Goal: Task Accomplishment & Management: Manage account settings

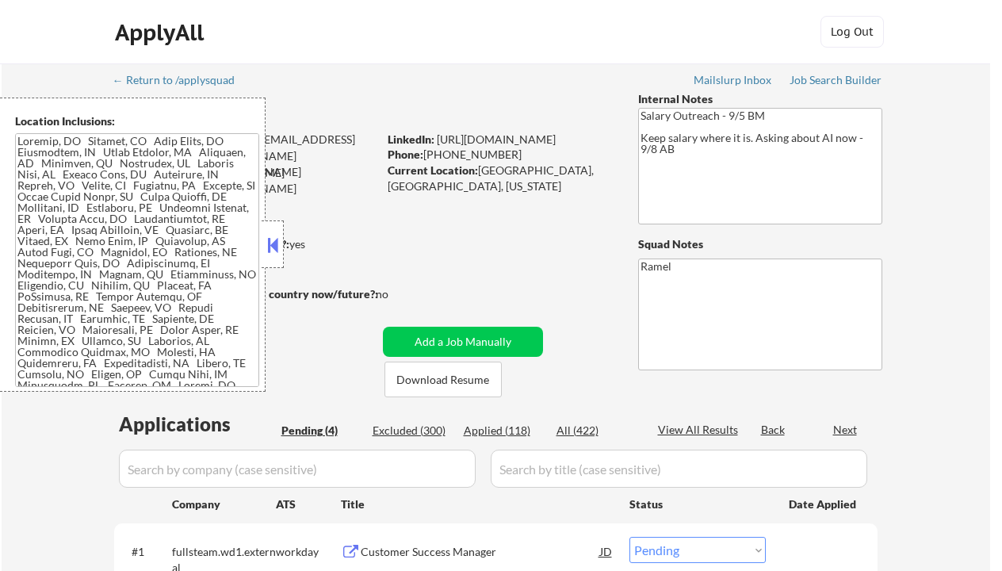
select select ""pending""
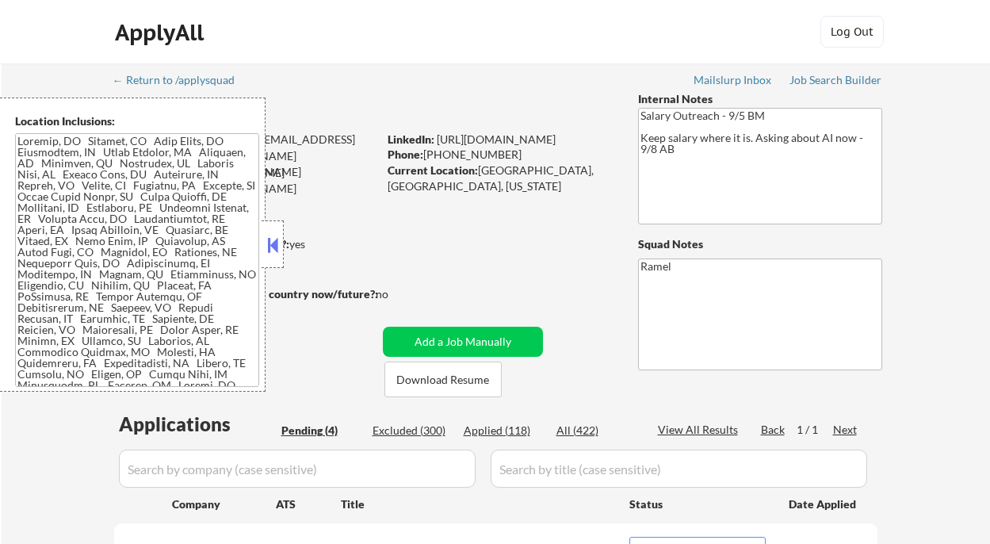
click at [273, 247] on button at bounding box center [272, 245] width 17 height 24
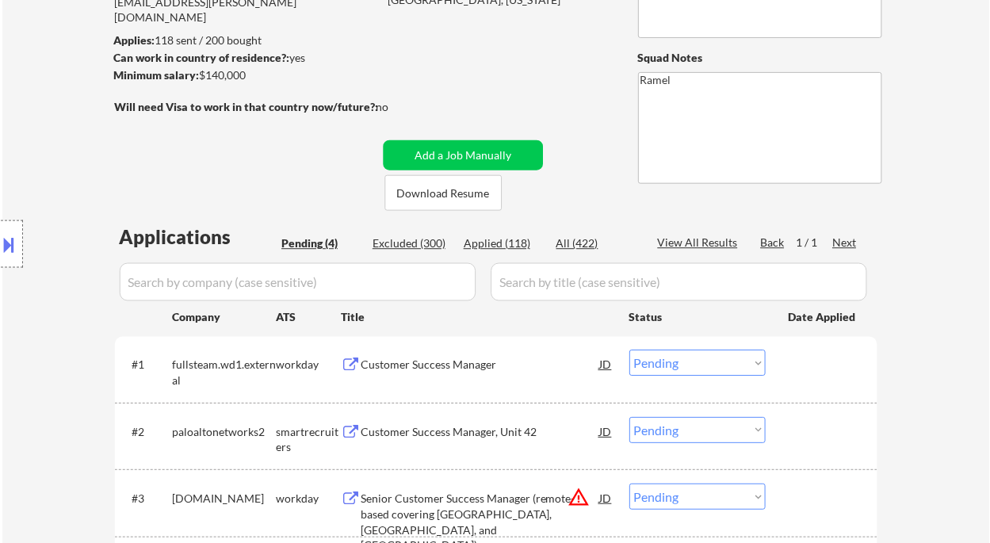
scroll to position [211, 0]
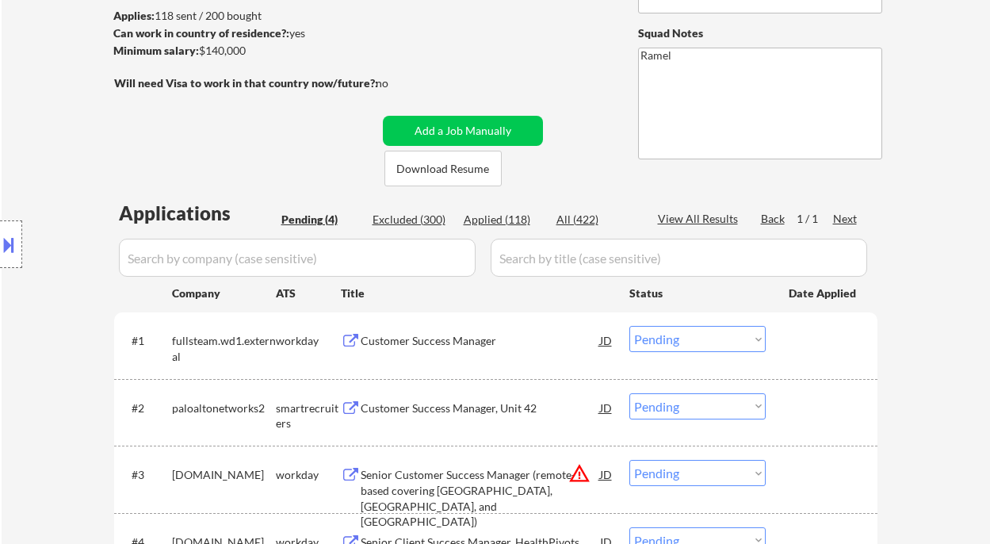
click at [428, 346] on div "Customer Success Manager" at bounding box center [480, 341] width 239 height 16
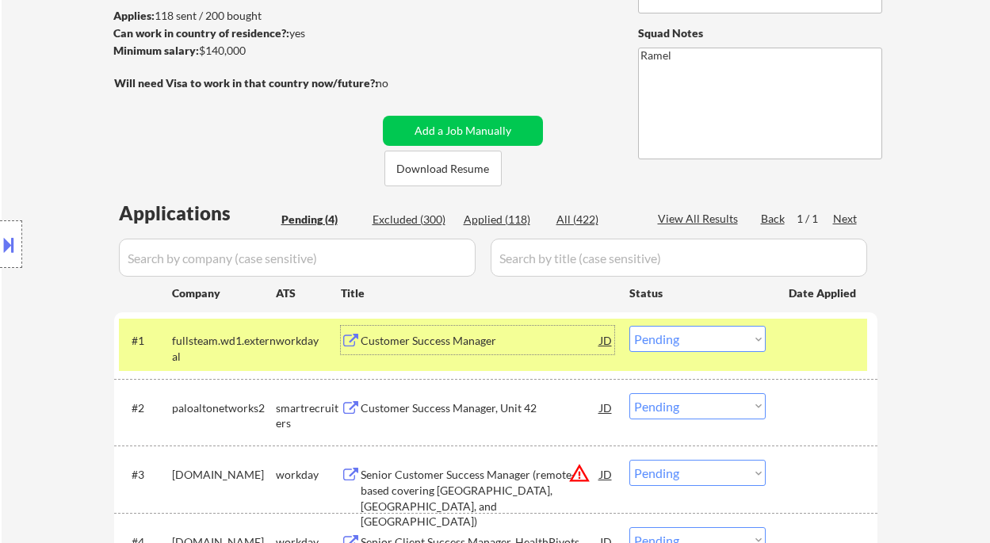
drag, startPoint x: 689, startPoint y: 342, endPoint x: 690, endPoint y: 350, distance: 8.1
click at [689, 342] on select "Choose an option... Pending Applied Excluded (Questions) Excluded (Expired) Exc…" at bounding box center [697, 339] width 136 height 26
click at [629, 326] on select "Choose an option... Pending Applied Excluded (Questions) Excluded (Expired) Exc…" at bounding box center [697, 339] width 136 height 26
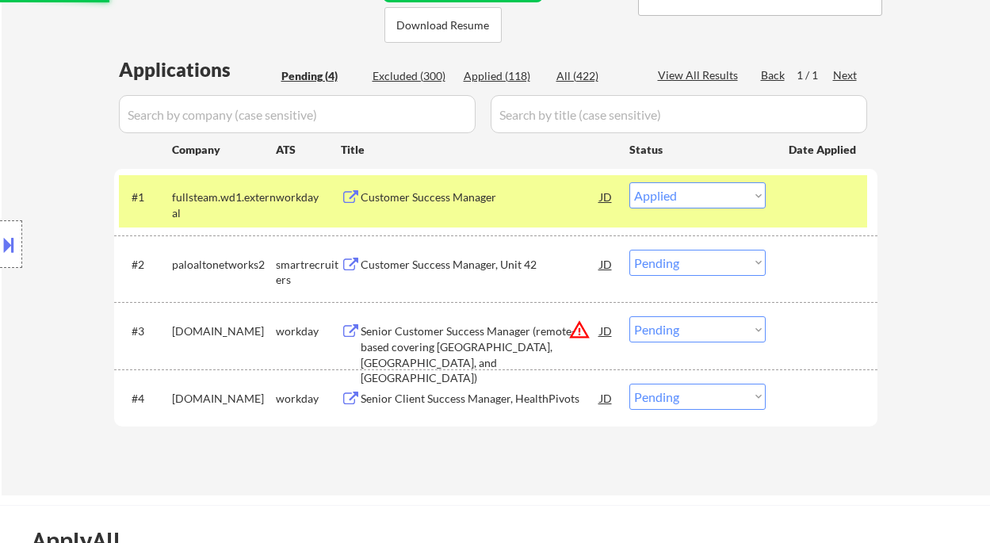
scroll to position [422, 0]
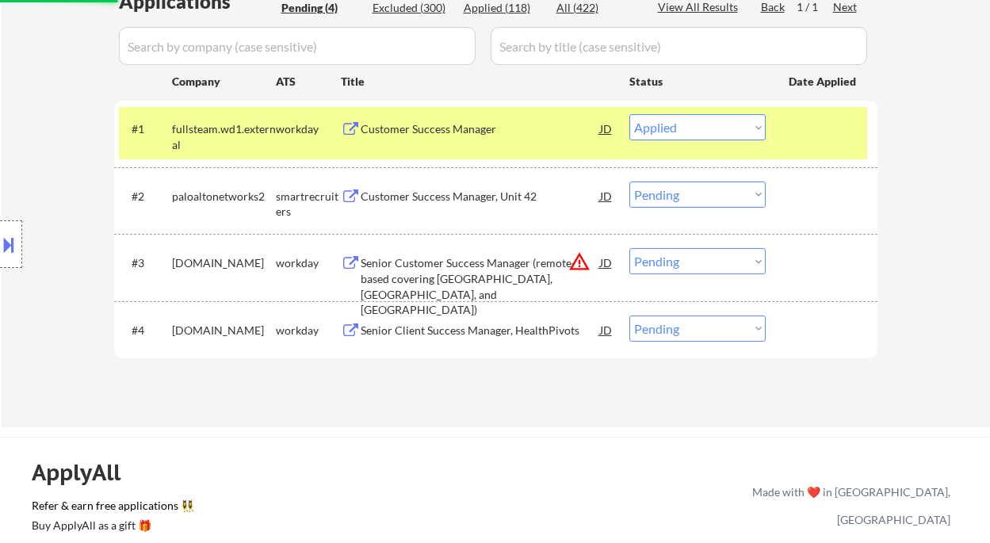
click at [462, 204] on div "Customer Success Manager, Unit 42" at bounding box center [480, 196] width 239 height 29
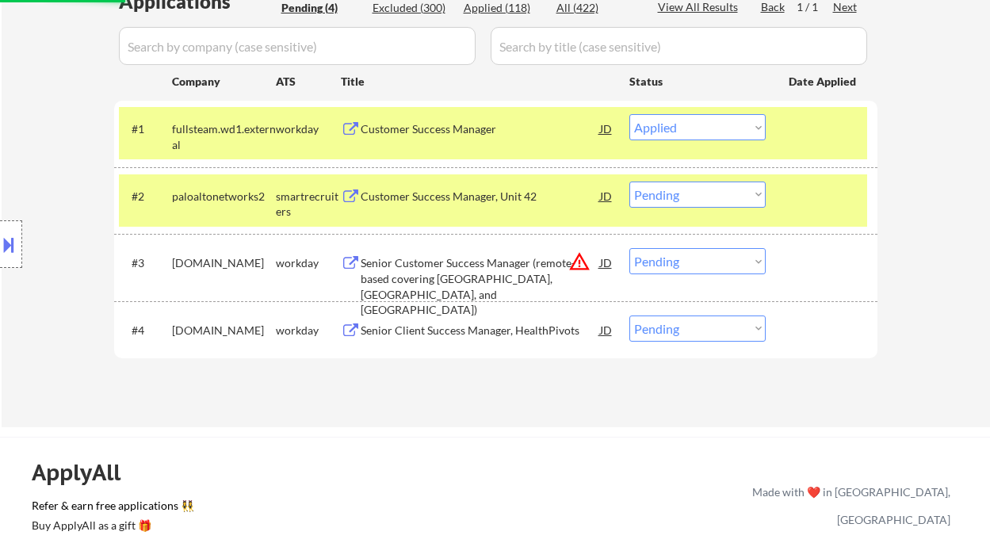
select select ""pending""
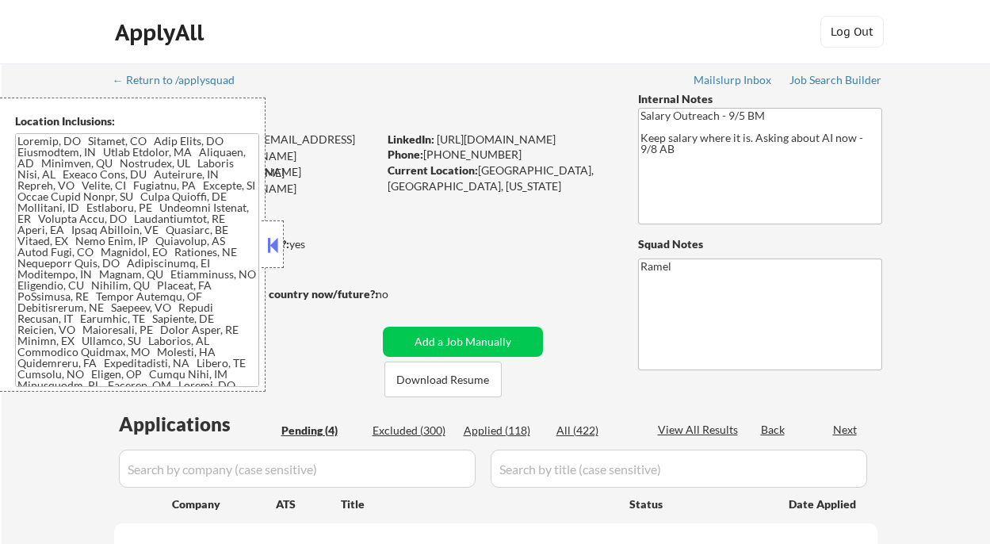
select select ""pending""
click at [514, 434] on div "Applied (118)" at bounding box center [503, 430] width 79 height 16
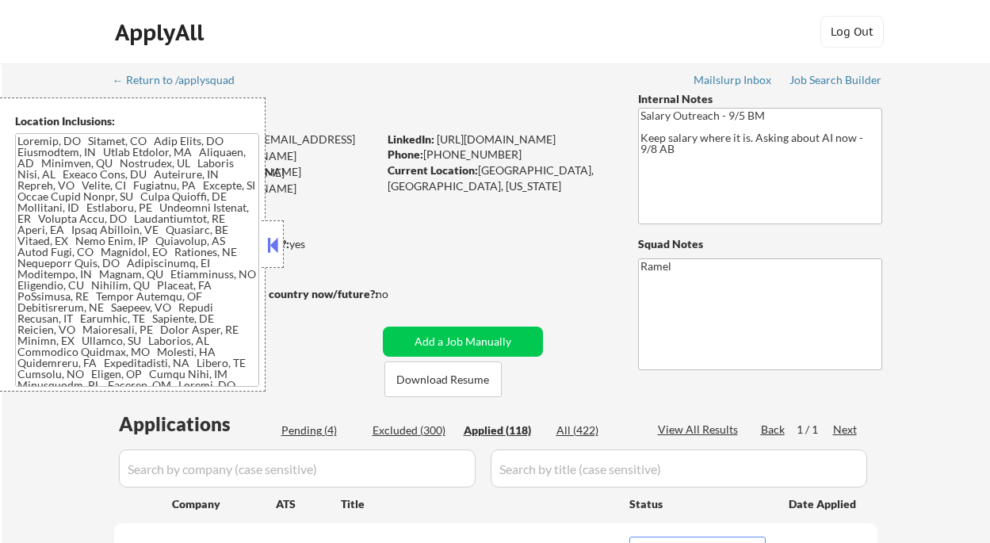
click at [517, 429] on div "Applied (118)" at bounding box center [503, 430] width 79 height 16
click at [275, 241] on button at bounding box center [272, 245] width 17 height 24
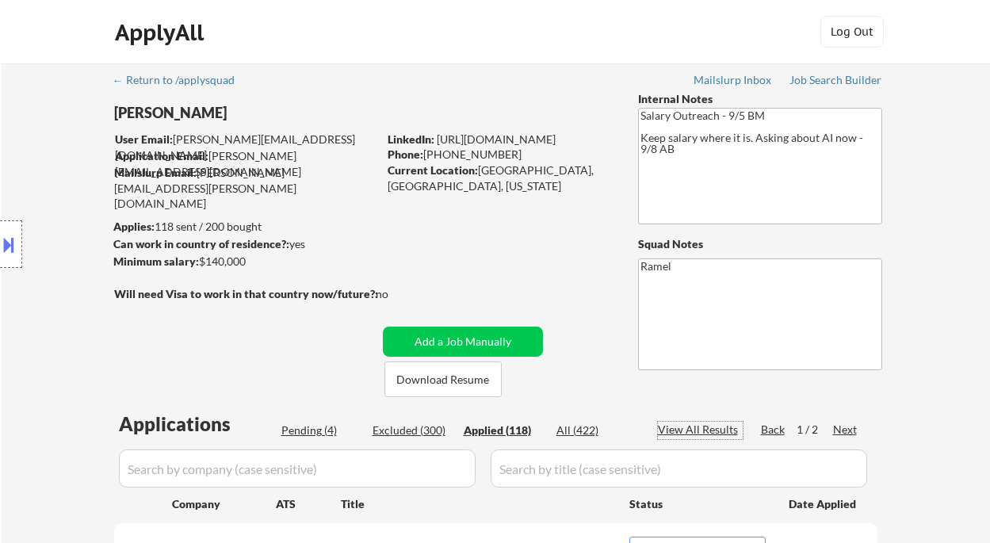
click at [702, 432] on div "View All Results" at bounding box center [700, 430] width 85 height 16
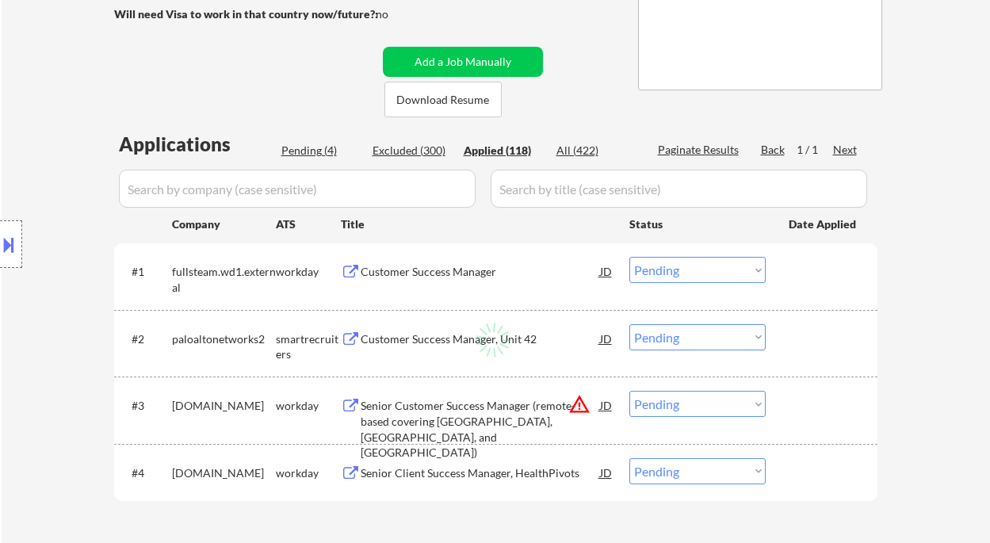
select select ""applied""
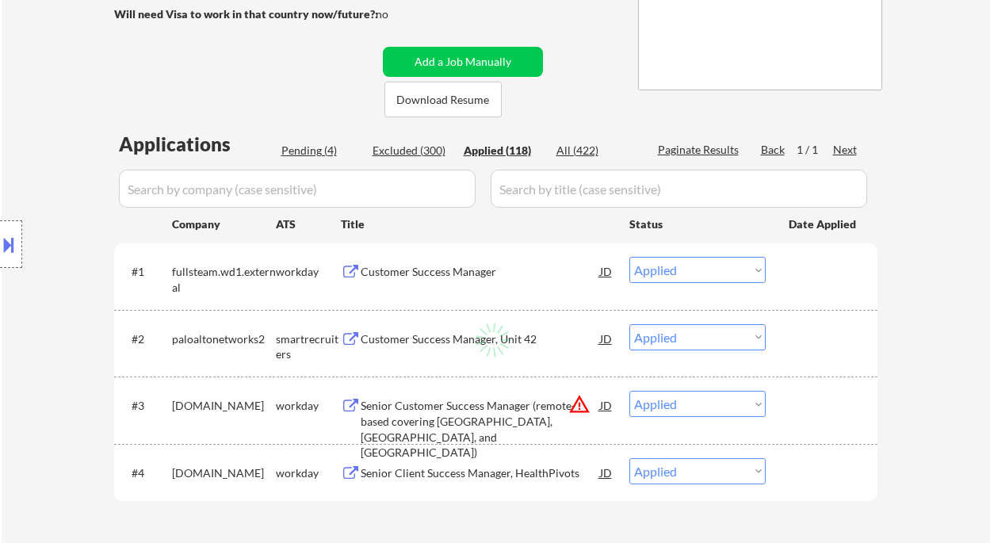
select select ""applied""
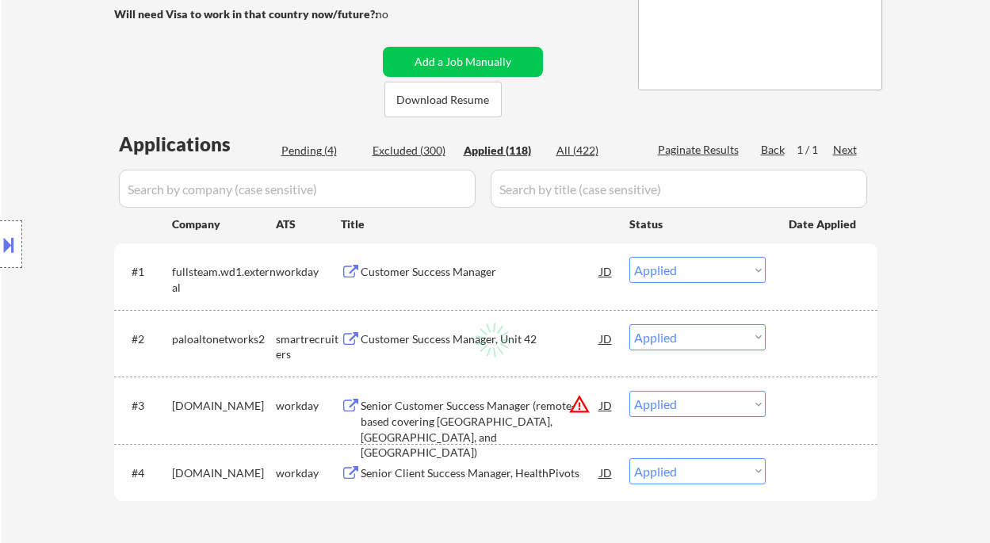
select select ""applied""
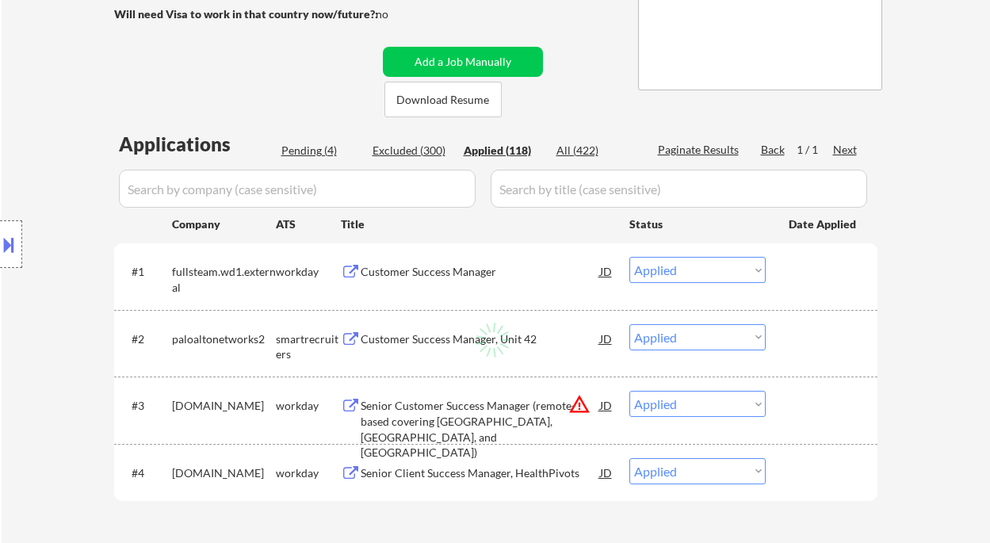
select select ""applied""
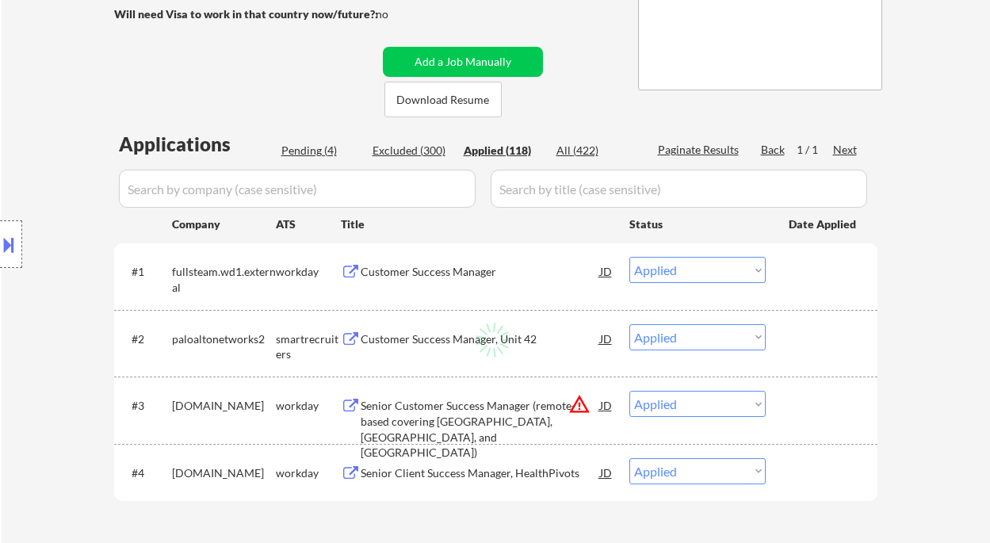
select select ""applied""
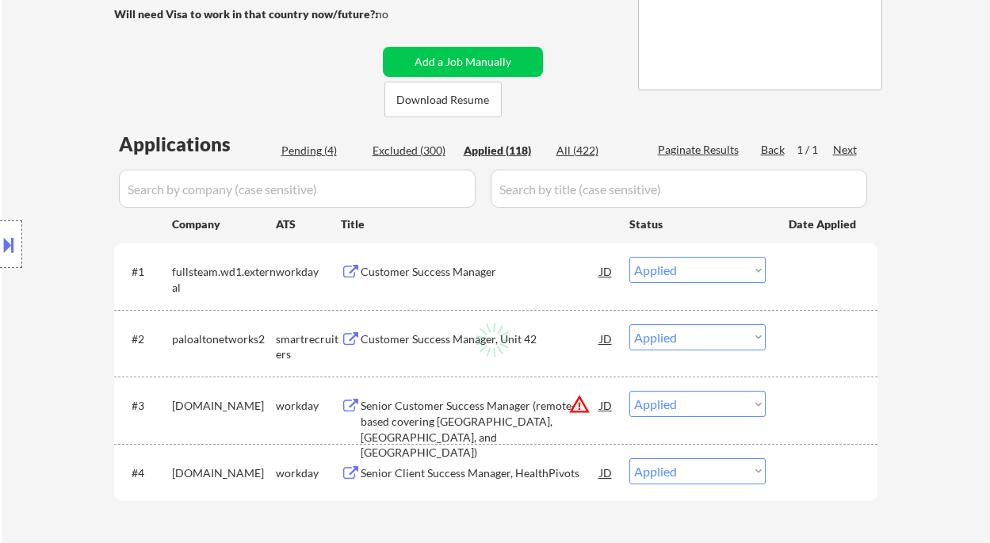
select select ""applied""
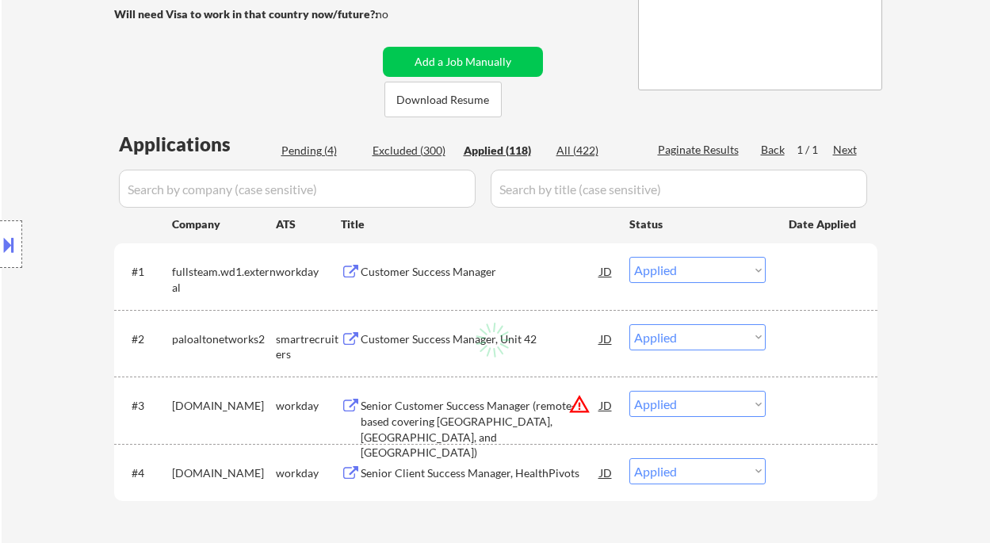
select select ""applied""
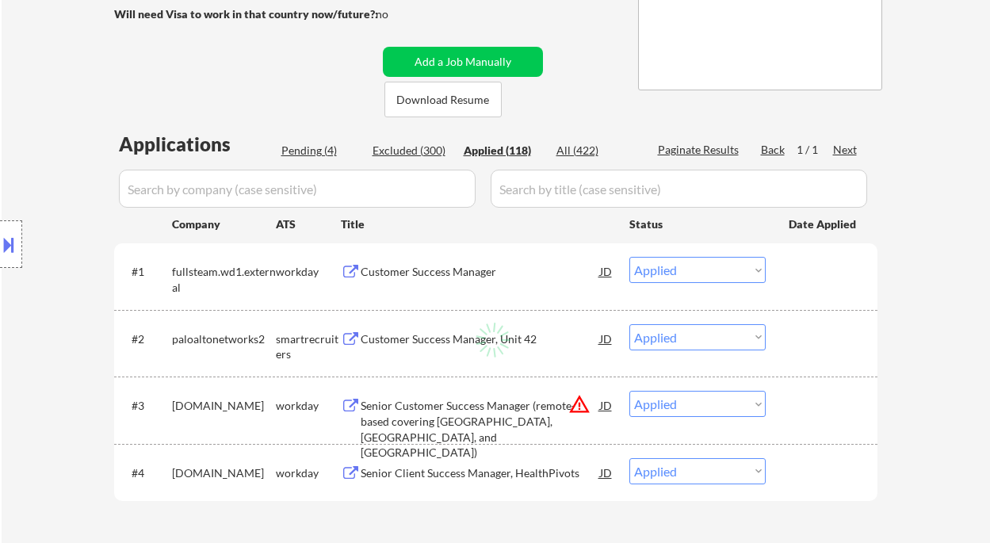
select select ""applied""
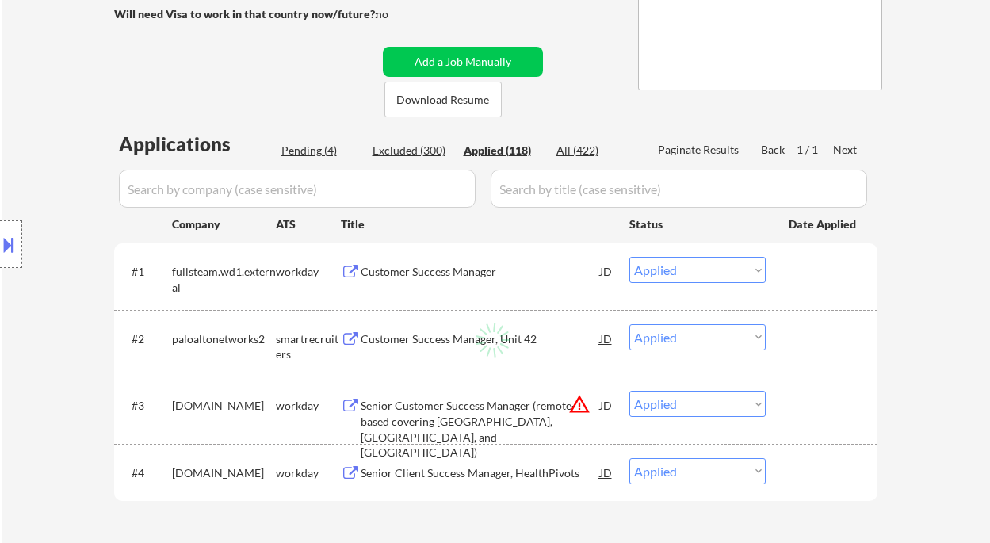
select select ""applied""
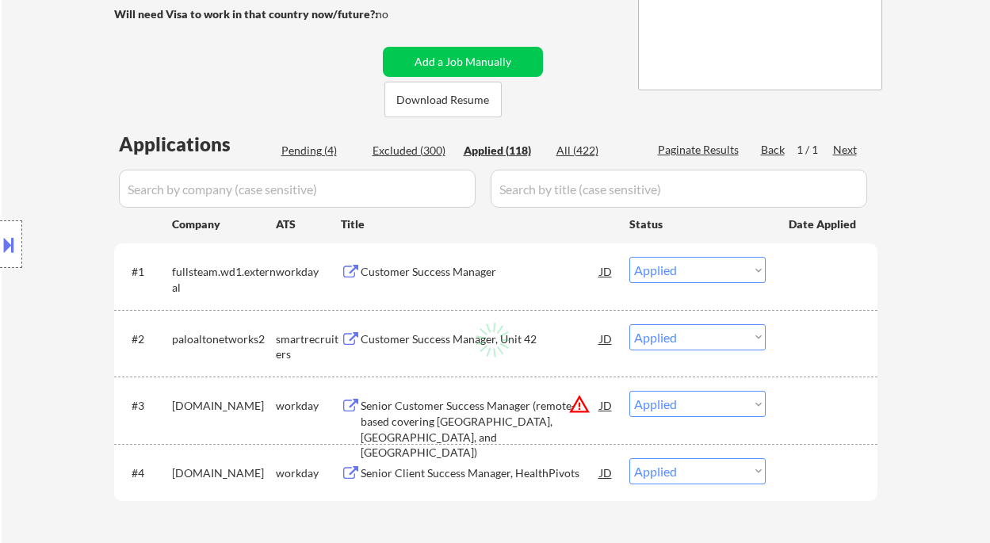
select select ""applied""
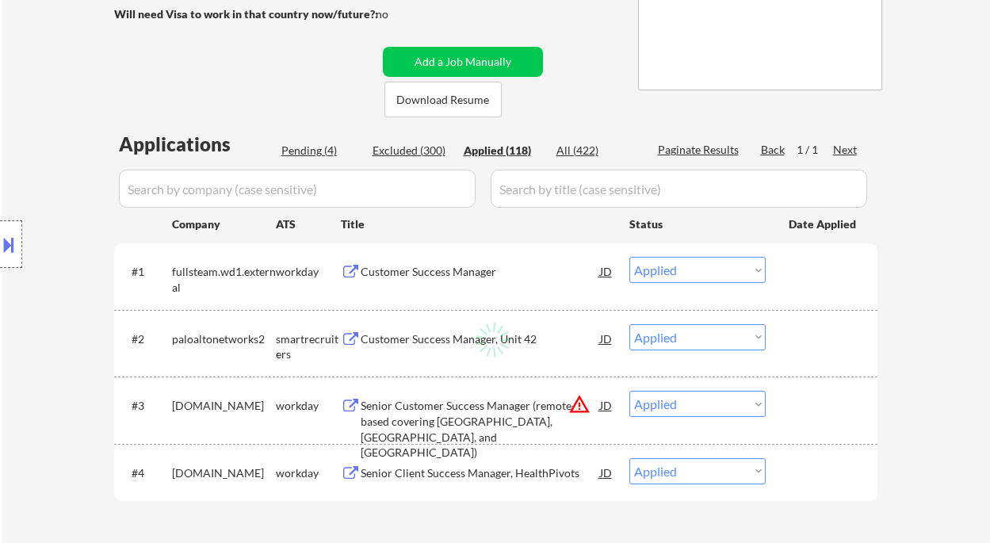
select select ""applied""
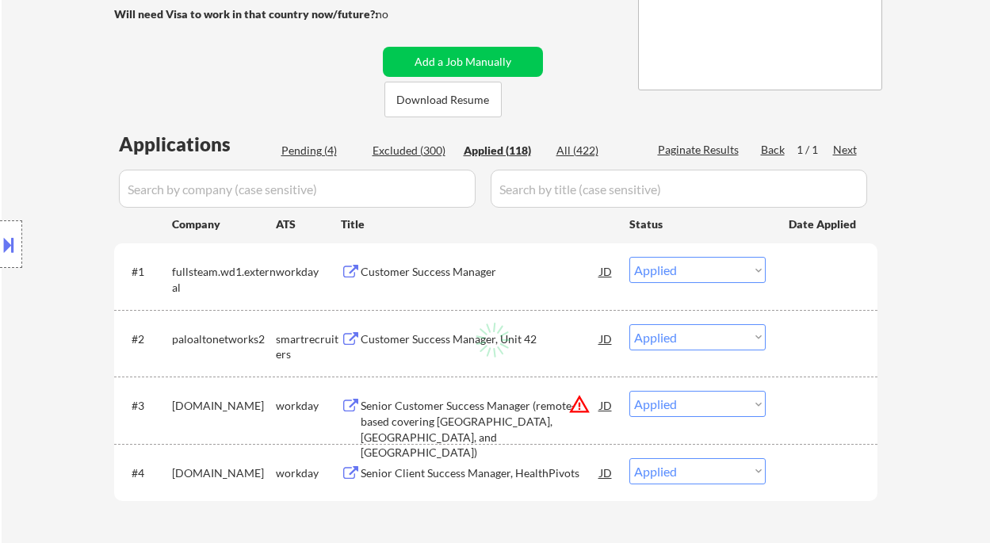
select select ""applied""
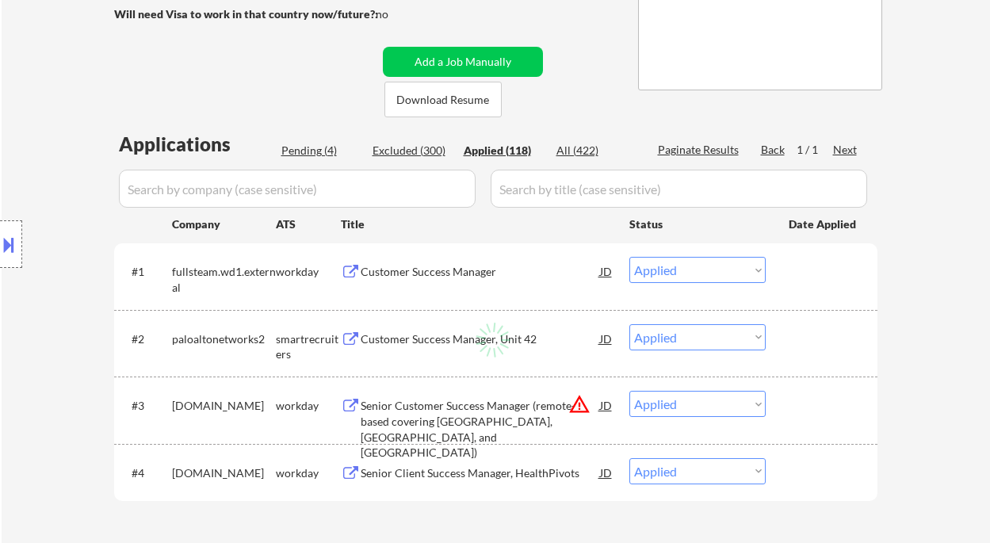
select select ""applied""
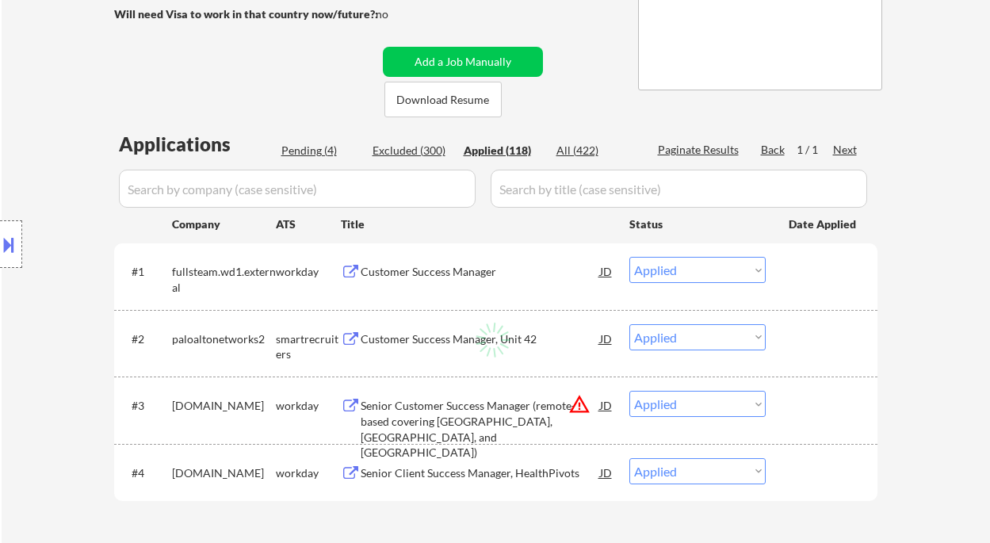
select select ""applied""
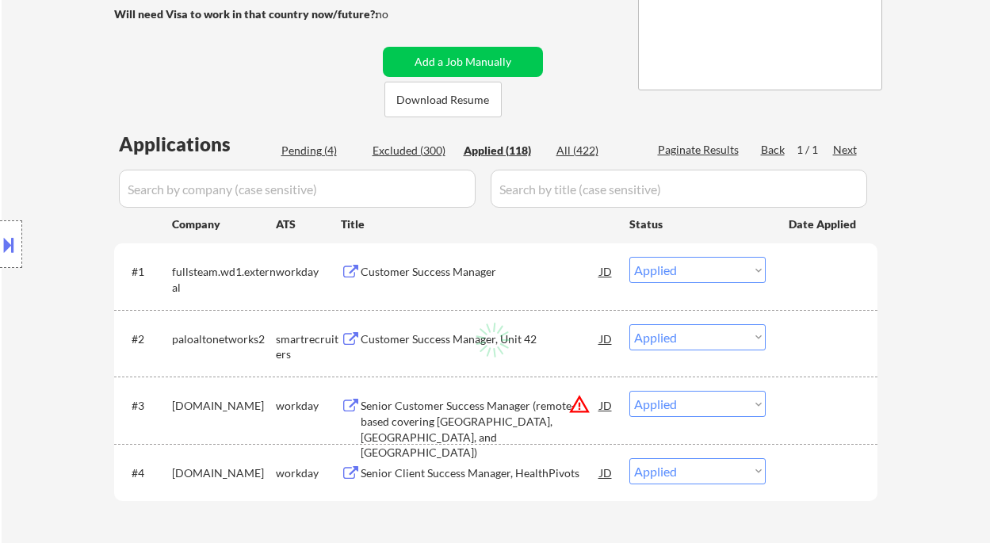
select select ""applied""
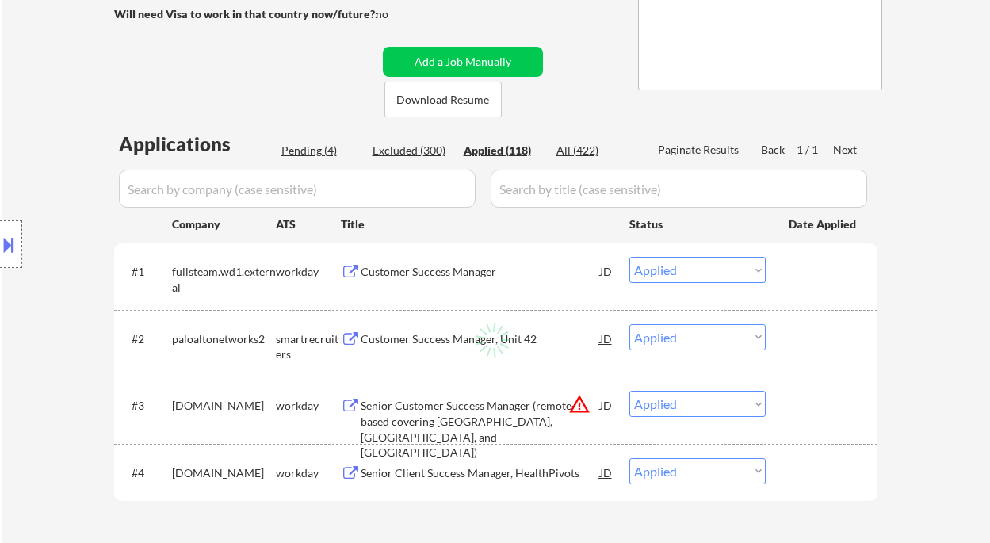
select select ""applied""
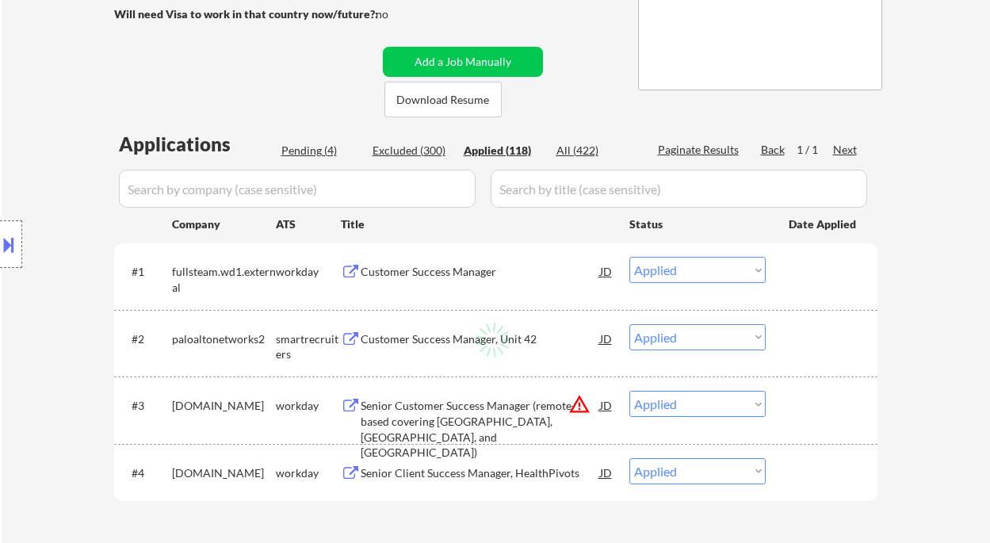
select select ""applied""
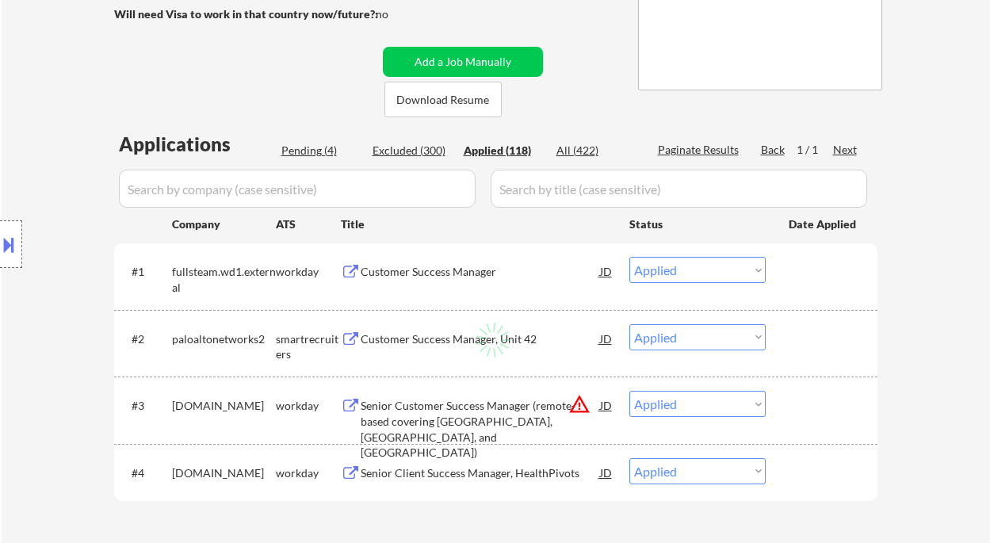
select select ""applied""
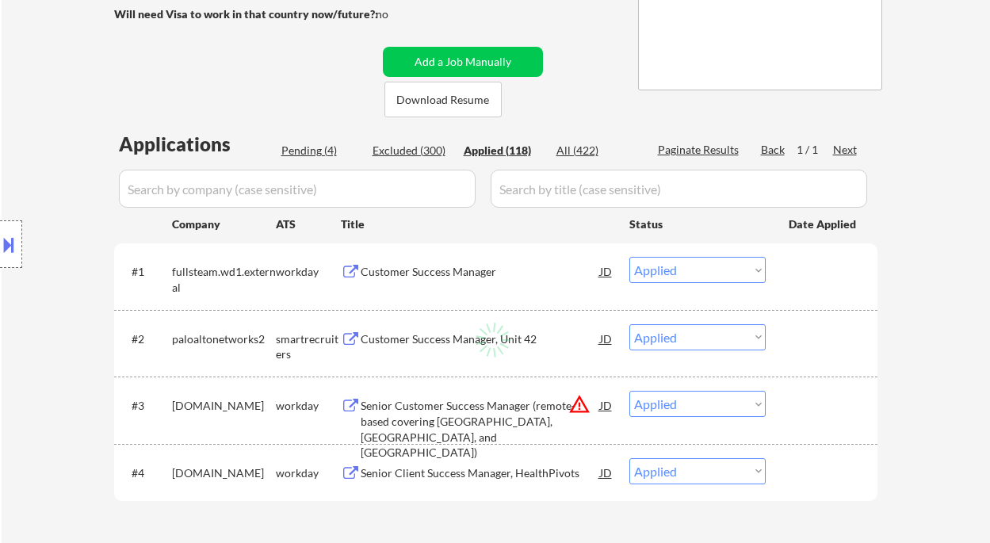
select select ""applied""
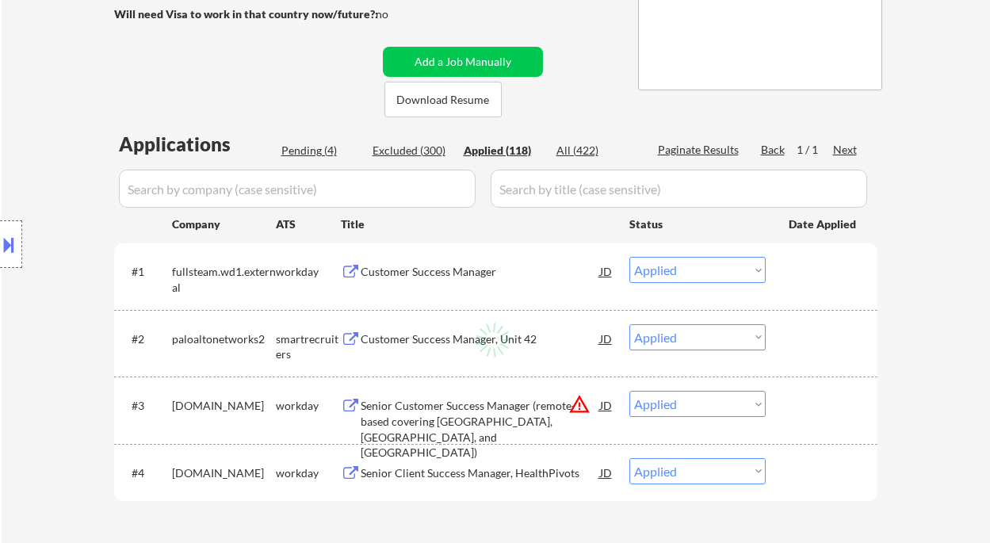
select select ""applied""
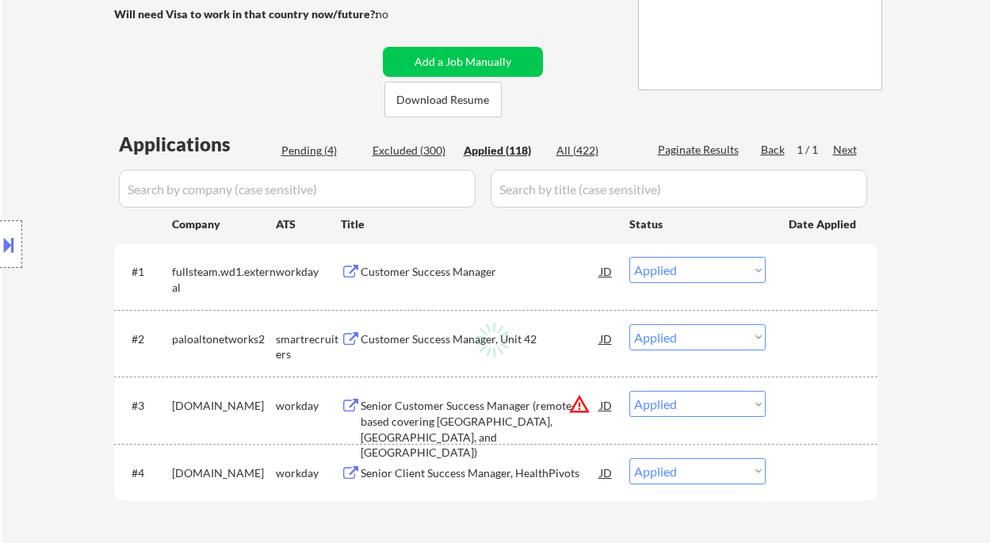
select select ""applied""
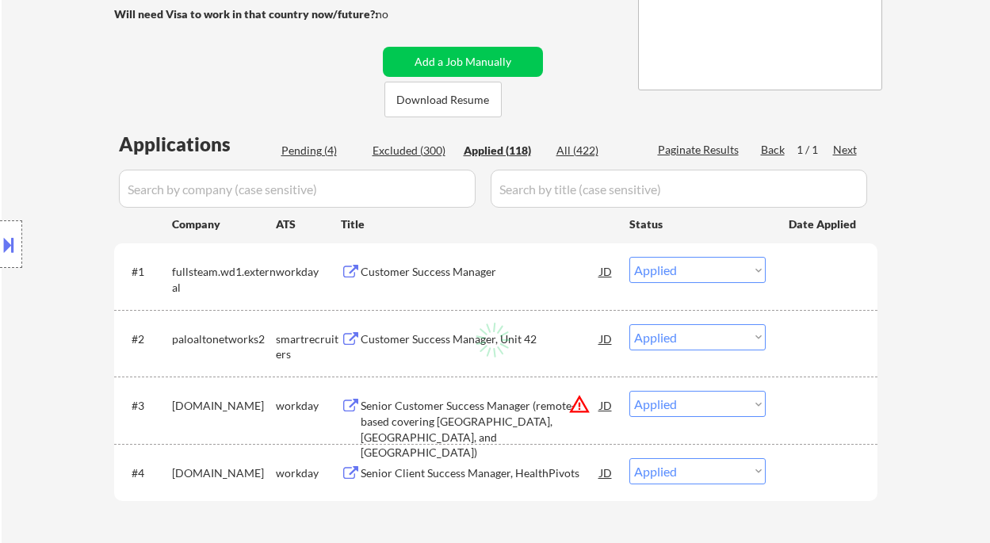
select select ""applied""
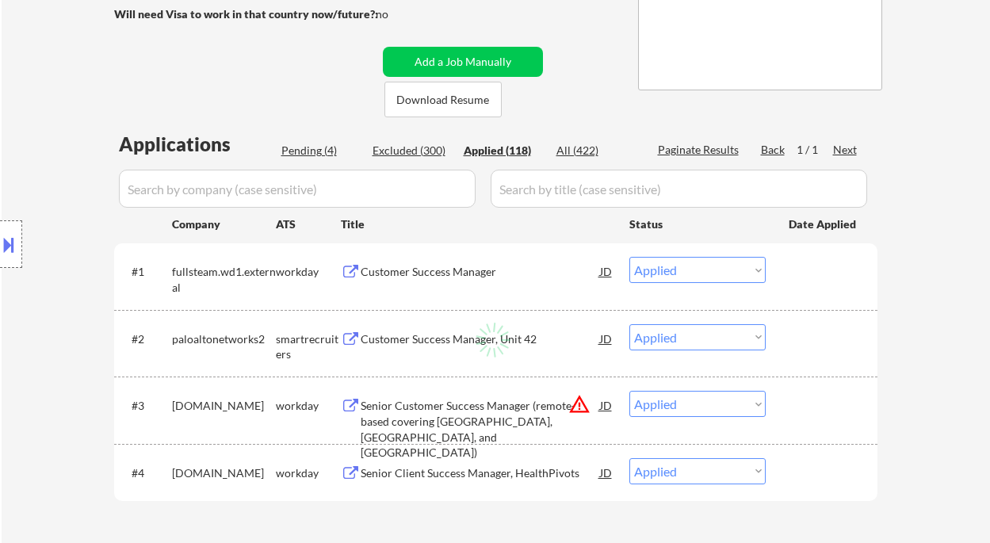
select select ""applied""
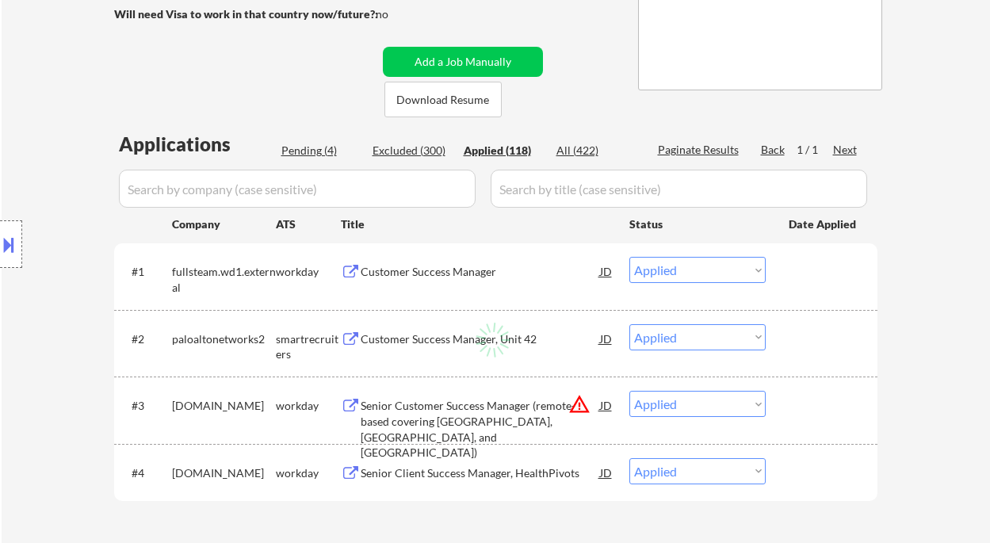
select select ""applied""
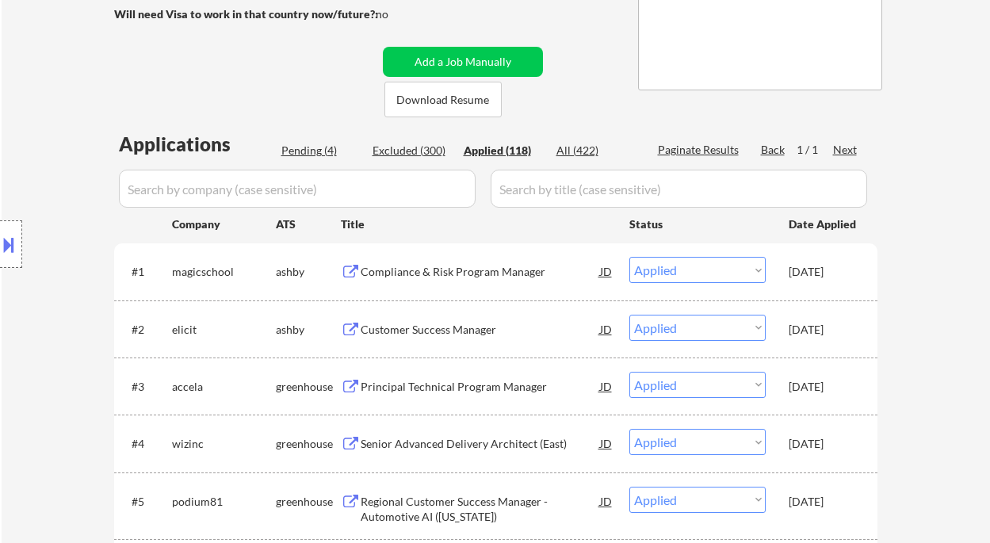
click at [414, 272] on div "Compliance & Risk Program Manager" at bounding box center [480, 272] width 239 height 16
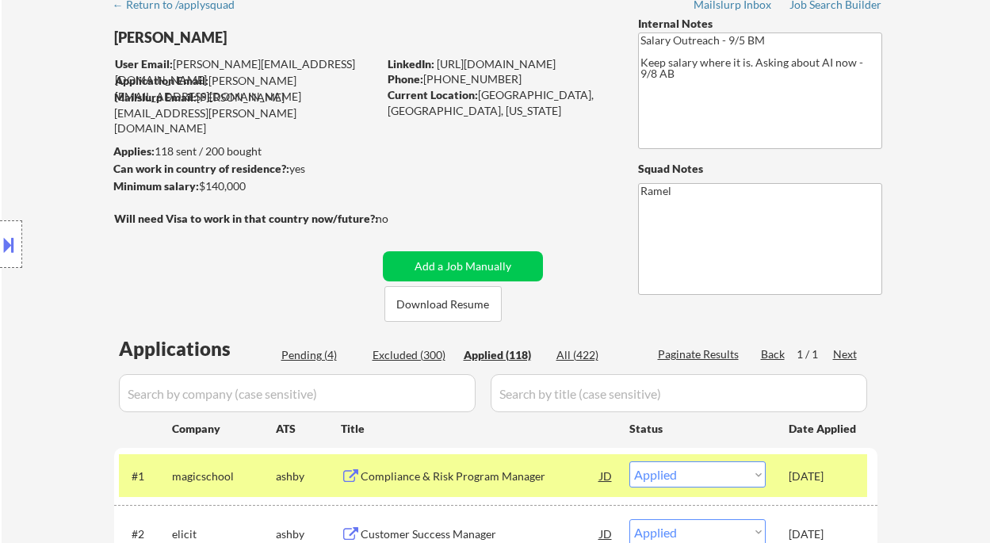
scroll to position [69, 0]
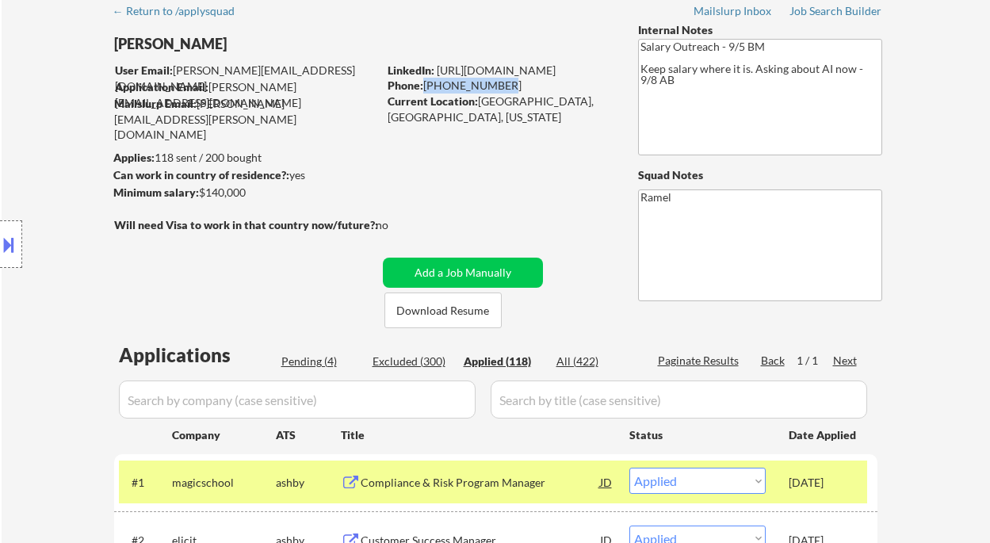
drag, startPoint x: 494, startPoint y: 85, endPoint x: 423, endPoint y: 83, distance: 70.6
click at [423, 83] on div "Phone: 510-422-7032" at bounding box center [500, 86] width 224 height 16
copy div "510-422-7032"
select select ""applied""
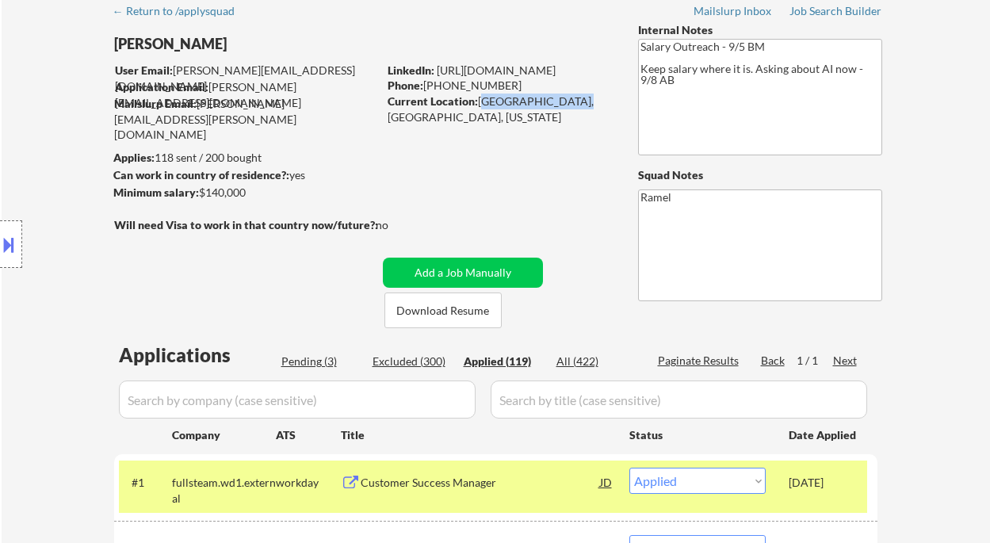
drag, startPoint x: 480, startPoint y: 98, endPoint x: 561, endPoint y: 95, distance: 80.9
click at [561, 95] on div "Current Location: San Francisco, CA, California" at bounding box center [500, 109] width 224 height 31
copy div "San Francisco, CA"
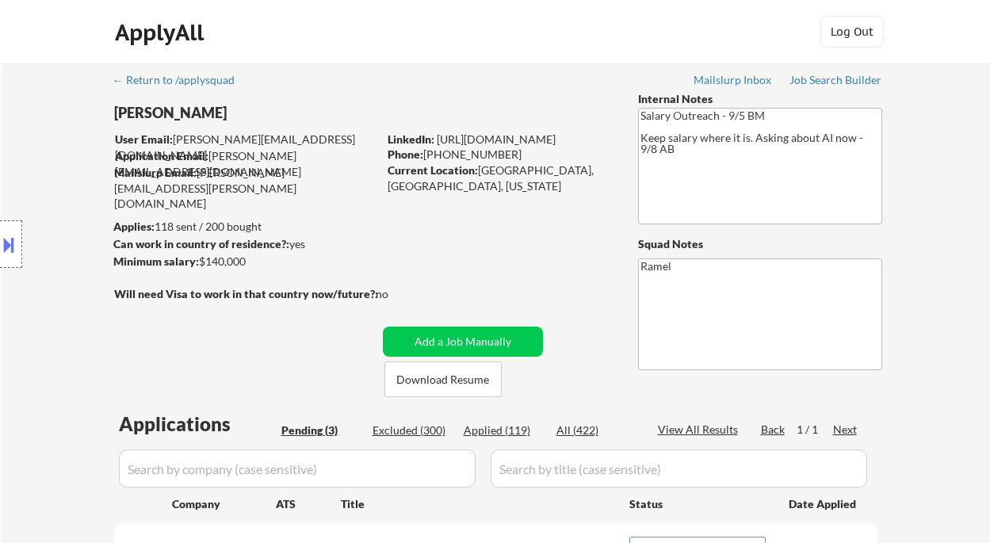
select select ""pending""
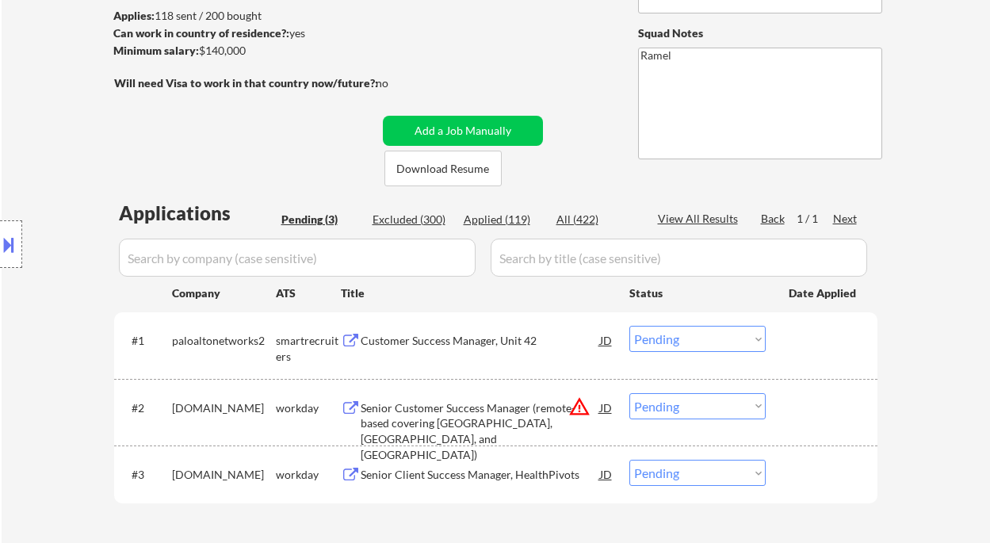
click at [410, 343] on div "Customer Success Manager, Unit 42" at bounding box center [480, 341] width 239 height 16
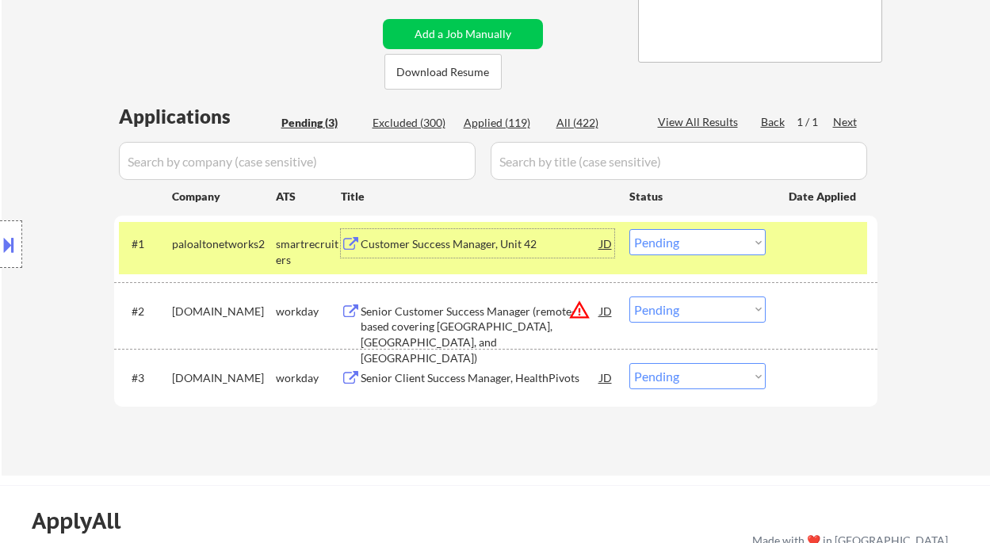
scroll to position [317, 0]
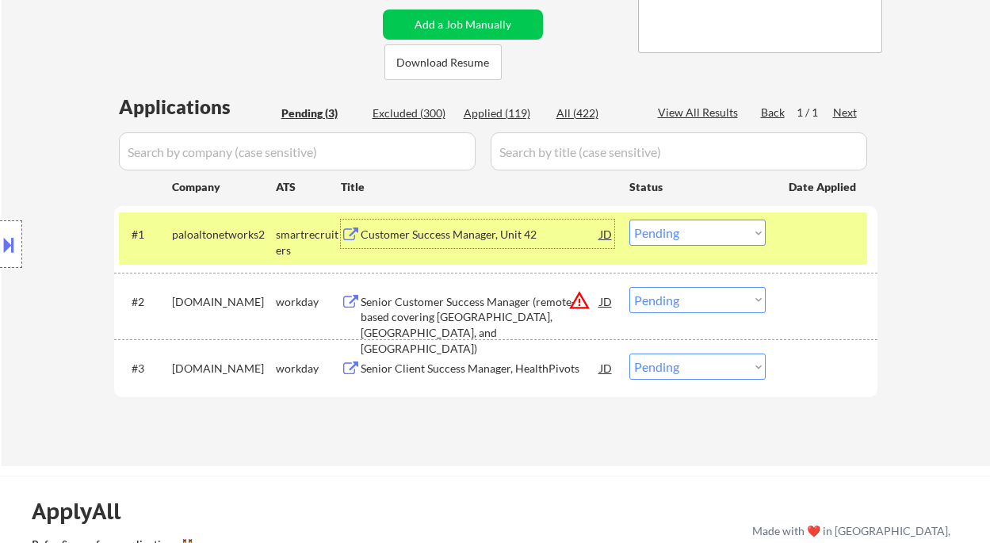
click at [425, 369] on div "Senior Client Success Manager, HealthPivots" at bounding box center [480, 369] width 239 height 16
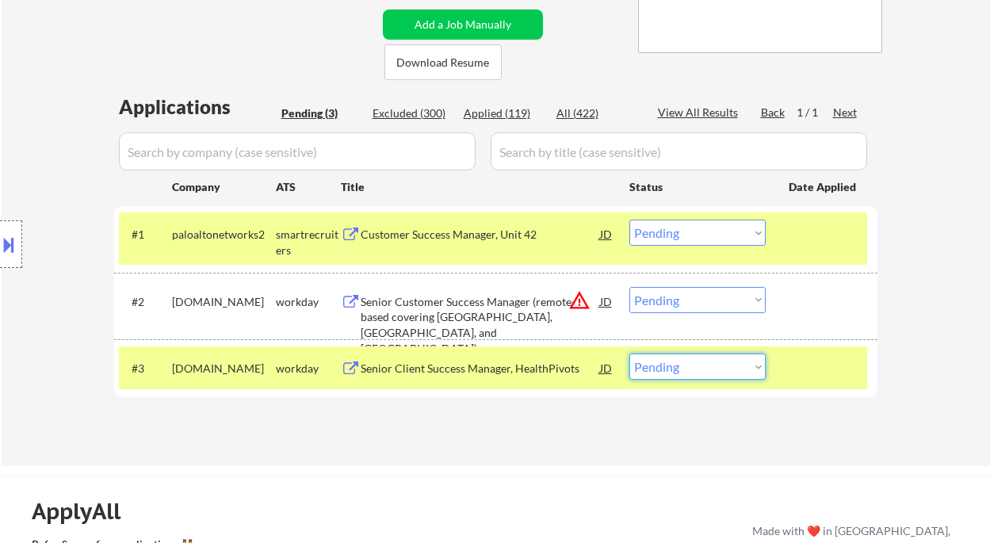
click at [679, 373] on select "Choose an option... Pending Applied Excluded (Questions) Excluded (Expired) Exc…" at bounding box center [697, 367] width 136 height 26
select select ""applied""
click at [629, 354] on select "Choose an option... Pending Applied Excluded (Questions) Excluded (Expired) Exc…" at bounding box center [697, 367] width 136 height 26
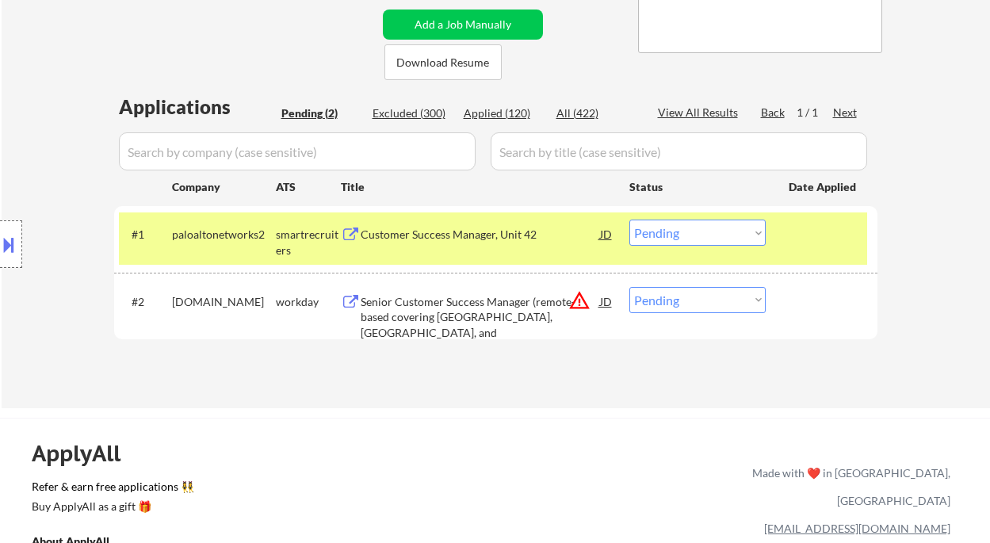
click at [435, 235] on div "Customer Success Manager, Unit 42" at bounding box center [480, 235] width 239 height 16
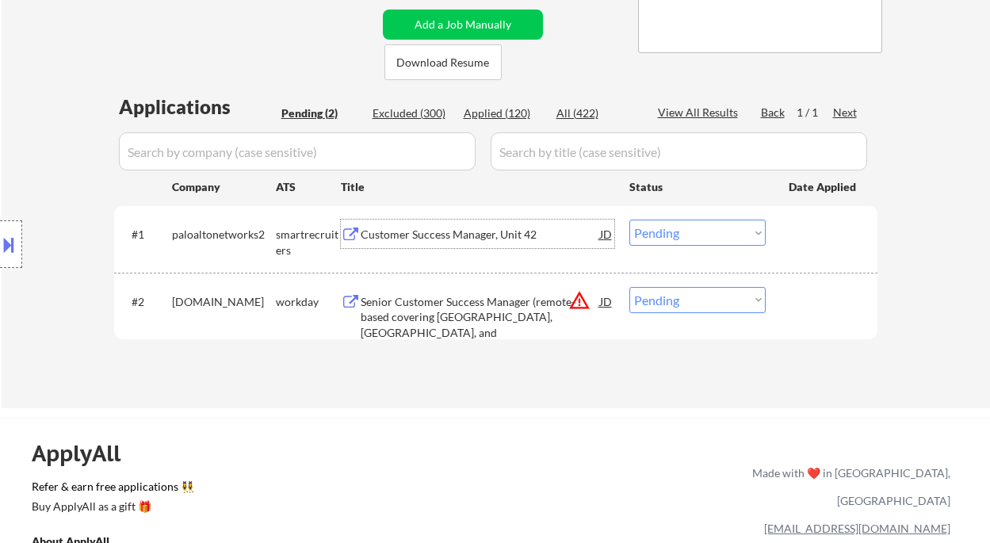
click at [706, 237] on select "Choose an option... Pending Applied Excluded (Questions) Excluded (Expired) Exc…" at bounding box center [697, 233] width 136 height 26
select select ""applied""
click at [629, 220] on select "Choose an option... Pending Applied Excluded (Questions) Excluded (Expired) Exc…" at bounding box center [697, 233] width 136 height 26
click at [674, 310] on select "Choose an option... Pending Applied Excluded (Questions) Excluded (Expired) Exc…" at bounding box center [697, 300] width 136 height 26
select select ""excluded__location_""
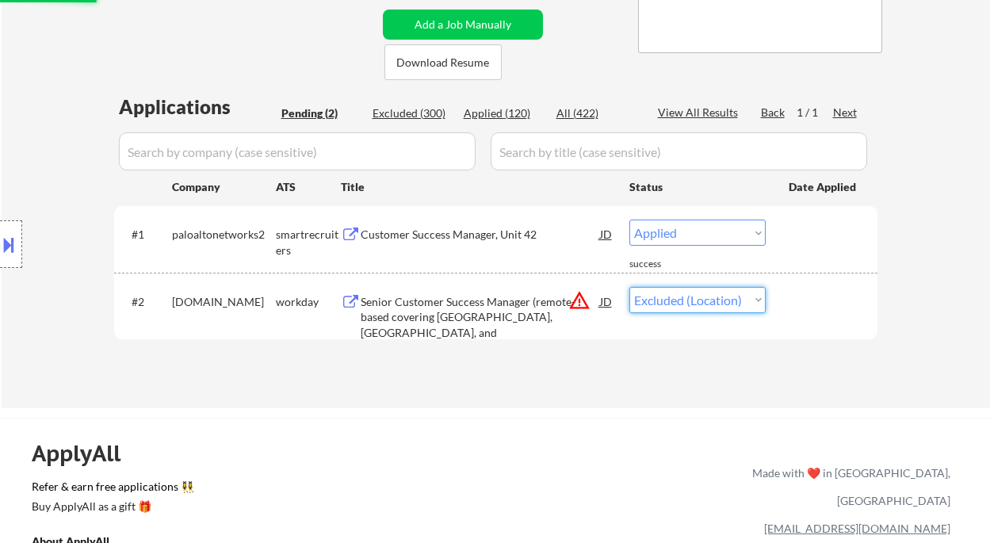
click at [629, 287] on select "Choose an option... Pending Applied Excluded (Questions) Excluded (Expired) Exc…" at bounding box center [697, 300] width 136 height 26
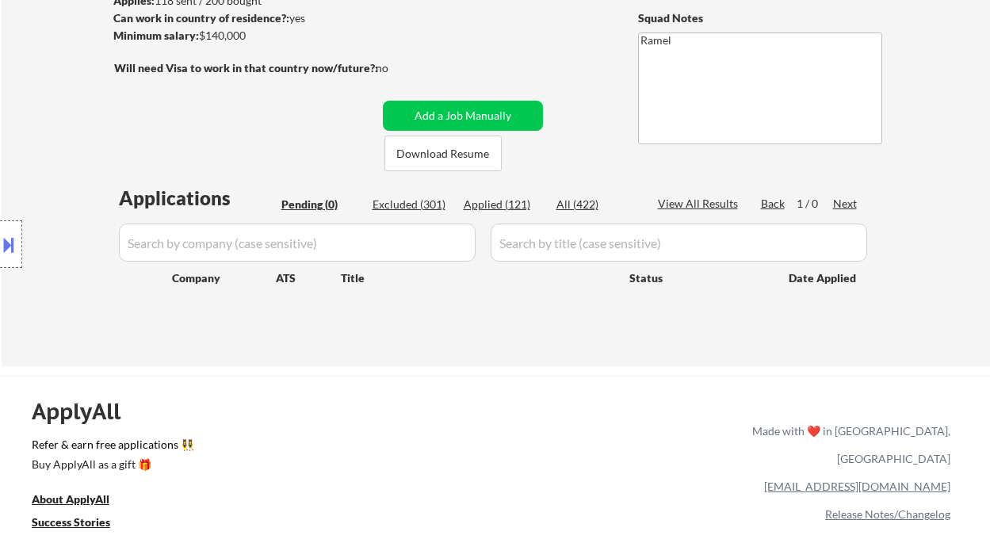
scroll to position [211, 0]
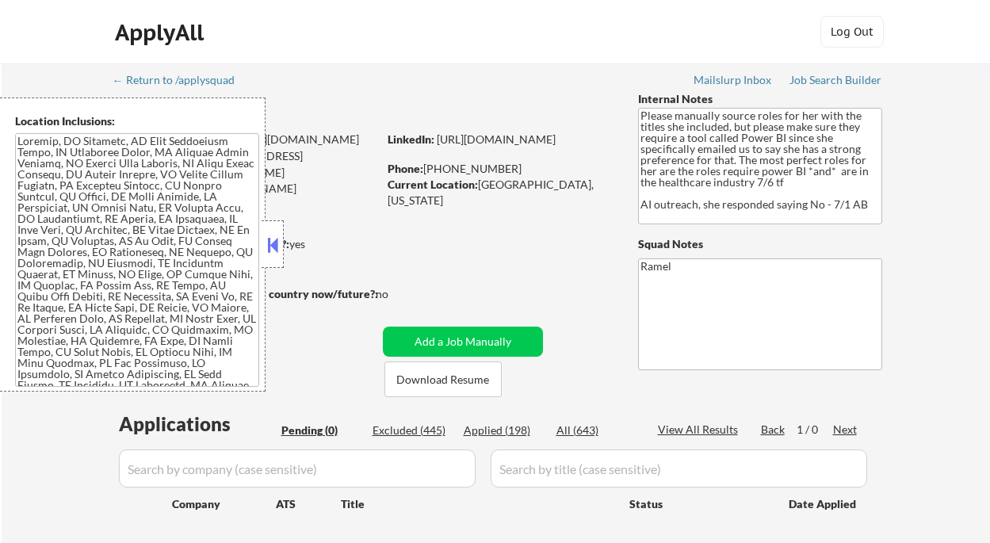
click at [281, 242] on button at bounding box center [272, 245] width 17 height 24
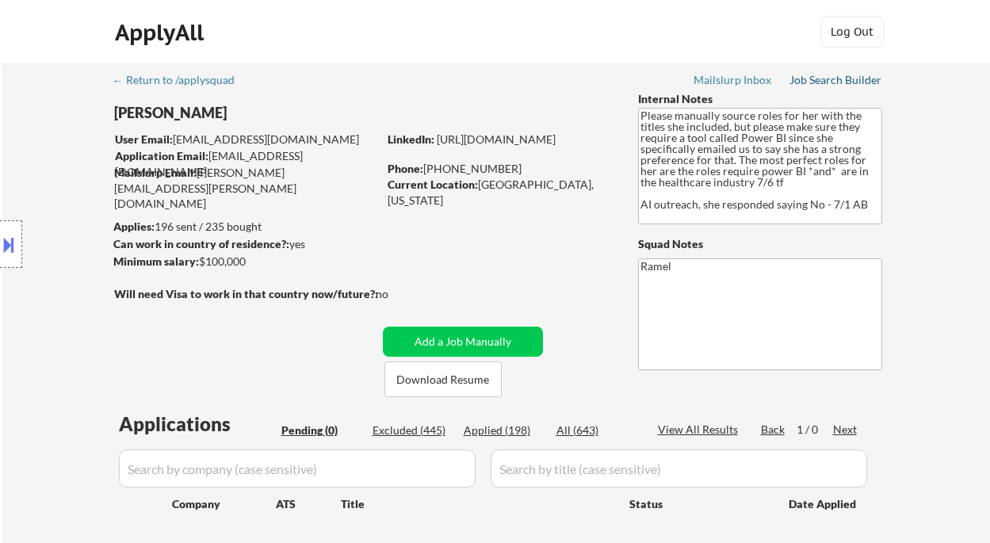
click at [828, 79] on div "Job Search Builder" at bounding box center [835, 80] width 93 height 11
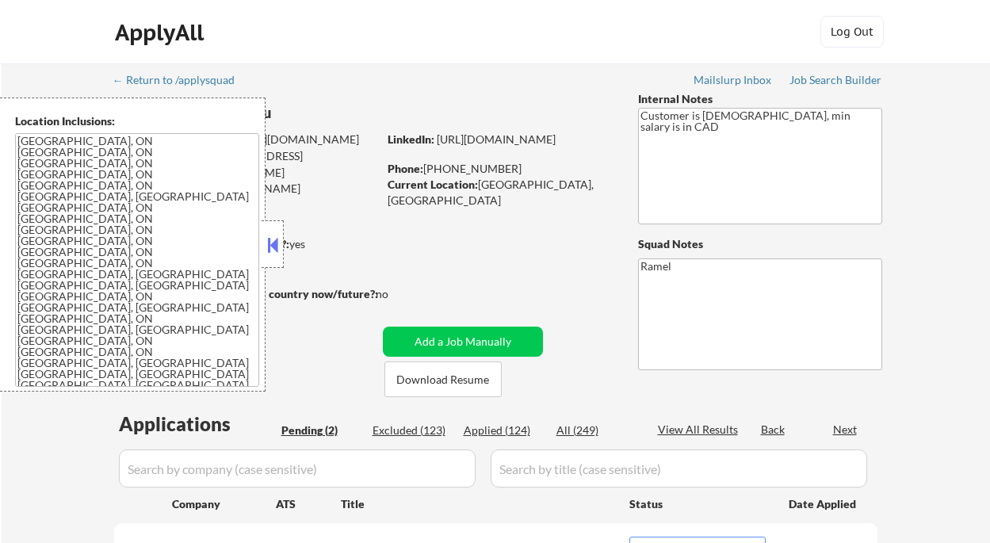
select select ""pending""
click at [269, 248] on button at bounding box center [272, 245] width 17 height 24
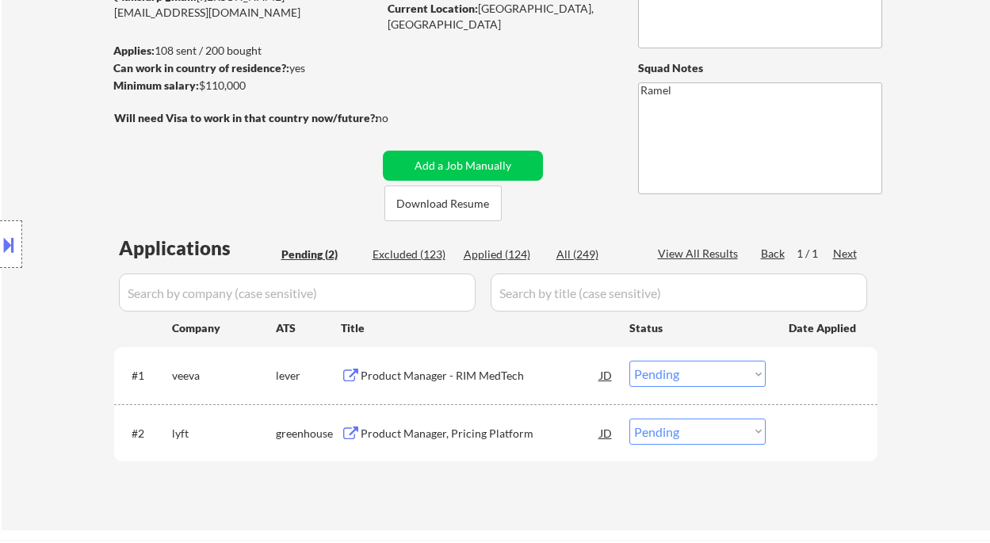
scroll to position [211, 0]
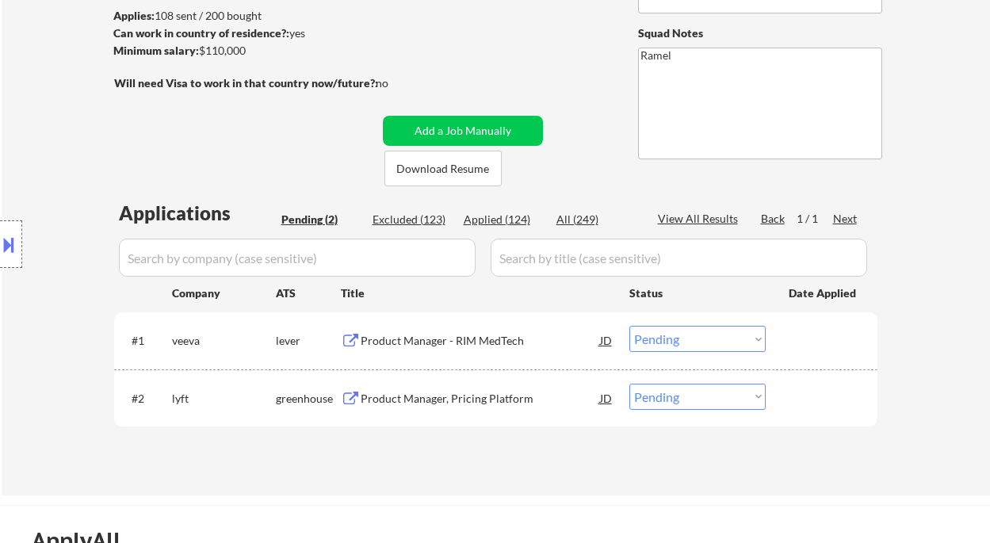
click at [423, 336] on div "Product Manager - RIM MedTech" at bounding box center [480, 341] width 239 height 16
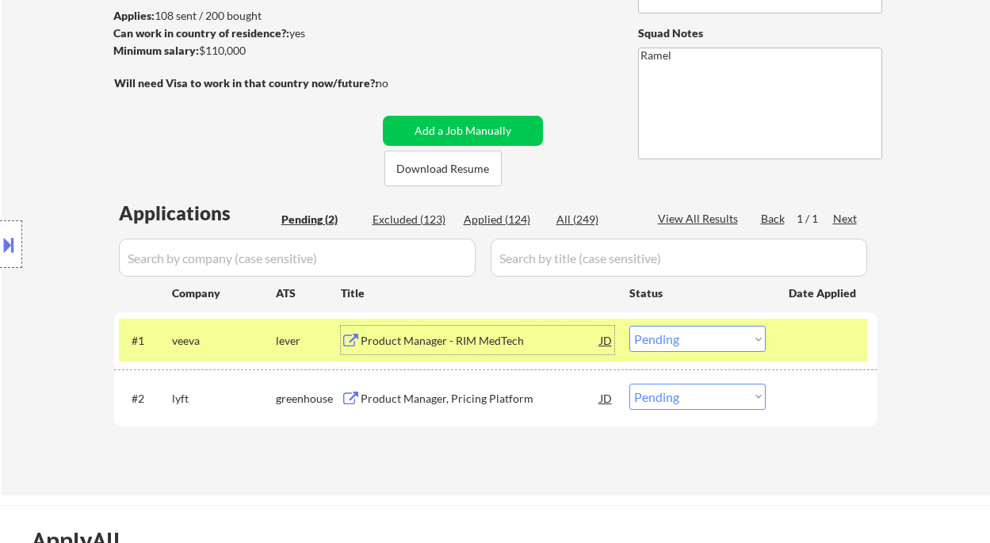
click at [11, 248] on button at bounding box center [8, 244] width 17 height 26
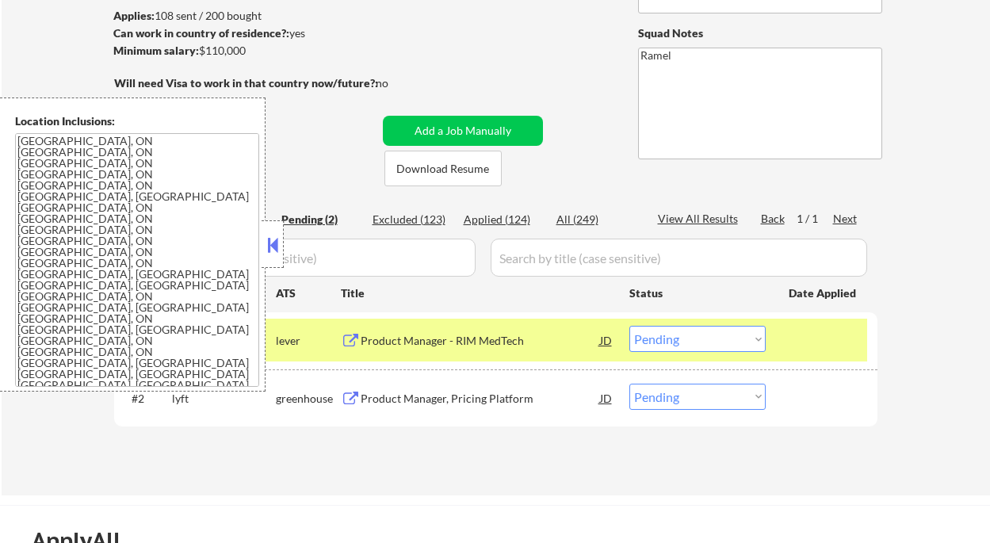
click at [277, 247] on button at bounding box center [272, 245] width 17 height 24
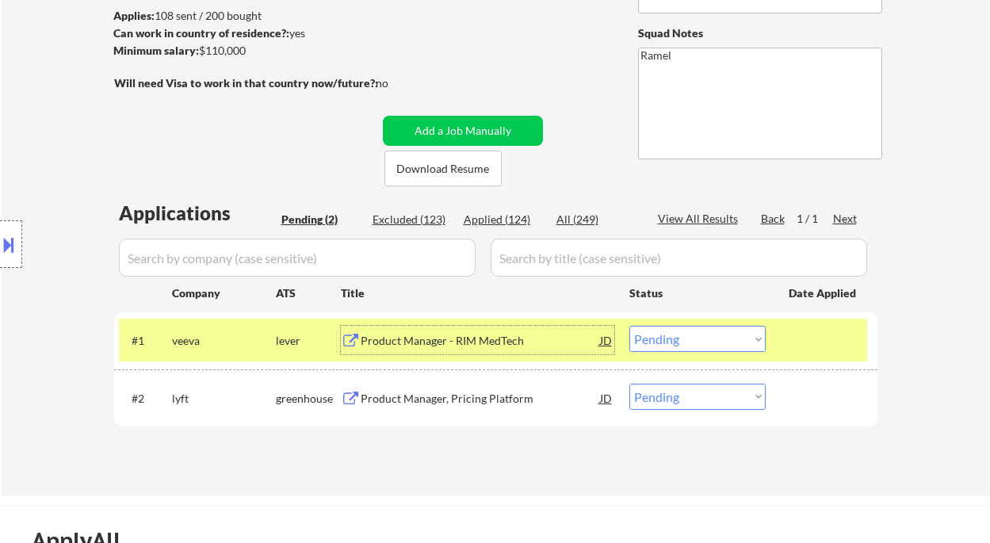
click at [442, 345] on div "Product Manager - RIM MedTech" at bounding box center [480, 341] width 239 height 16
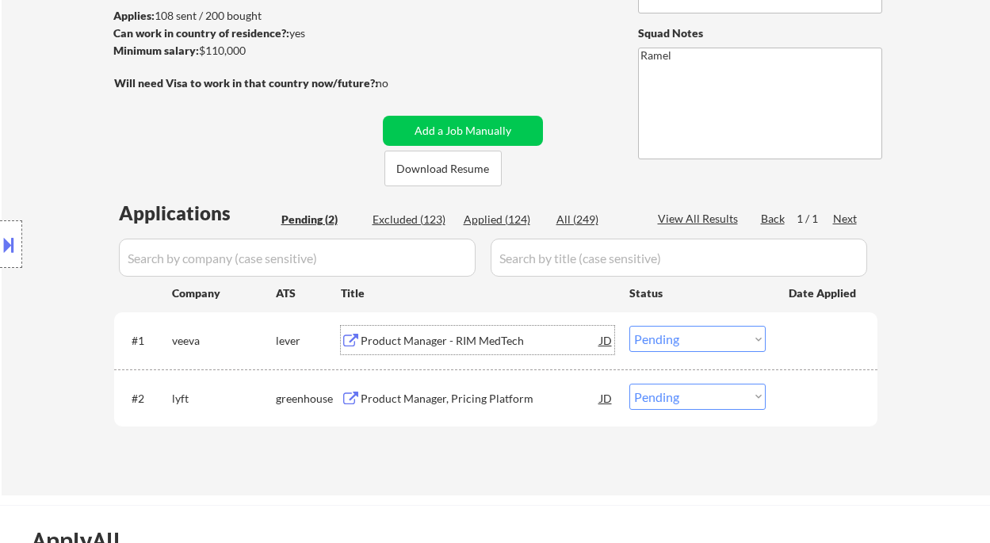
click at [13, 254] on button at bounding box center [8, 244] width 17 height 26
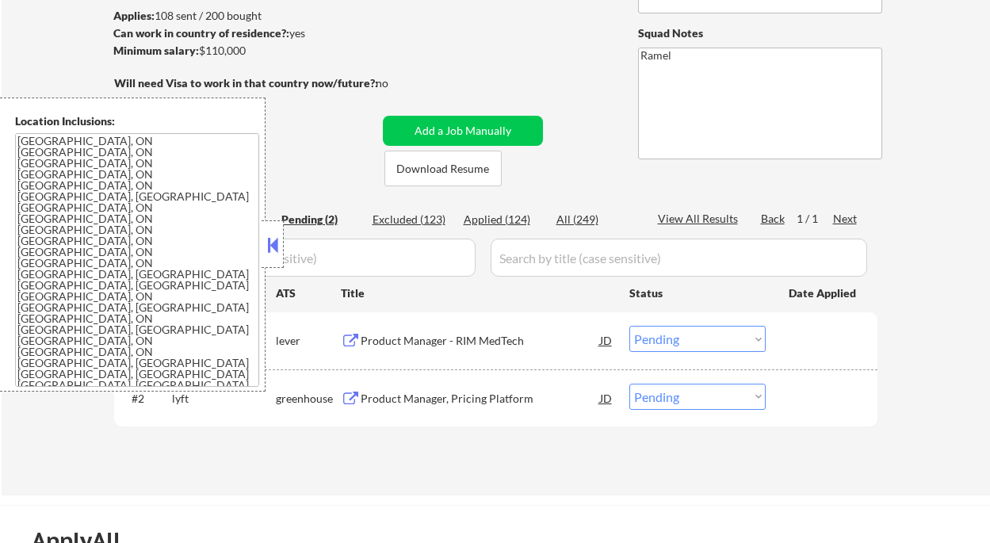
click at [273, 248] on button at bounding box center [272, 245] width 17 height 24
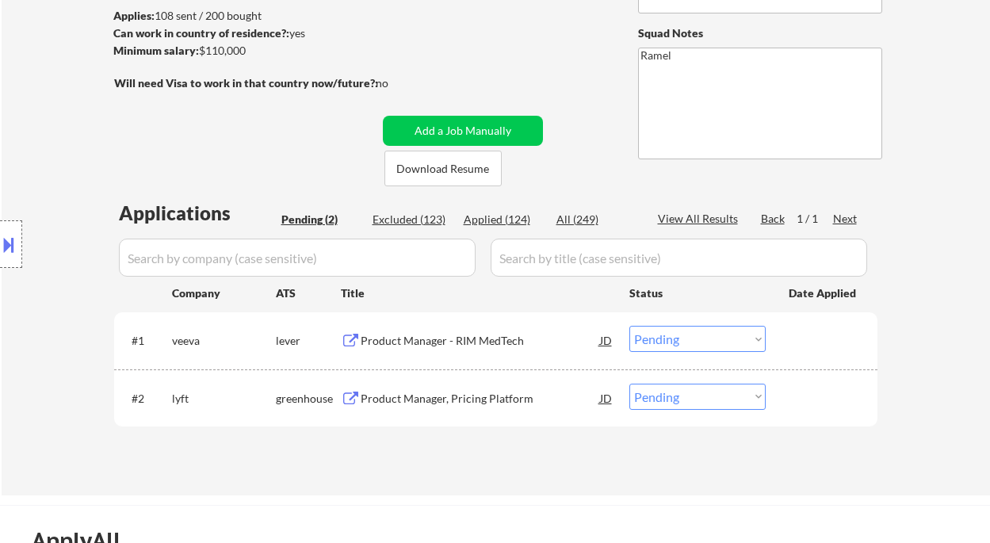
drag, startPoint x: 406, startPoint y: 390, endPoint x: 410, endPoint y: 340, distance: 50.1
click at [406, 391] on div "Product Manager, Pricing Platform" at bounding box center [480, 399] width 239 height 16
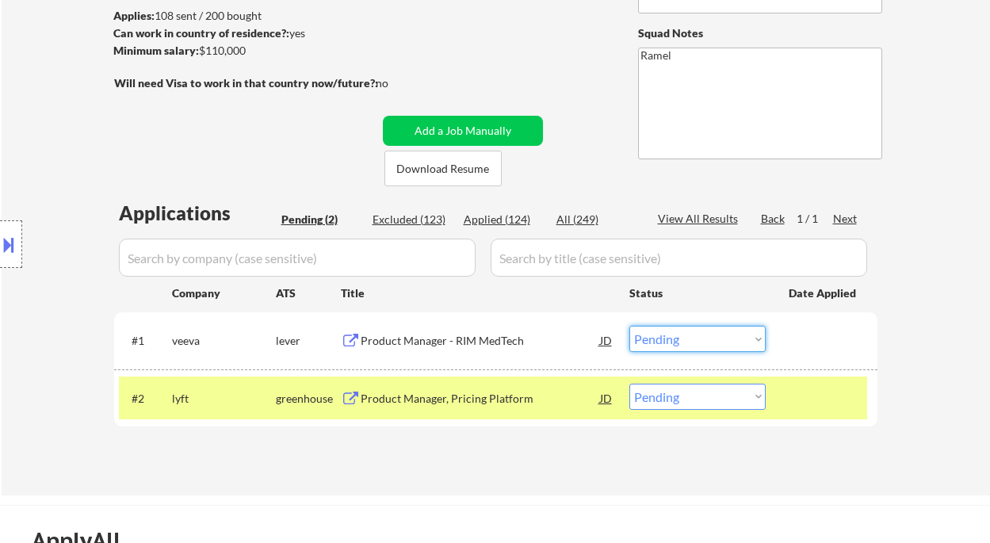
drag, startPoint x: 681, startPoint y: 343, endPoint x: 688, endPoint y: 350, distance: 10.1
click at [681, 343] on select "Choose an option... Pending Applied Excluded (Questions) Excluded (Expired) Exc…" at bounding box center [697, 339] width 136 height 26
click at [629, 326] on select "Choose an option... Pending Applied Excluded (Questions) Excluded (Expired) Exc…" at bounding box center [697, 339] width 136 height 26
select select ""pending""
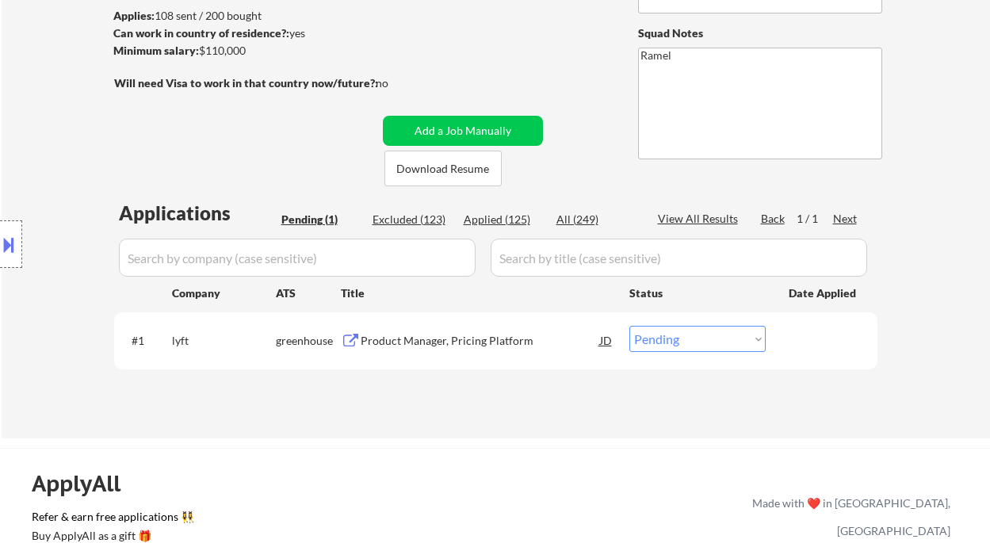
click at [503, 222] on div "Applied (125)" at bounding box center [503, 220] width 79 height 16
select select ""applied""
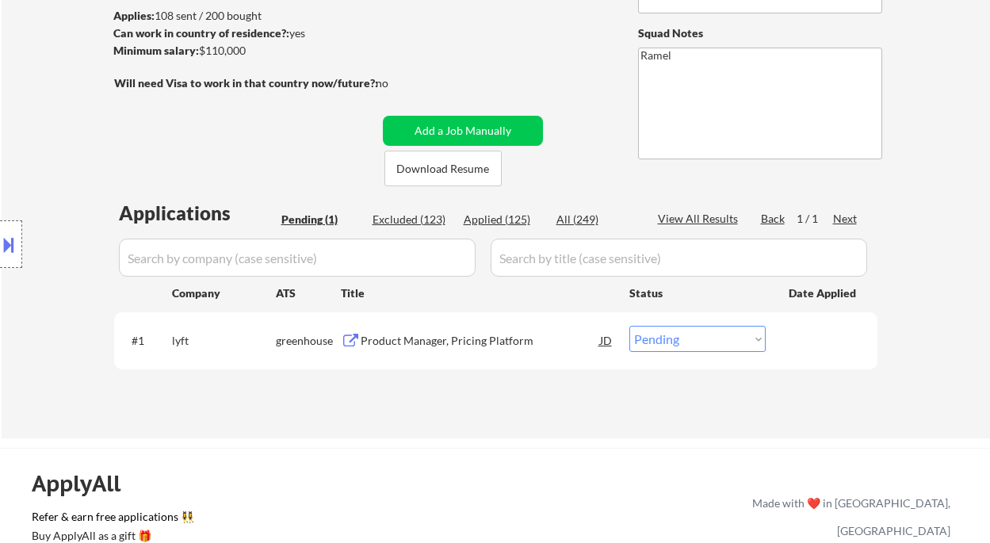
select select ""applied""
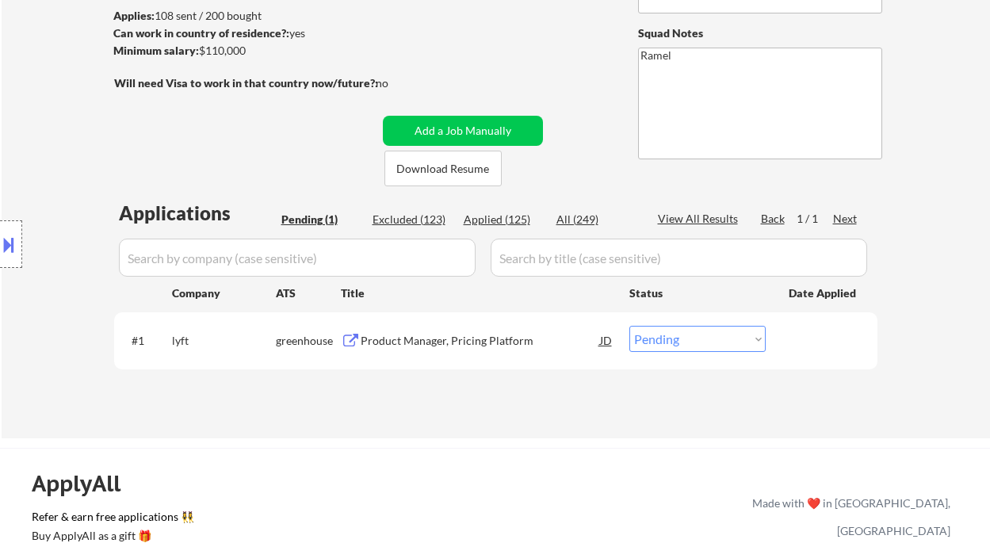
select select ""applied""
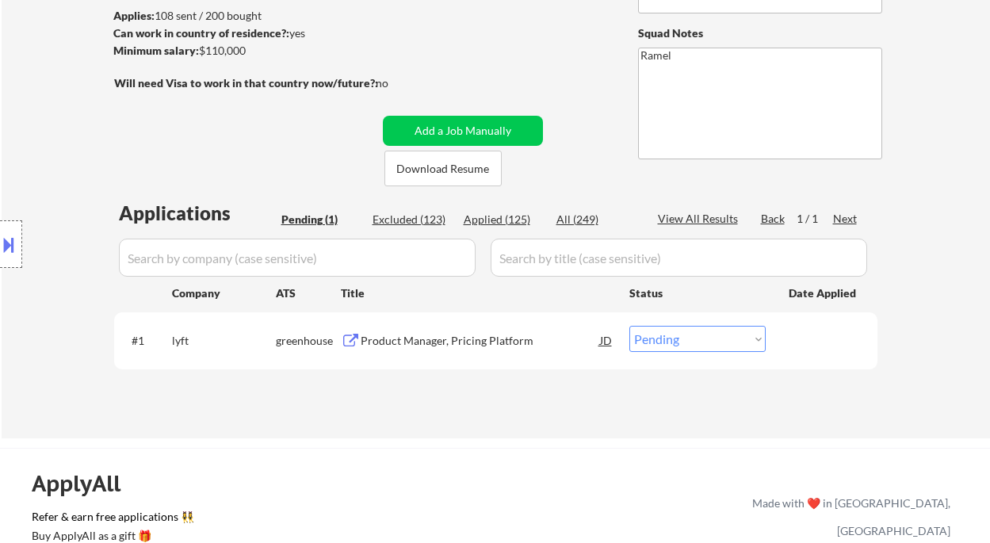
select select ""applied""
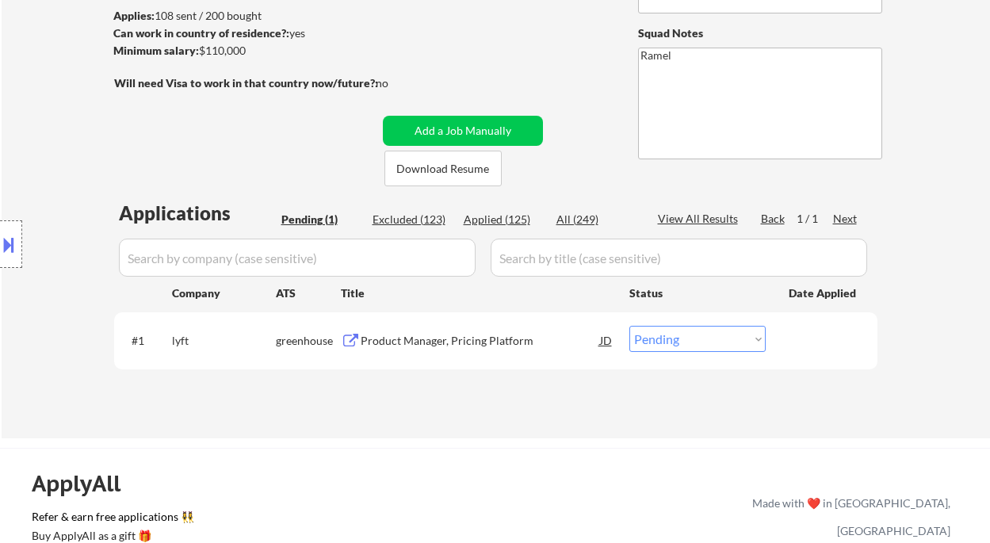
select select ""applied""
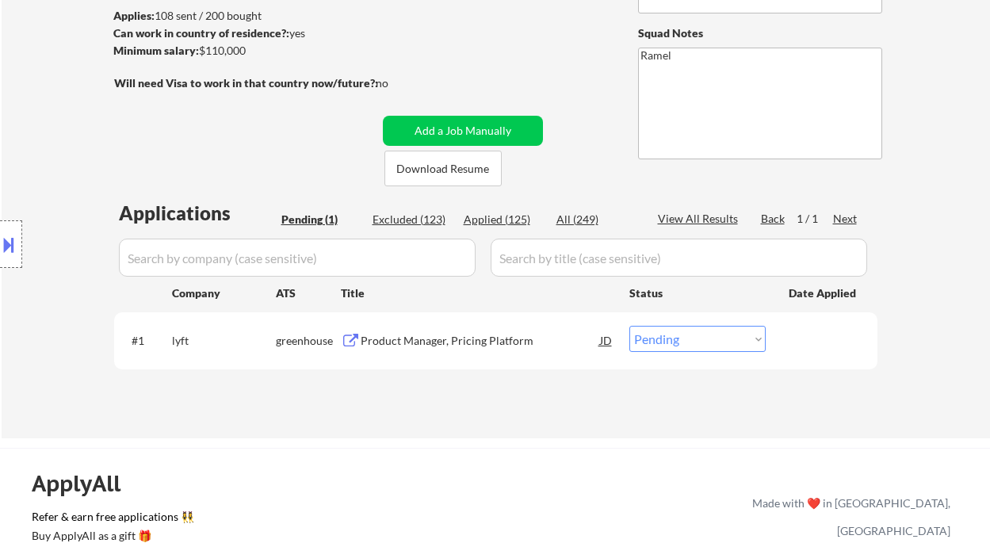
select select ""applied""
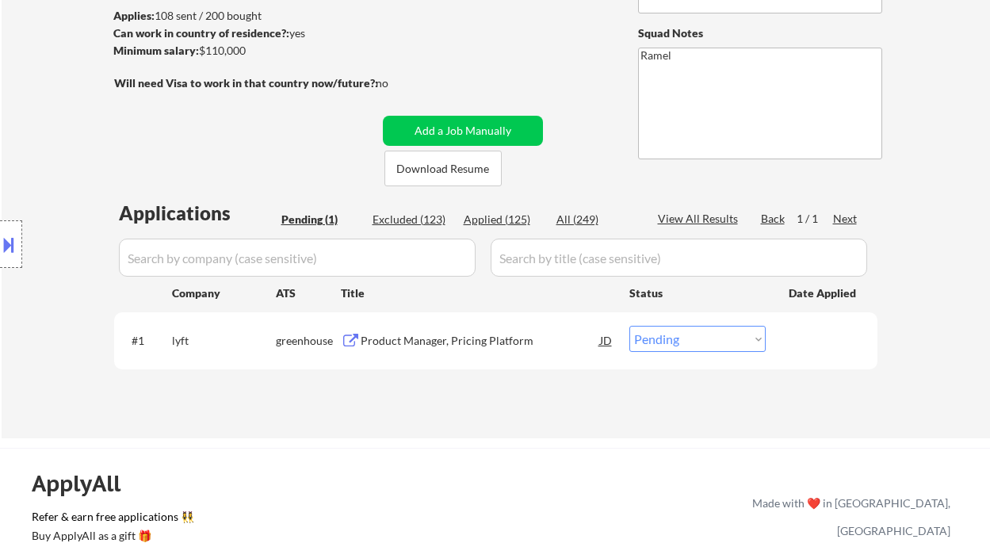
select select ""applied""
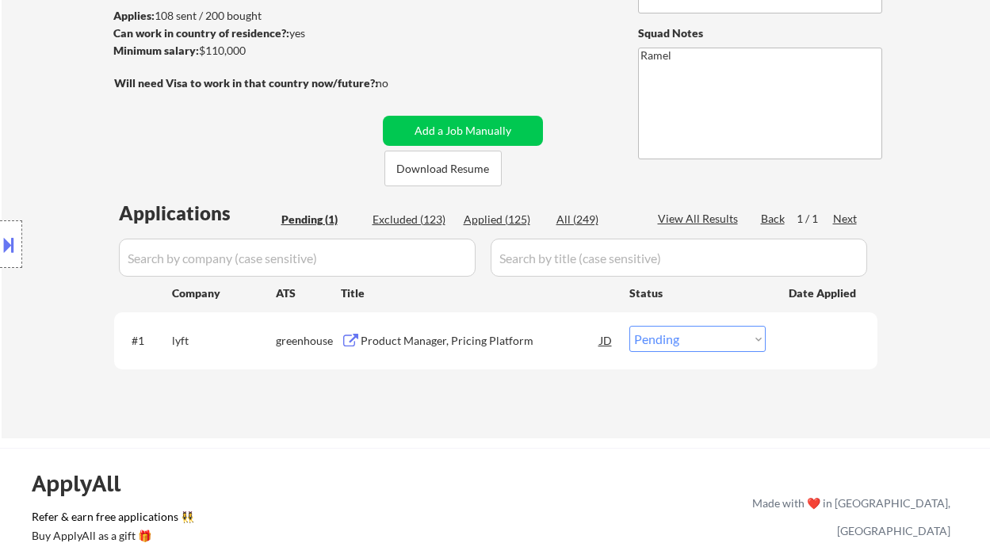
select select ""applied""
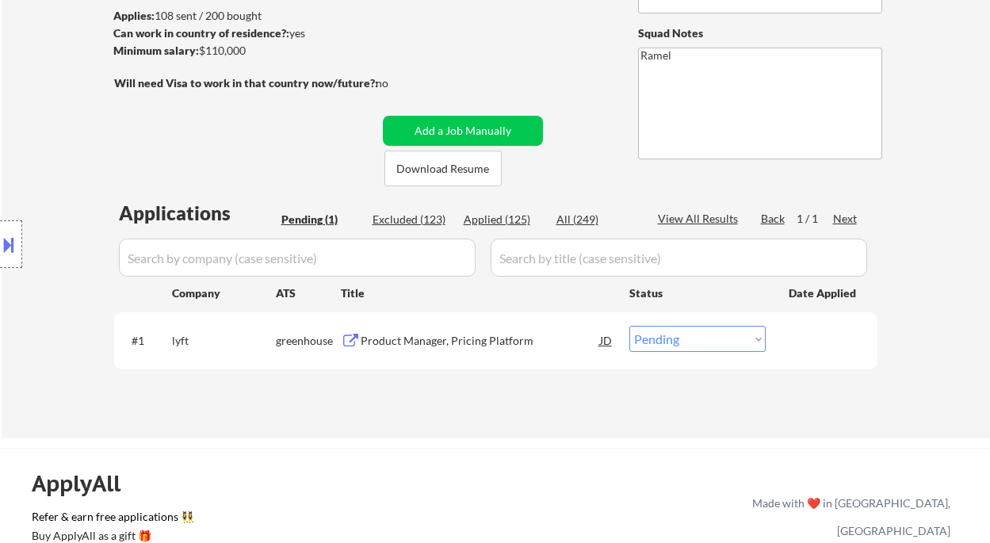
select select ""applied""
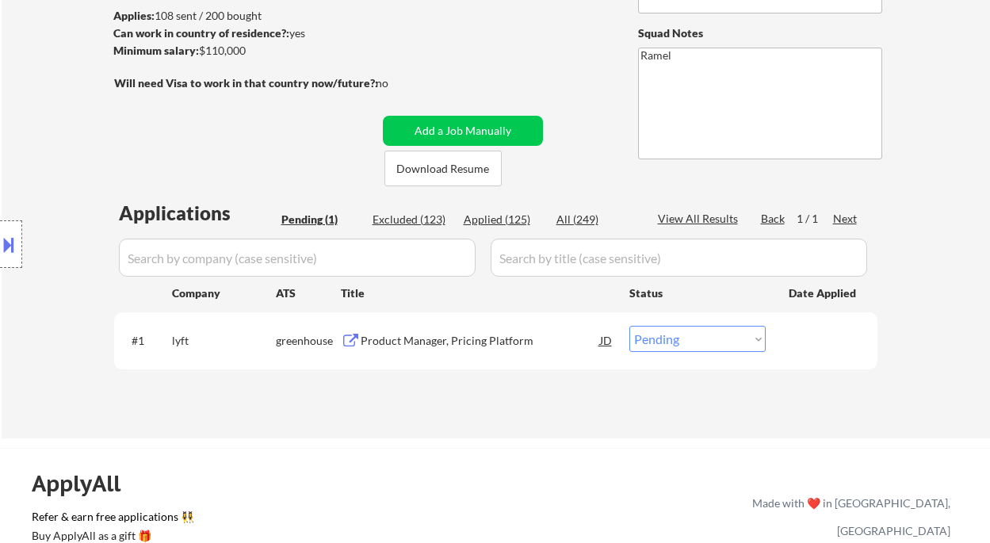
select select ""applied""
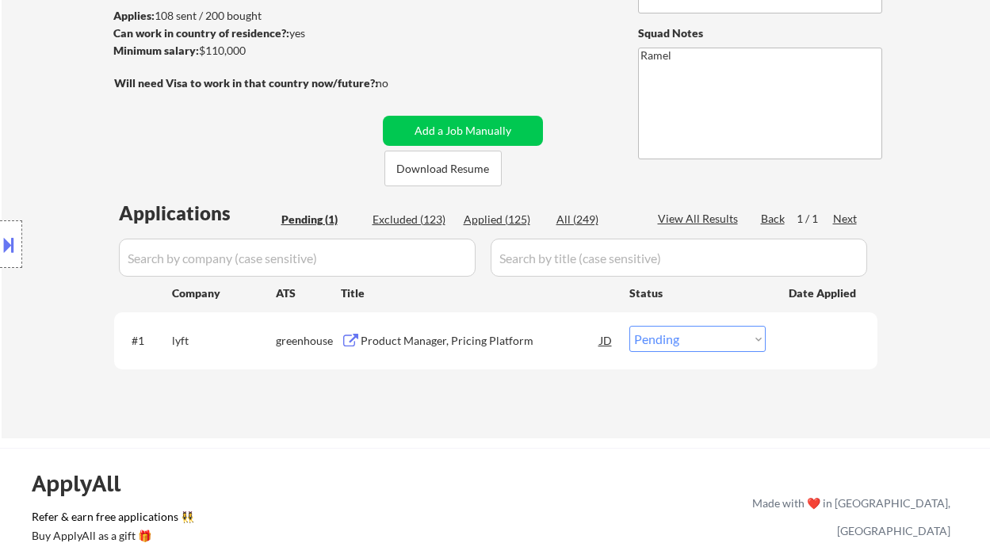
select select ""applied""
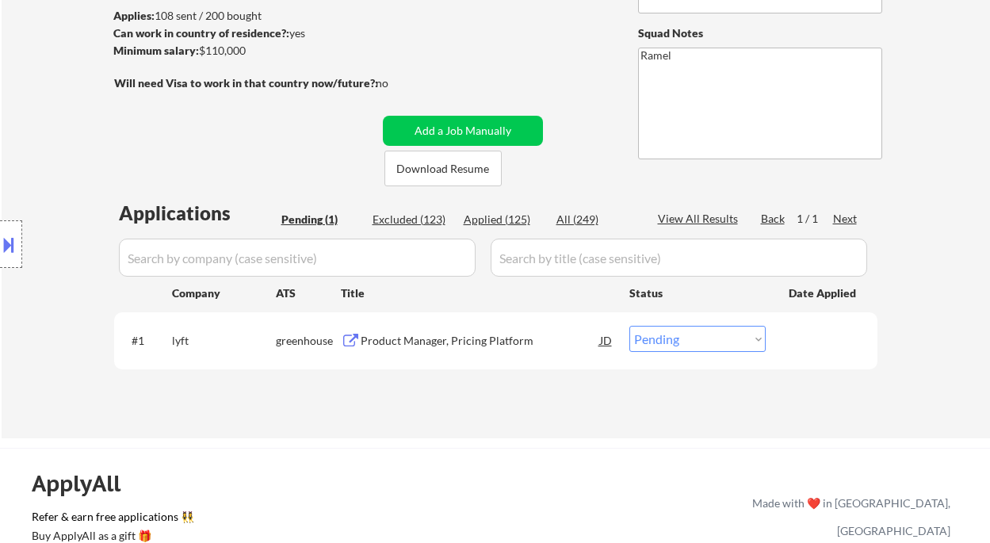
select select ""applied""
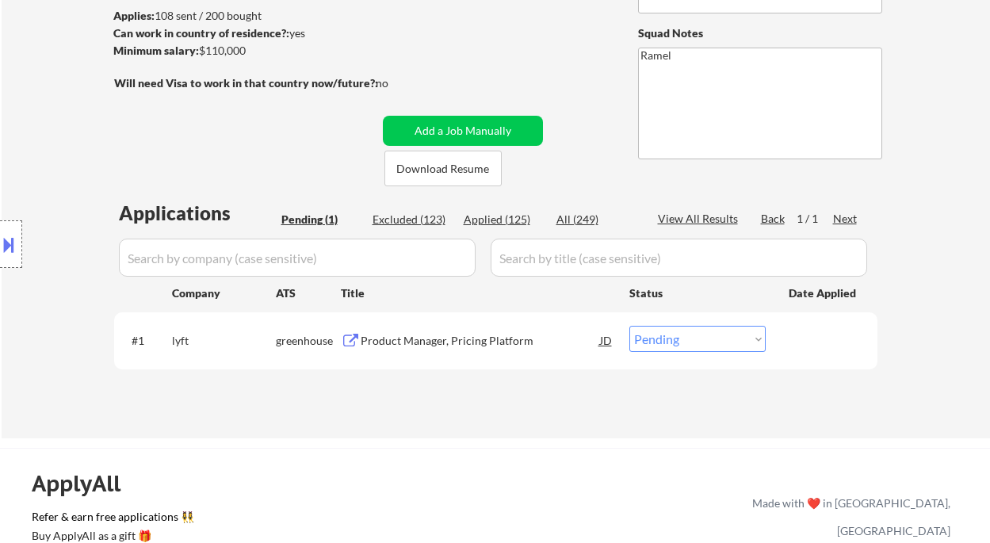
select select ""applied""
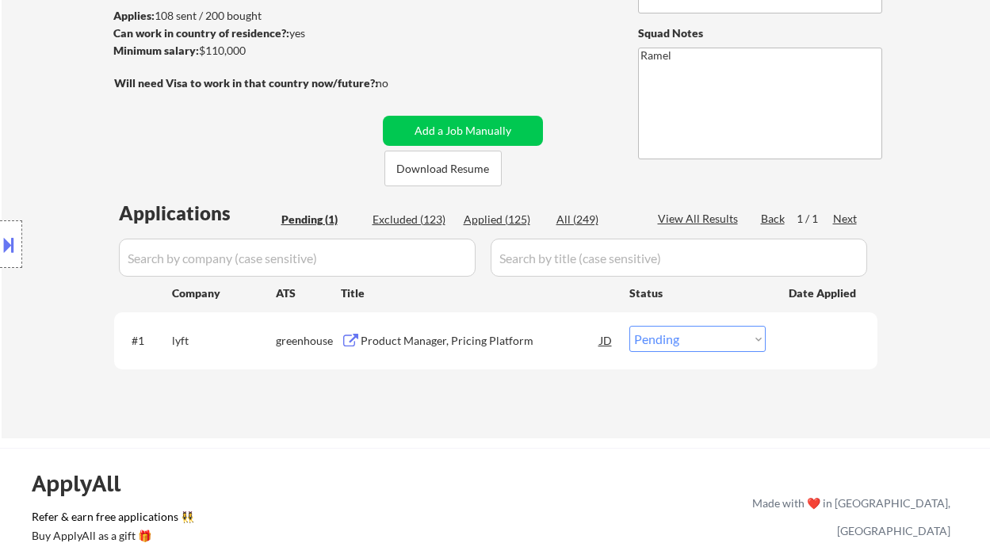
select select ""applied""
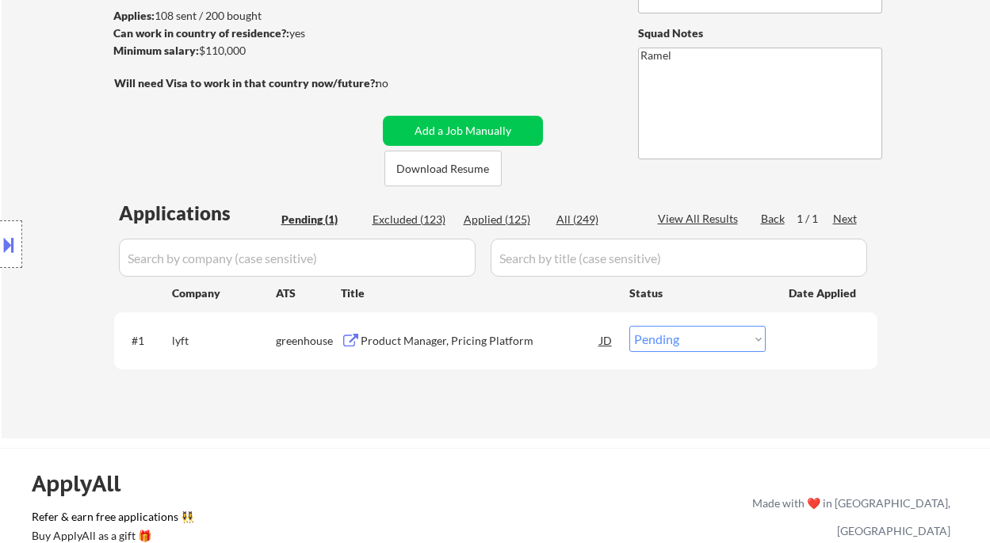
select select ""applied""
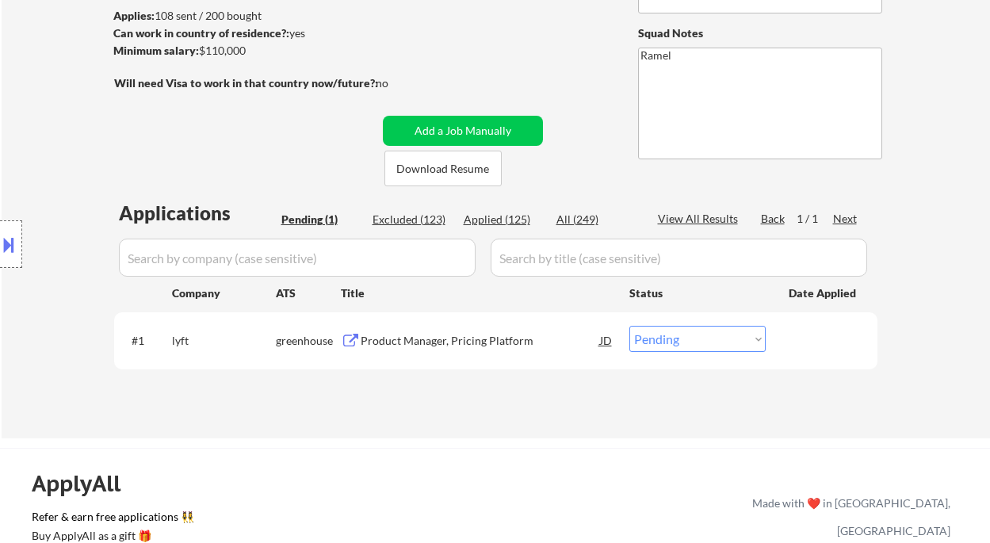
select select ""applied""
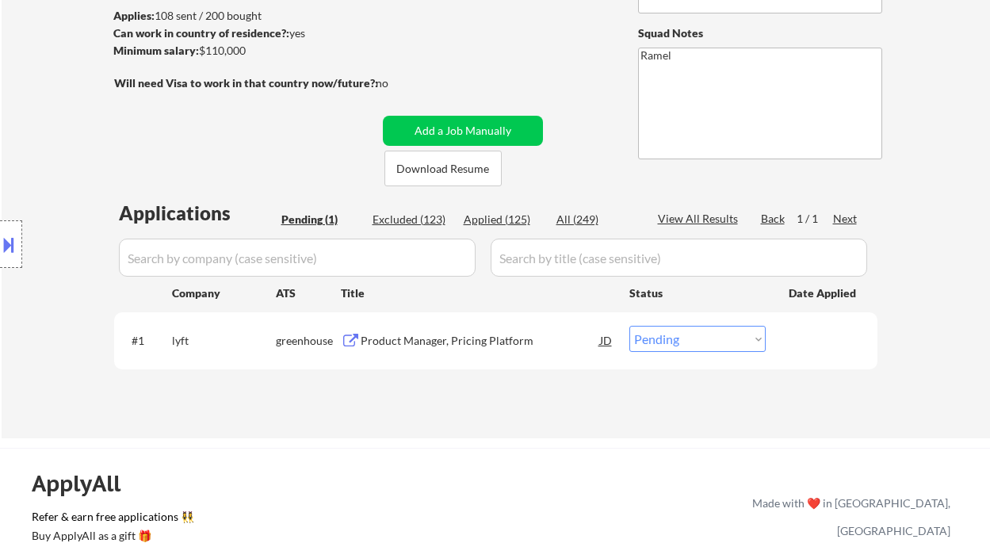
select select ""applied""
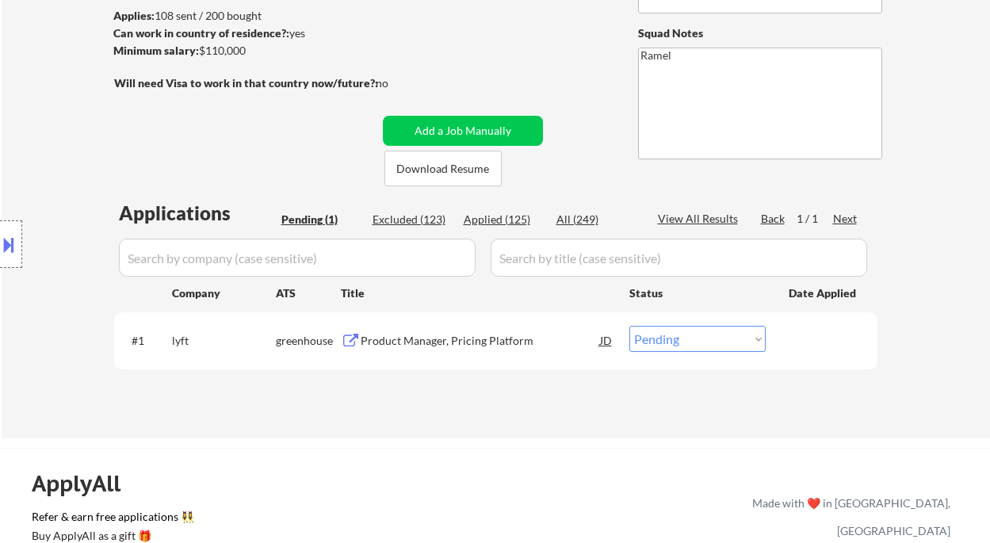
select select ""applied""
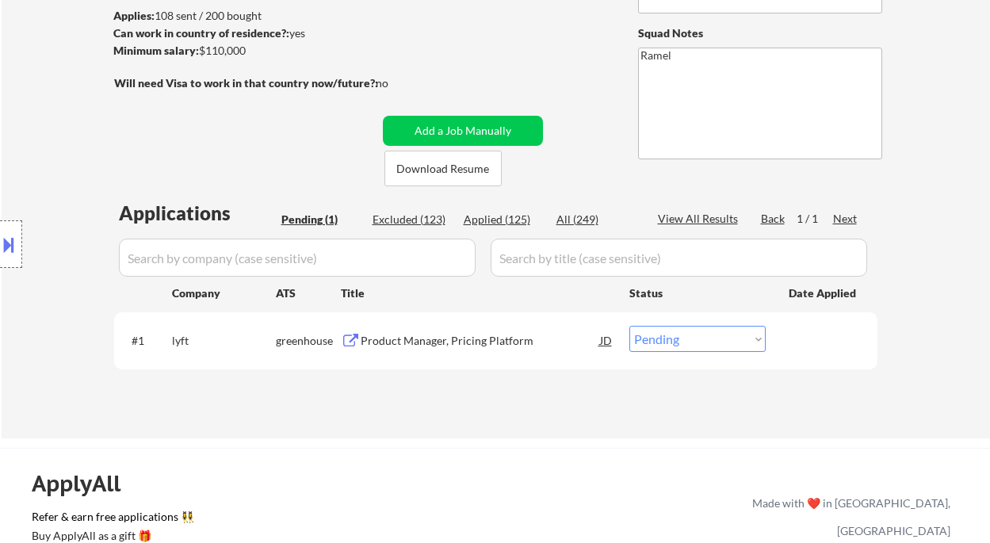
select select ""applied""
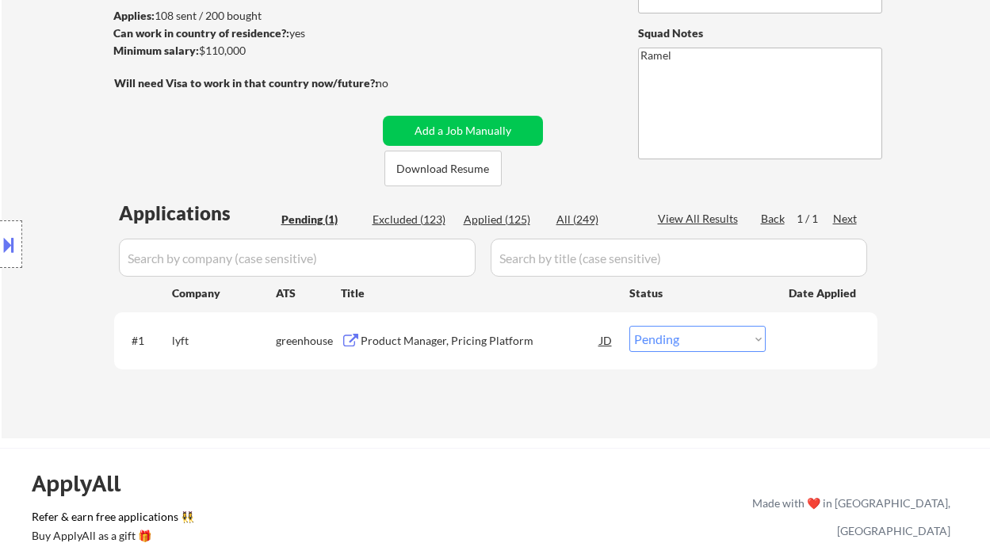
select select ""applied""
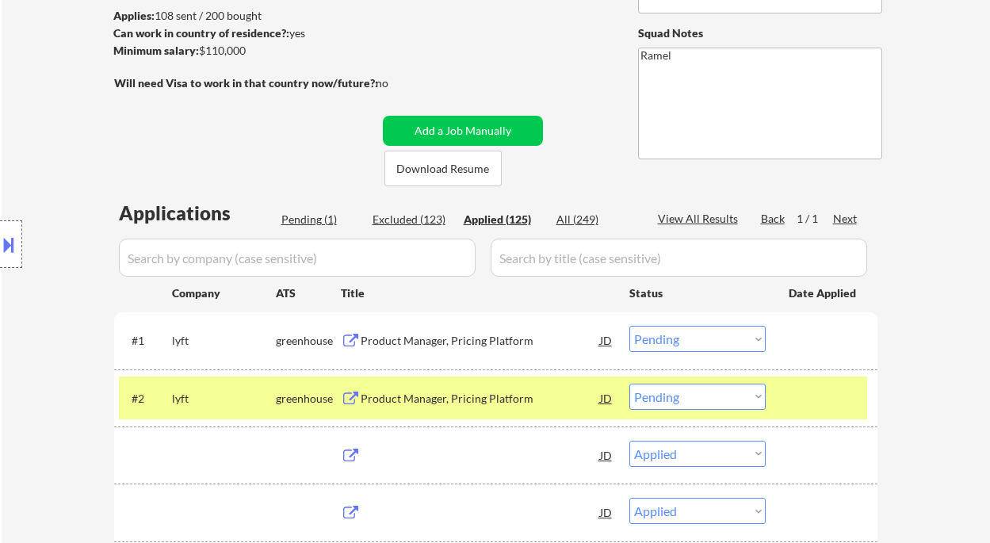
select select ""applied""
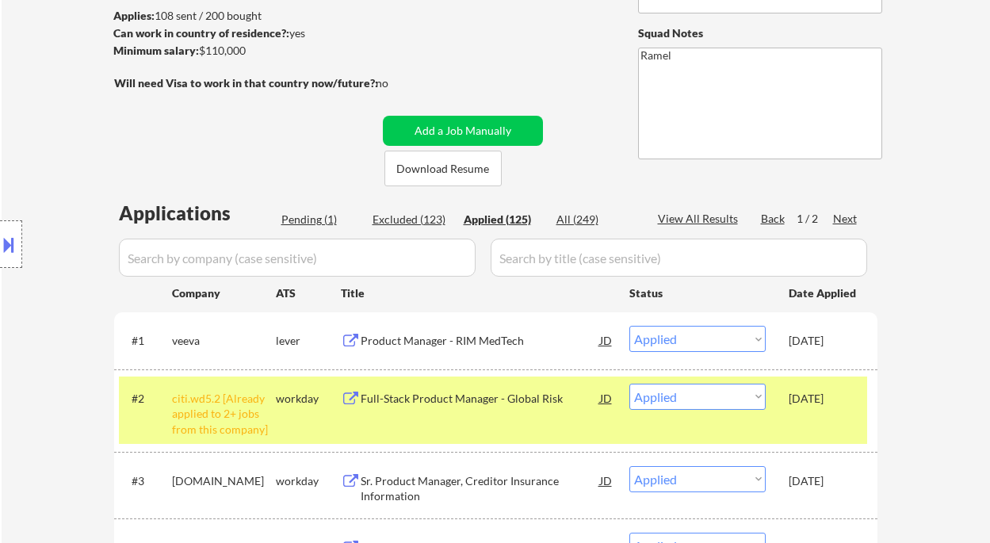
drag, startPoint x: 327, startPoint y: 230, endPoint x: 308, endPoint y: 218, distance: 22.4
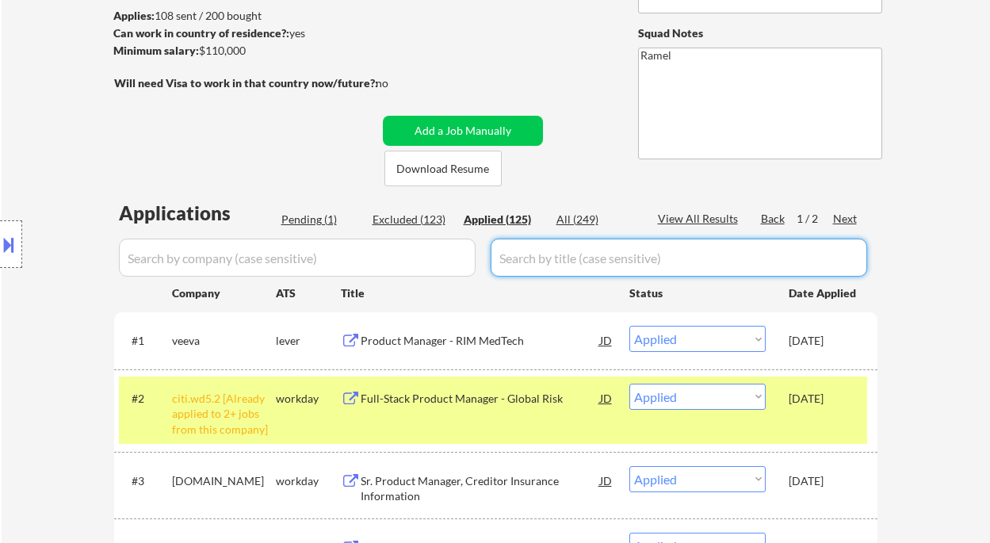
click at [308, 218] on div "Pending (1)" at bounding box center [320, 220] width 79 height 16
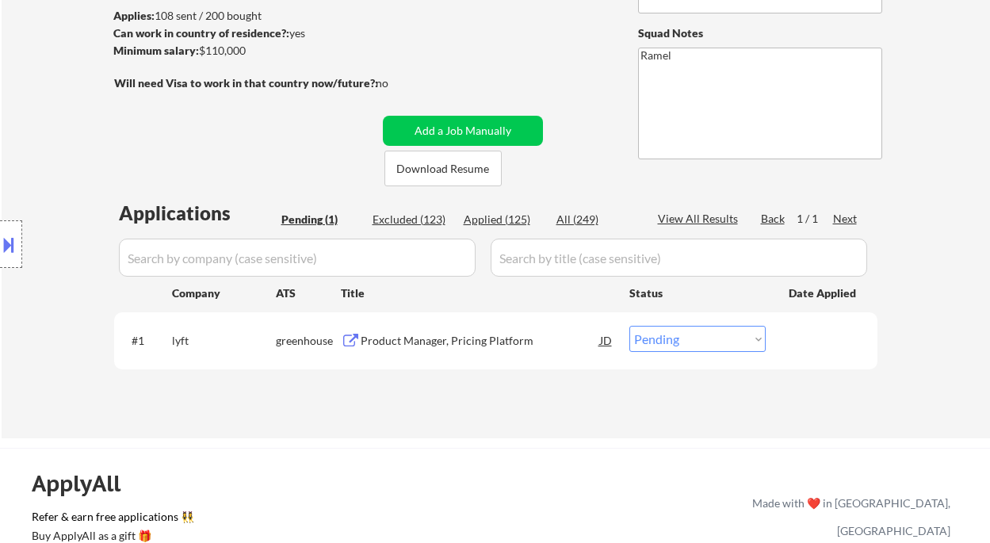
click at [676, 350] on select "Choose an option... Pending Applied Excluded (Questions) Excluded (Expired) Exc…" at bounding box center [697, 339] width 136 height 26
select select ""applied""
click at [629, 326] on select "Choose an option... Pending Applied Excluded (Questions) Excluded (Expired) Exc…" at bounding box center [697, 339] width 136 height 26
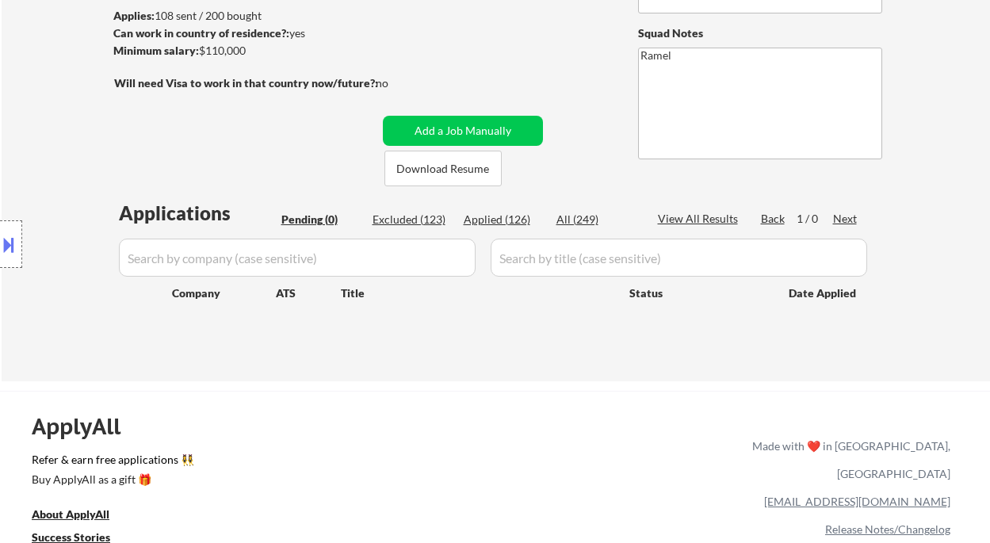
click at [487, 218] on div "Applied (126)" at bounding box center [503, 220] width 79 height 16
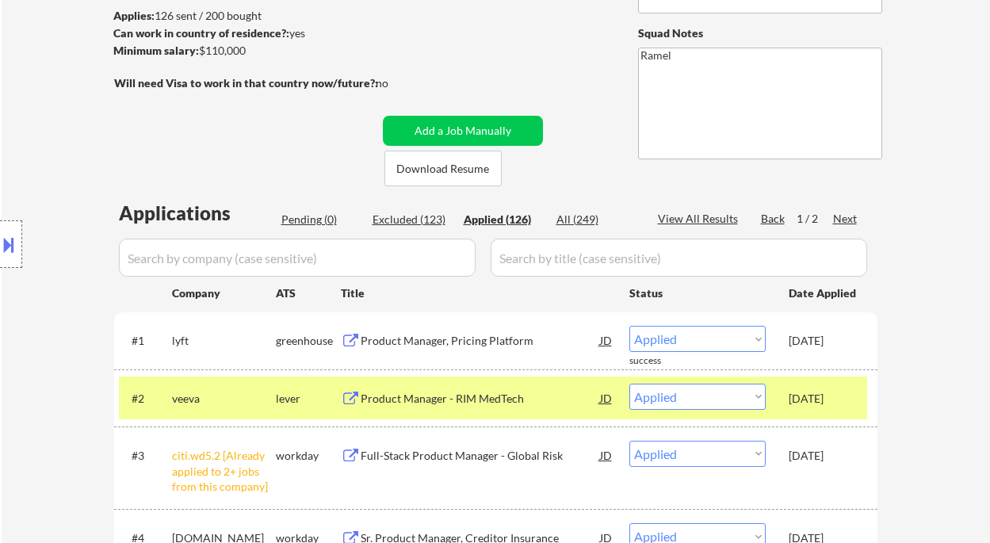
click at [41, 150] on div "Location Inclusions: Toronto, ON Etobicoke, ON Scarborough, ON North York, ON E…" at bounding box center [142, 244] width 284 height 294
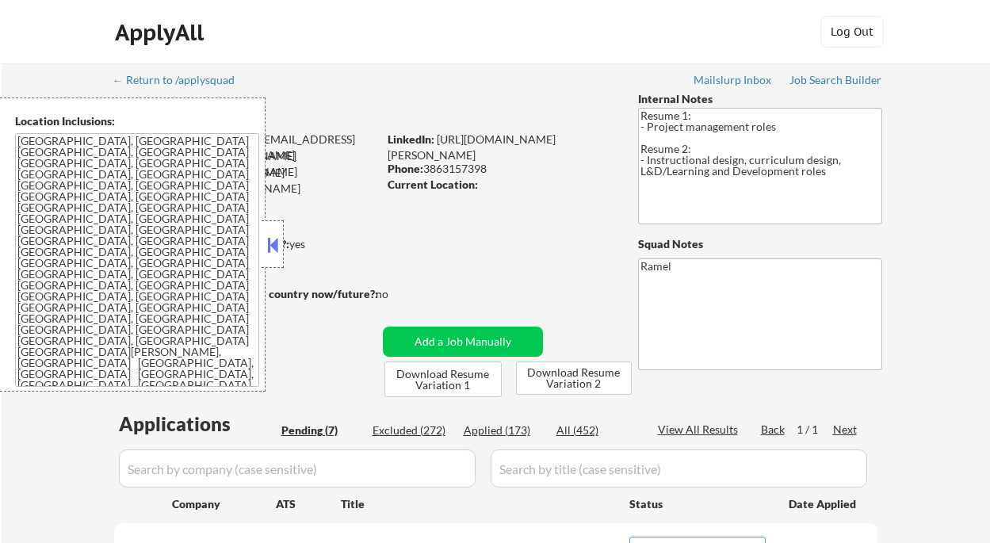
select select ""pending""
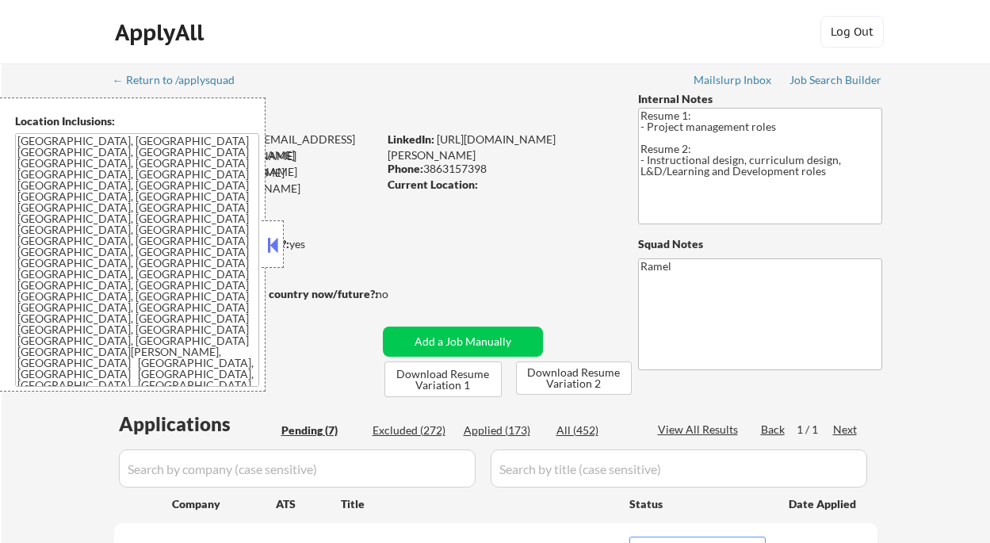
select select ""pending""
click at [276, 248] on button at bounding box center [272, 245] width 17 height 24
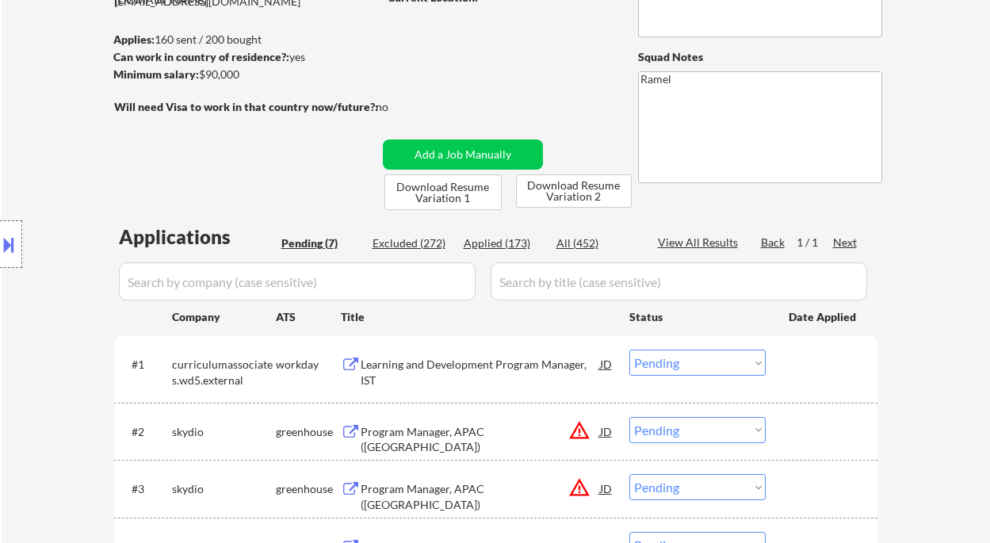
scroll to position [211, 0]
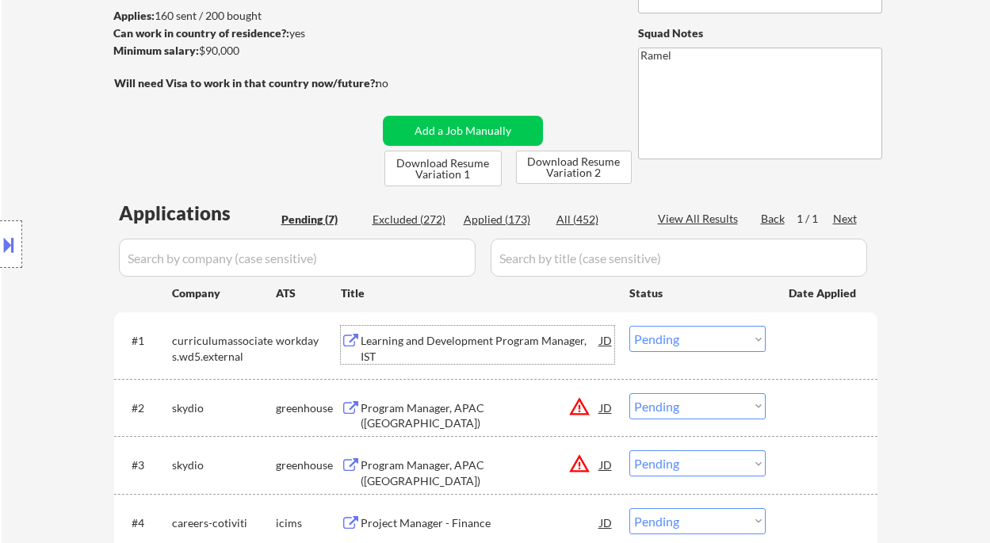
click at [483, 340] on div "Learning and Development Program Manager, IST" at bounding box center [480, 348] width 239 height 31
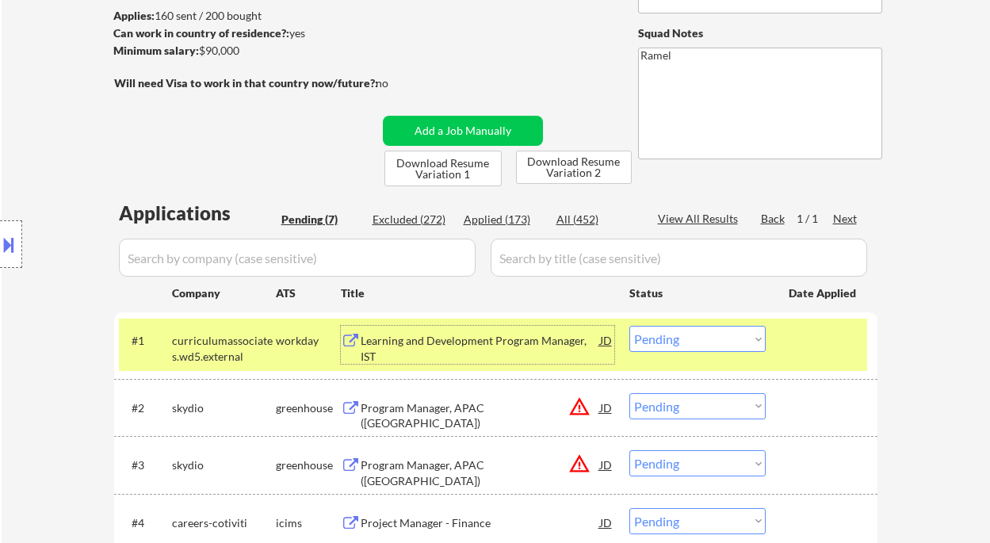
click at [415, 337] on div "Learning and Development Program Manager, IST" at bounding box center [480, 348] width 239 height 31
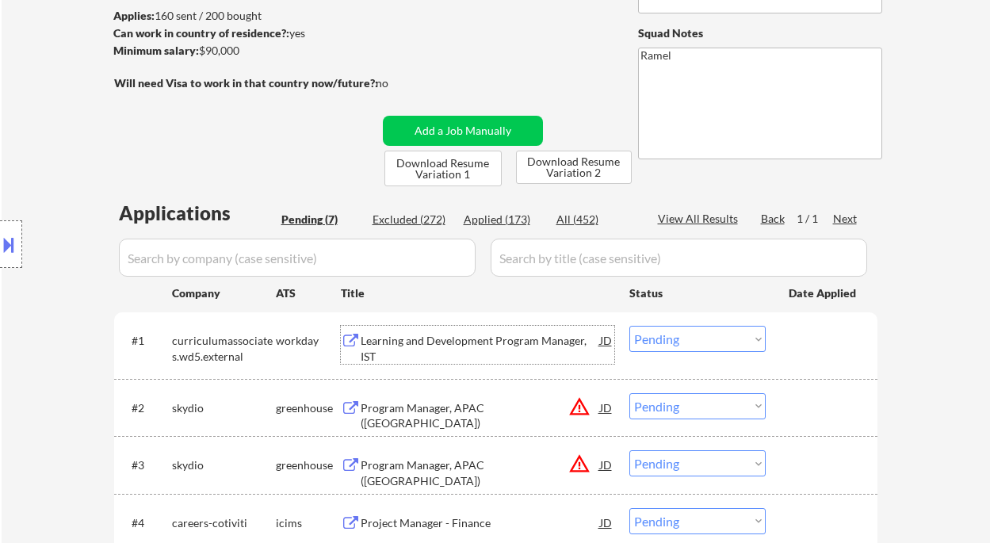
click at [13, 250] on button at bounding box center [8, 244] width 17 height 26
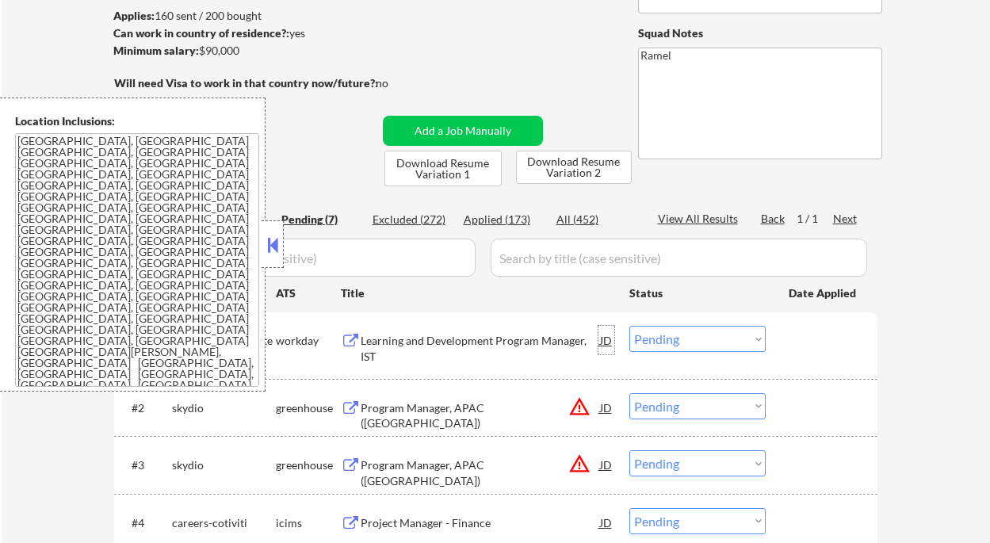
click at [606, 344] on div "JD" at bounding box center [606, 340] width 16 height 29
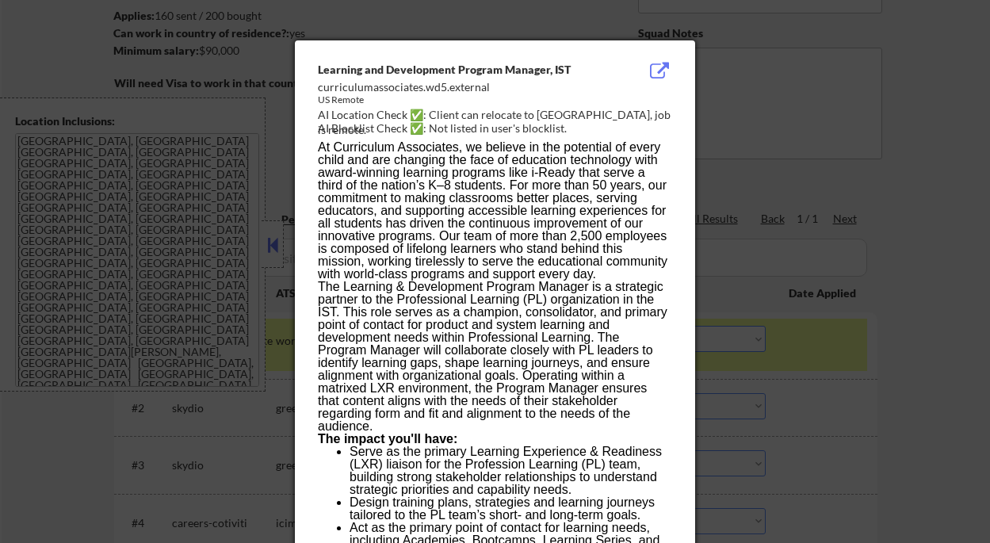
click at [862, 356] on div at bounding box center [495, 271] width 990 height 543
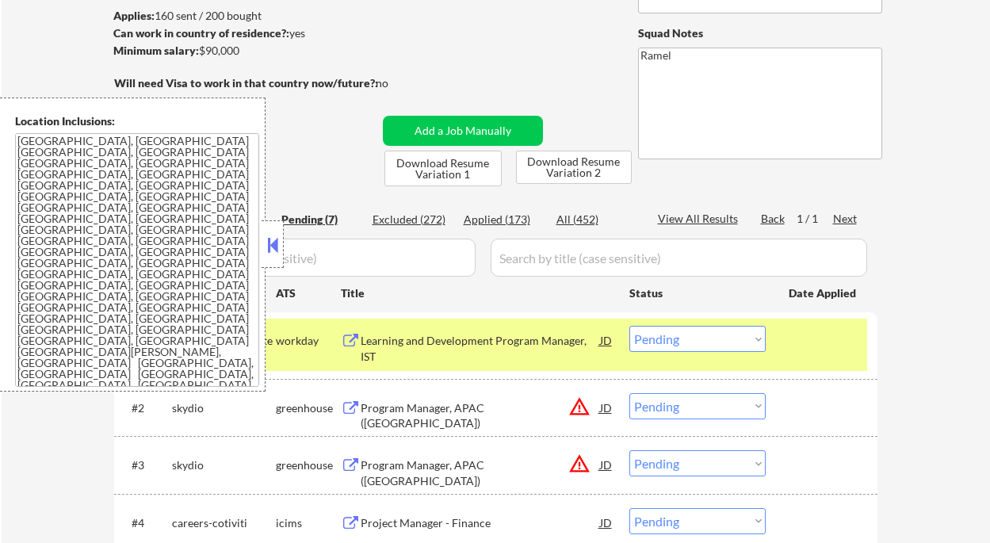
click at [276, 251] on button at bounding box center [272, 245] width 17 height 24
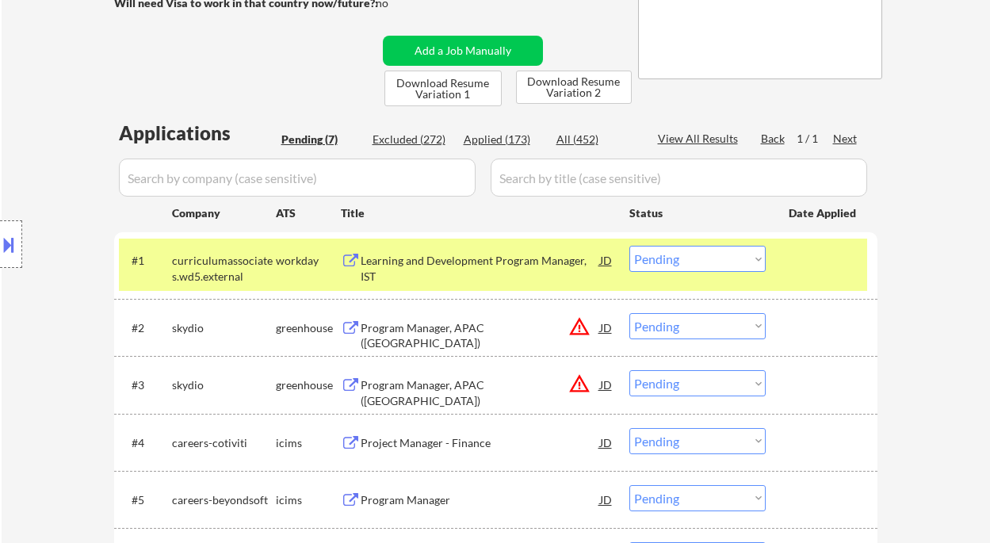
scroll to position [317, 0]
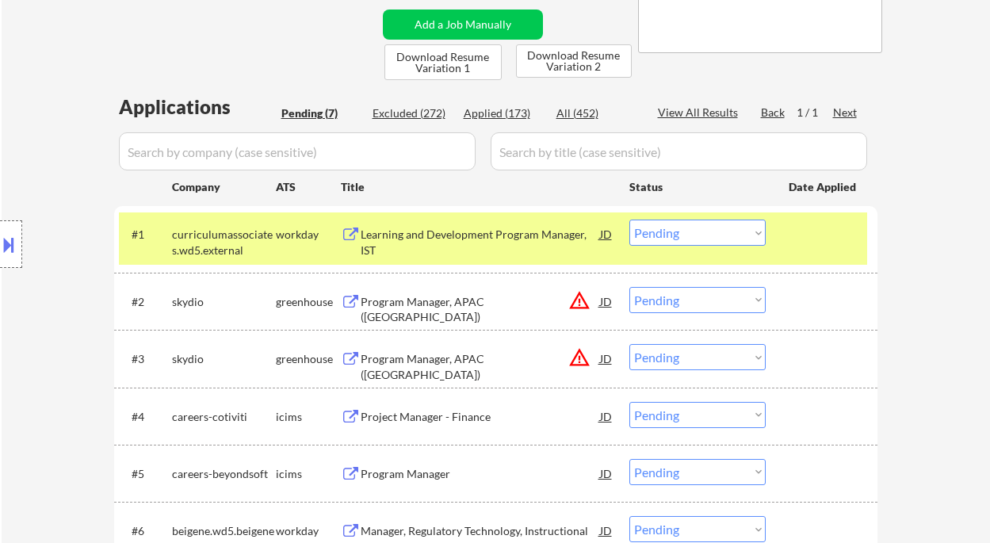
drag, startPoint x: 673, startPoint y: 233, endPoint x: 678, endPoint y: 262, distance: 29.7
click at [673, 233] on select "Choose an option... Pending Applied Excluded (Questions) Excluded (Expired) Exc…" at bounding box center [697, 233] width 136 height 26
click at [678, 239] on select "Choose an option... Pending Applied Excluded (Questions) Excluded (Expired) Exc…" at bounding box center [697, 233] width 136 height 26
click at [629, 220] on select "Choose an option... Pending Applied Excluded (Questions) Excluded (Expired) Exc…" at bounding box center [697, 233] width 136 height 26
select select ""pending""
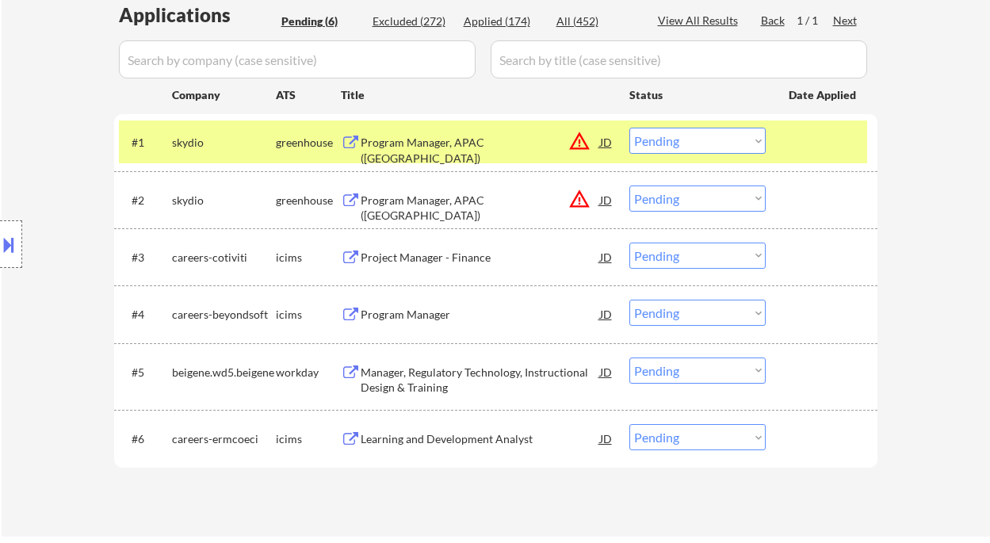
scroll to position [422, 0]
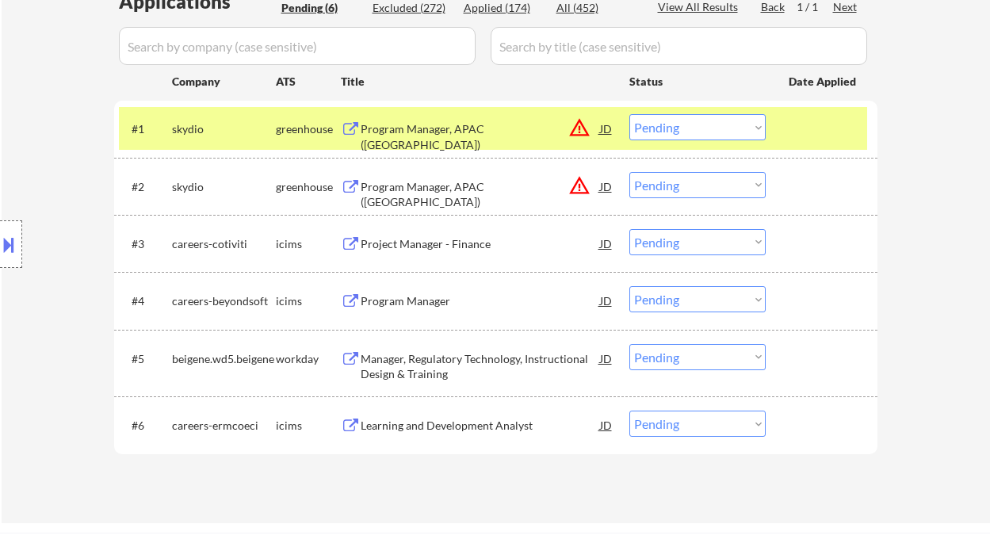
click at [403, 247] on div "Project Manager - Finance" at bounding box center [480, 244] width 239 height 16
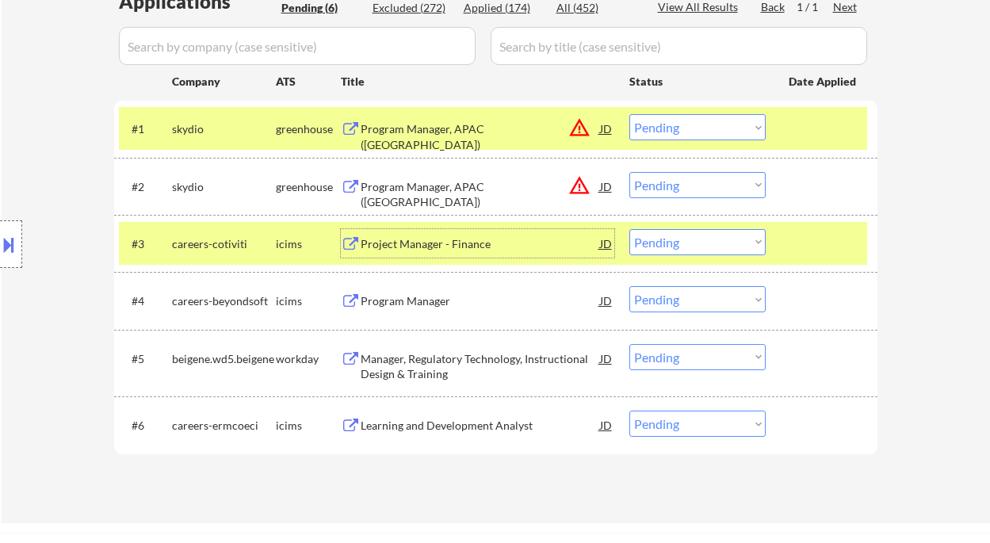
drag, startPoint x: 728, startPoint y: 246, endPoint x: 729, endPoint y: 254, distance: 8.1
click at [728, 246] on select "Choose an option... Pending Applied Excluded (Questions) Excluded (Expired) Exc…" at bounding box center [697, 242] width 136 height 26
click at [629, 229] on select "Choose an option... Pending Applied Excluded (Questions) Excluded (Expired) Exc…" at bounding box center [697, 242] width 136 height 26
click at [423, 308] on div "Program Manager" at bounding box center [480, 301] width 239 height 16
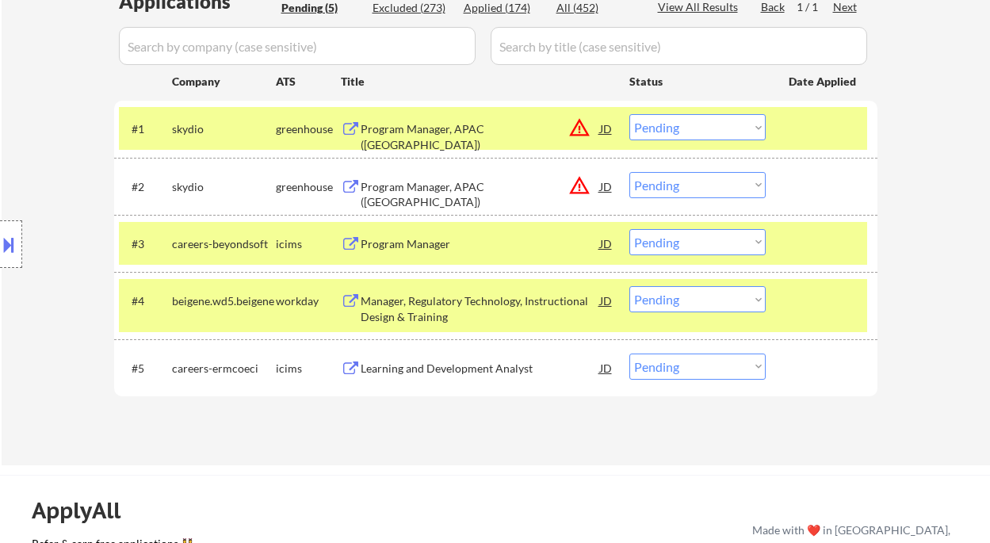
drag, startPoint x: 23, startPoint y: 129, endPoint x: 58, endPoint y: 129, distance: 34.9
click at [23, 129] on div "Location Inclusions: Orlando, FL Winter Park, FL Maitland, FL Altamonte Springs…" at bounding box center [142, 244] width 284 height 294
click at [20, 139] on div "Location Inclusions: Orlando, FL Winter Park, FL Maitland, FL Altamonte Springs…" at bounding box center [142, 244] width 284 height 294
drag, startPoint x: 694, startPoint y: 232, endPoint x: 701, endPoint y: 250, distance: 19.6
click at [694, 232] on select "Choose an option... Pending Applied Excluded (Questions) Excluded (Expired) Exc…" at bounding box center [697, 242] width 136 height 26
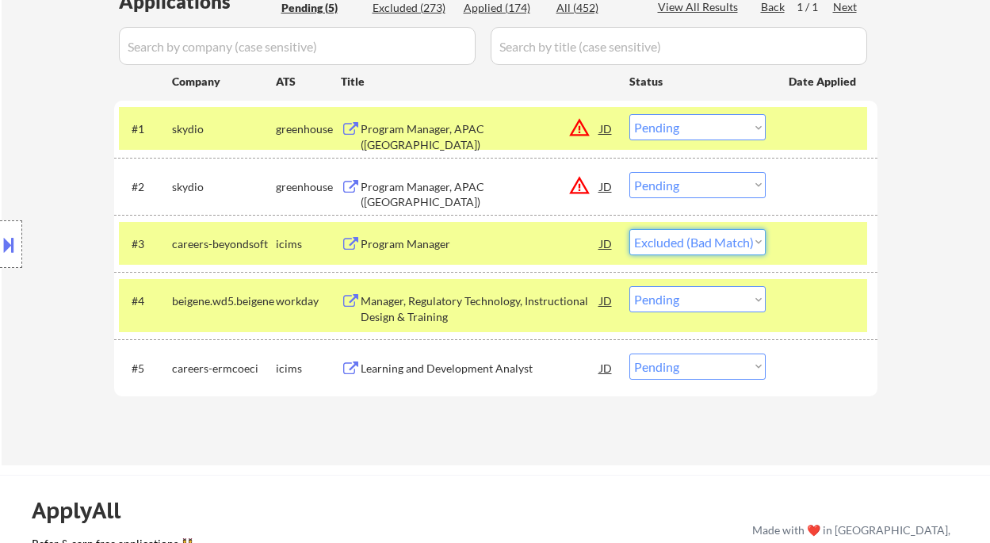
click at [629, 229] on select "Choose an option... Pending Applied Excluded (Questions) Excluded (Expired) Exc…" at bounding box center [697, 242] width 136 height 26
select select ""pending""
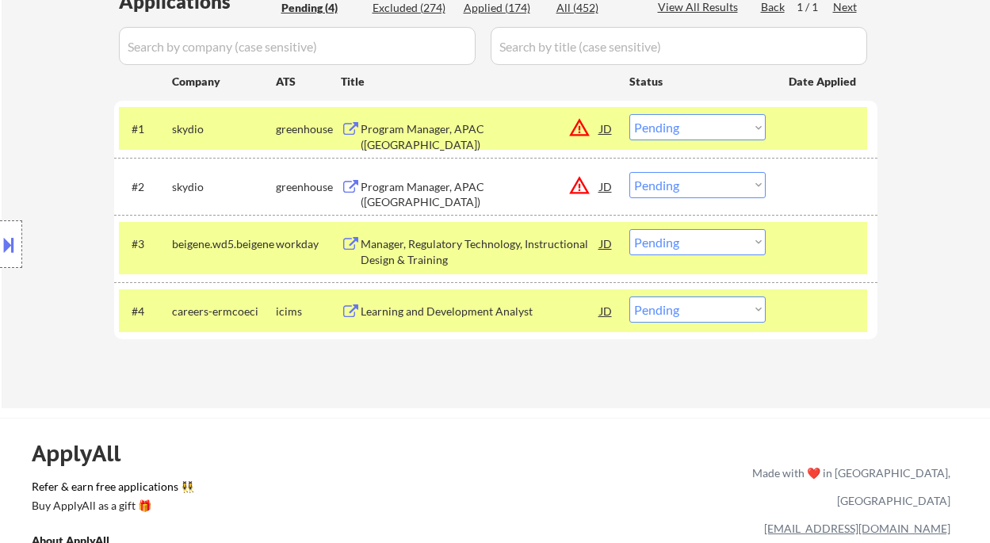
click at [673, 136] on select "Choose an option... Pending Applied Excluded (Questions) Excluded (Expired) Exc…" at bounding box center [697, 127] width 136 height 26
click at [629, 114] on select "Choose an option... Pending Applied Excluded (Questions) Excluded (Expired) Exc…" at bounding box center [697, 127] width 136 height 26
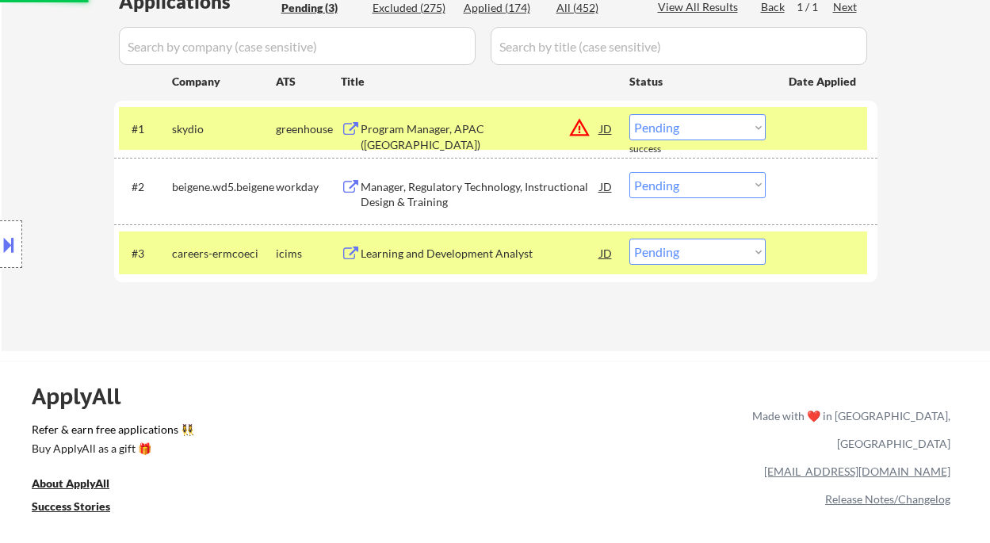
drag, startPoint x: 690, startPoint y: 129, endPoint x: 703, endPoint y: 139, distance: 16.5
click at [690, 129] on select "Choose an option... Pending Applied Excluded (Questions) Excluded (Expired) Exc…" at bounding box center [697, 127] width 136 height 26
select select ""excluded__location_""
click at [629, 114] on select "Choose an option... Pending Applied Excluded (Questions) Excluded (Expired) Exc…" at bounding box center [697, 127] width 136 height 26
click at [485, 185] on div "Manager, Regulatory Technology, Instructional Design & Training" at bounding box center [480, 194] width 239 height 31
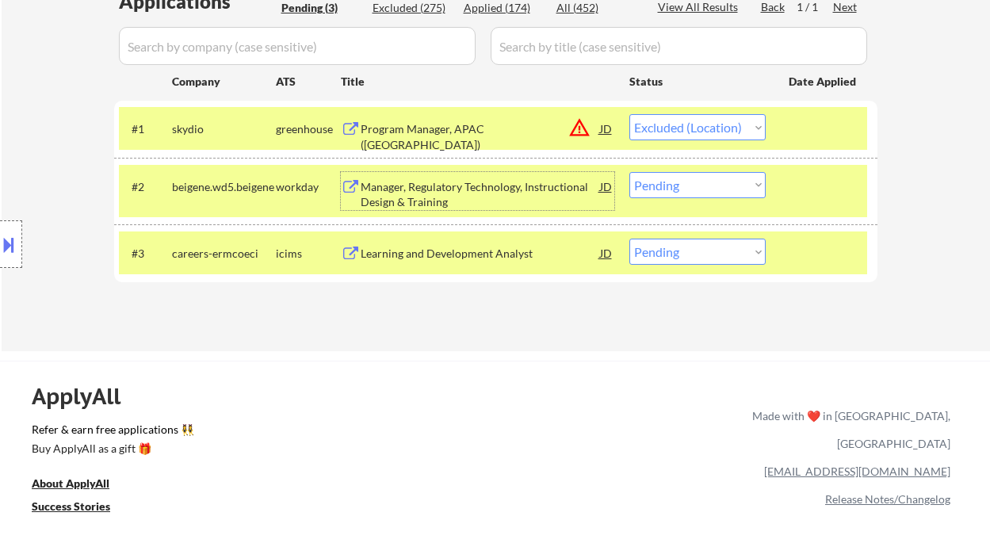
click at [667, 182] on select "Choose an option... Pending Applied Excluded (Questions) Excluded (Expired) Exc…" at bounding box center [697, 185] width 136 height 26
click at [629, 172] on select "Choose an option... Pending Applied Excluded (Questions) Excluded (Expired) Exc…" at bounding box center [697, 185] width 136 height 26
click at [480, 250] on div "Learning and Development Analyst" at bounding box center [480, 254] width 239 height 16
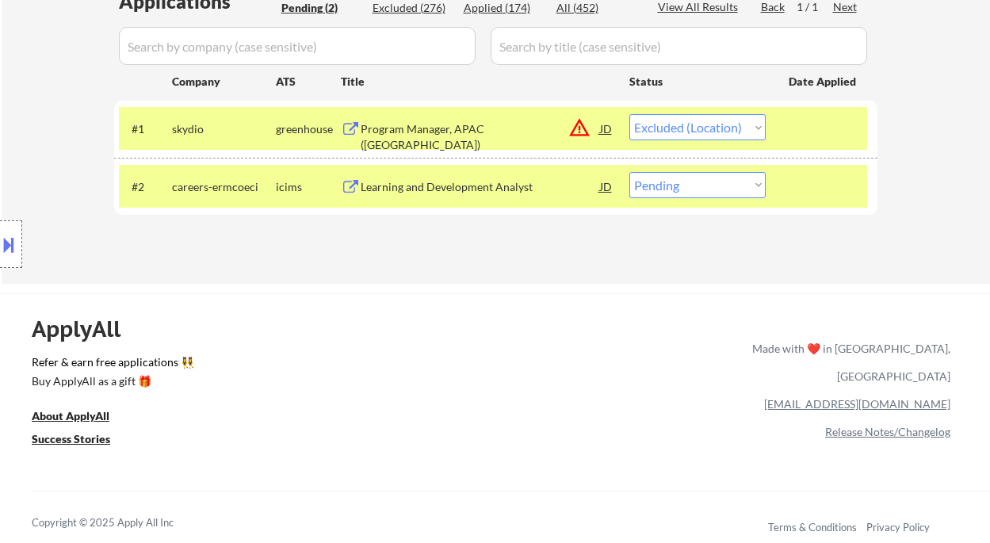
click at [712, 185] on select "Choose an option... Pending Applied Excluded (Questions) Excluded (Expired) Exc…" at bounding box center [697, 185] width 136 height 26
select select ""excluded""
click at [629, 172] on select "Choose an option... Pending Applied Excluded (Questions) Excluded (Expired) Exc…" at bounding box center [697, 185] width 136 height 26
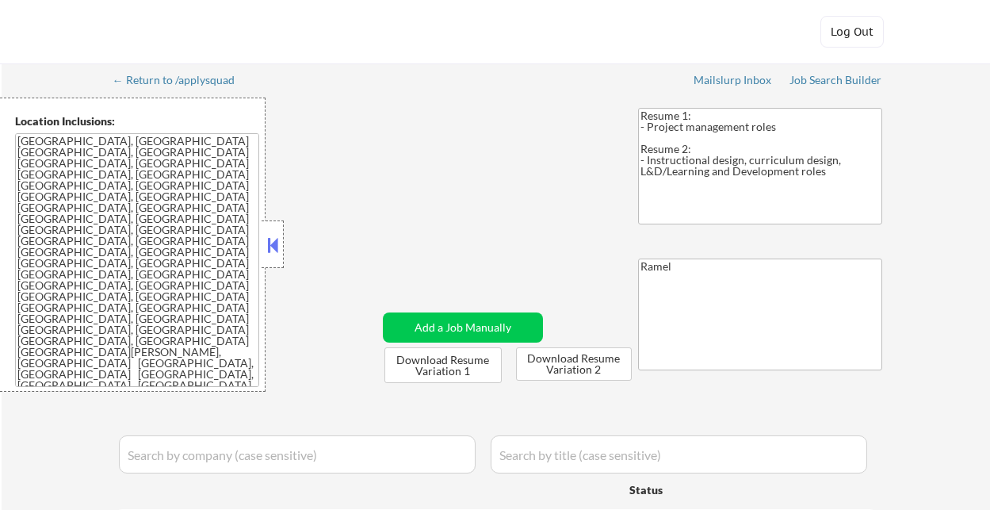
select select ""pending""
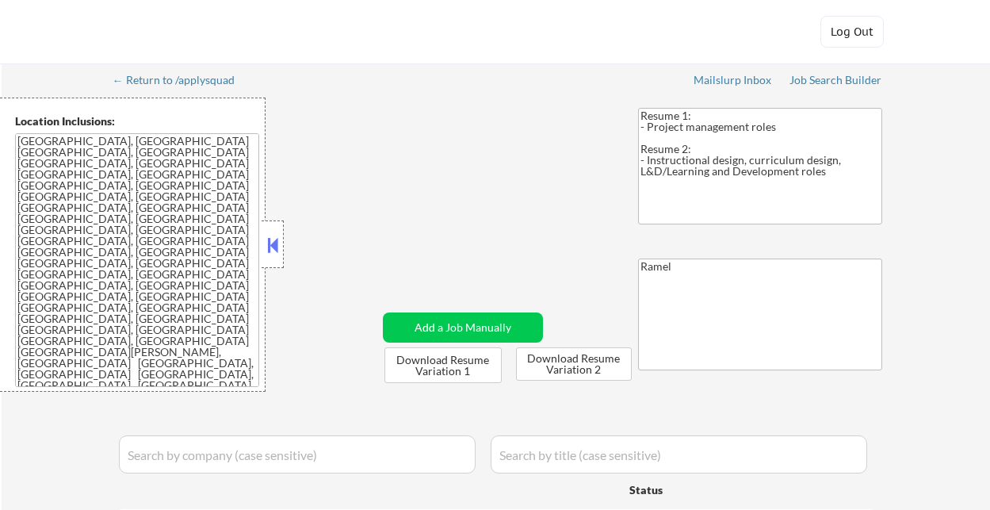
select select ""pending""
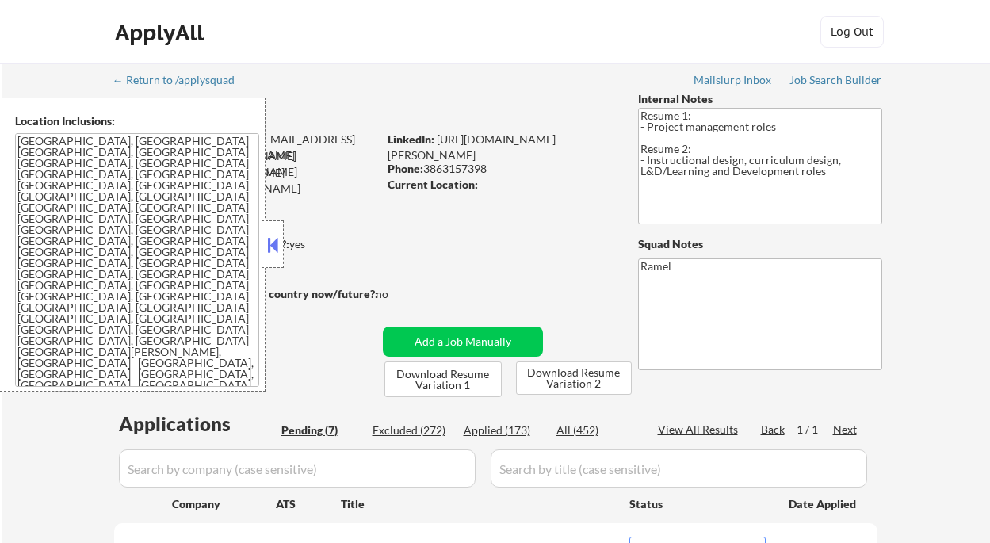
click at [514, 430] on div "Applied (173)" at bounding box center [503, 430] width 79 height 16
click at [278, 250] on button at bounding box center [272, 245] width 17 height 24
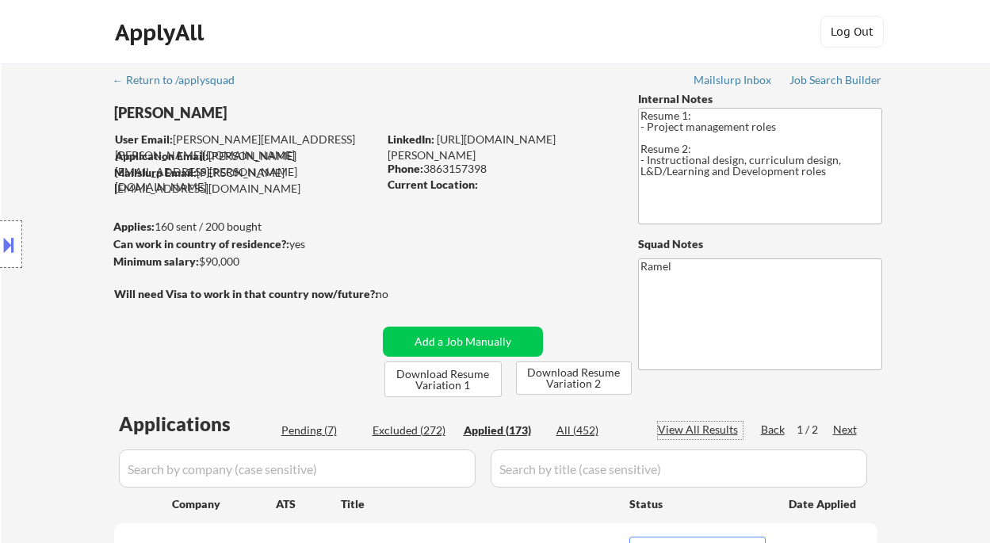
click at [722, 428] on div "View All Results" at bounding box center [700, 430] width 85 height 16
click at [883, 314] on div "← Return to /applysquad Mailslurp Inbox Job Search Builder Michael G User Email…" at bounding box center [496, 531] width 791 height 936
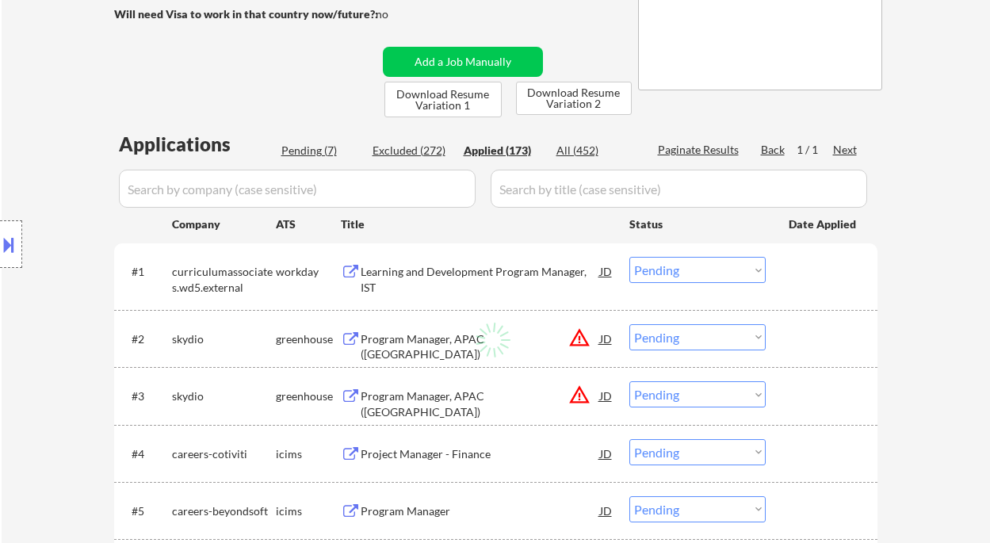
select select ""applied""
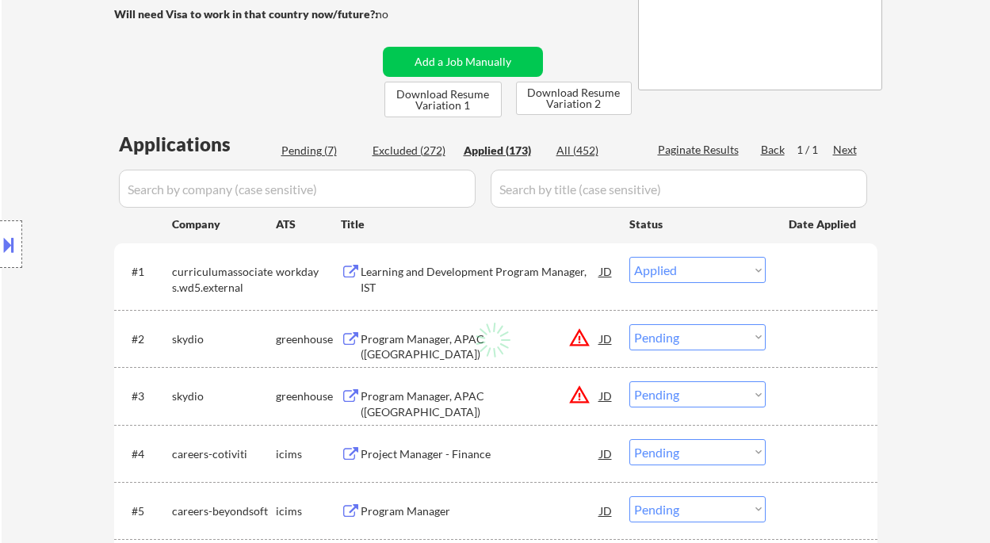
select select ""applied""
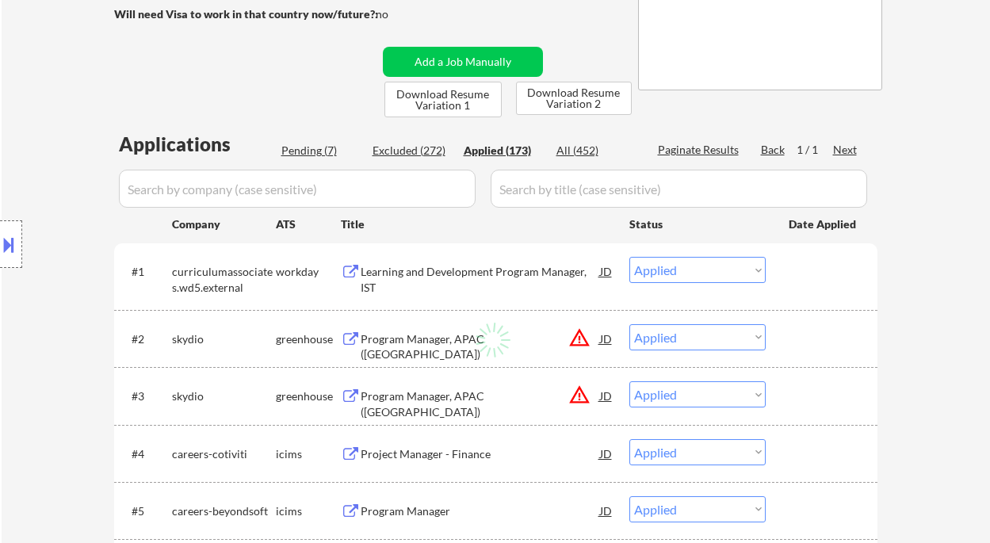
select select ""applied""
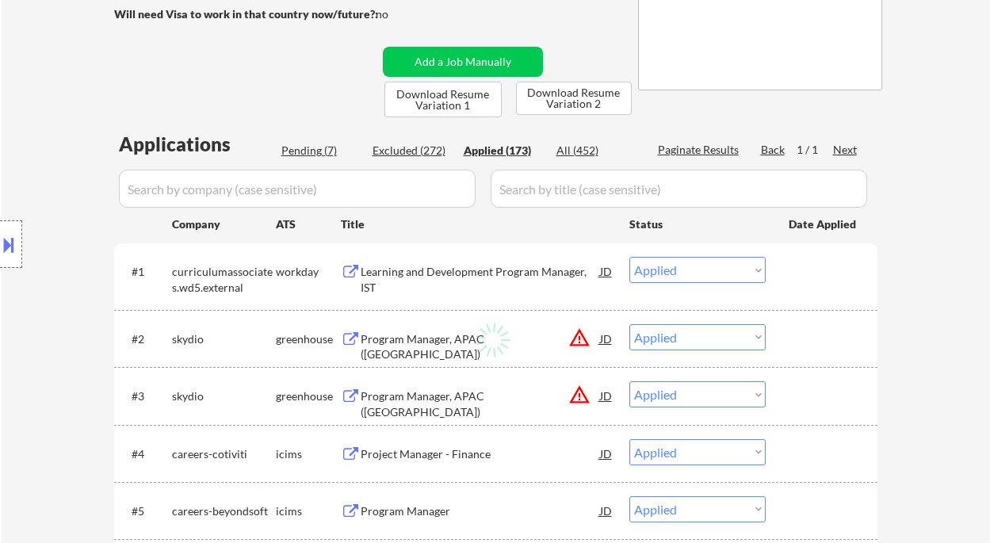
select select ""applied""
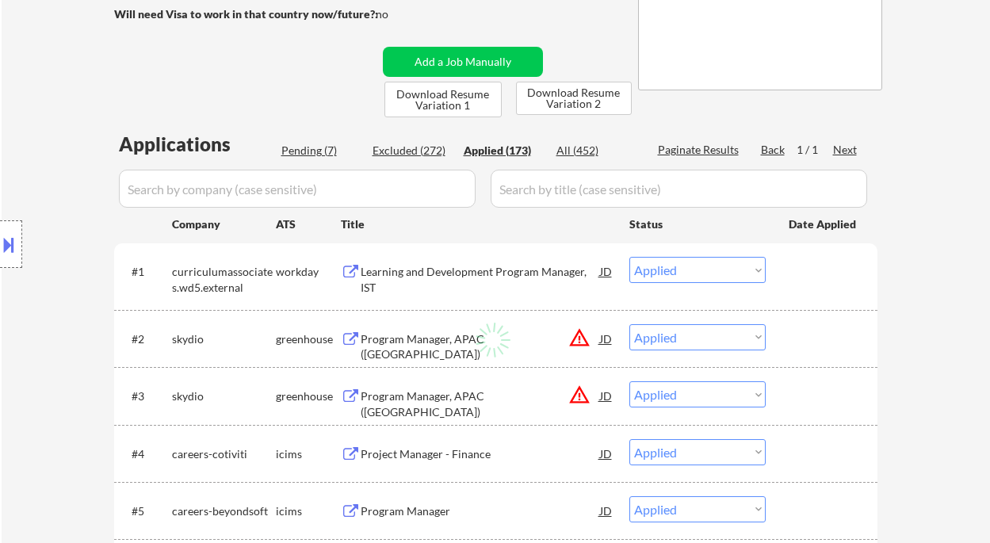
select select ""applied""
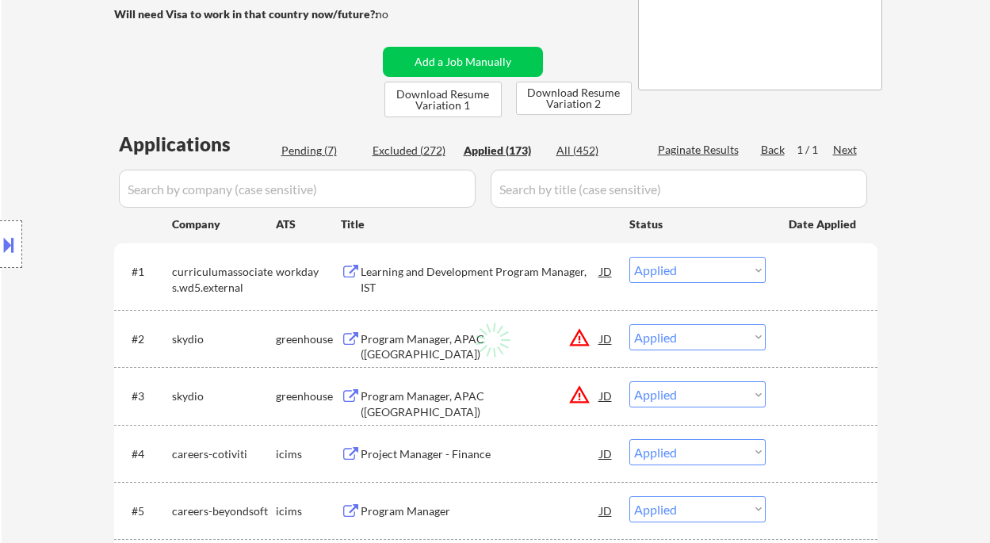
select select ""applied""
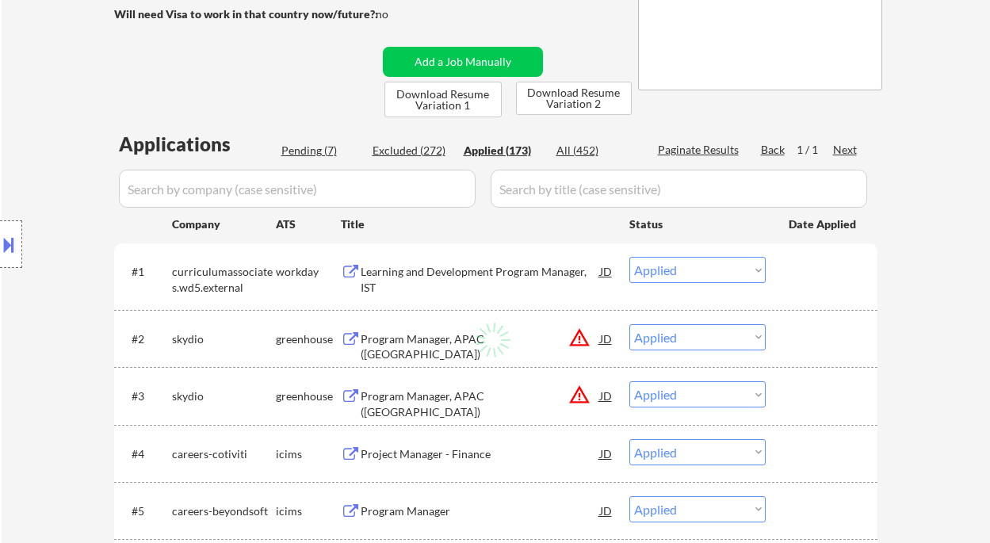
select select ""applied""
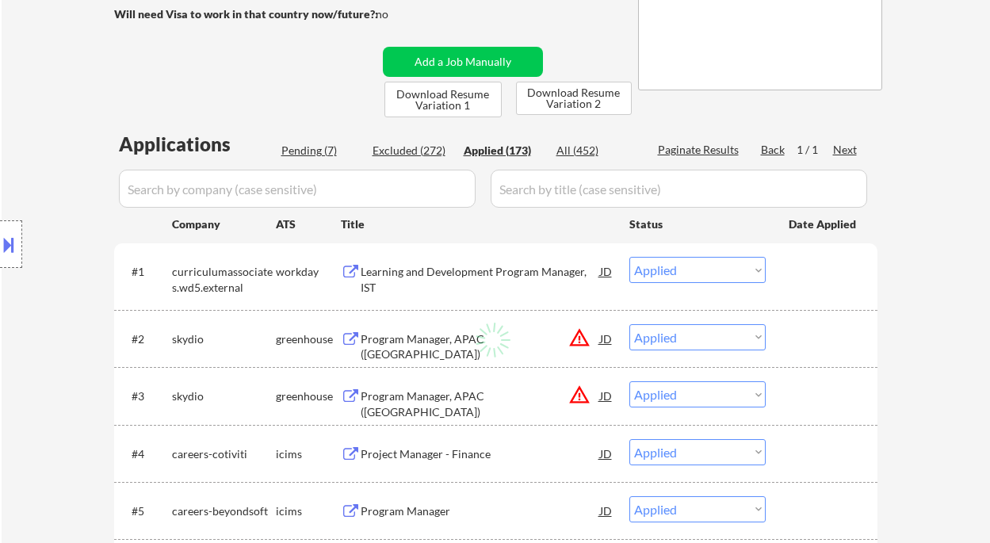
select select ""applied""
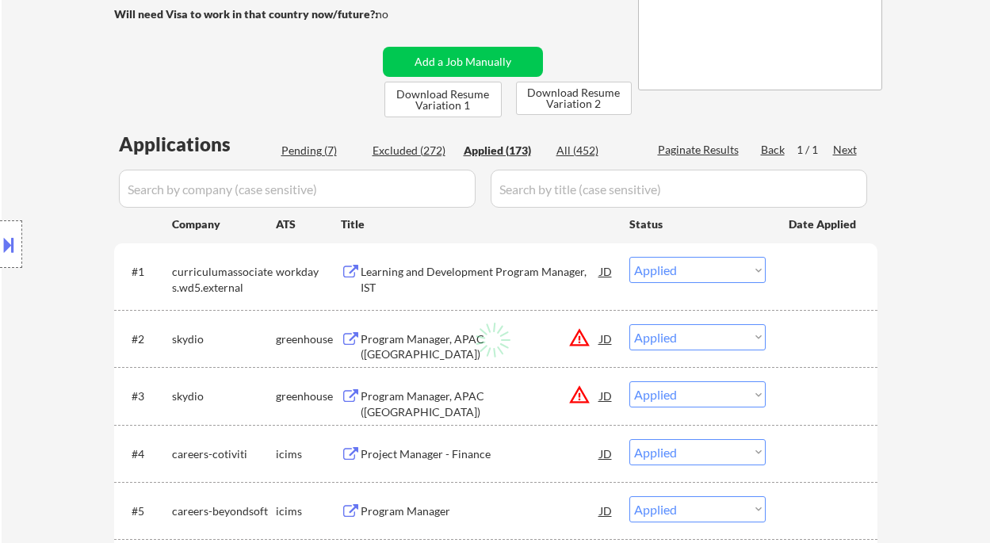
select select ""applied""
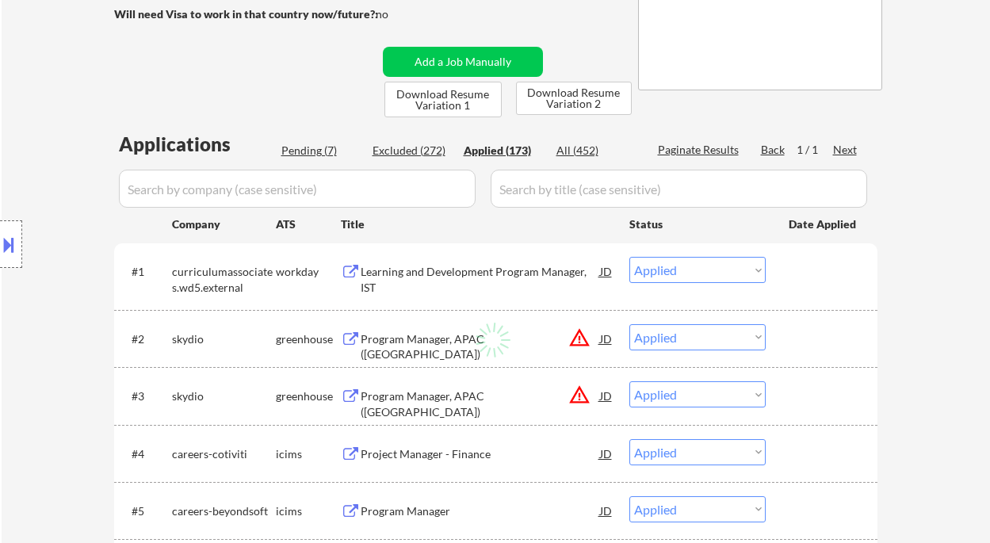
select select ""applied""
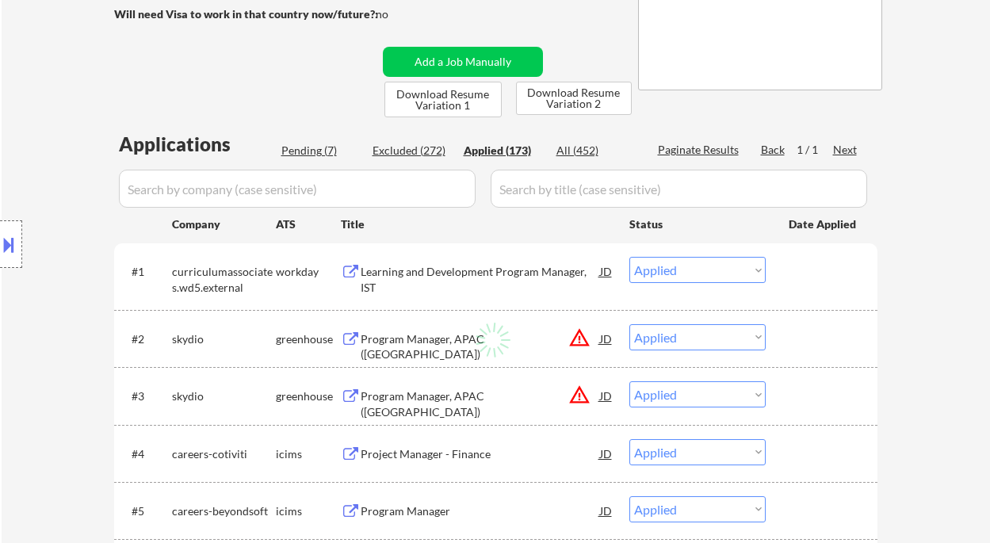
select select ""applied""
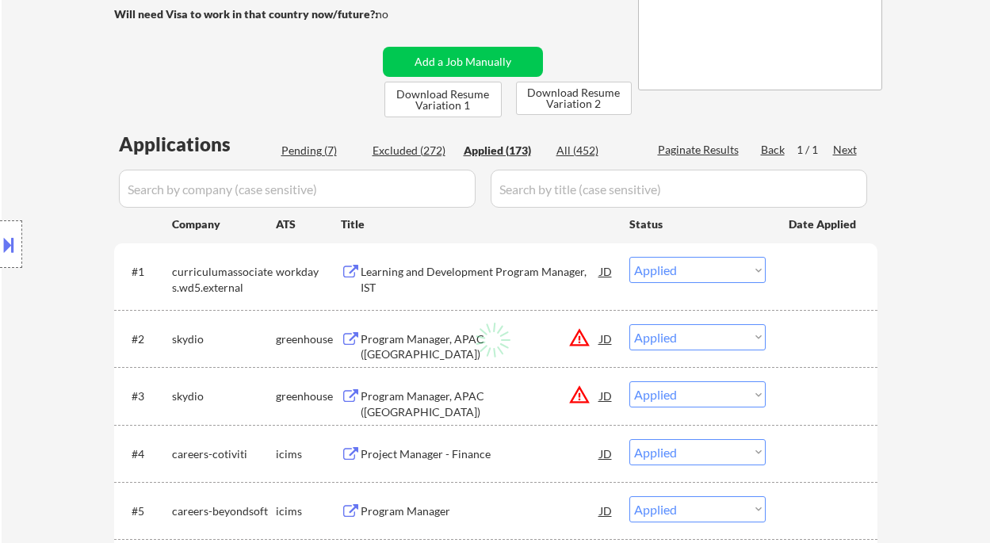
select select ""applied""
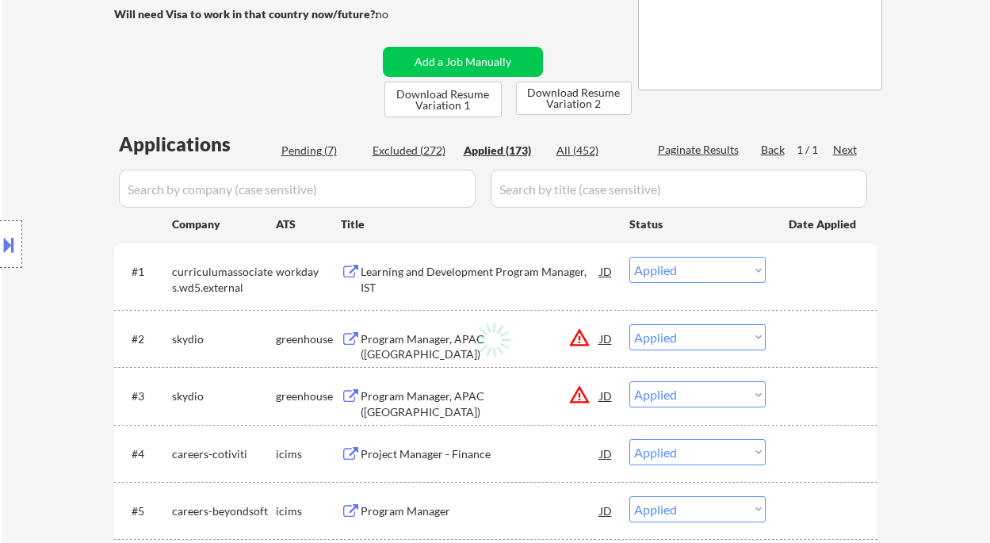
select select ""applied""
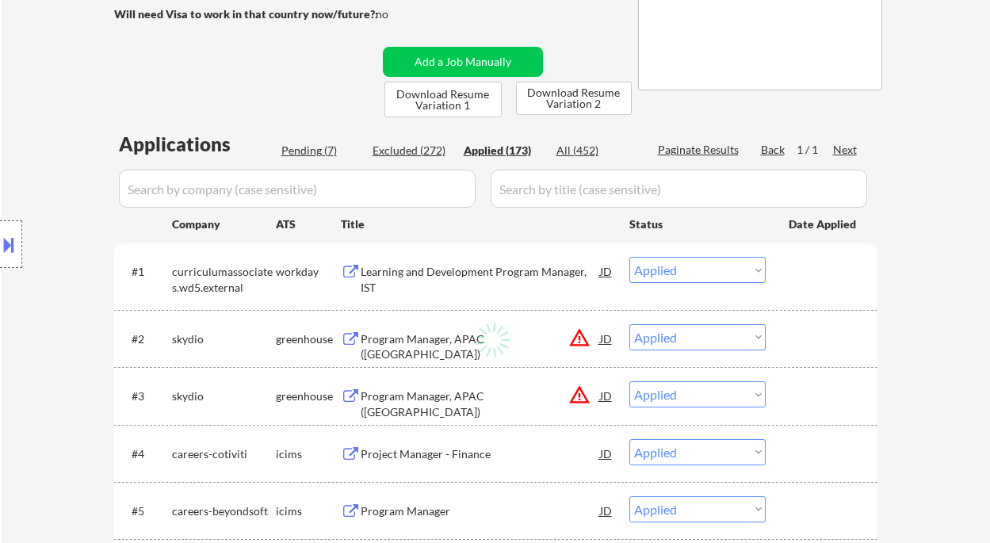
select select ""applied""
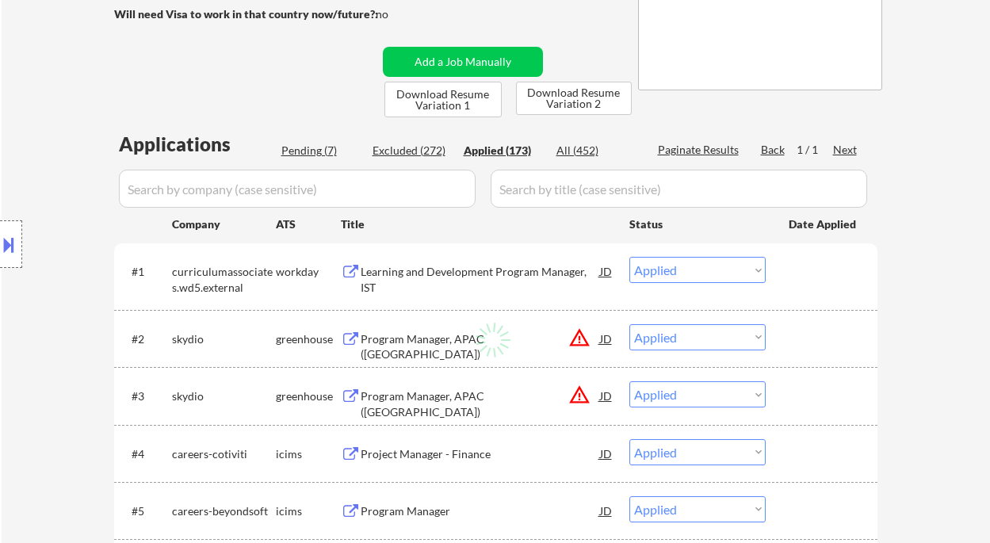
select select ""applied""
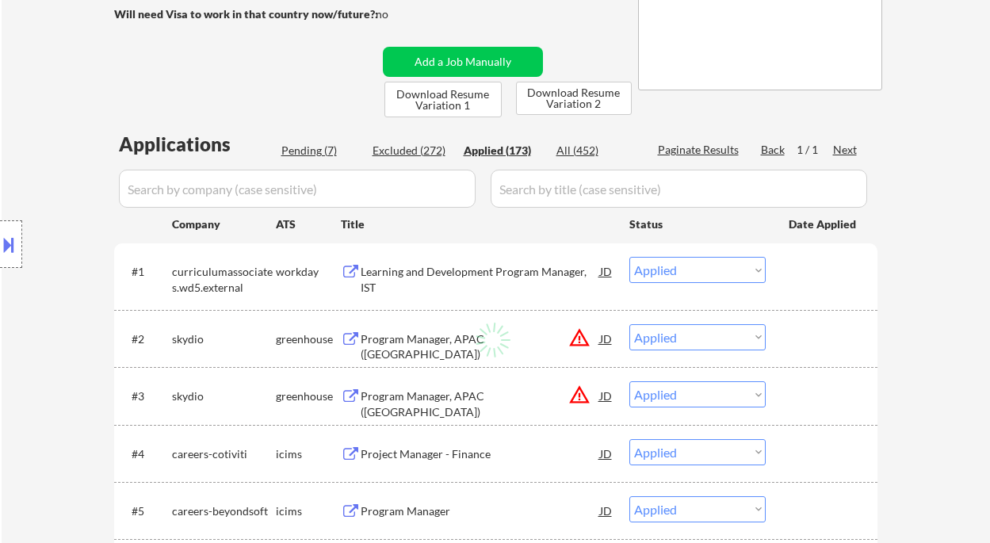
select select ""applied""
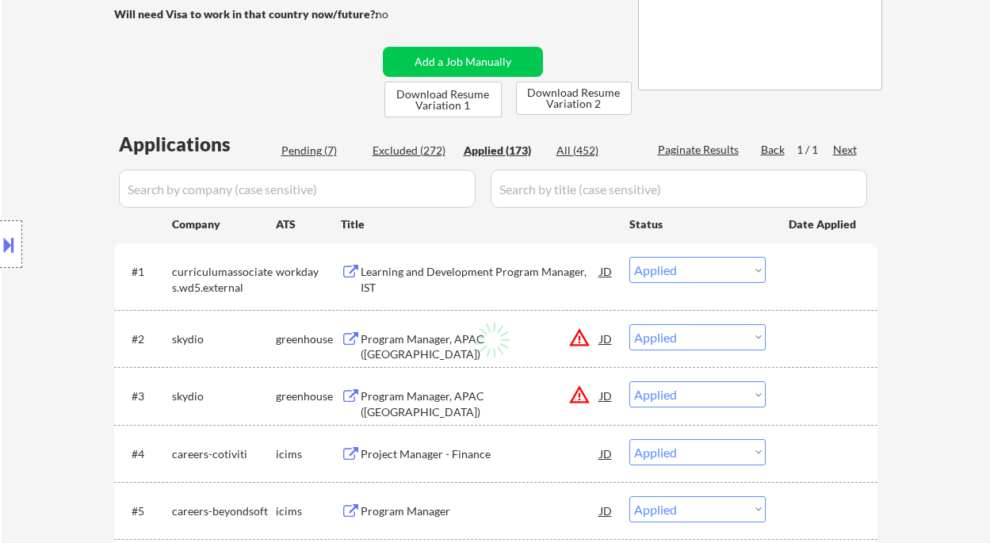
select select ""applied""
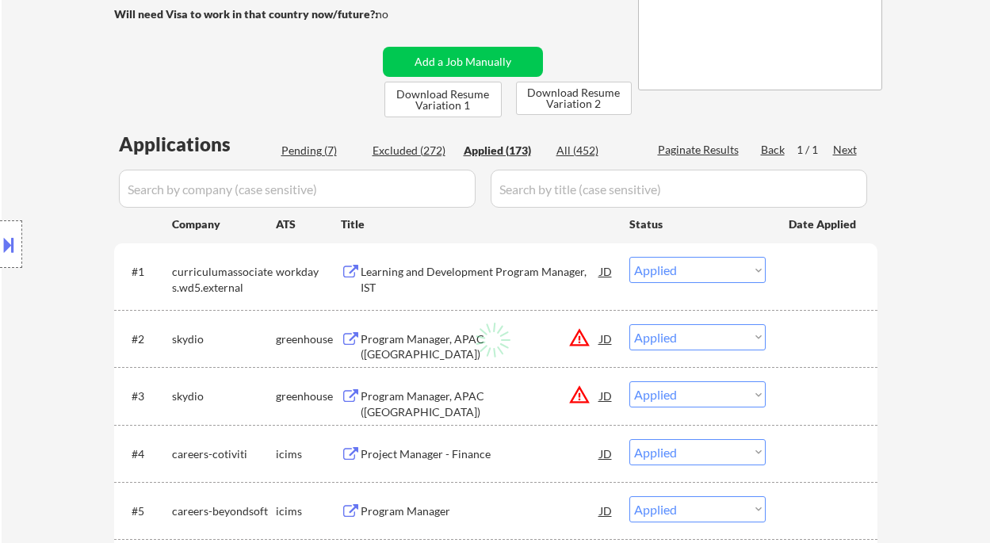
select select ""applied""
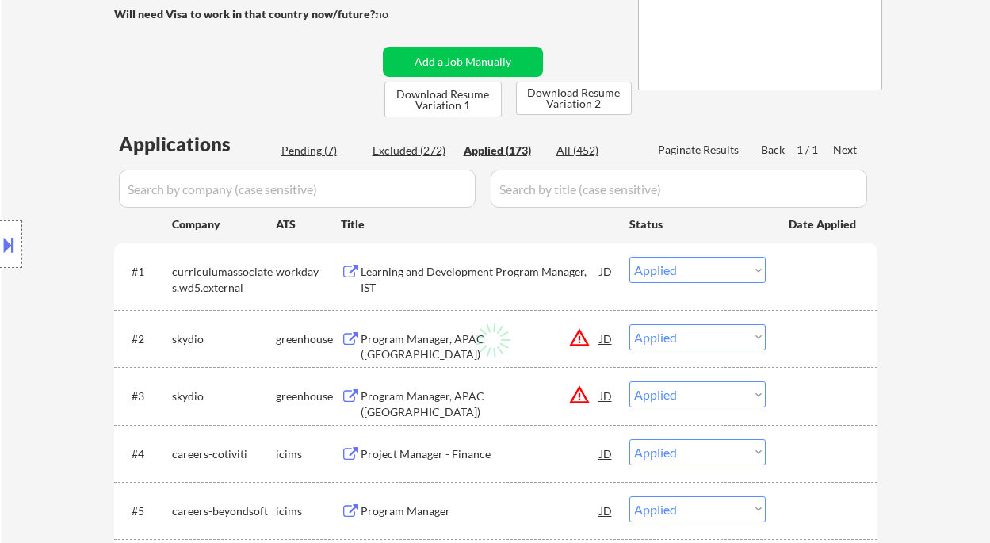
select select ""applied""
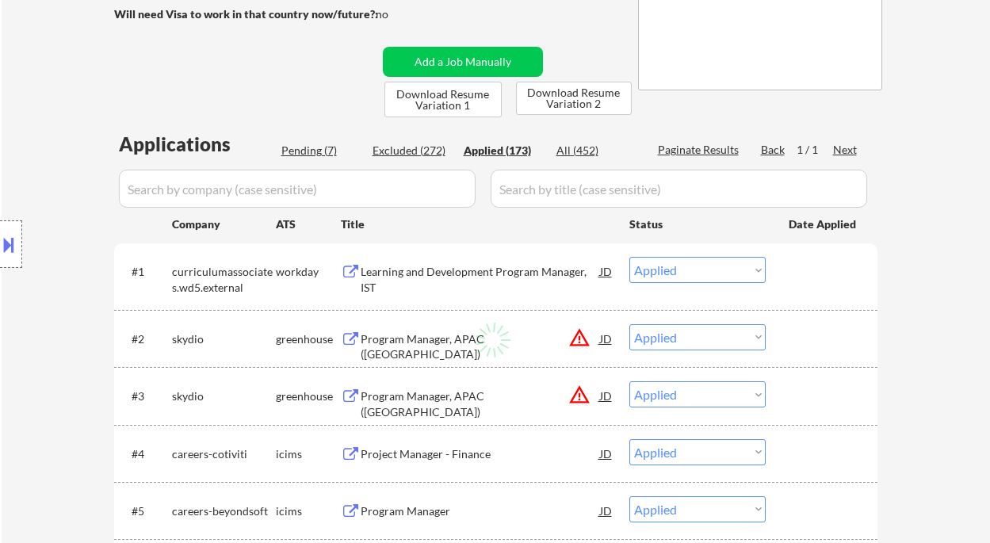
select select ""applied""
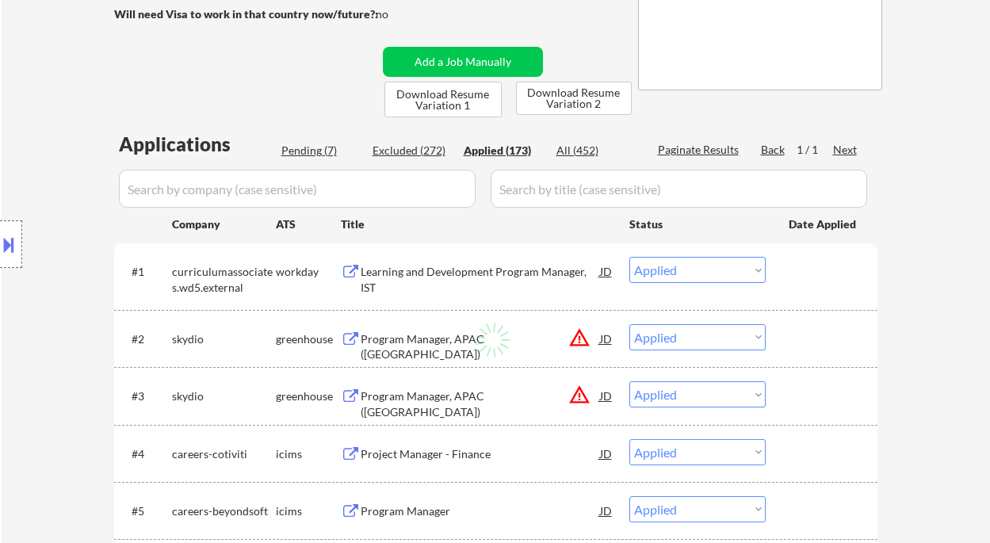
select select ""applied""
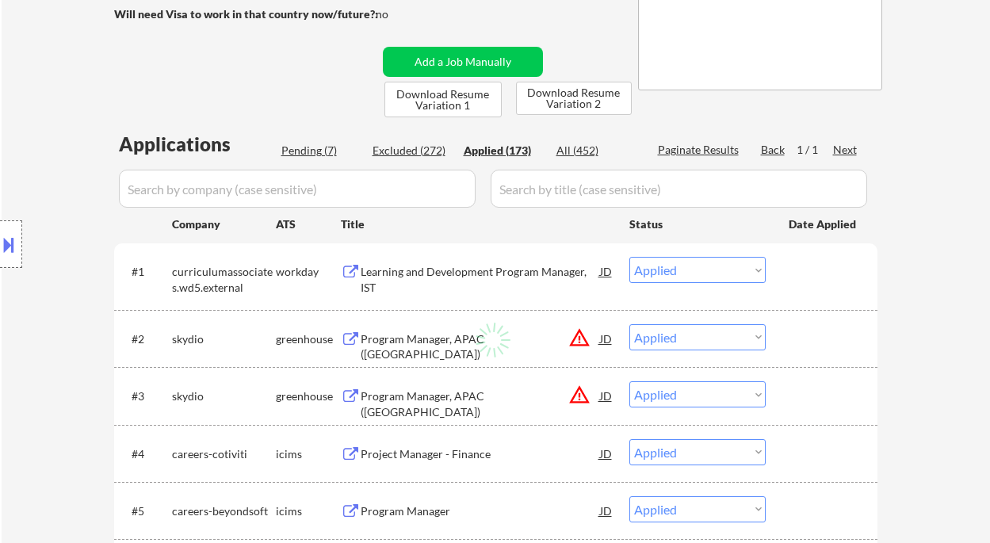
select select ""applied""
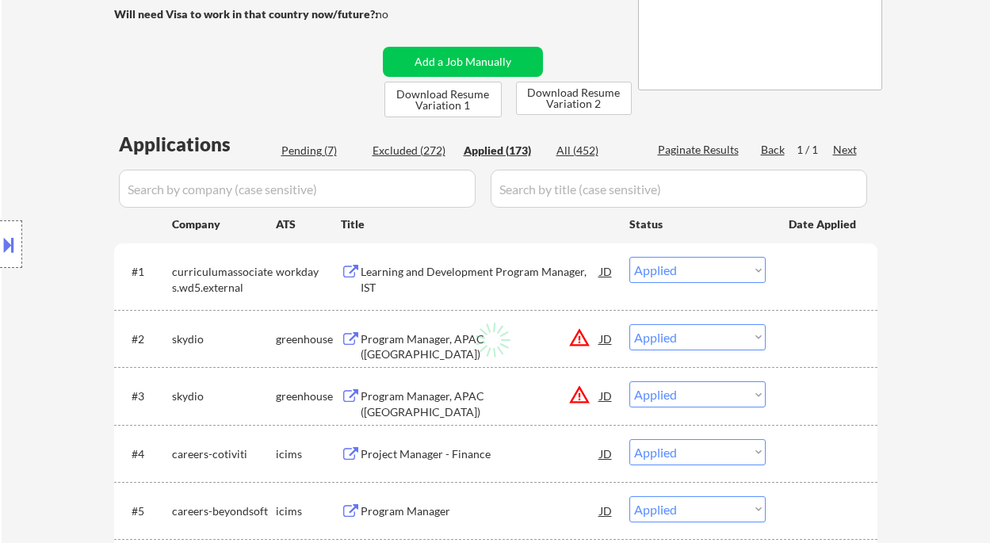
select select ""applied""
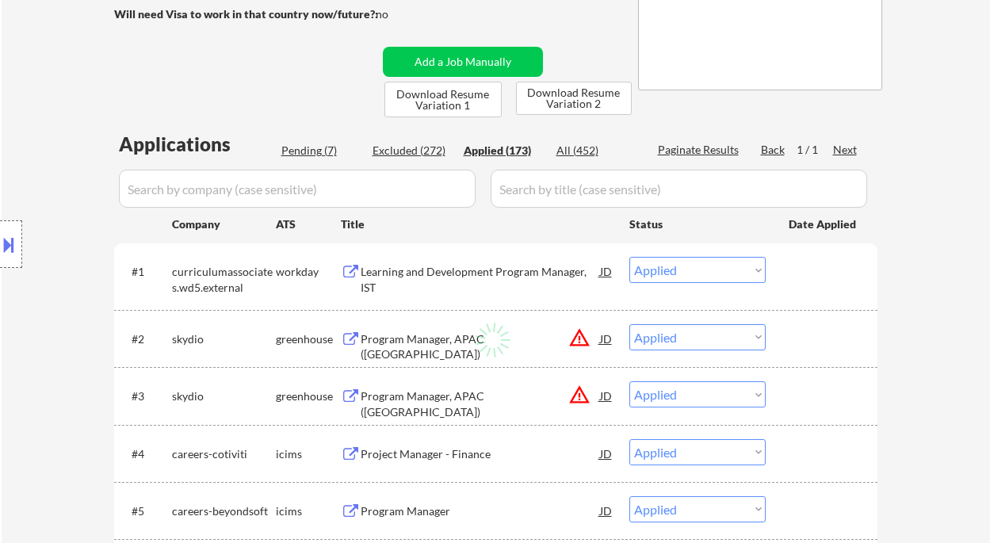
select select ""applied""
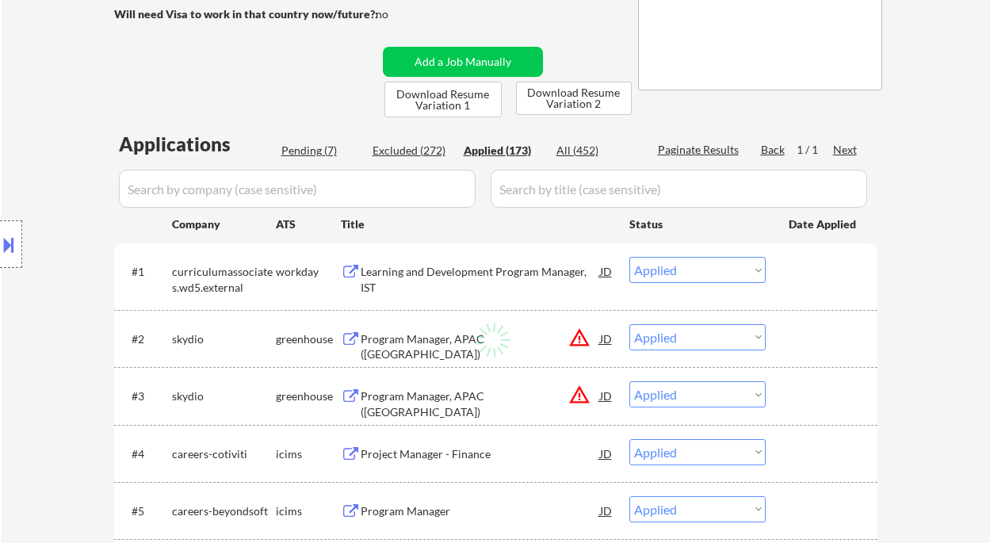
select select ""applied""
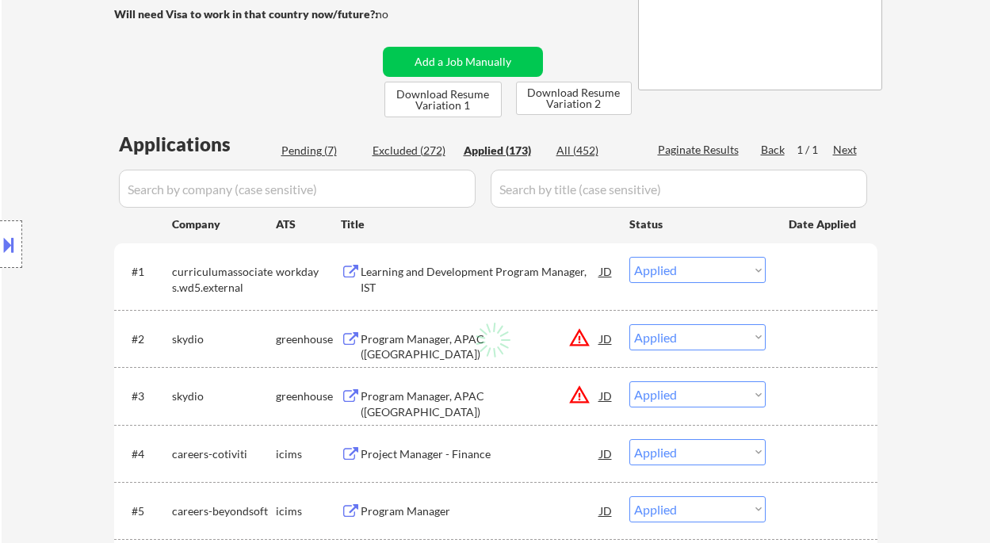
select select ""applied""
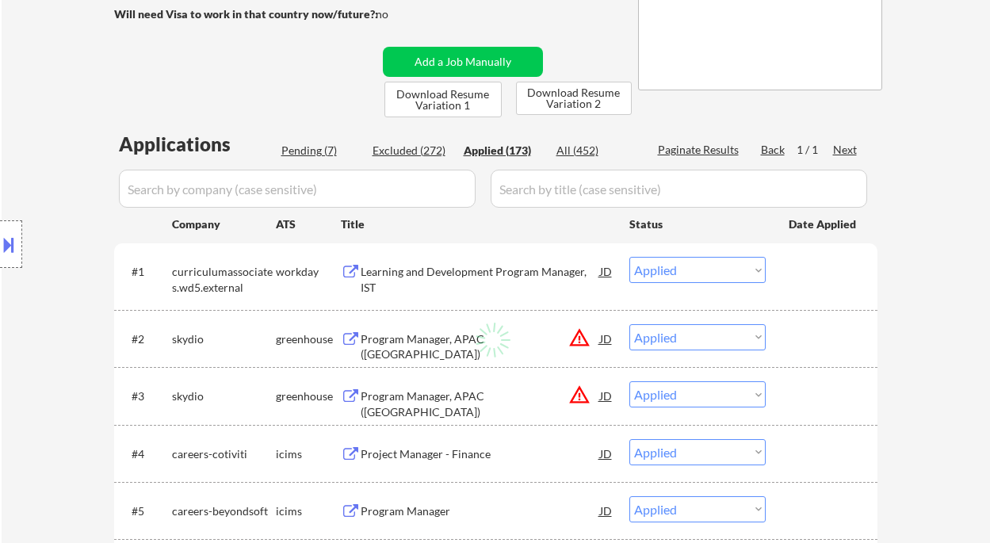
select select ""applied""
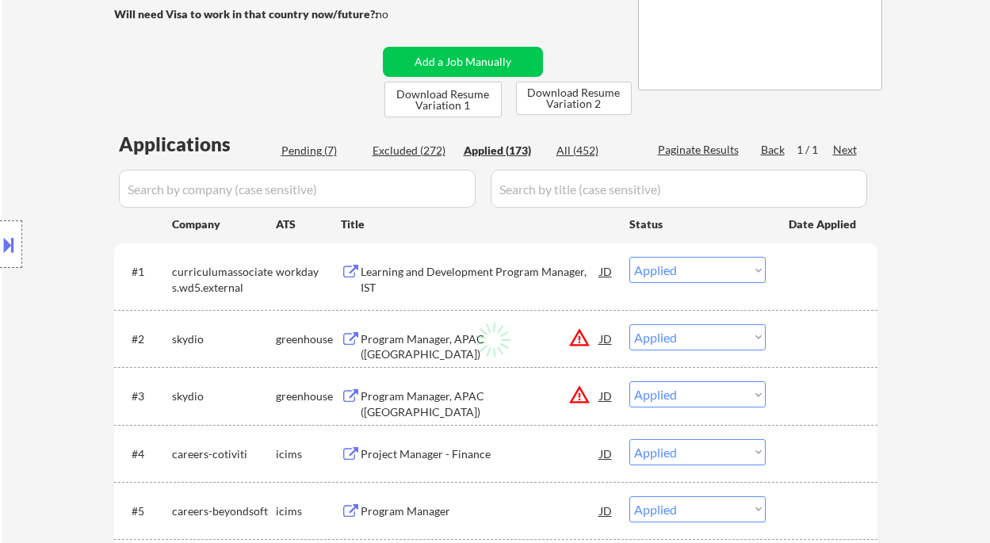
select select ""applied""
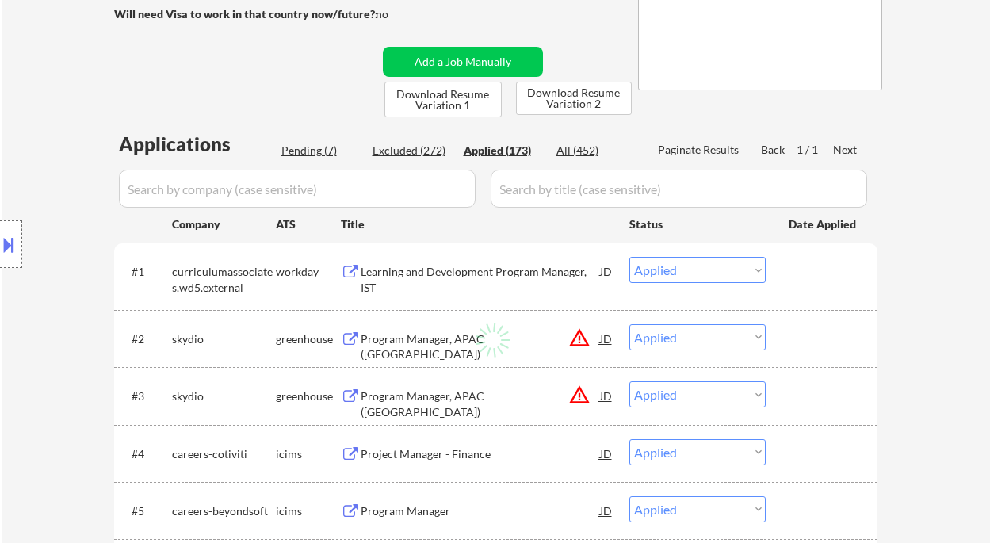
select select ""applied""
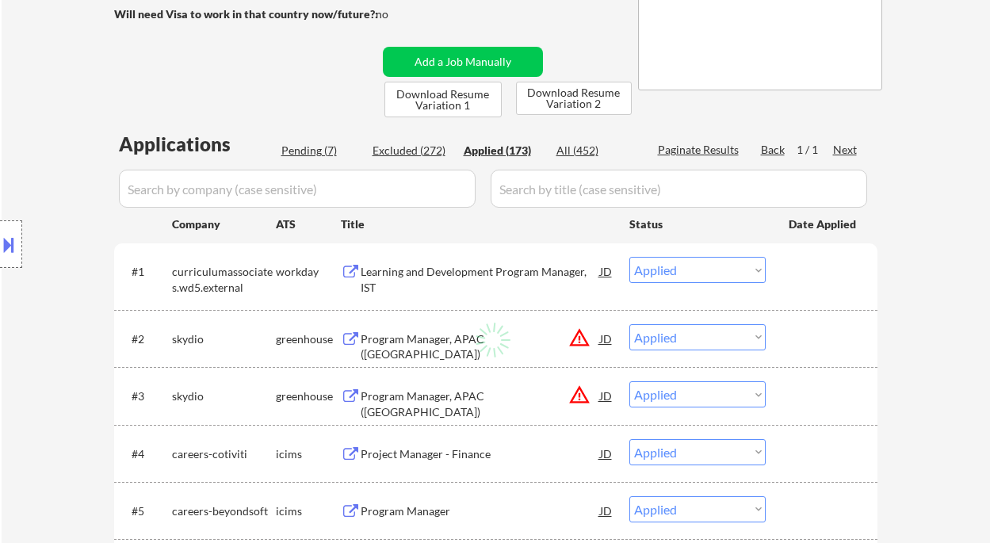
select select ""applied""
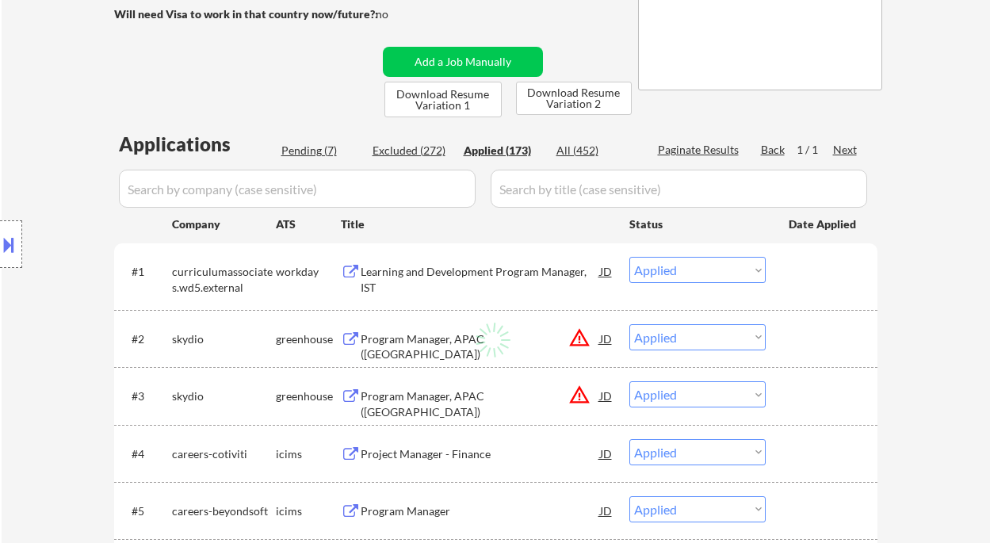
select select ""applied""
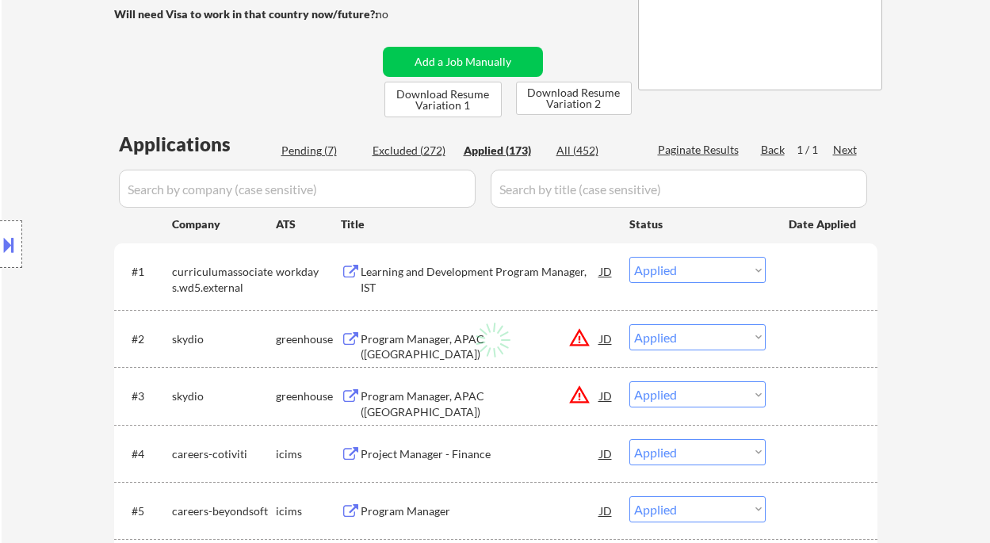
select select ""applied""
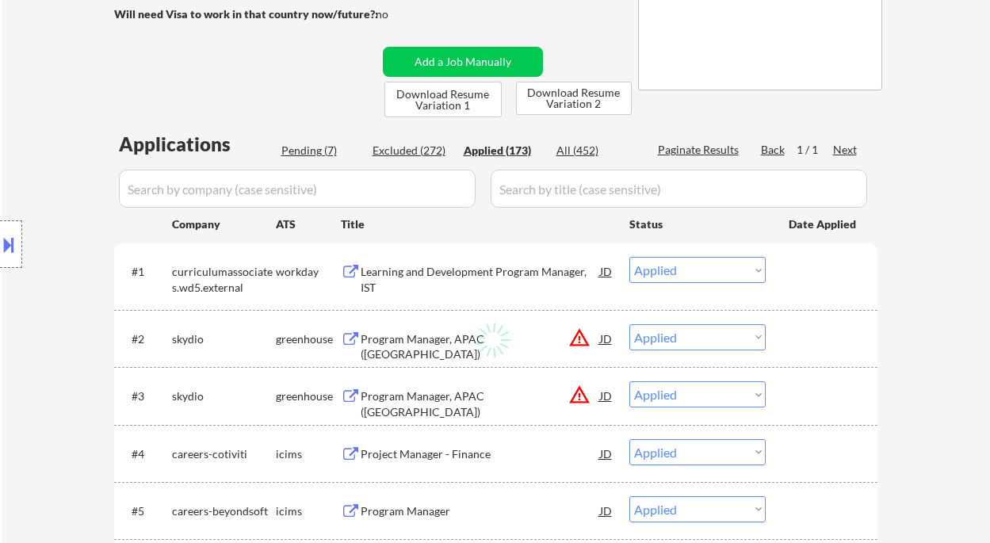
select select ""applied""
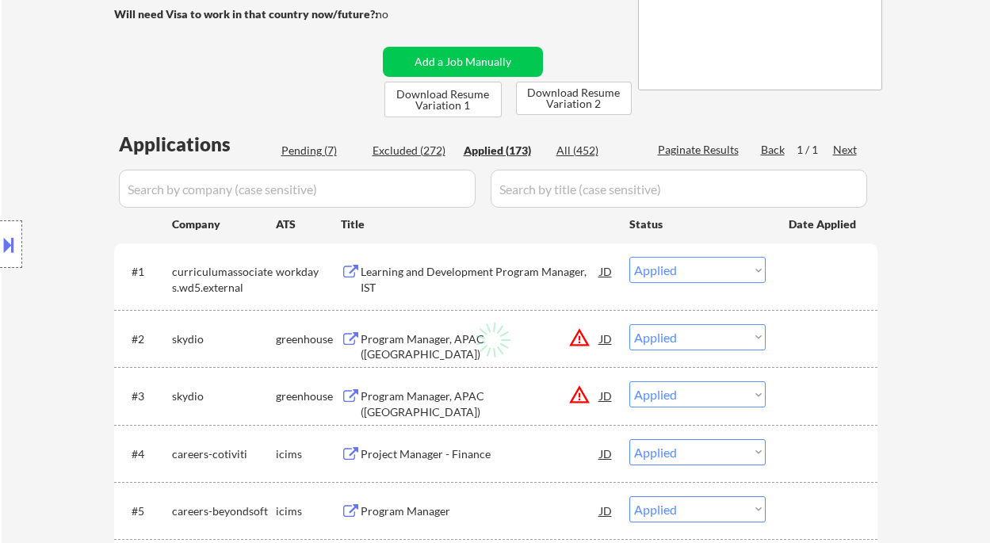
select select ""applied""
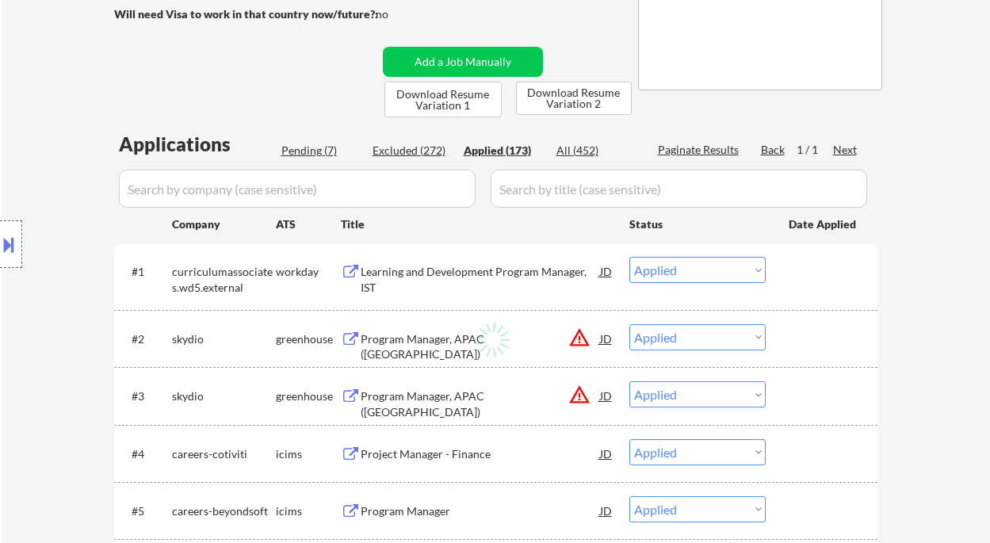
select select ""applied""
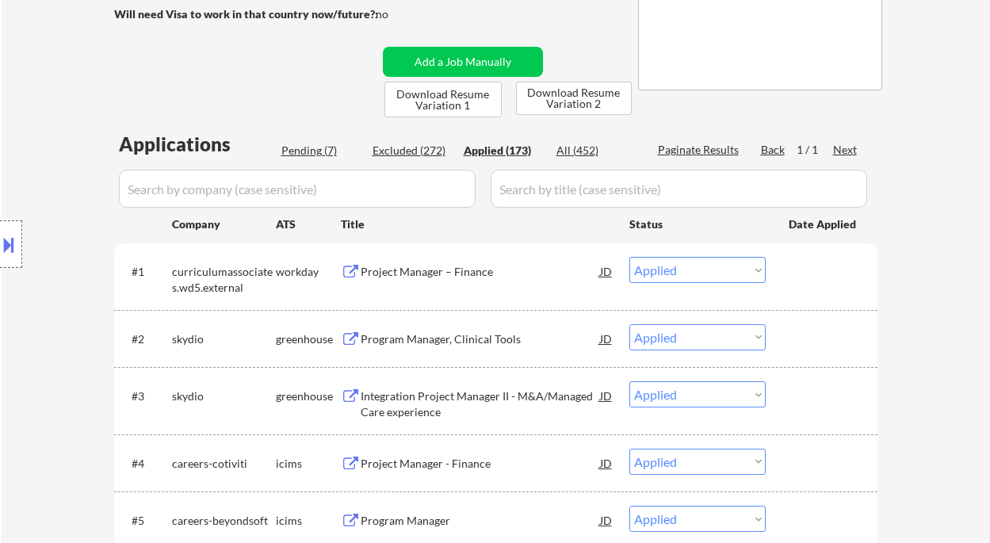
scroll to position [69, 0]
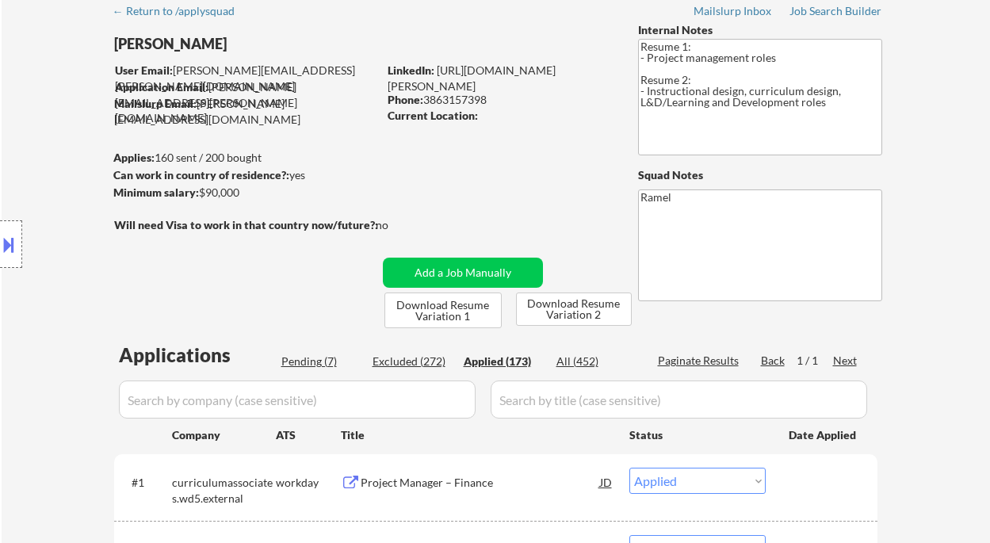
click at [473, 98] on div "Phone: 3863157398" at bounding box center [500, 100] width 224 height 16
copy div "3863157398"
select select ""applied""
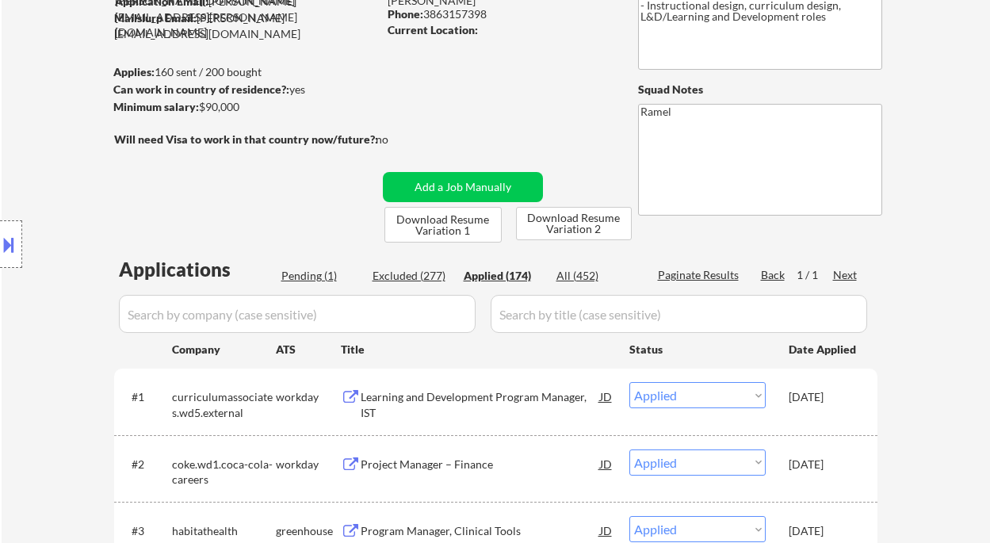
scroll to position [365, 0]
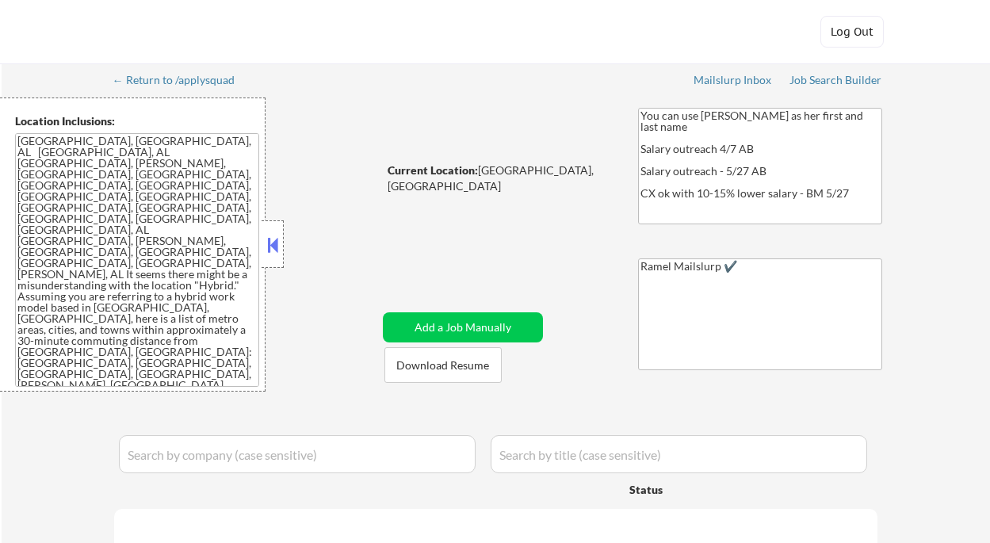
select select ""pending""
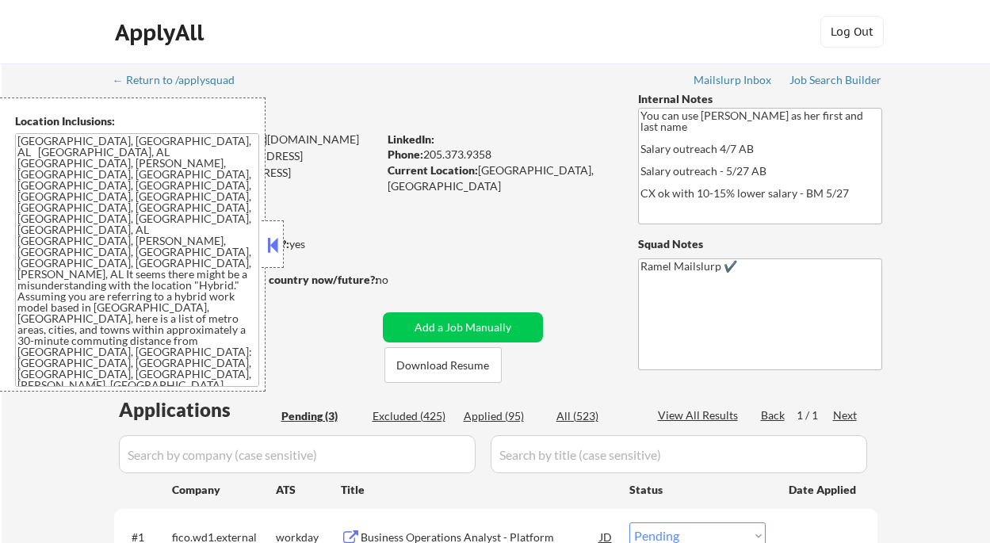
click at [277, 242] on button at bounding box center [272, 245] width 17 height 24
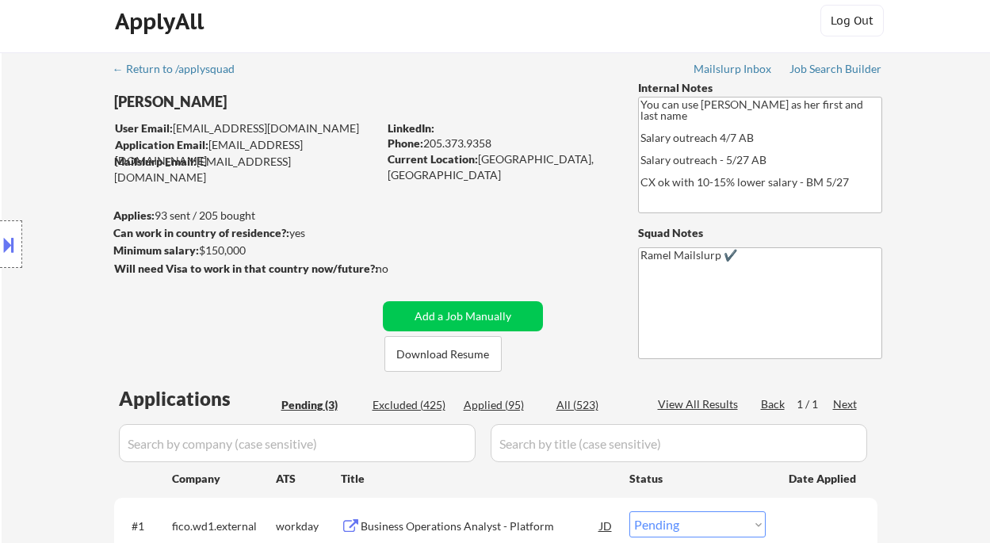
scroll to position [317, 0]
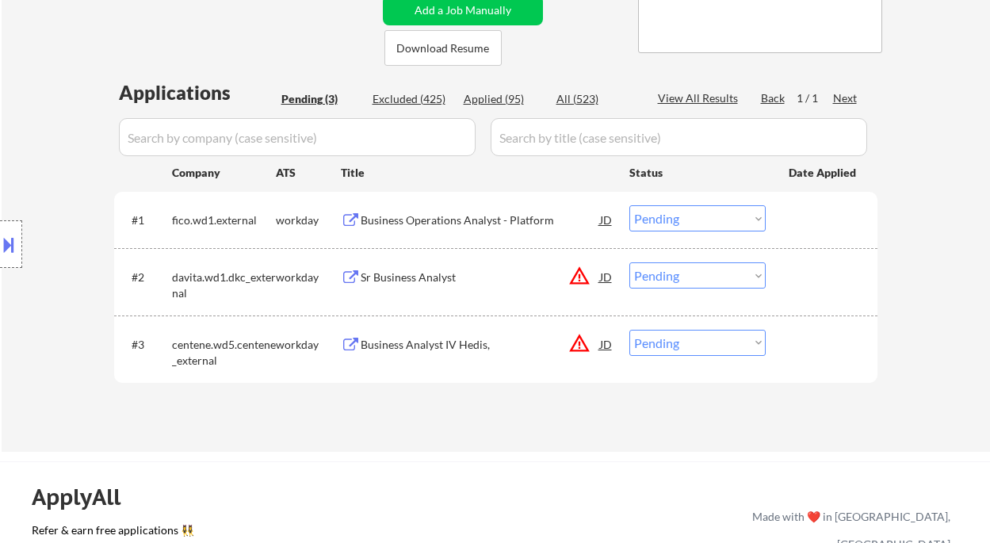
click at [396, 221] on div "Business Operations Analyst - Platform" at bounding box center [480, 220] width 239 height 16
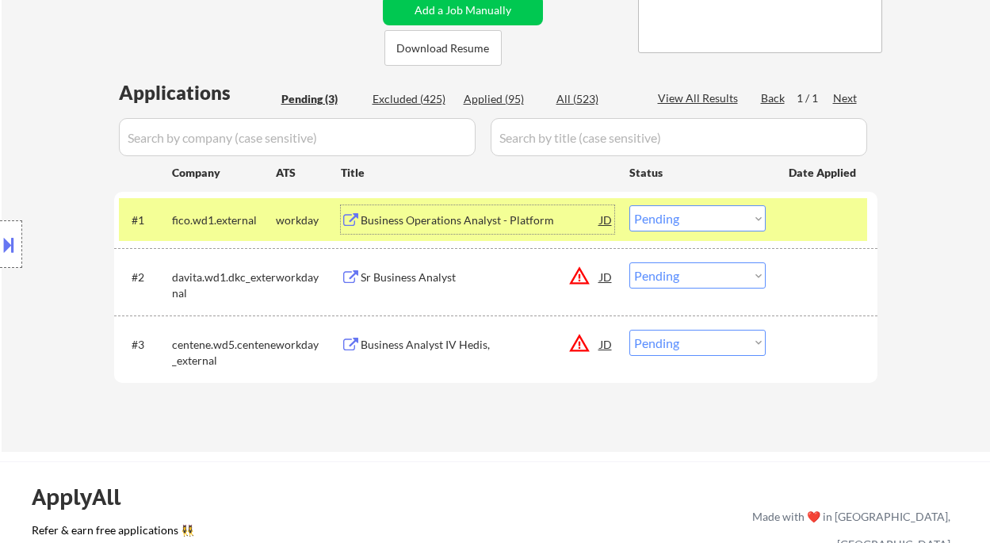
click at [661, 235] on div "#1 fico.wd1.external workday Business Operations Analyst - Platform JD Choose a…" at bounding box center [493, 219] width 748 height 43
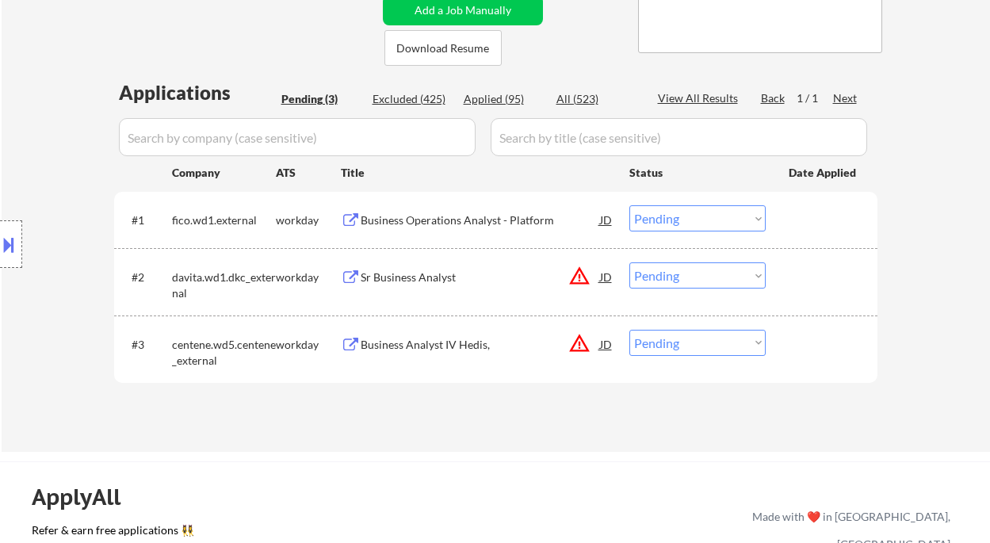
drag, startPoint x: 689, startPoint y: 220, endPoint x: 697, endPoint y: 231, distance: 13.6
click at [689, 220] on select "Choose an option... Pending Applied Excluded (Questions) Excluded (Expired) Exc…" at bounding box center [697, 218] width 136 height 26
click at [629, 205] on select "Choose an option... Pending Applied Excluded (Questions) Excluded (Expired) Exc…" at bounding box center [697, 218] width 136 height 26
click at [454, 286] on div "Sr Business Analyst" at bounding box center [480, 276] width 239 height 29
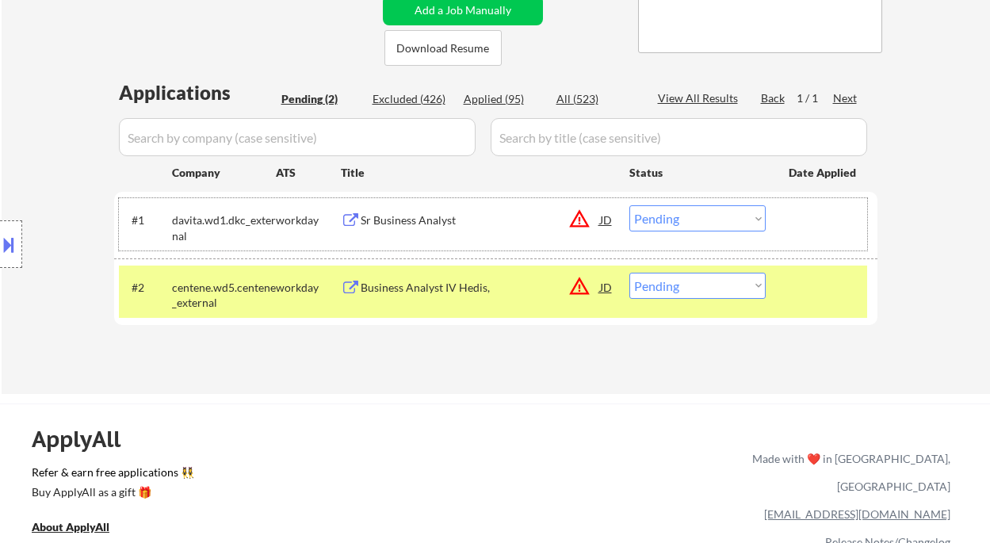
click at [697, 223] on div "#1 davita.wd1.dkc_external workday Sr Business Analyst JD warning_amber Choose …" at bounding box center [493, 224] width 748 height 52
click at [697, 223] on select "Choose an option... Pending Applied Excluded (Questions) Excluded (Expired) Exc…" at bounding box center [697, 218] width 136 height 26
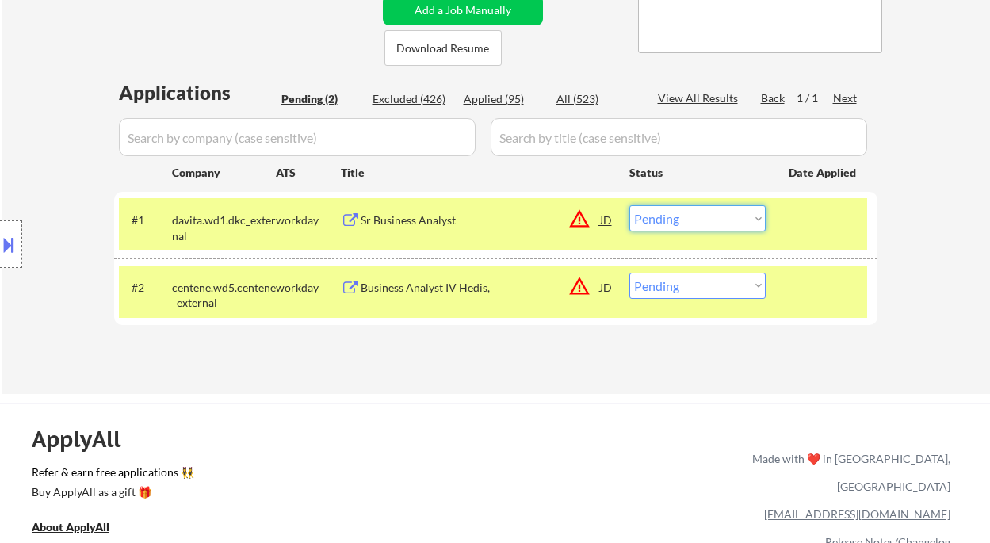
click at [694, 221] on select "Choose an option... Pending Applied Excluded (Questions) Excluded (Expired) Exc…" at bounding box center [697, 218] width 136 height 26
click at [629, 205] on select "Choose an option... Pending Applied Excluded (Questions) Excluded (Expired) Exc…" at bounding box center [697, 218] width 136 height 26
click at [453, 282] on div "Business Analyst IV Hedis," at bounding box center [480, 288] width 239 height 16
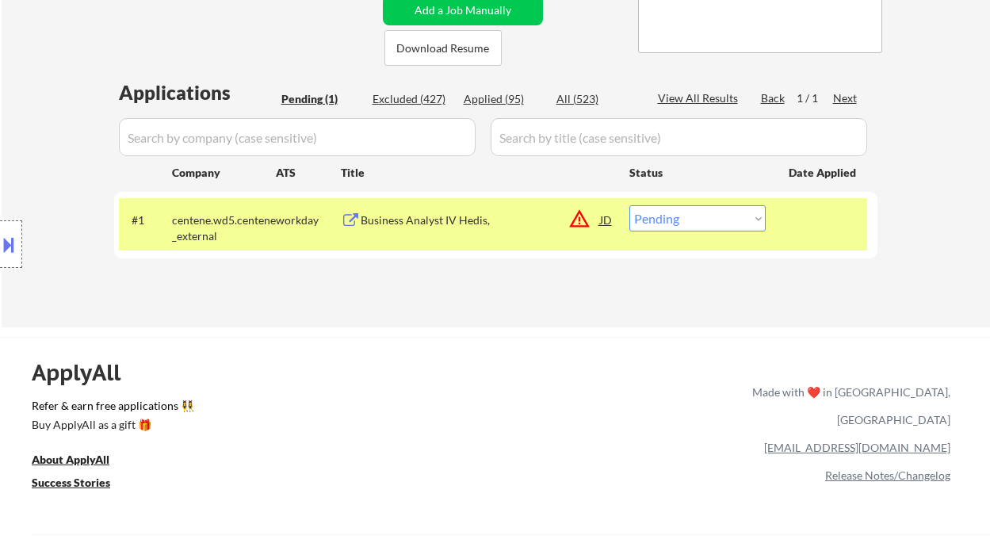
click at [695, 225] on select "Choose an option... Pending Applied Excluded (Questions) Excluded (Expired) Exc…" at bounding box center [697, 218] width 136 height 26
select select ""excluded__salary_""
click at [629, 205] on select "Choose an option... Pending Applied Excluded (Questions) Excluded (Expired) Exc…" at bounding box center [697, 218] width 136 height 26
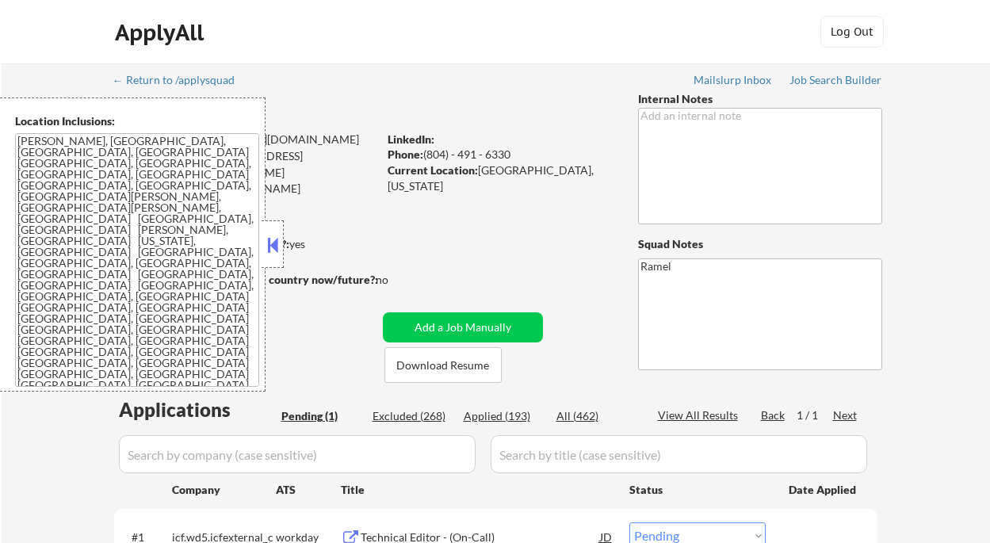
click at [270, 245] on button at bounding box center [272, 245] width 17 height 24
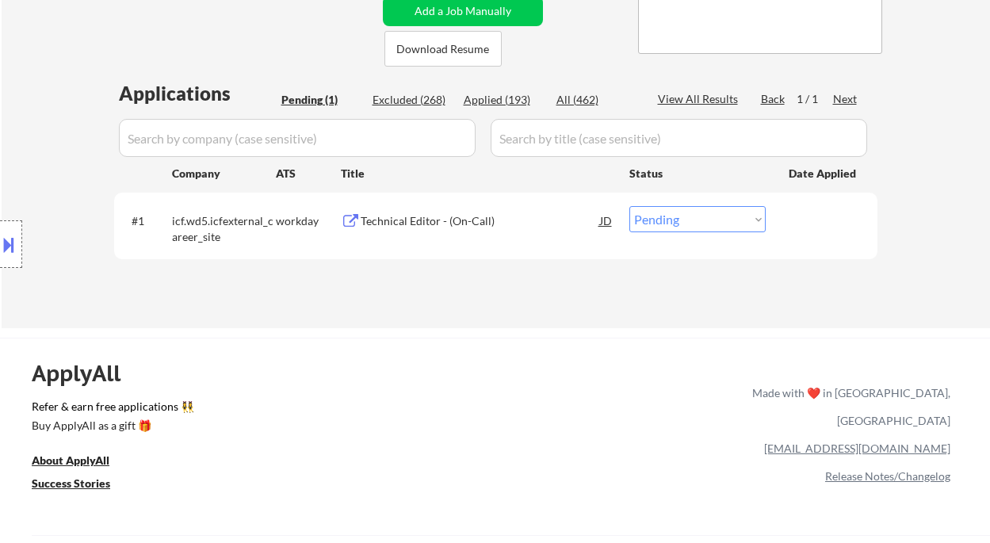
scroll to position [317, 0]
click at [448, 223] on div "Technical Editor - (On-Call)" at bounding box center [480, 220] width 239 height 16
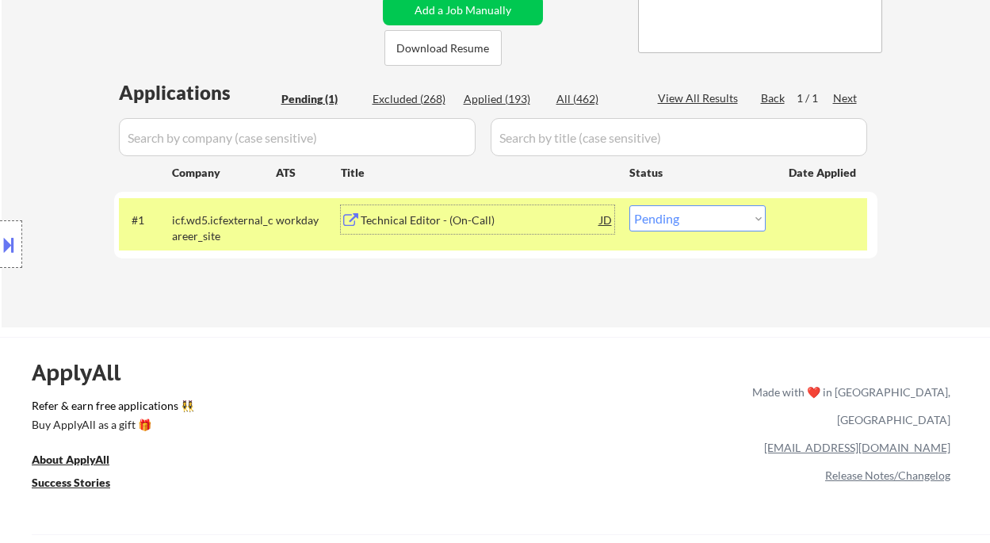
click at [707, 216] on select "Choose an option... Pending Applied Excluded (Questions) Excluded (Expired) Exc…" at bounding box center [697, 218] width 136 height 26
select select ""excluded__other_""
click at [629, 205] on select "Choose an option... Pending Applied Excluded (Questions) Excluded (Expired) Exc…" at bounding box center [697, 218] width 136 height 26
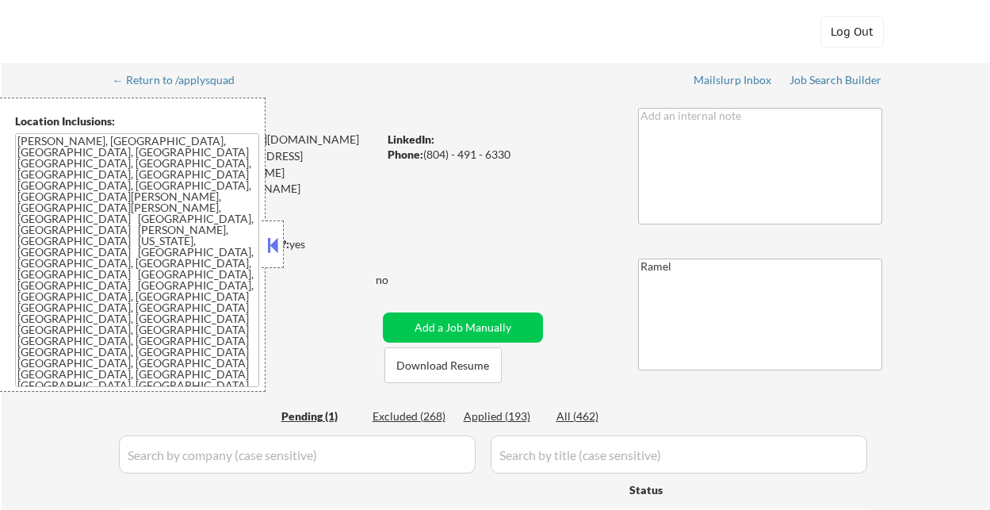
select select ""pending""
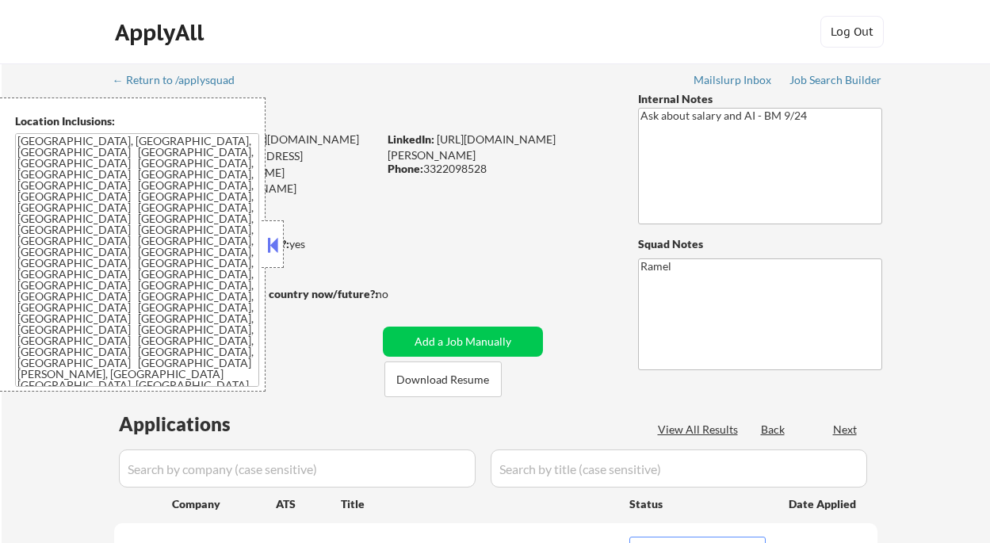
select select ""pending""
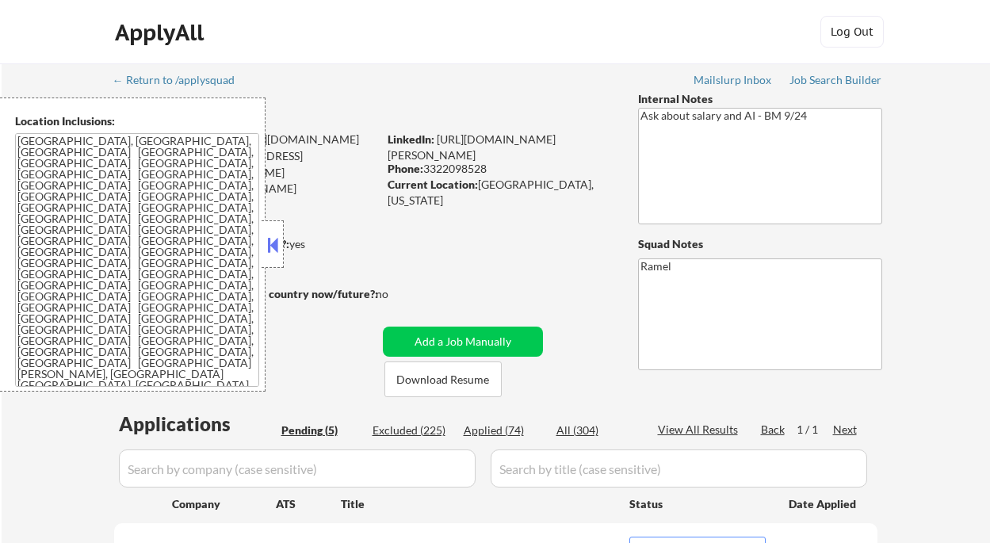
drag, startPoint x: 273, startPoint y: 243, endPoint x: 299, endPoint y: 245, distance: 25.5
click at [273, 243] on button at bounding box center [272, 245] width 17 height 24
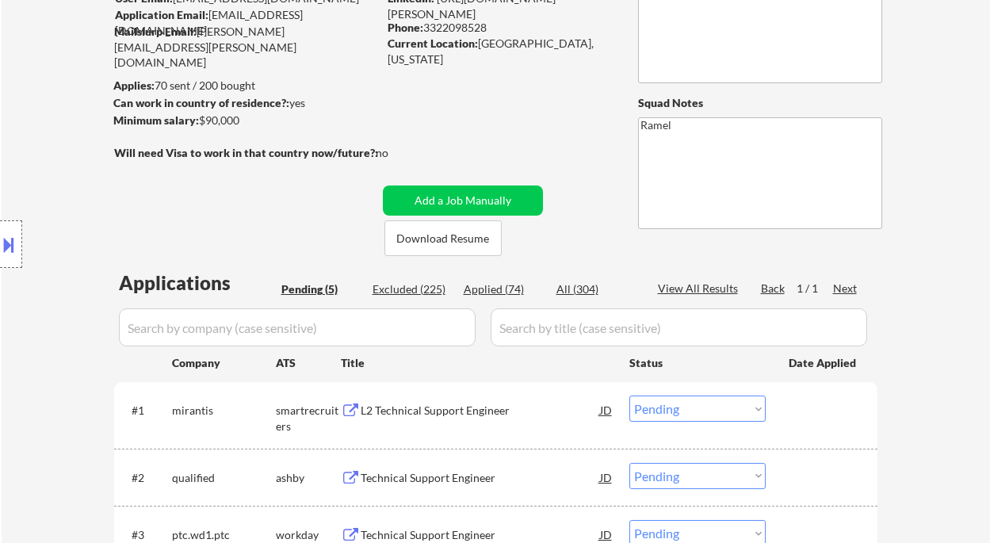
scroll to position [211, 0]
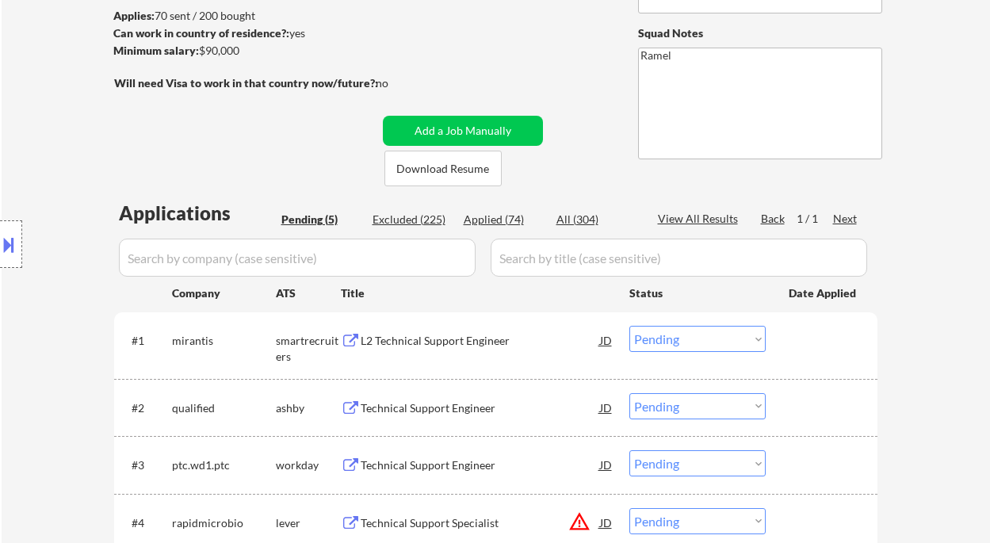
click at [454, 350] on div "L2 Technical Support Engineer" at bounding box center [480, 340] width 239 height 29
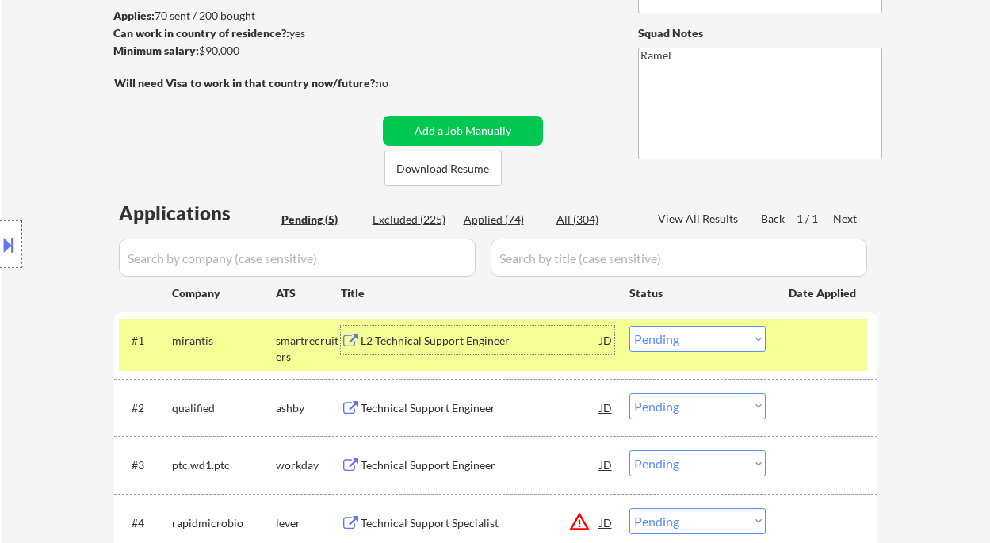
click at [705, 344] on select "Choose an option... Pending Applied Excluded (Questions) Excluded (Expired) Exc…" at bounding box center [697, 339] width 136 height 26
click at [599, 334] on div "JD" at bounding box center [606, 340] width 16 height 29
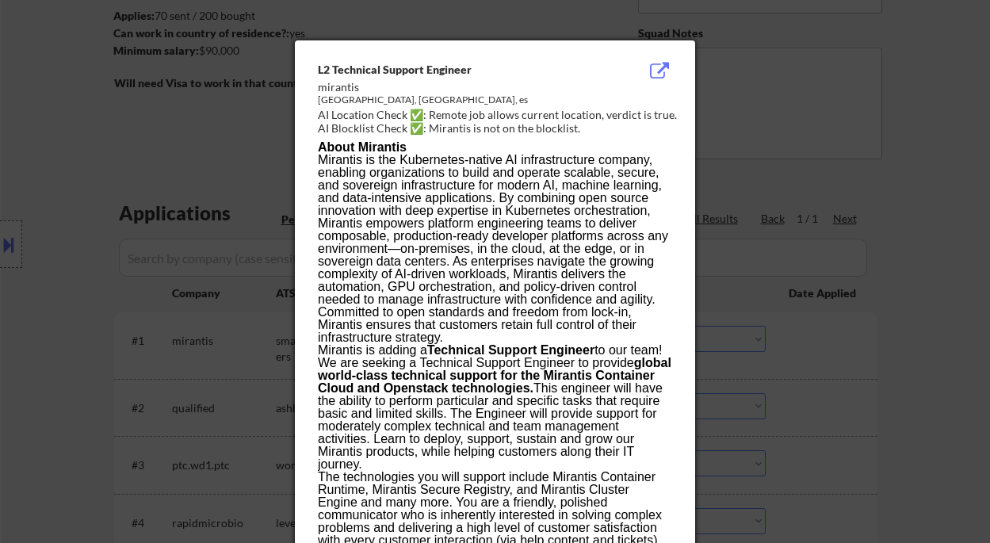
click at [841, 366] on div at bounding box center [495, 271] width 990 height 543
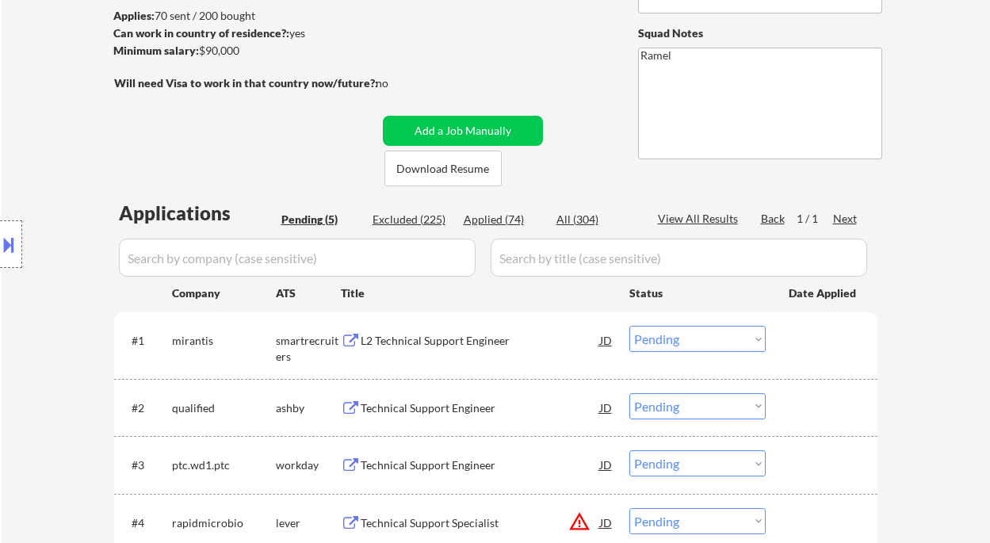
drag, startPoint x: 702, startPoint y: 337, endPoint x: 713, endPoint y: 350, distance: 17.5
click at [702, 337] on select "Choose an option... Pending Applied Excluded (Questions) Excluded (Expired) Exc…" at bounding box center [697, 339] width 136 height 26
click at [629, 326] on select "Choose an option... Pending Applied Excluded (Questions) Excluded (Expired) Exc…" at bounding box center [697, 339] width 136 height 26
click at [464, 413] on div "Technical Support Engineer" at bounding box center [480, 408] width 239 height 16
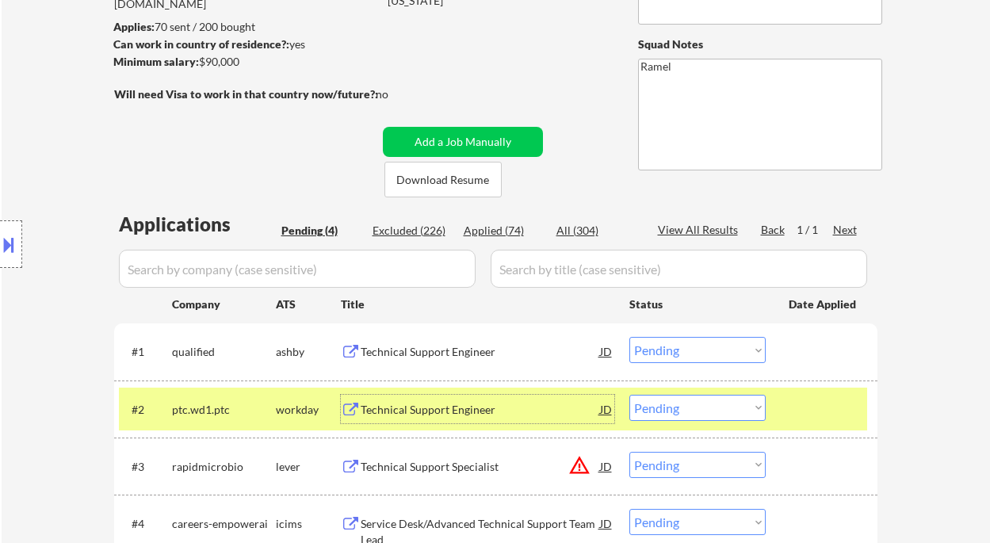
scroll to position [317, 0]
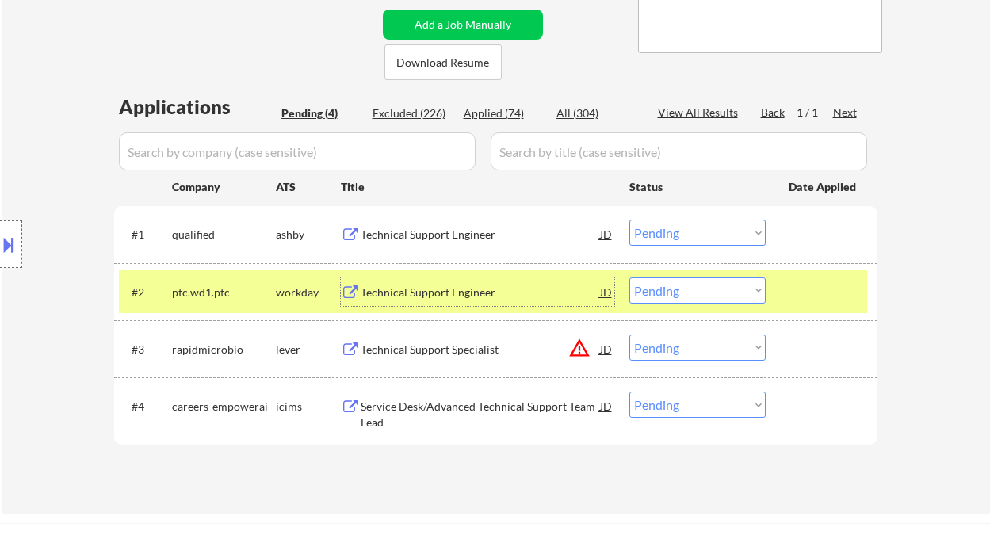
click at [659, 229] on select "Choose an option... Pending Applied Excluded (Questions) Excluded (Expired) Exc…" at bounding box center [697, 233] width 136 height 26
click at [629, 220] on select "Choose an option... Pending Applied Excluded (Questions) Excluded (Expired) Exc…" at bounding box center [697, 233] width 136 height 26
click at [462, 303] on div "Technical Support Engineer" at bounding box center [480, 291] width 239 height 29
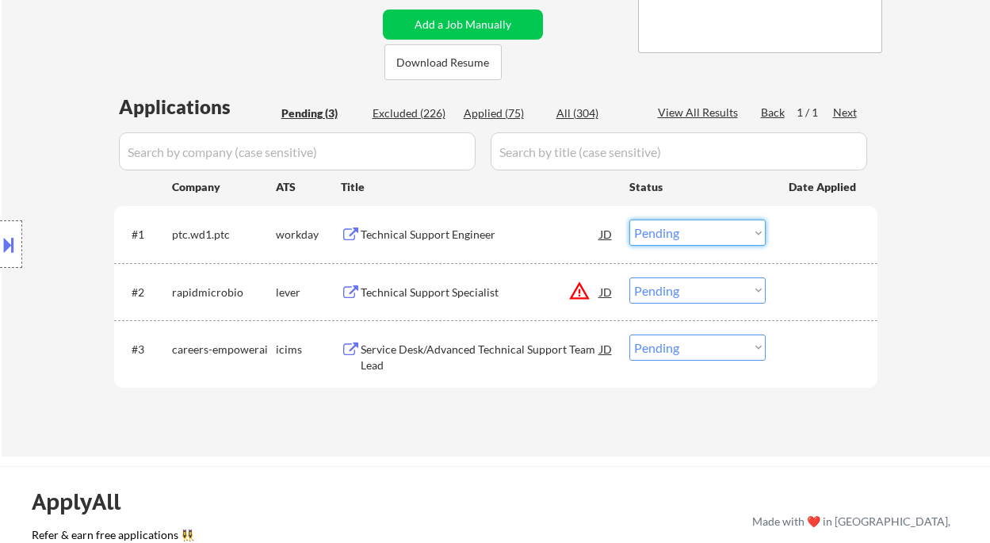
drag, startPoint x: 706, startPoint y: 231, endPoint x: 707, endPoint y: 245, distance: 13.5
click at [706, 231] on select "Choose an option... Pending Applied Excluded (Questions) Excluded (Expired) Exc…" at bounding box center [697, 233] width 136 height 26
click at [629, 220] on select "Choose an option... Pending Applied Excluded (Questions) Excluded (Expired) Exc…" at bounding box center [697, 233] width 136 height 26
click at [499, 360] on div "Service Desk/Advanced Technical Support Team Lead" at bounding box center [480, 357] width 239 height 31
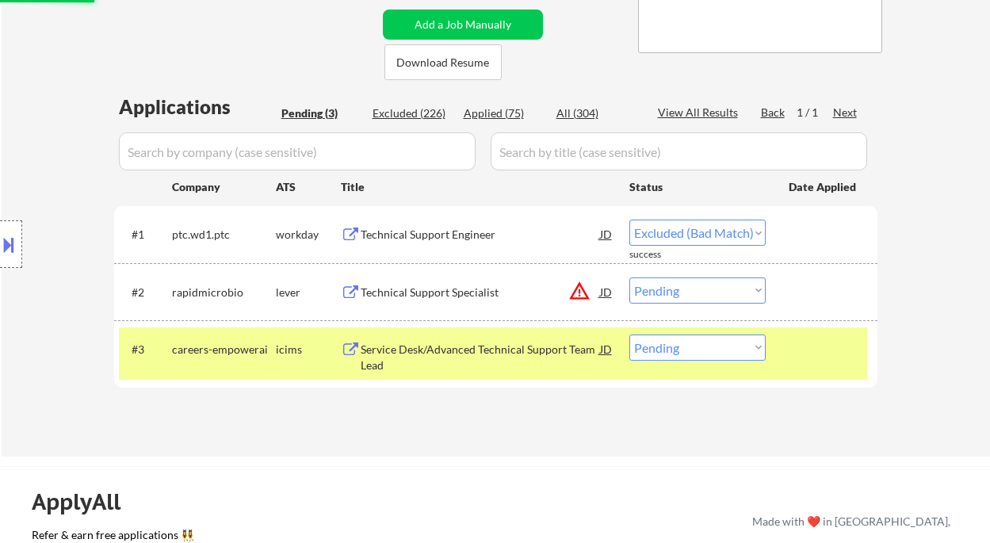
select select ""pending""
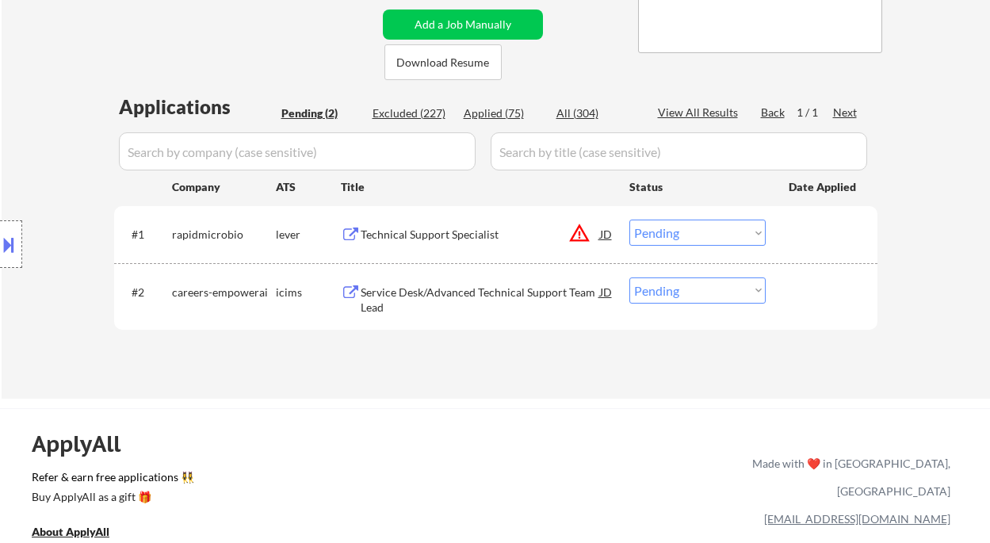
click at [709, 299] on select "Choose an option... Pending Applied Excluded (Questions) Excluded (Expired) Exc…" at bounding box center [697, 290] width 136 height 26
select select ""excluded__salary_""
click at [629, 277] on select "Choose an option... Pending Applied Excluded (Questions) Excluded (Expired) Exc…" at bounding box center [697, 290] width 136 height 26
drag, startPoint x: 664, startPoint y: 232, endPoint x: 682, endPoint y: 245, distance: 21.6
click at [664, 232] on select "Choose an option... Pending Applied Excluded (Questions) Excluded (Expired) Exc…" at bounding box center [697, 233] width 136 height 26
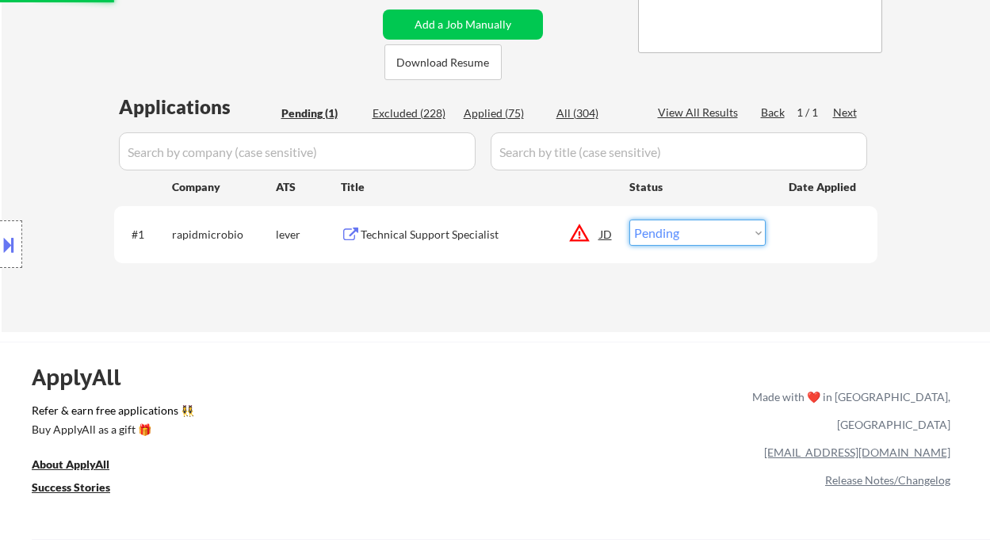
select select ""excluded__location_""
click at [629, 220] on select "Choose an option... Pending Applied Excluded (Questions) Excluded (Expired) Exc…" at bounding box center [697, 233] width 136 height 26
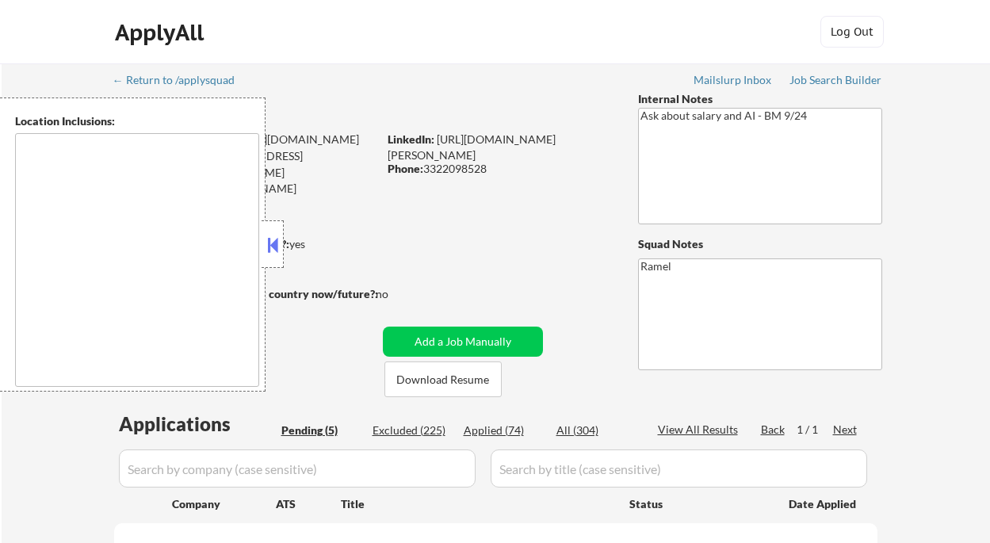
type textarea "[GEOGRAPHIC_DATA], [GEOGRAPHIC_DATA], [GEOGRAPHIC_DATA] [GEOGRAPHIC_DATA], [GEO…"
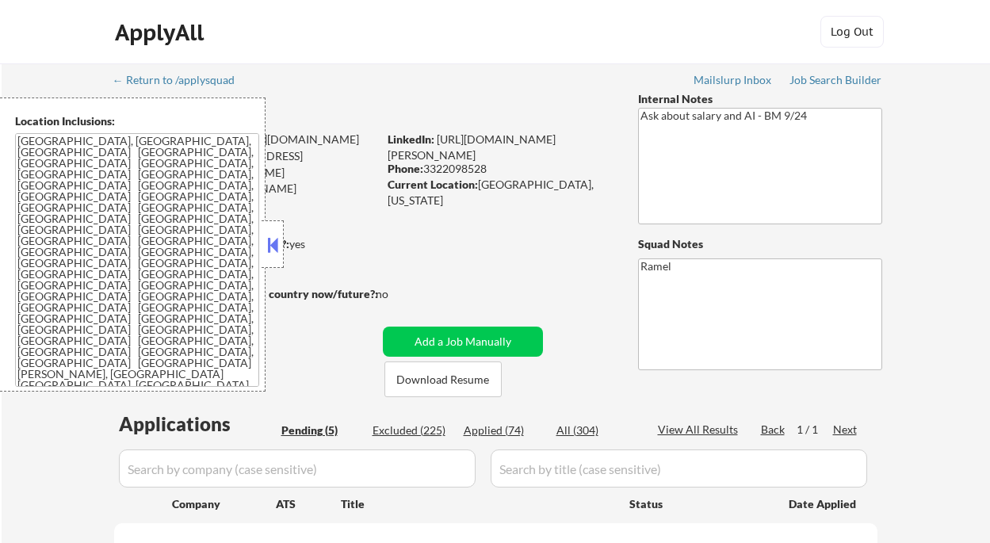
click at [267, 244] on button at bounding box center [272, 245] width 17 height 24
select select ""pending""
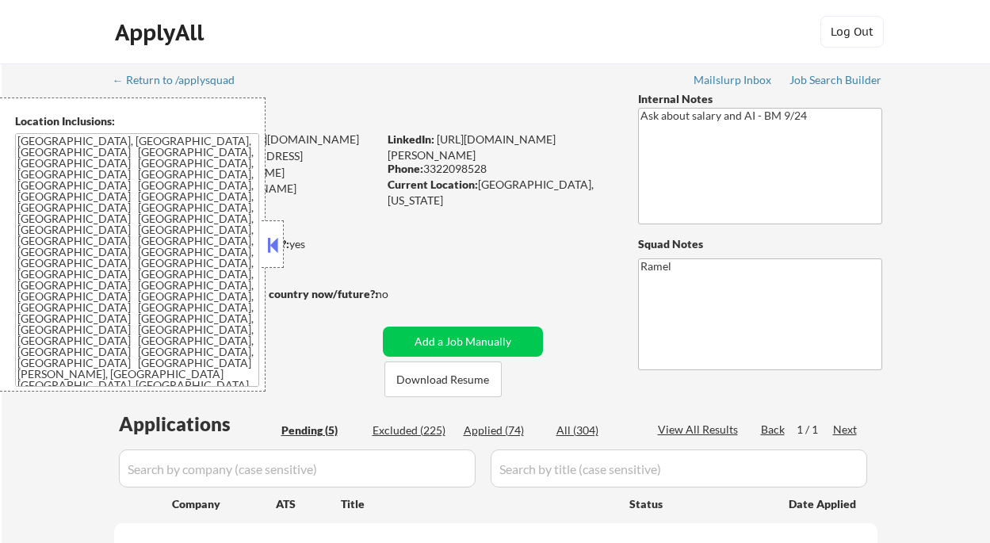
select select ""pending""
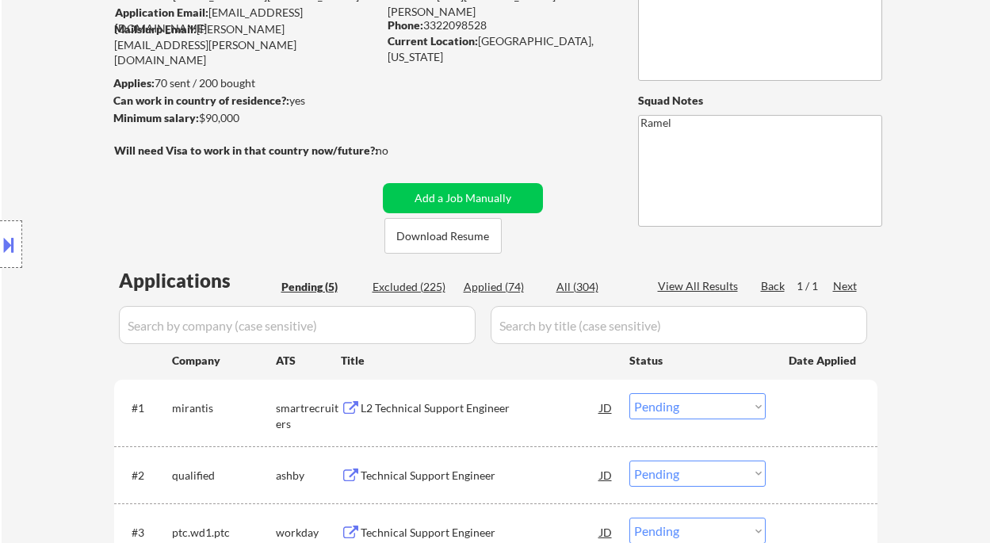
scroll to position [211, 0]
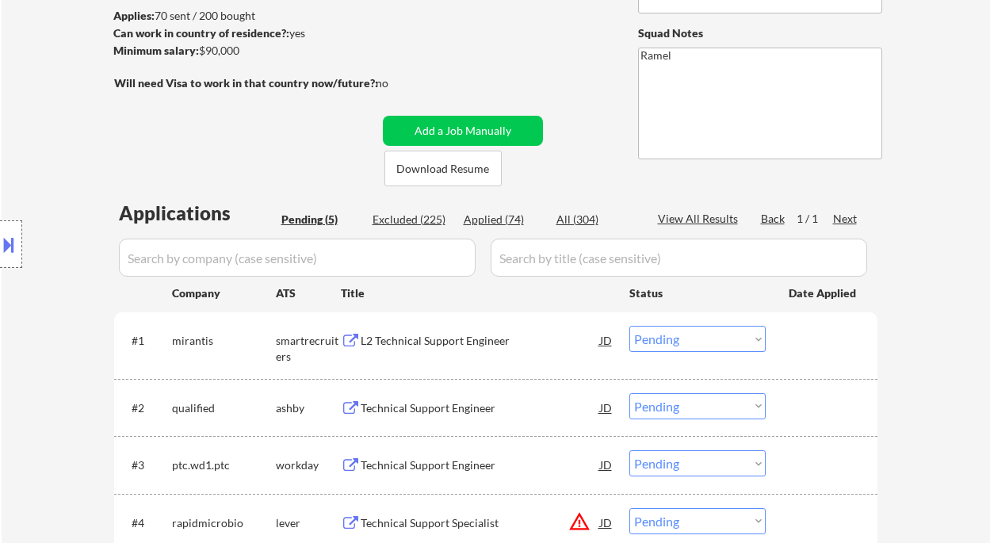
click at [510, 219] on div "Applied (74)" at bounding box center [503, 220] width 79 height 16
select select ""applied""
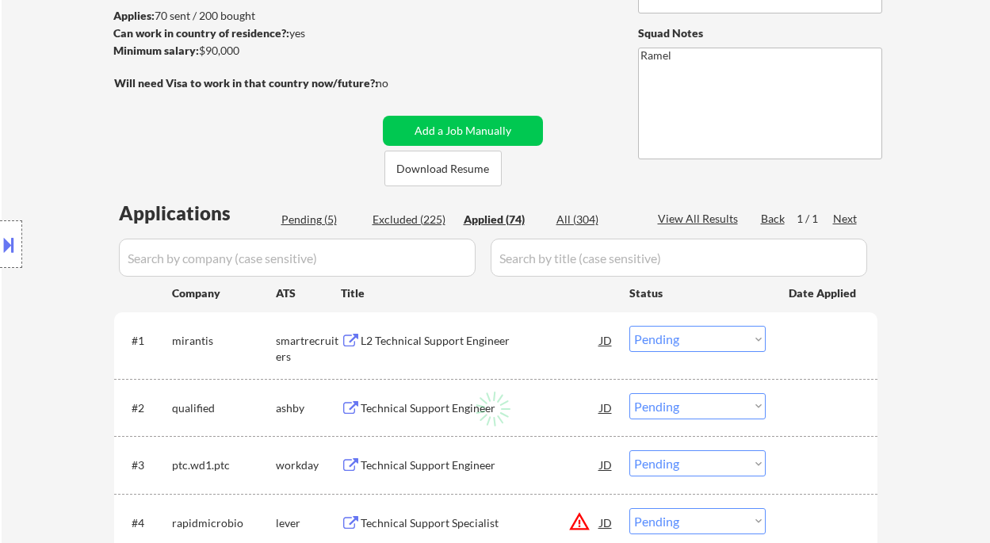
select select ""applied""
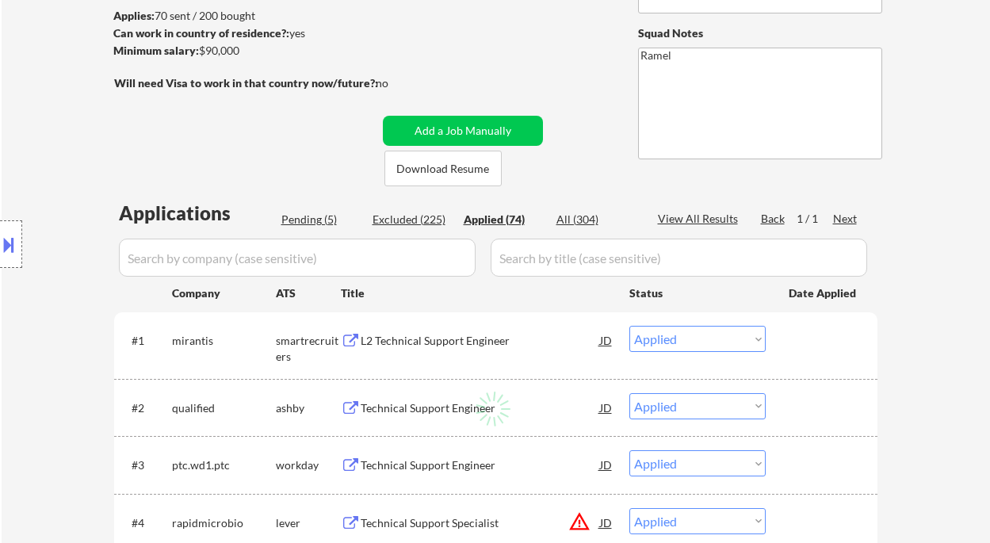
select select ""applied""
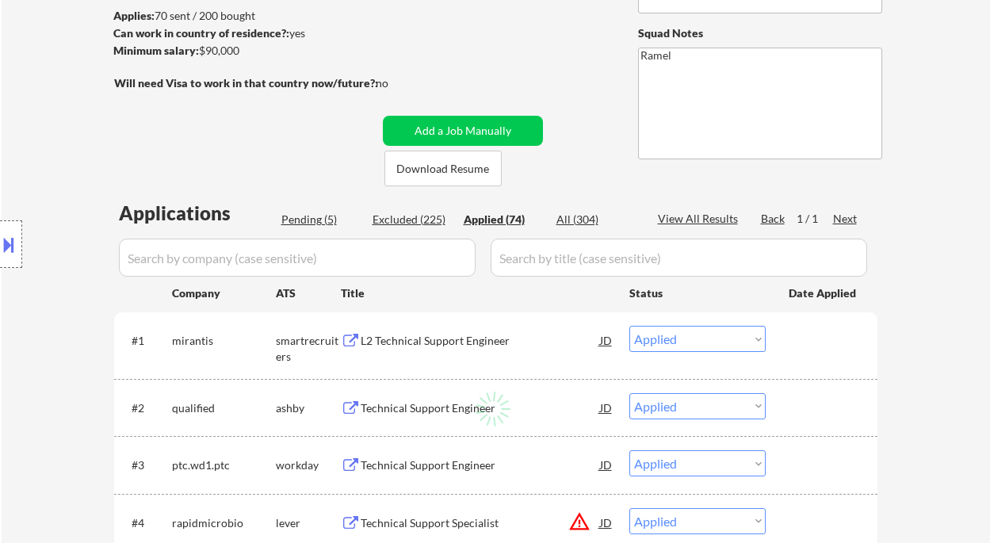
select select ""applied""
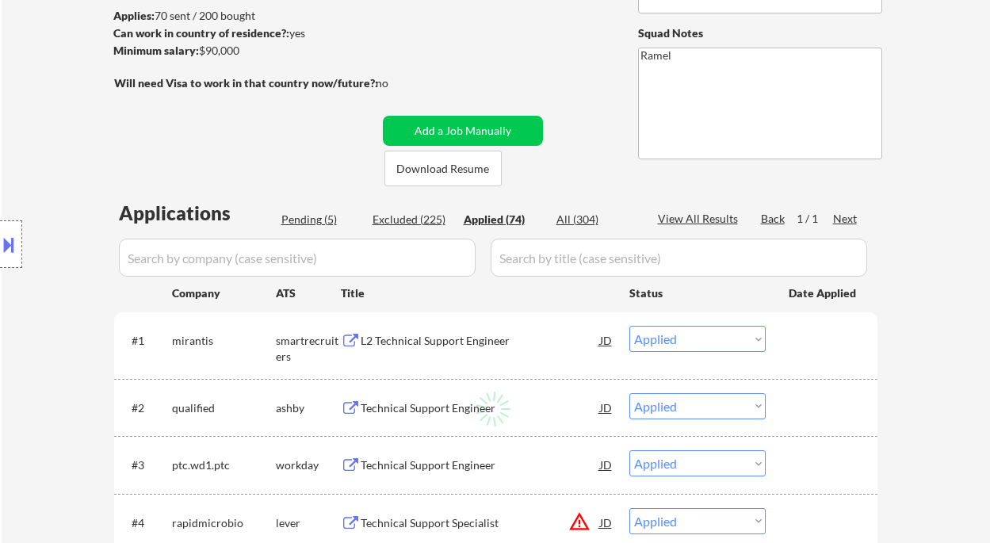
select select ""applied""
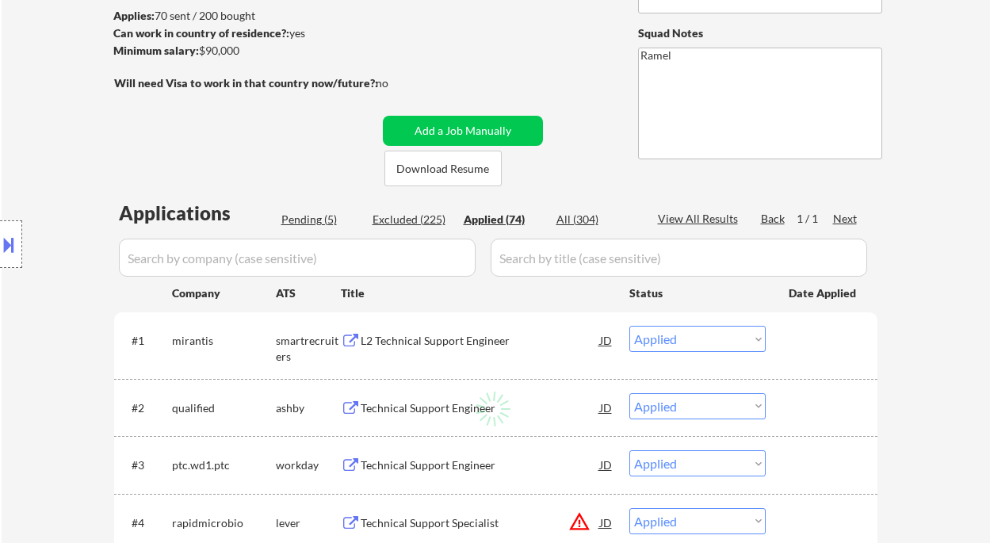
select select ""applied""
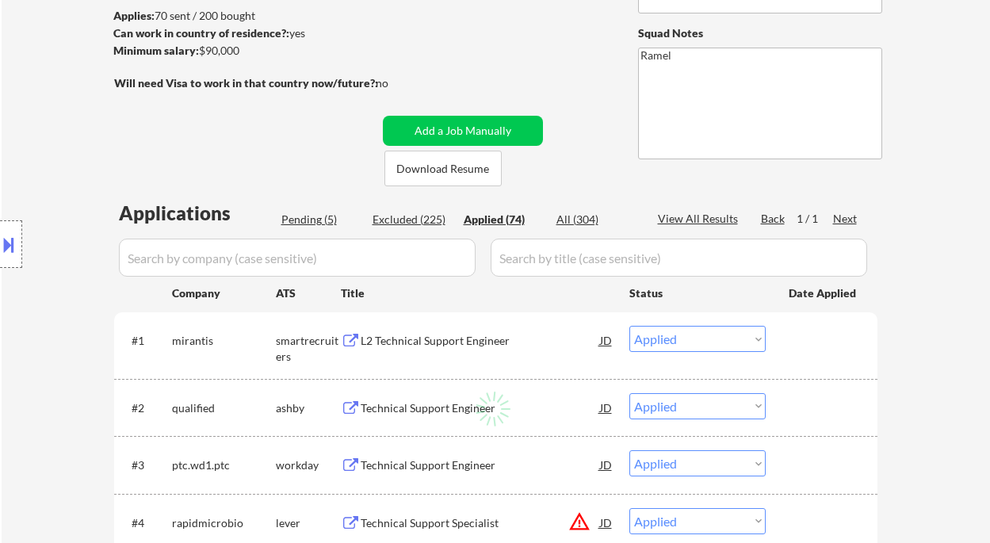
select select ""applied""
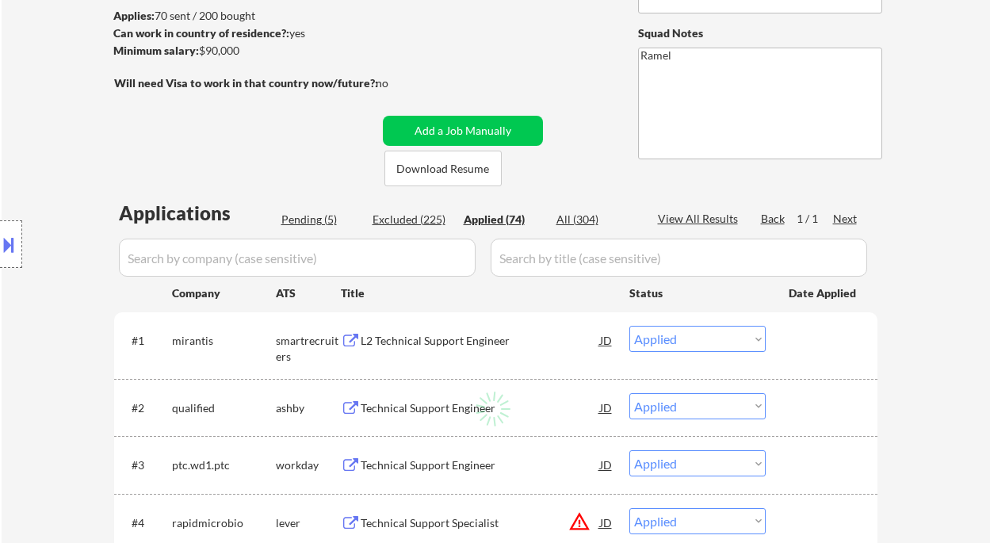
select select ""applied""
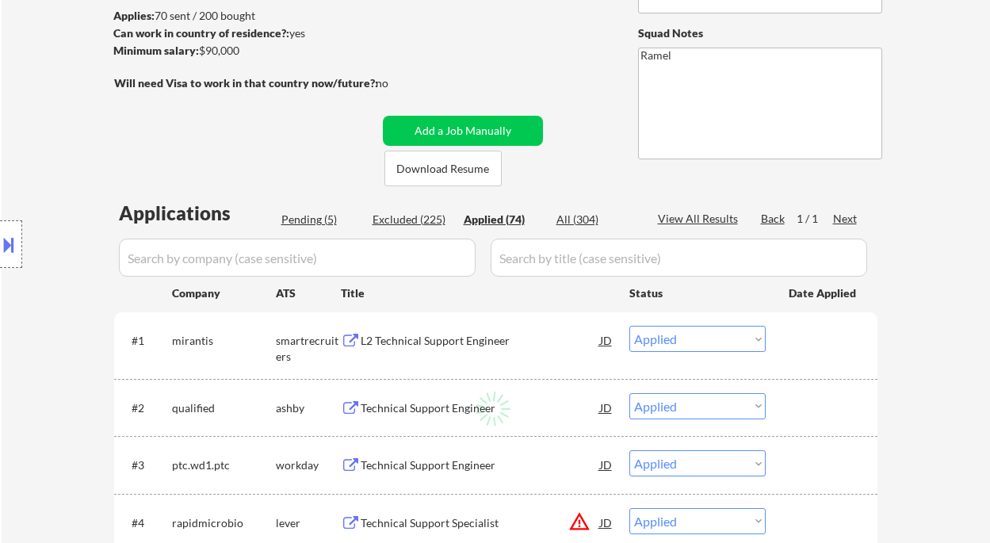
select select ""applied""
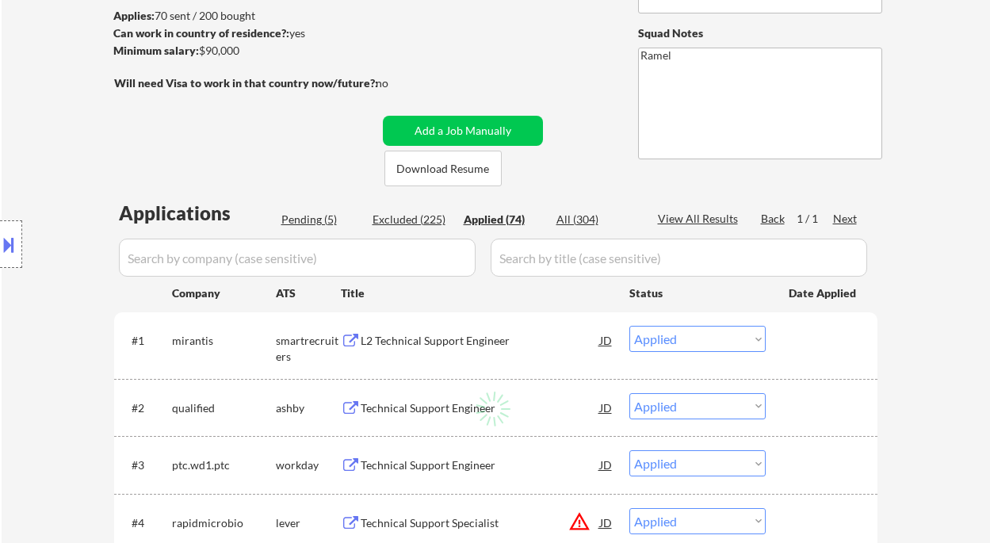
select select ""applied""
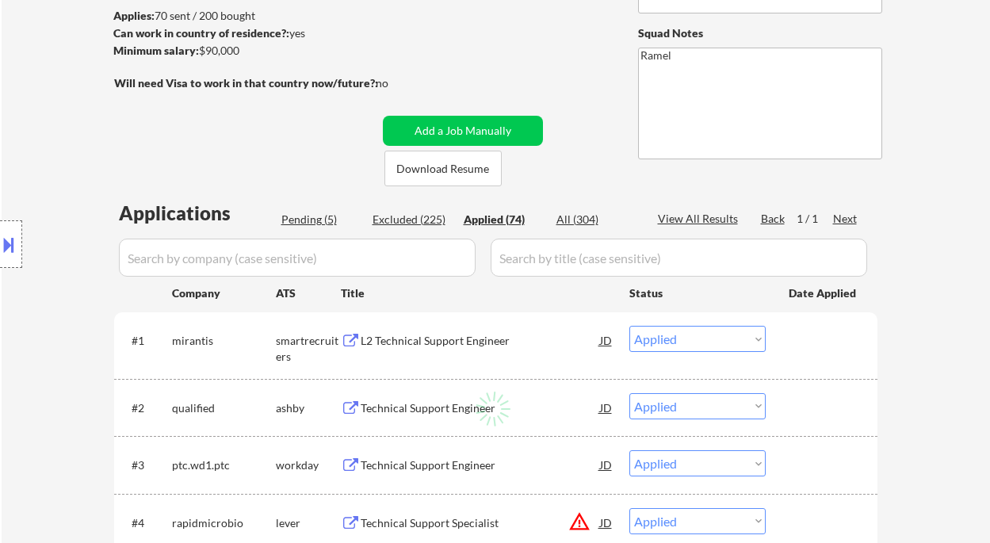
select select ""applied""
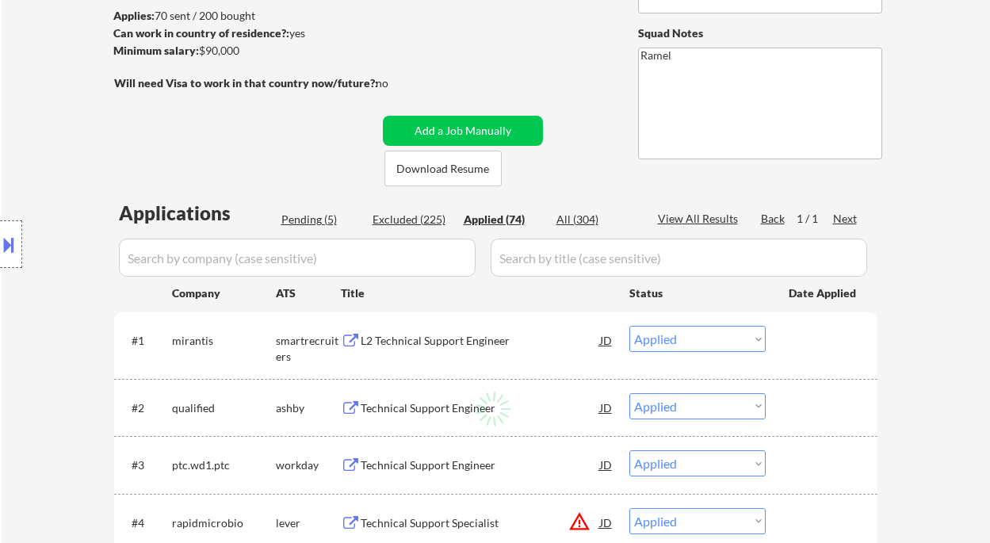
select select ""applied""
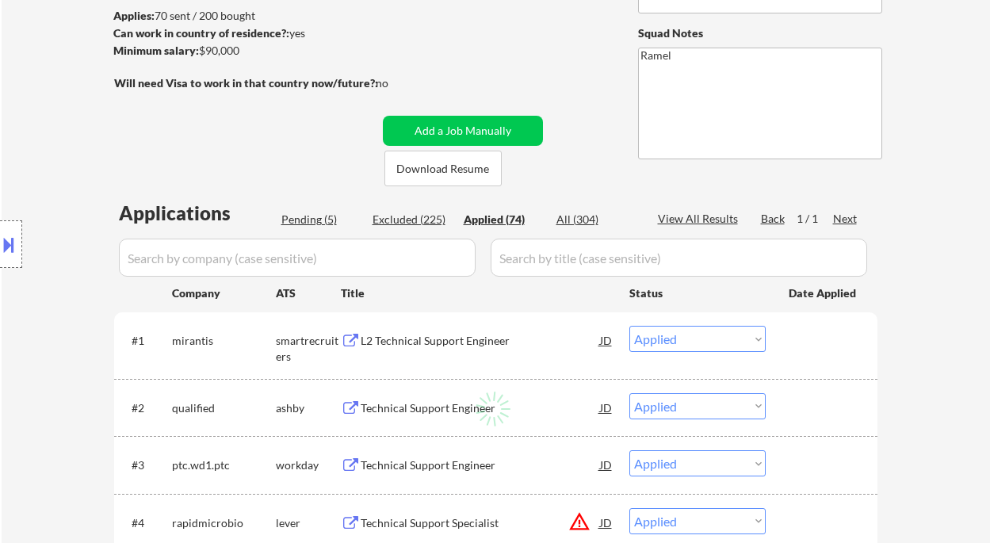
select select ""applied""
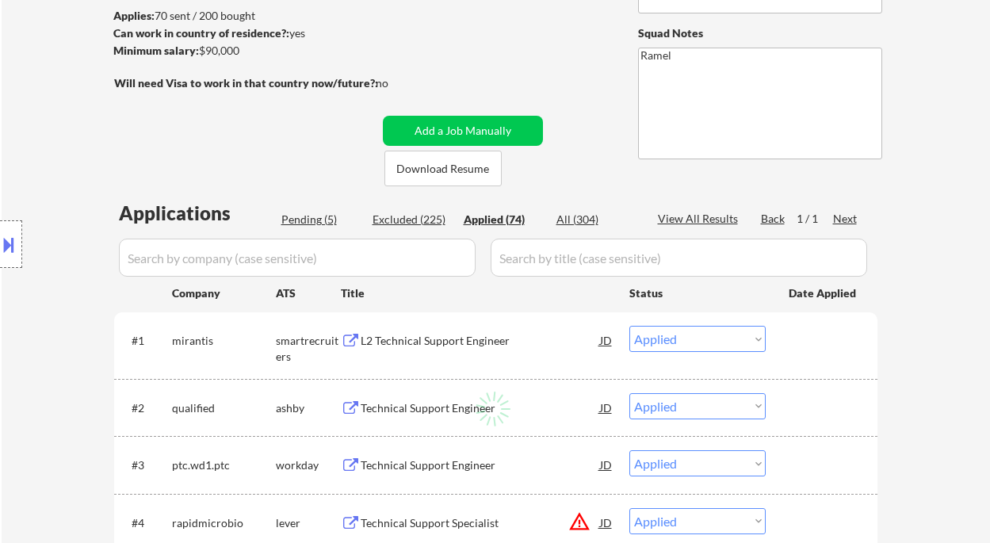
select select ""applied""
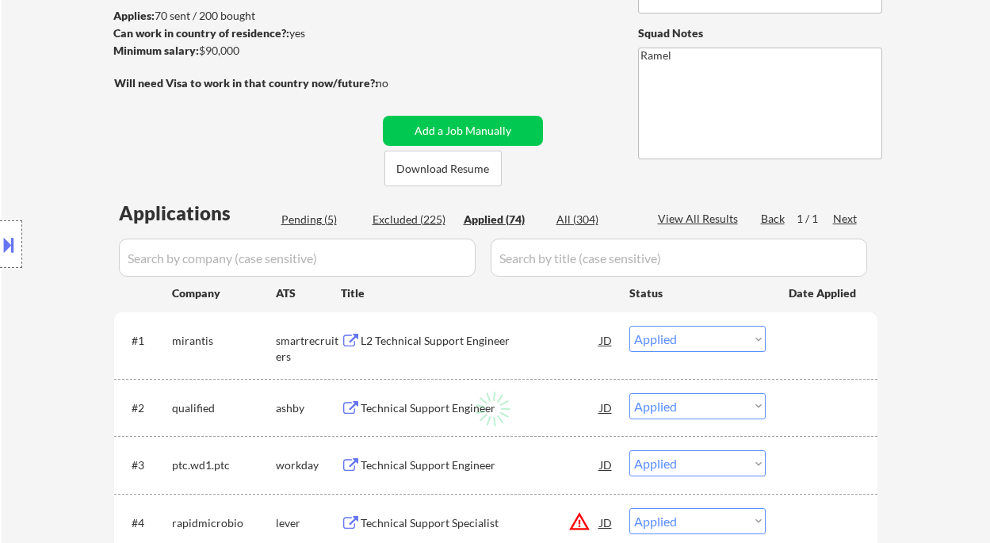
select select ""applied""
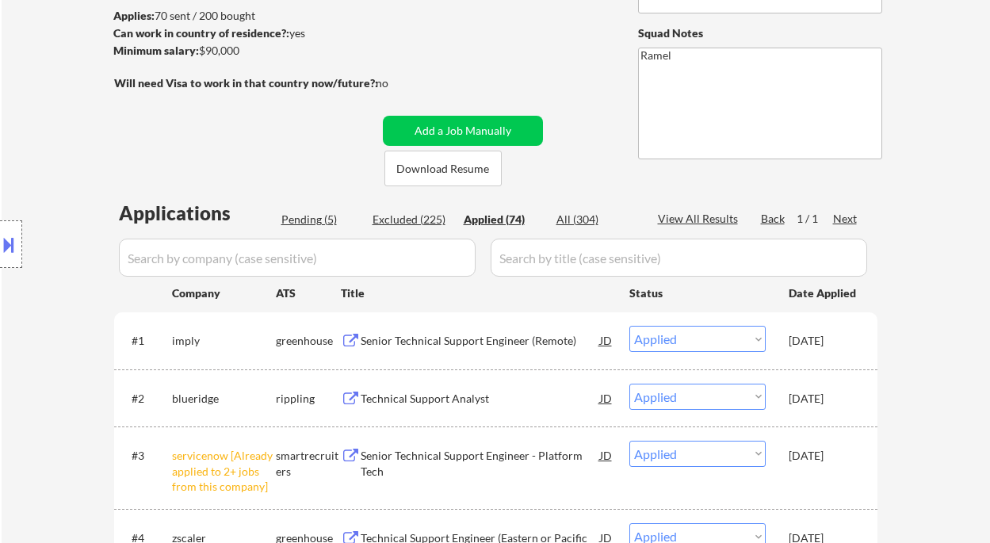
drag, startPoint x: 19, startPoint y: 93, endPoint x: 28, endPoint y: 90, distance: 9.0
click at [504, 217] on div "Applied (74)" at bounding box center [503, 220] width 79 height 16
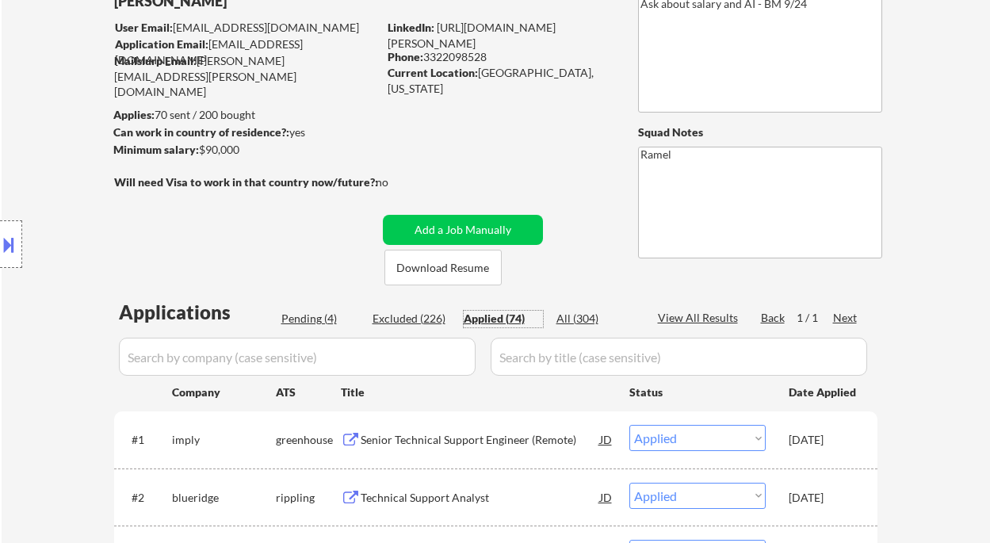
scroll to position [0, 0]
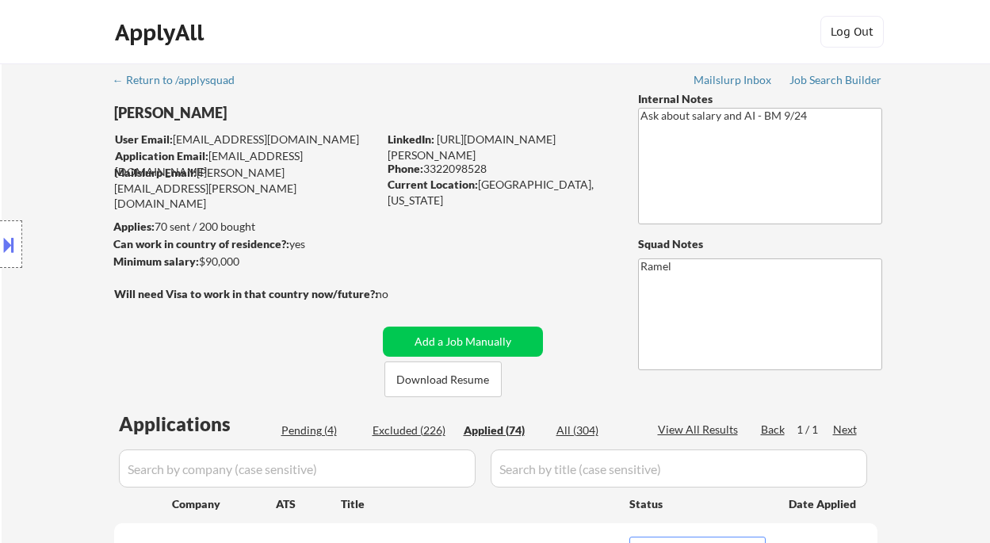
select select ""applied""
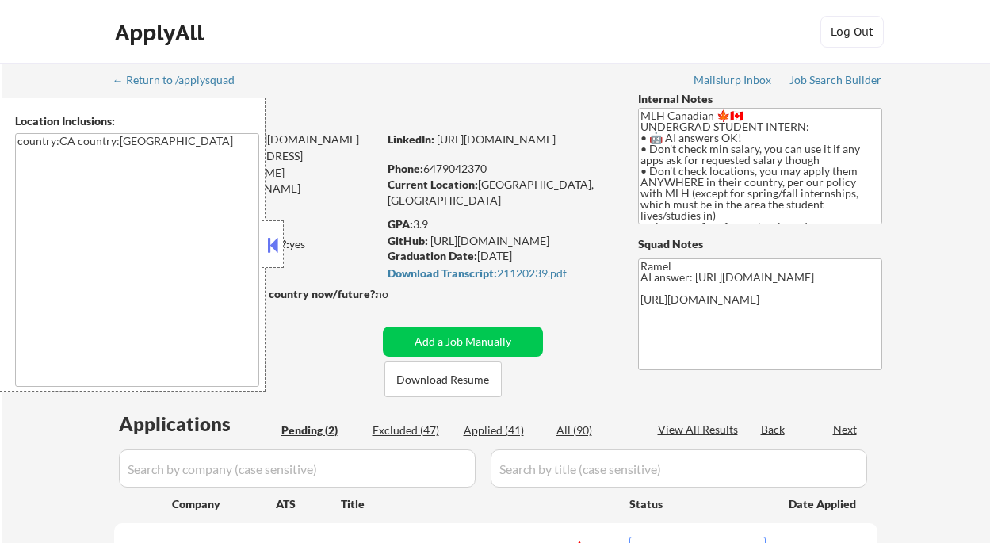
select select ""pending""
click at [276, 252] on button at bounding box center [272, 245] width 17 height 24
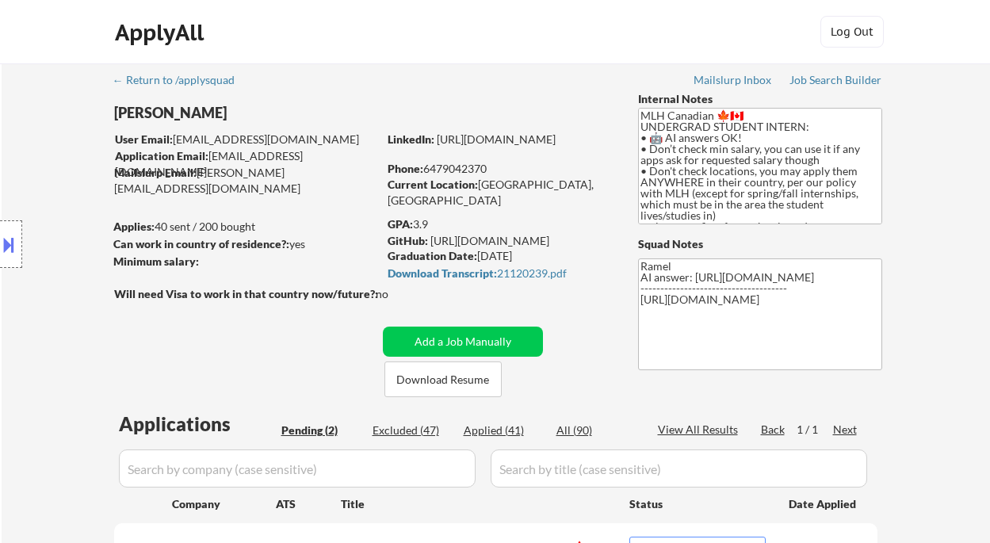
click at [42, 111] on div "Location Inclusions: country:[GEOGRAPHIC_DATA] country:[GEOGRAPHIC_DATA]" at bounding box center [142, 244] width 284 height 294
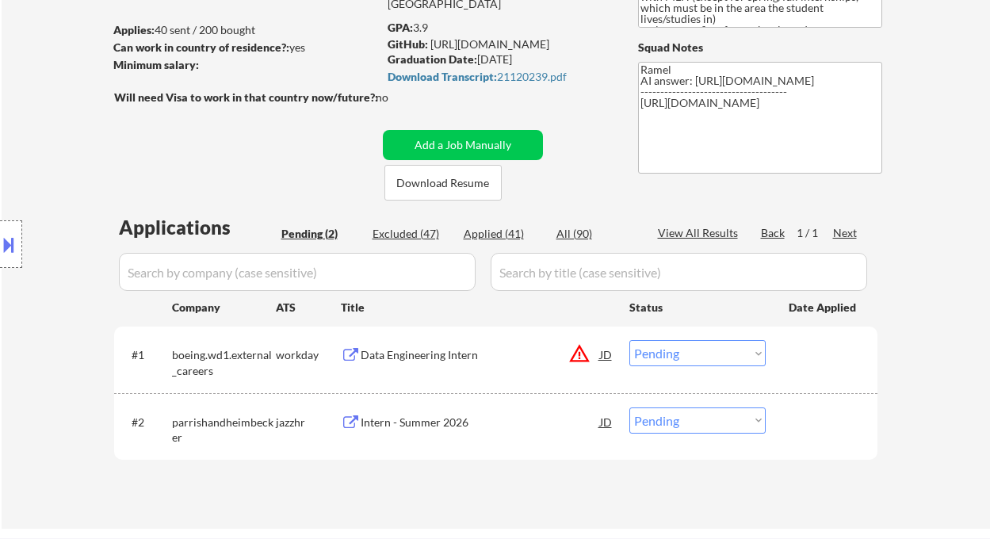
scroll to position [211, 0]
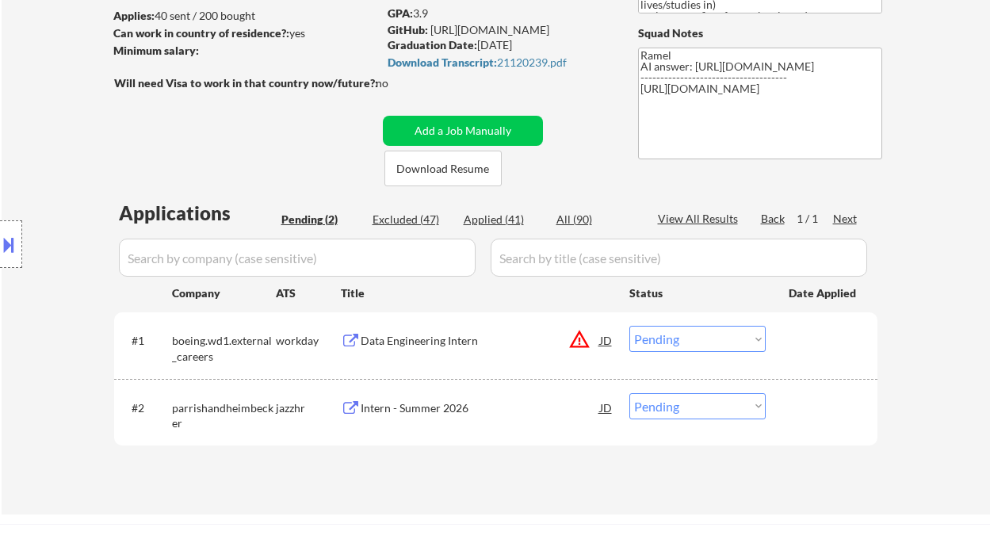
click at [376, 407] on div "Intern - Summer 2026" at bounding box center [480, 408] width 239 height 16
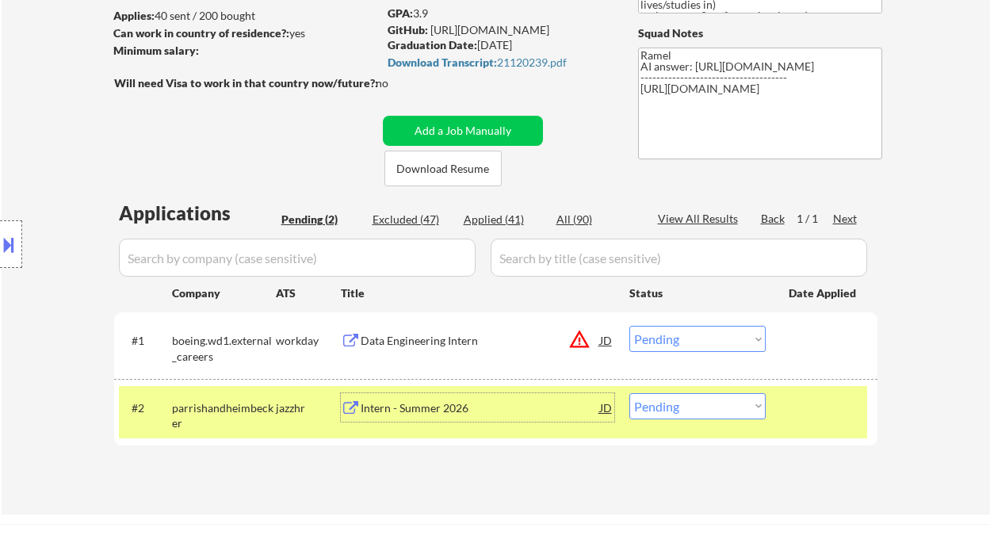
click at [701, 407] on select "Choose an option... Pending Applied Excluded (Questions) Excluded (Expired) Exc…" at bounding box center [697, 406] width 136 height 26
select select ""applied""
click at [629, 393] on select "Choose an option... Pending Applied Excluded (Questions) Excluded (Expired) Exc…" at bounding box center [697, 406] width 136 height 26
click at [431, 345] on div "Data Engineering Intern" at bounding box center [480, 341] width 239 height 16
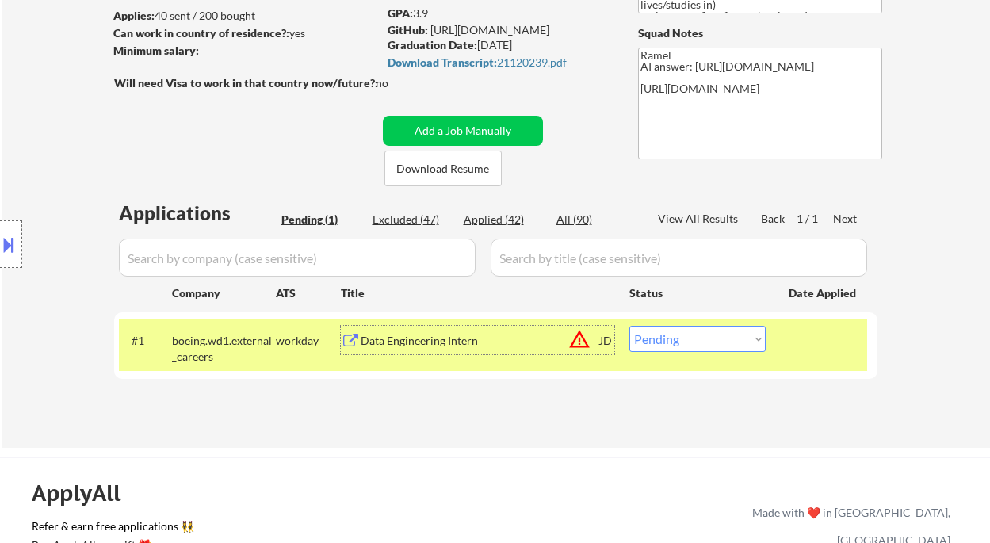
click at [18, 253] on div at bounding box center [11, 244] width 22 height 48
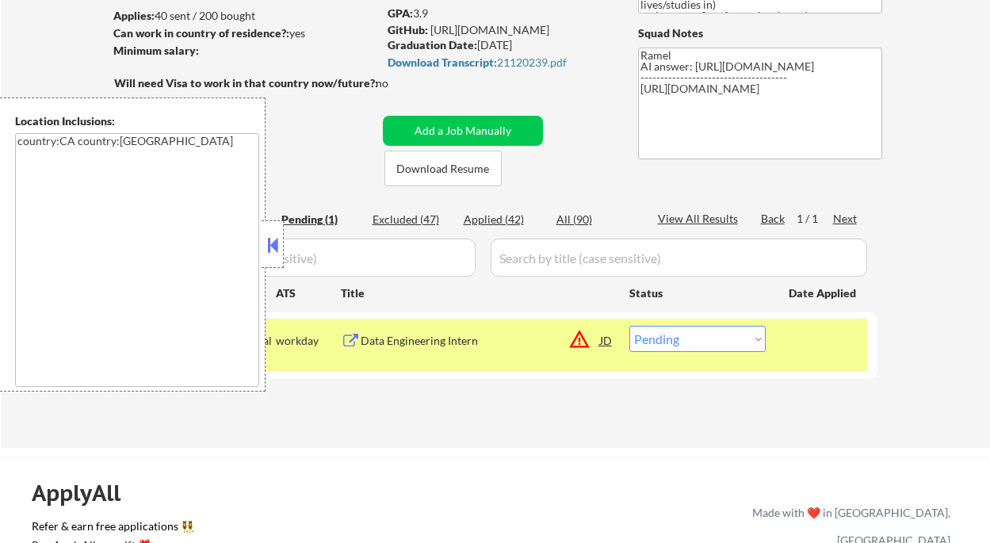
click at [267, 247] on button at bounding box center [272, 245] width 17 height 24
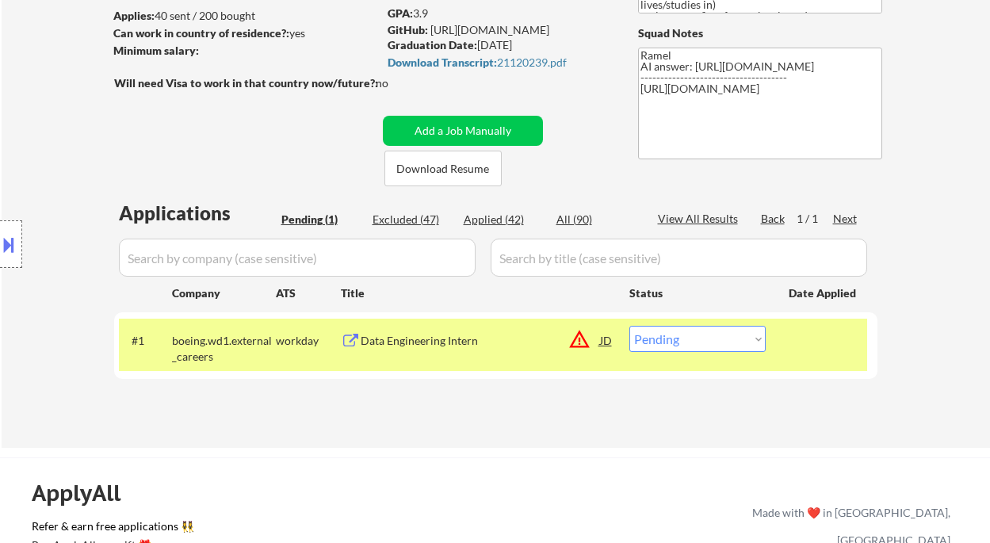
drag, startPoint x: 720, startPoint y: 331, endPoint x: 721, endPoint y: 346, distance: 15.1
click at [720, 331] on select "Choose an option... Pending Applied Excluded (Questions) Excluded (Expired) Exc…" at bounding box center [697, 339] width 136 height 26
select select ""excluded__expired_""
click at [629, 326] on select "Choose an option... Pending Applied Excluded (Questions) Excluded (Expired) Exc…" at bounding box center [697, 339] width 136 height 26
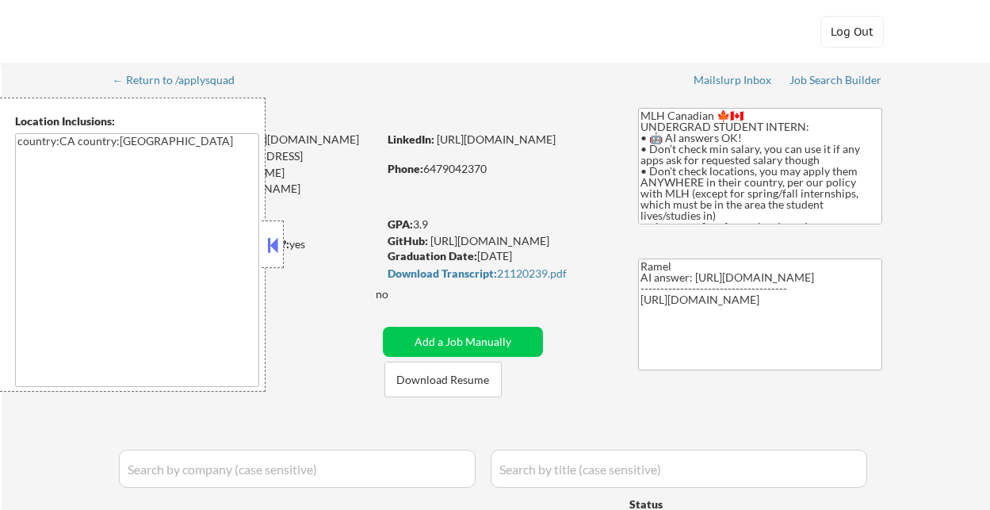
select select ""pending""
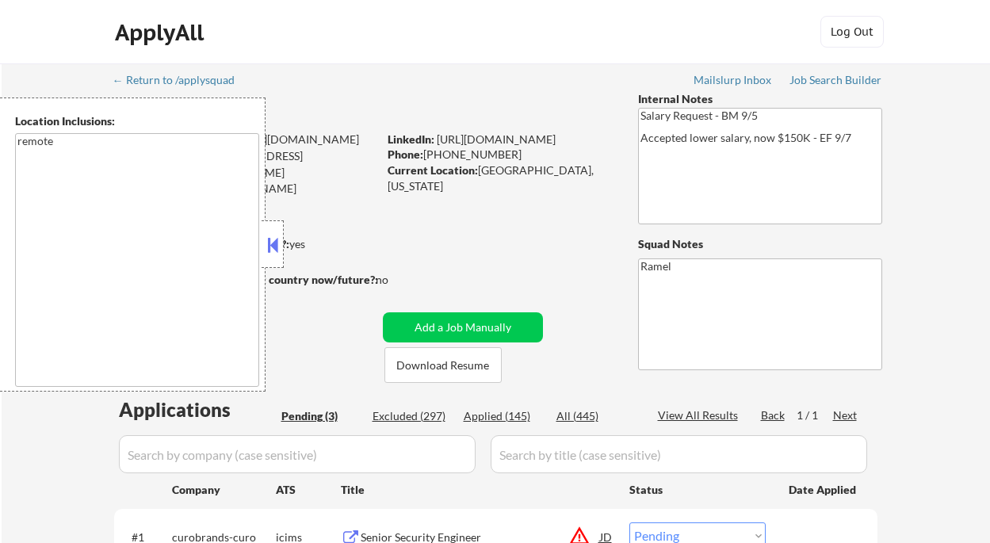
select select ""pending""
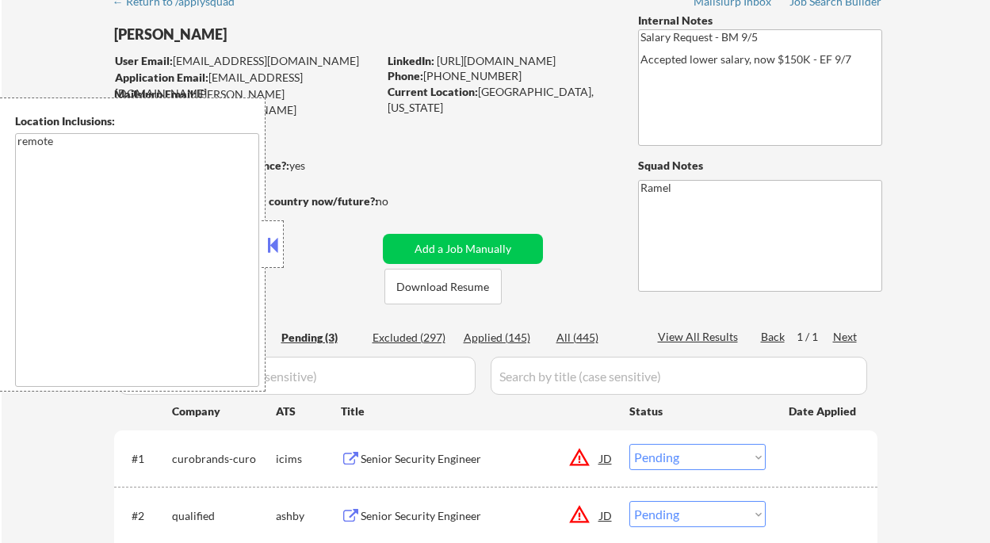
scroll to position [105, 0]
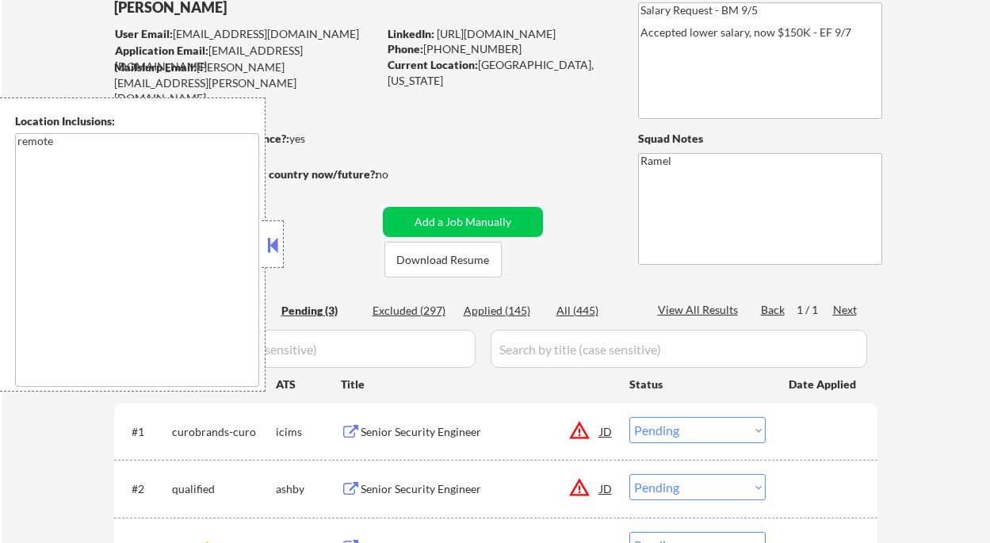
click at [272, 248] on button at bounding box center [272, 245] width 17 height 24
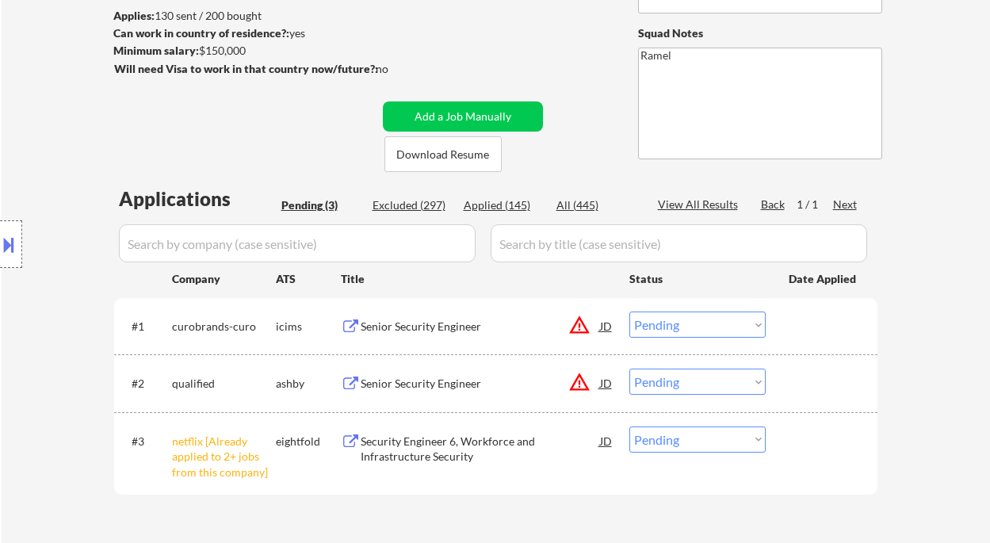
scroll to position [317, 0]
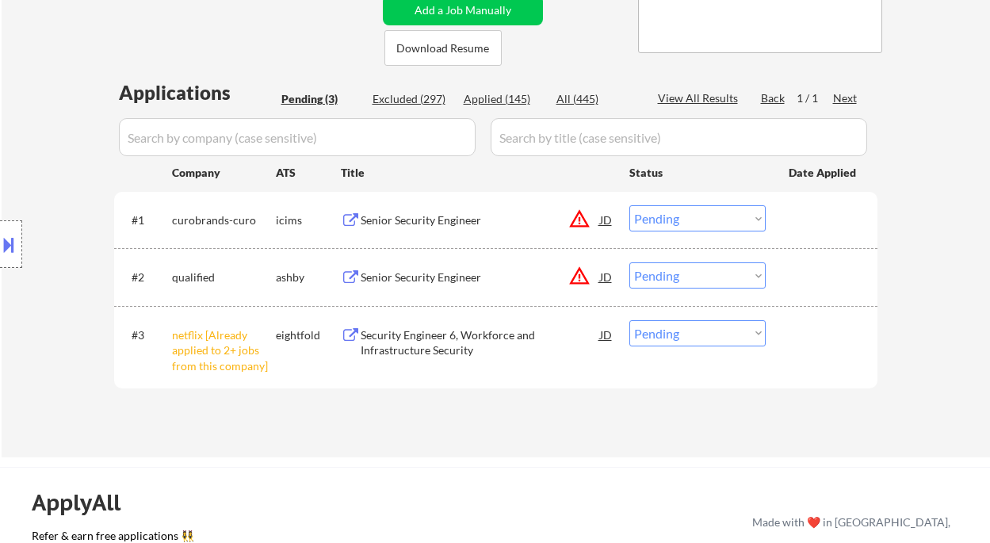
drag, startPoint x: 676, startPoint y: 334, endPoint x: 680, endPoint y: 344, distance: 10.3
click at [676, 334] on select "Choose an option... Pending Applied Excluded (Questions) Excluded (Expired) Exc…" at bounding box center [697, 333] width 136 height 26
select select ""excluded__other_""
click at [629, 320] on select "Choose an option... Pending Applied Excluded (Questions) Excluded (Expired) Exc…" at bounding box center [697, 333] width 136 height 26
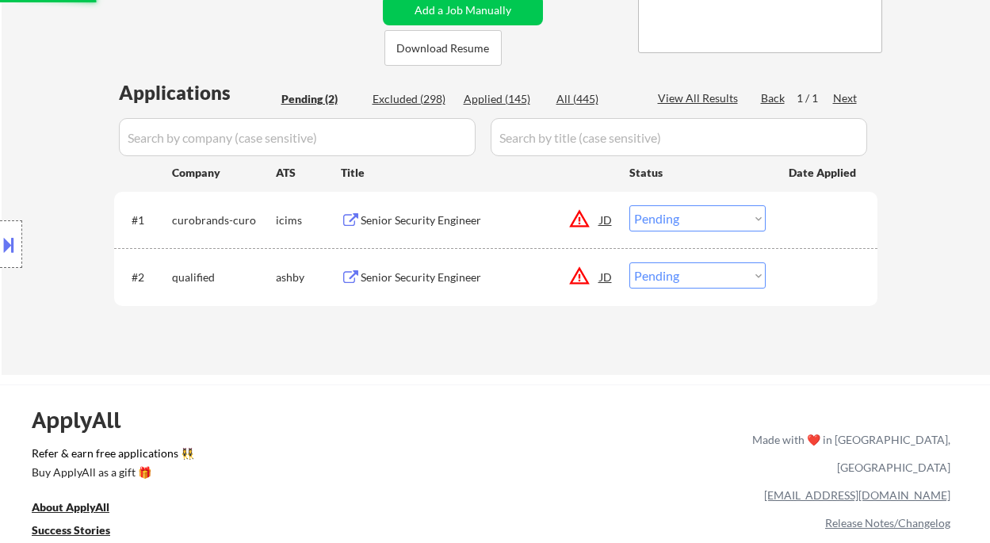
click at [424, 285] on div "Senior Security Engineer" at bounding box center [480, 277] width 239 height 16
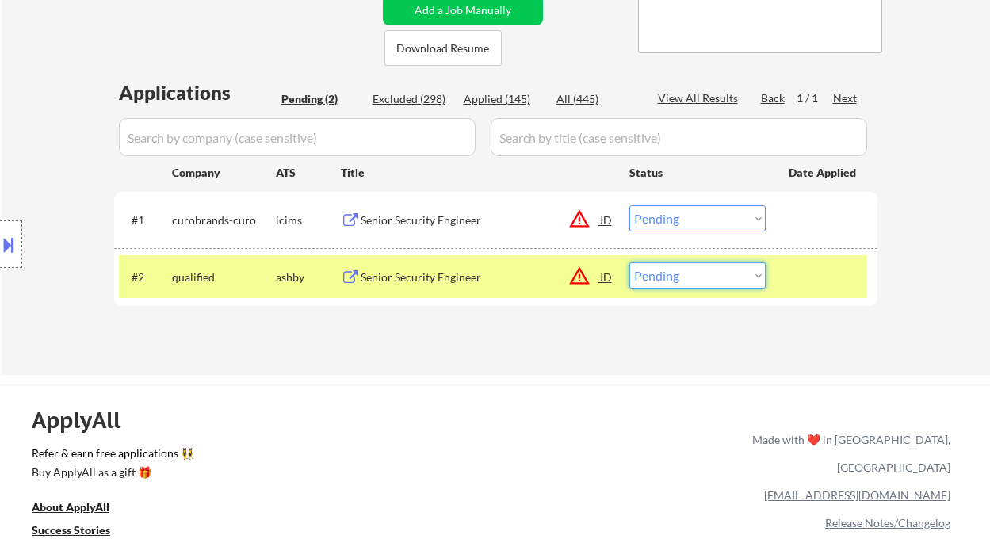
drag, startPoint x: 670, startPoint y: 272, endPoint x: 682, endPoint y: 286, distance: 19.1
click at [670, 272] on select "Choose an option... Pending Applied Excluded (Questions) Excluded (Expired) Exc…" at bounding box center [697, 275] width 136 height 26
select select ""excluded__bad_match_""
click at [629, 262] on select "Choose an option... Pending Applied Excluded (Questions) Excluded (Expired) Exc…" at bounding box center [697, 275] width 136 height 26
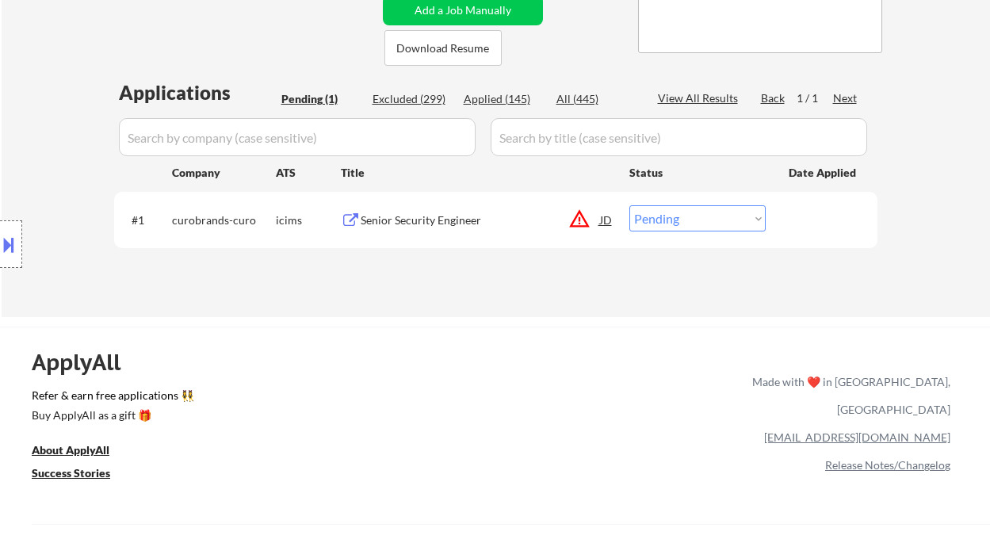
click at [420, 227] on div "Senior Security Engineer" at bounding box center [480, 220] width 239 height 16
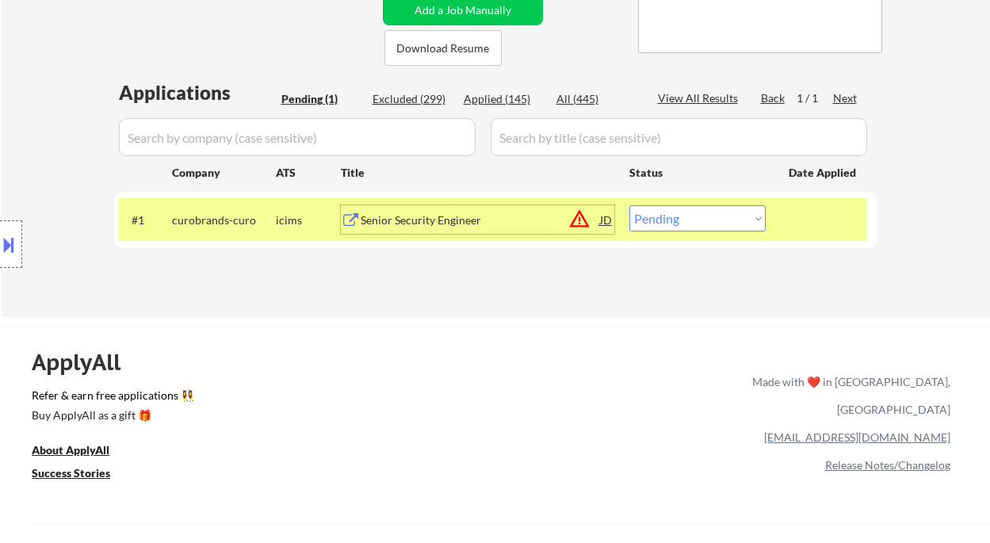
click at [681, 215] on select "Choose an option... Pending Applied Excluded (Questions) Excluded (Expired) Exc…" at bounding box center [697, 218] width 136 height 26
click at [629, 205] on select "Choose an option... Pending Applied Excluded (Questions) Excluded (Expired) Exc…" at bounding box center [697, 218] width 136 height 26
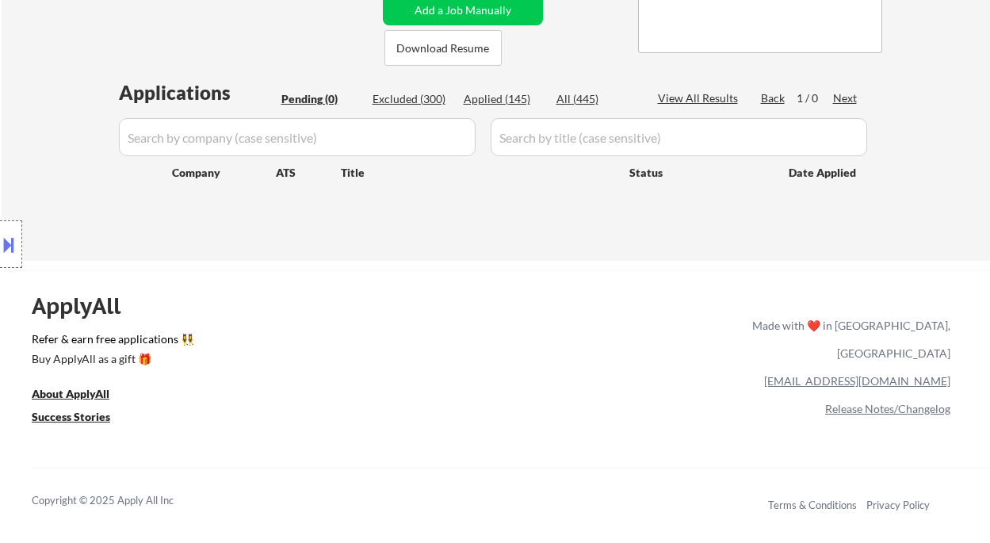
click at [29, 85] on div "← Return to /applysquad Mailslurp Inbox Job Search Builder Shane Zabel User Ema…" at bounding box center [496, 3] width 988 height 514
click at [499, 98] on div "Applied (145)" at bounding box center [503, 99] width 79 height 16
select select ""applied""
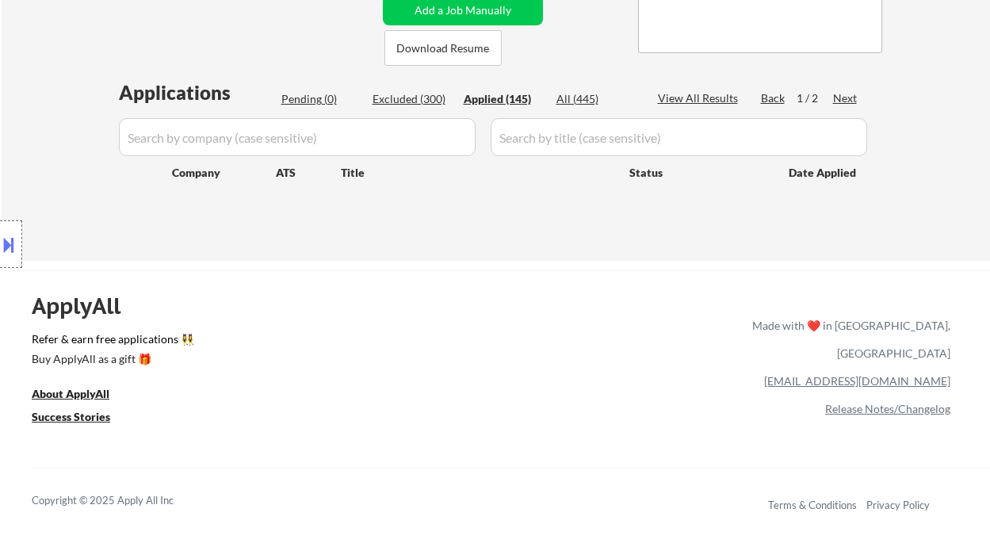
select select ""applied""
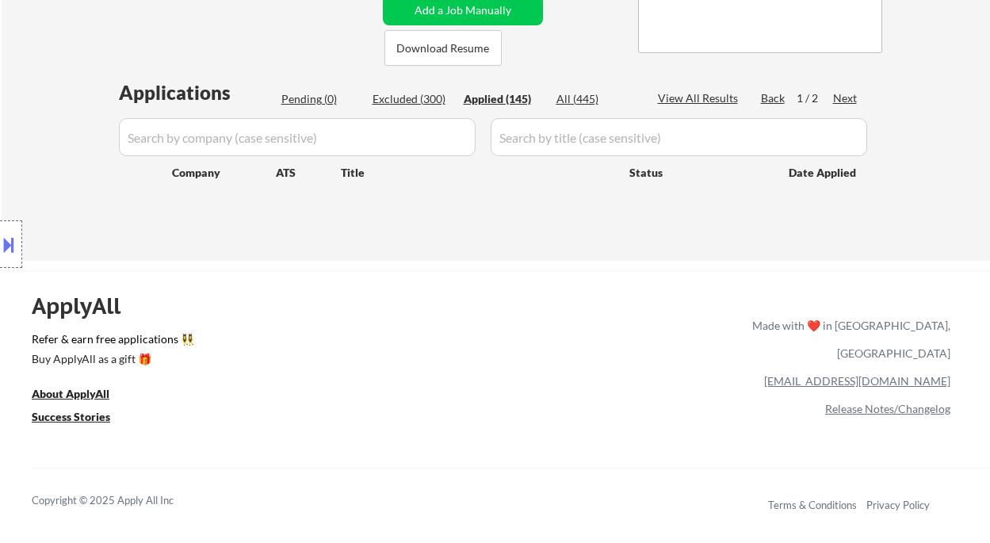
select select ""applied""
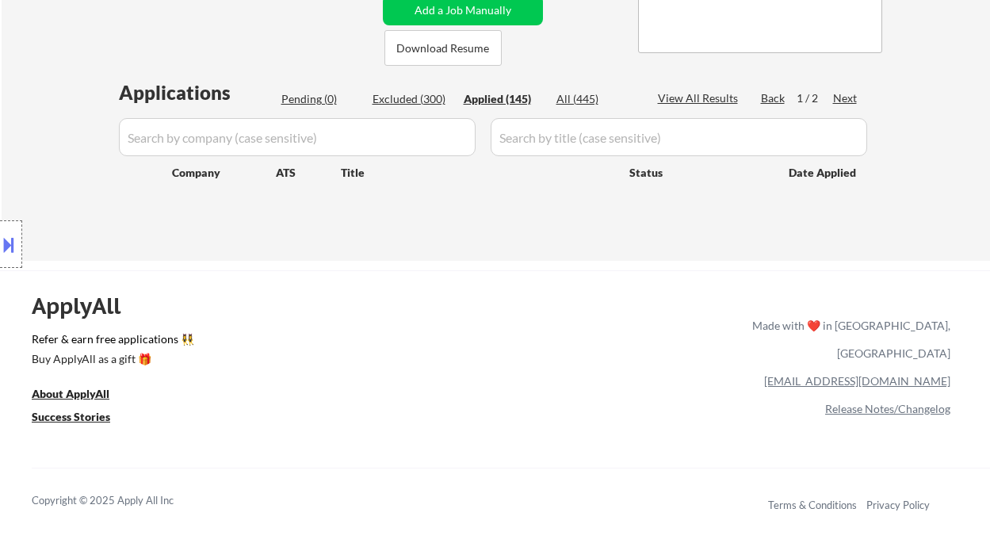
select select ""applied""
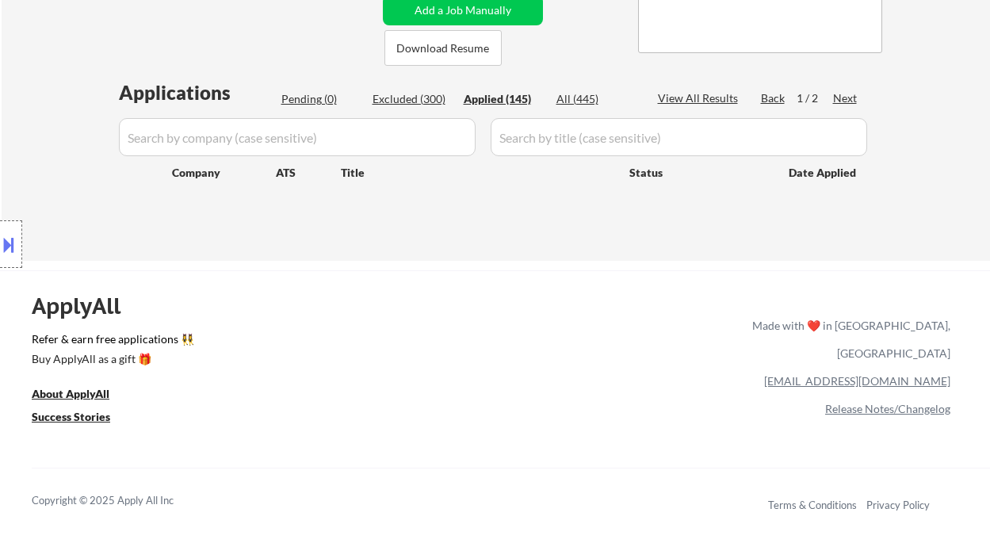
select select ""applied""
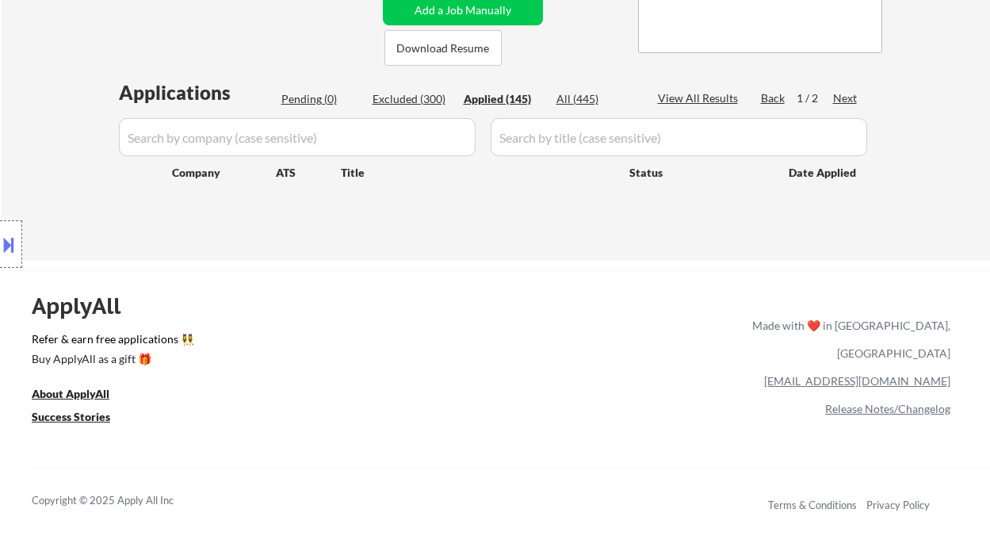
select select ""applied""
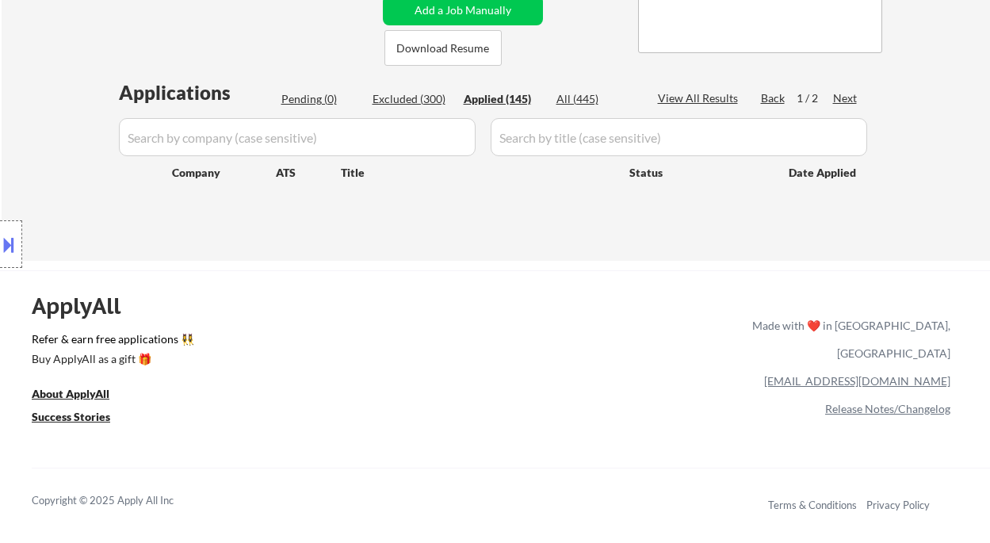
select select ""applied""
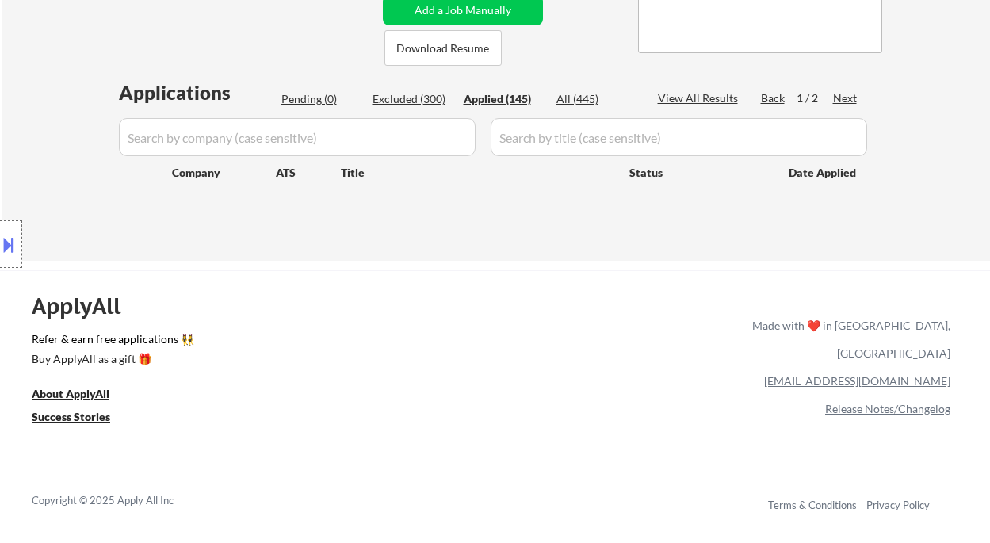
select select ""applied""
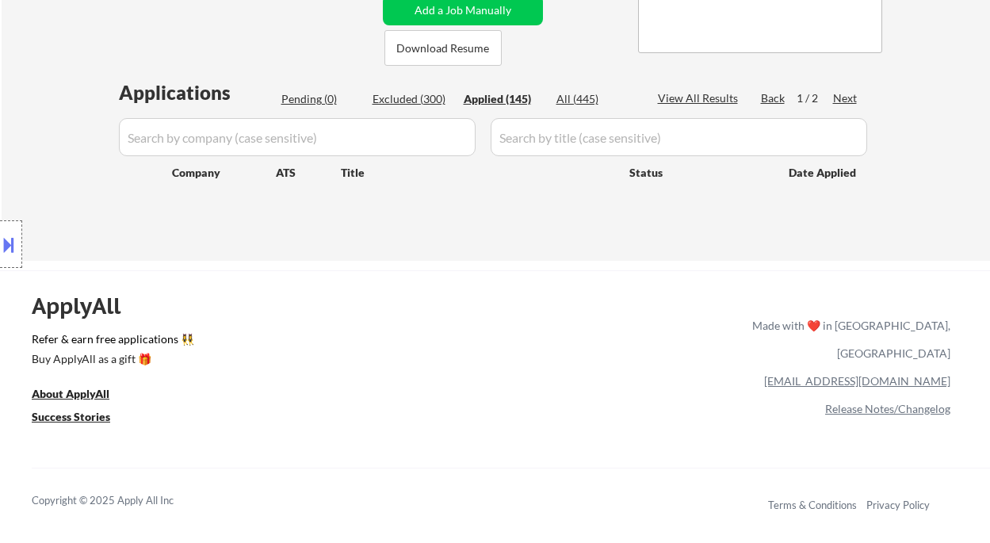
select select ""applied""
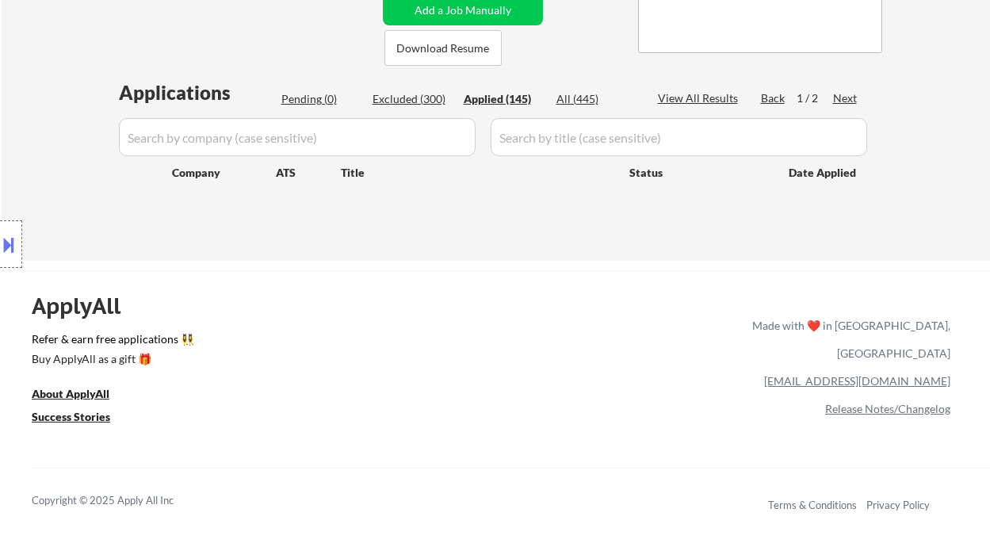
select select ""applied""
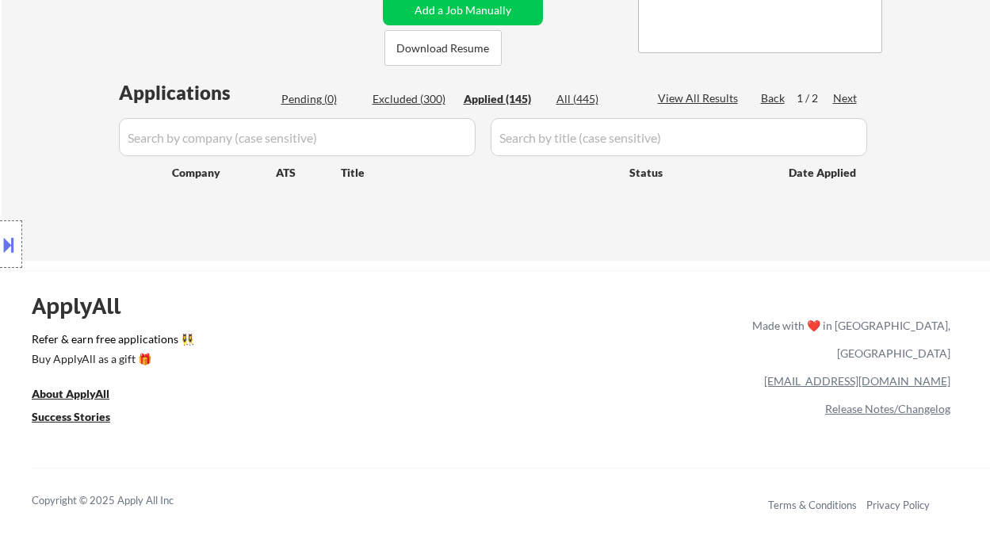
select select ""applied""
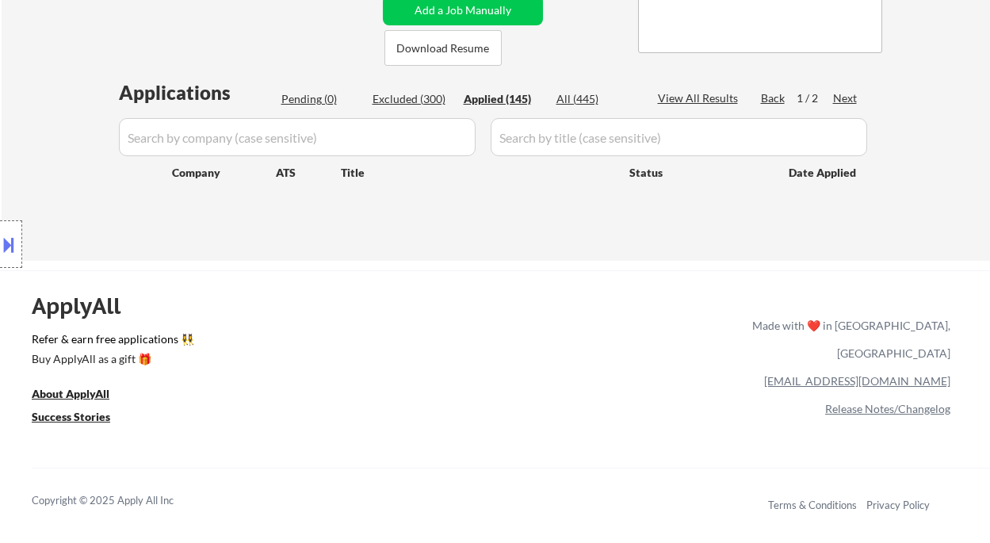
select select ""applied""
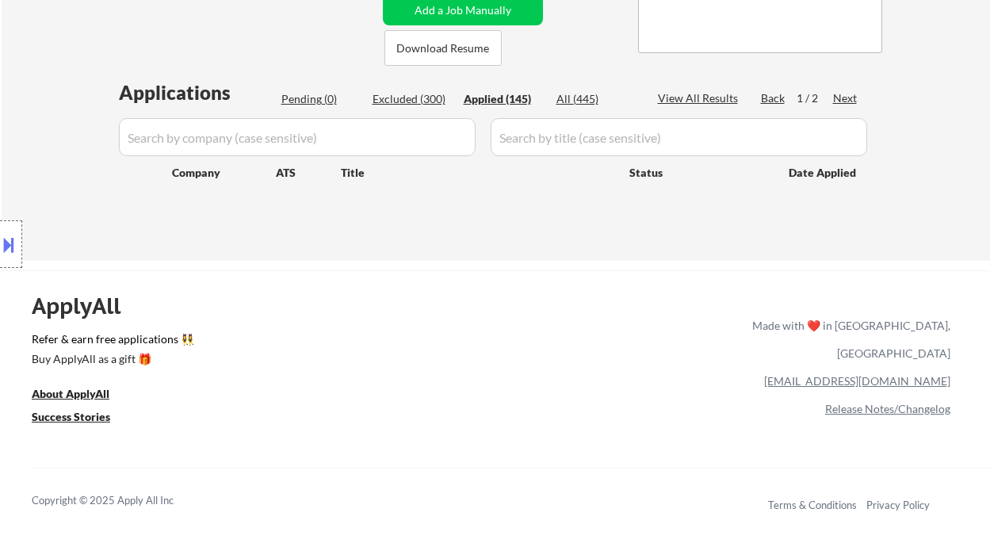
select select ""applied""
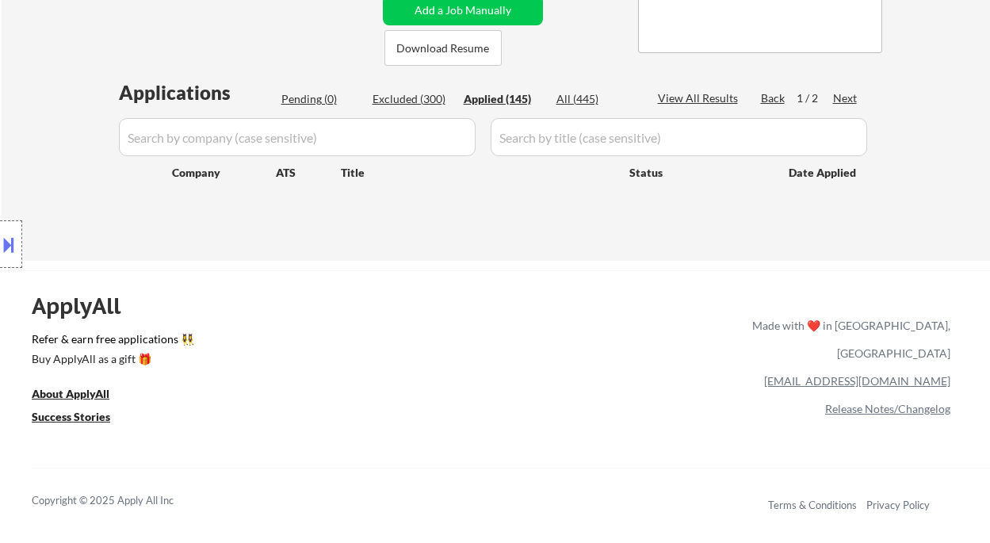
select select ""applied""
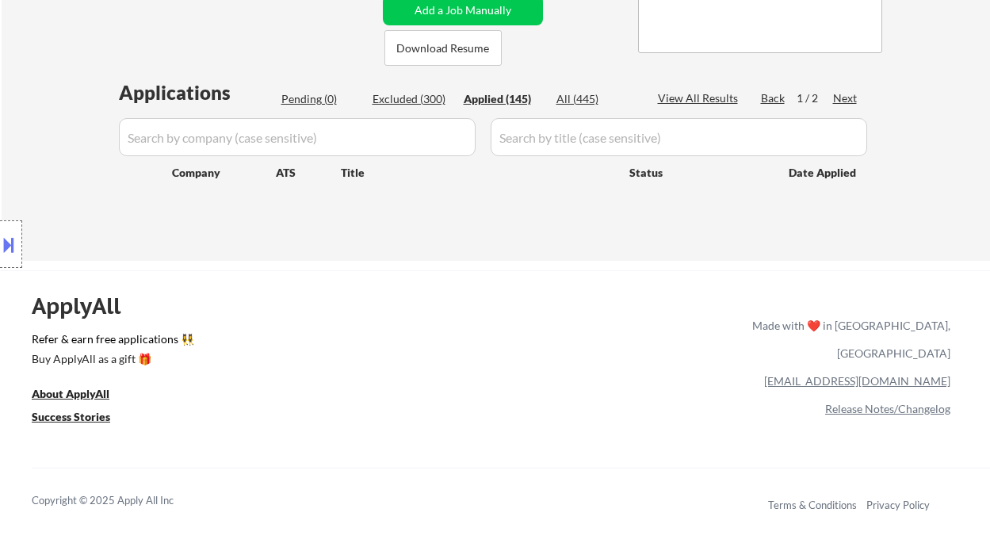
select select ""applied""
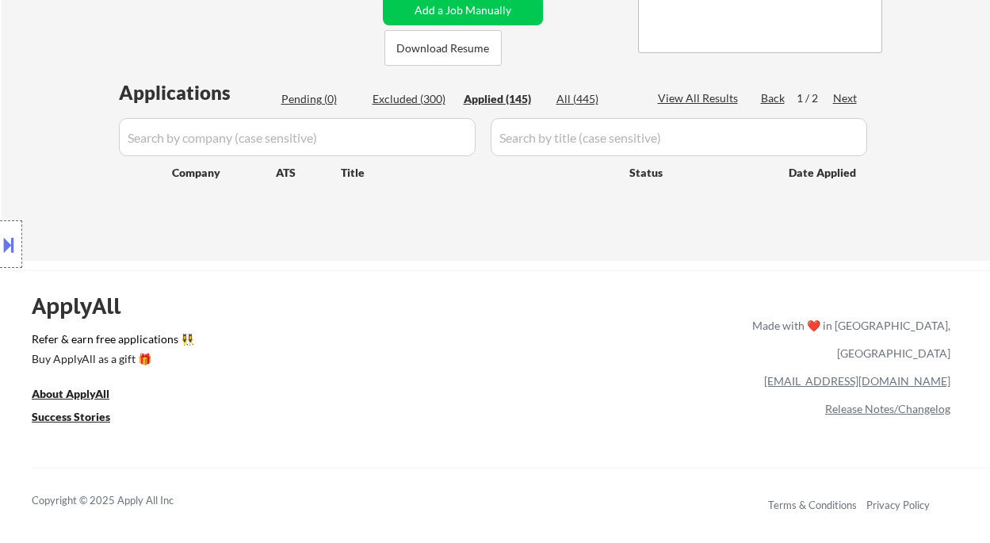
select select ""applied""
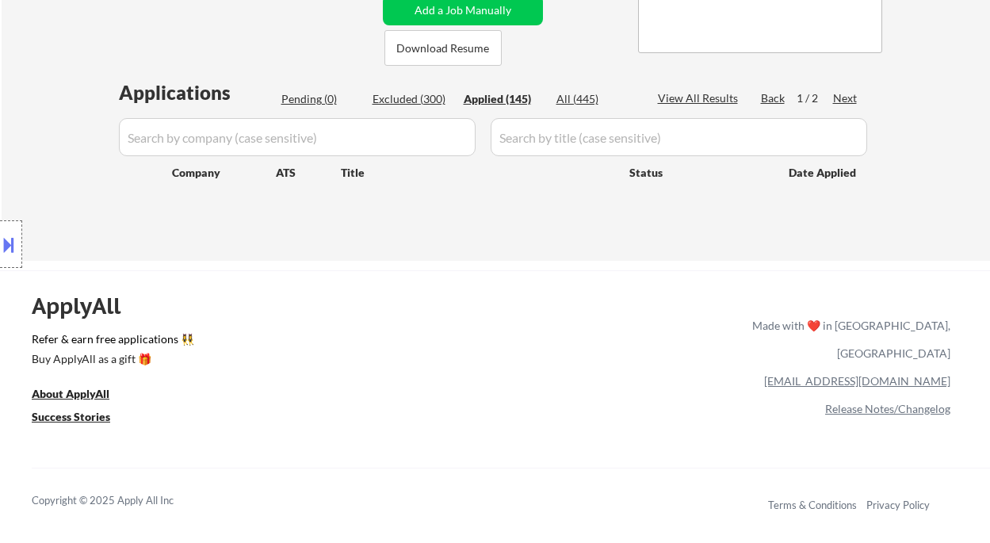
select select ""applied""
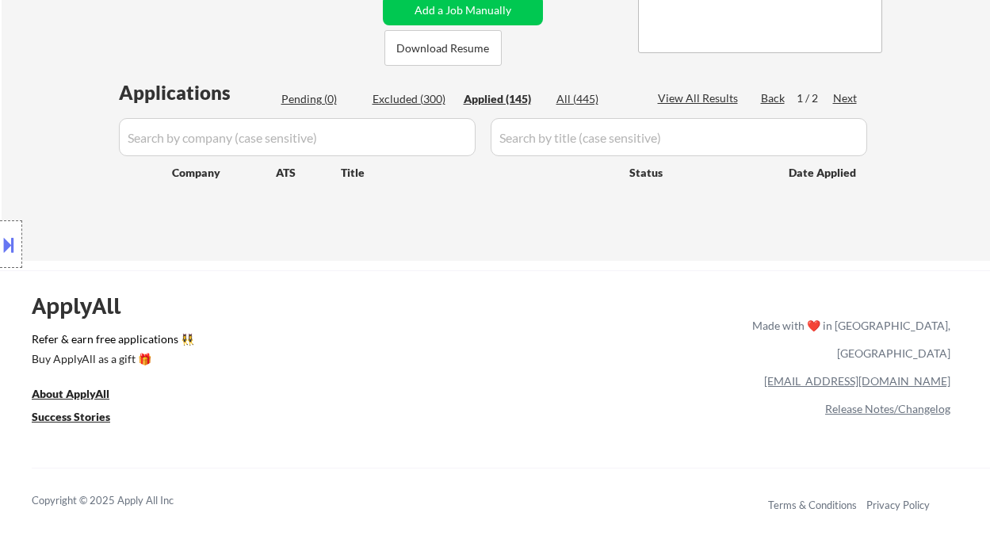
select select ""applied""
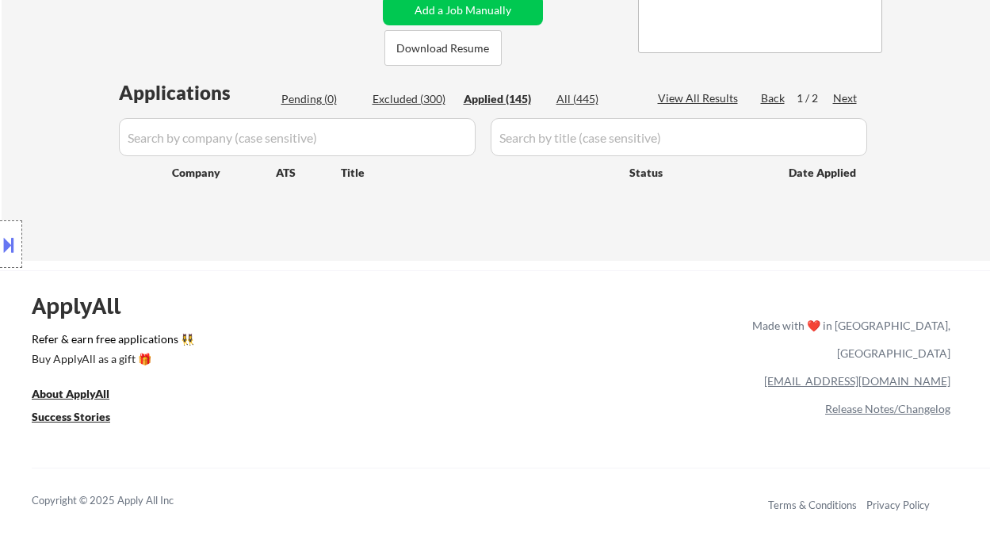
select select ""applied""
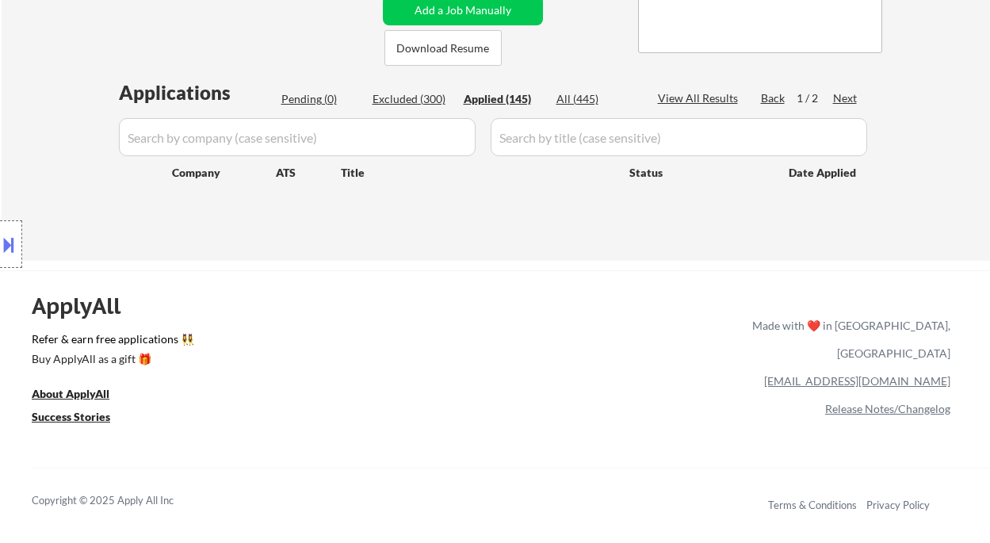
select select ""applied""
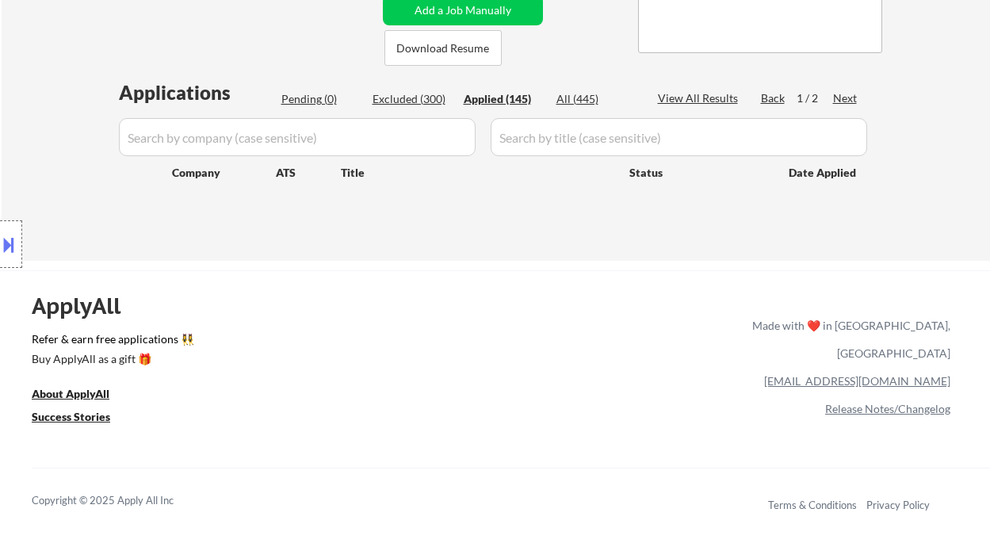
select select ""applied""
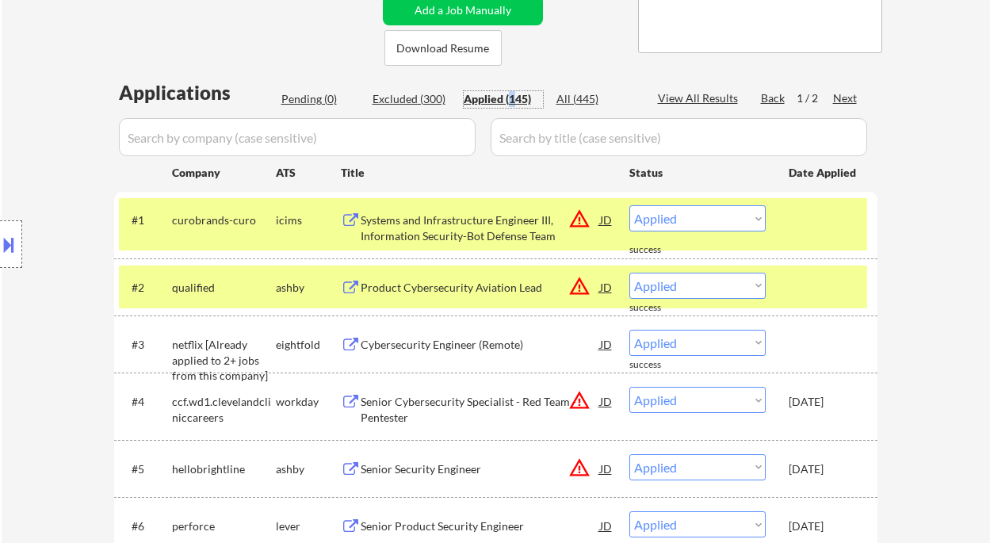
click at [514, 104] on div "Applied (145)" at bounding box center [503, 99] width 79 height 16
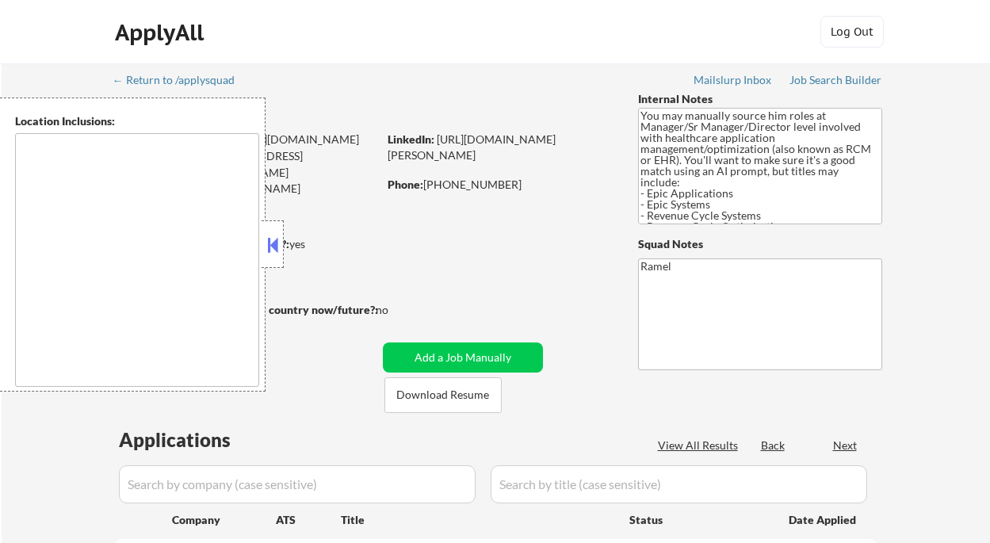
type textarea "[GEOGRAPHIC_DATA], SC Mauldin, SC Greer, [GEOGRAPHIC_DATA] Taylors, SC [GEOGRAP…"
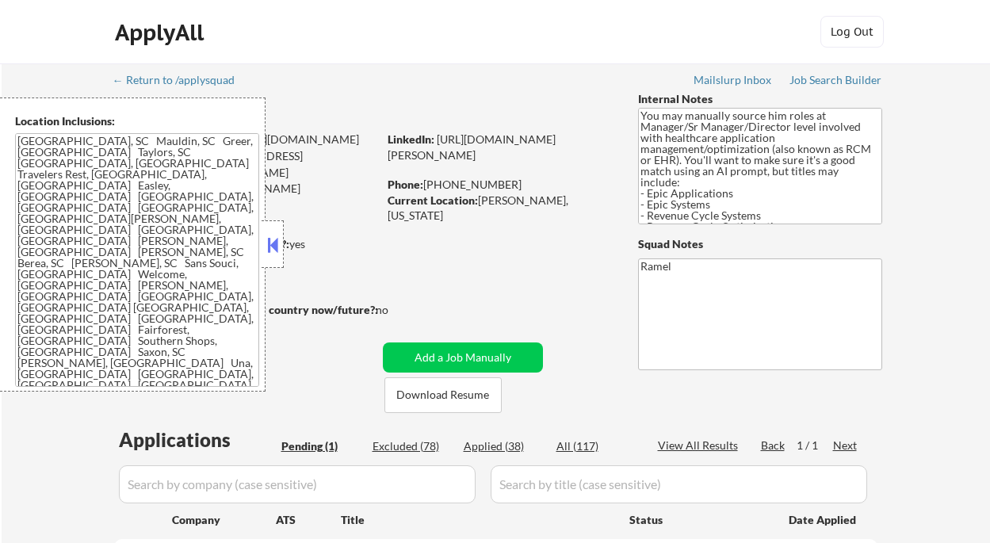
click at [276, 248] on button at bounding box center [272, 245] width 17 height 24
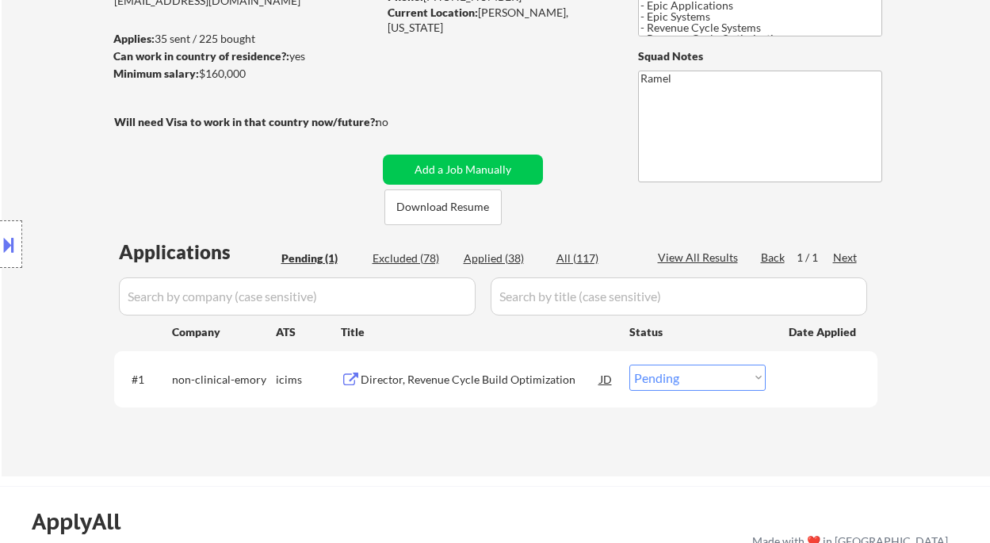
scroll to position [317, 0]
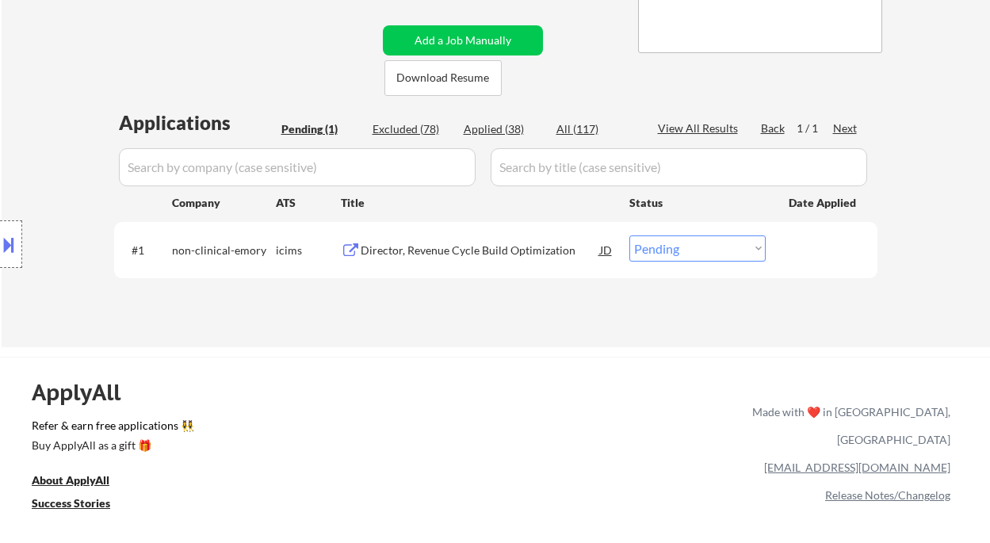
click at [679, 254] on select "Choose an option... Pending Applied Excluded (Questions) Excluded (Expired) Exc…" at bounding box center [697, 248] width 136 height 26
select select ""excluded__bad_match_""
click at [629, 235] on select "Choose an option... Pending Applied Excluded (Questions) Excluded (Expired) Exc…" at bounding box center [697, 248] width 136 height 26
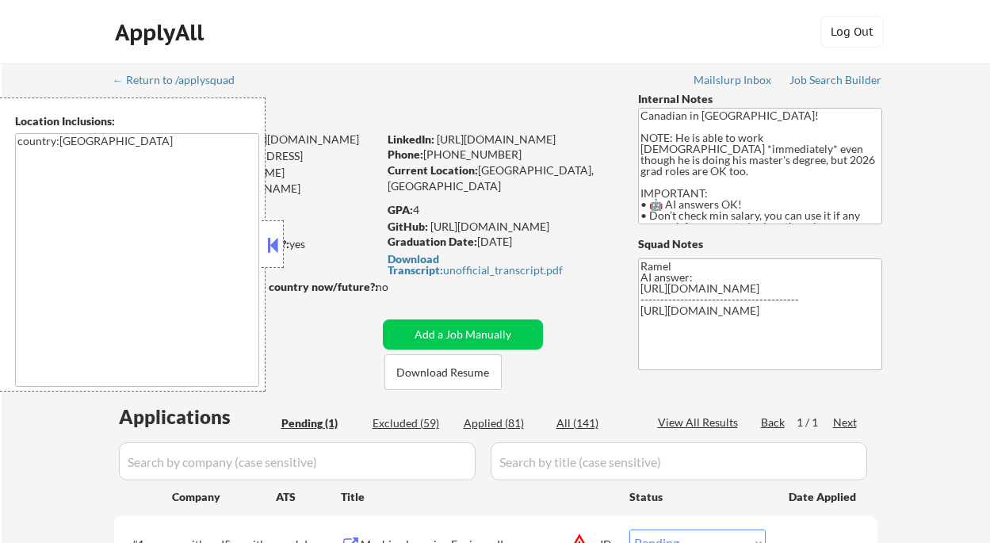
select select ""pending""
click at [271, 246] on button at bounding box center [272, 245] width 17 height 24
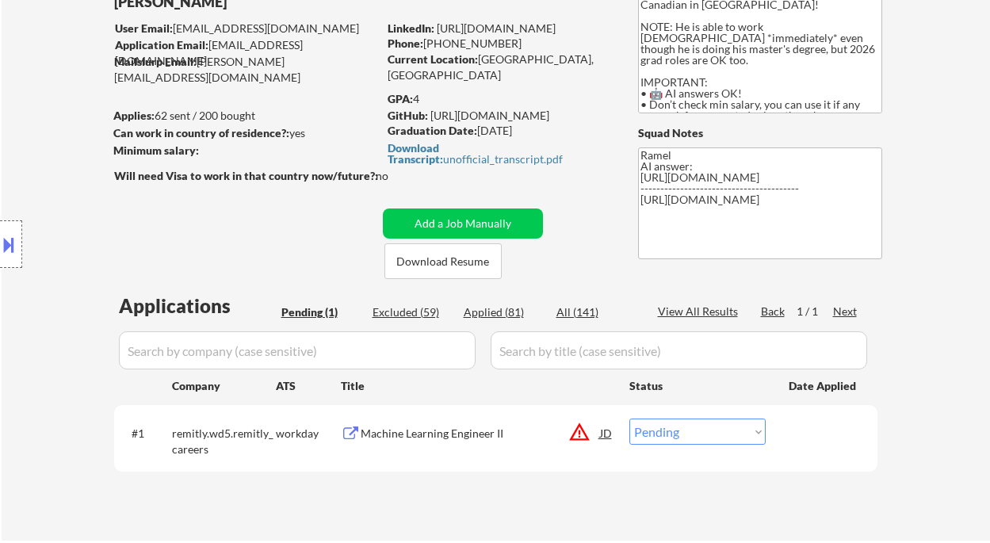
scroll to position [211, 0]
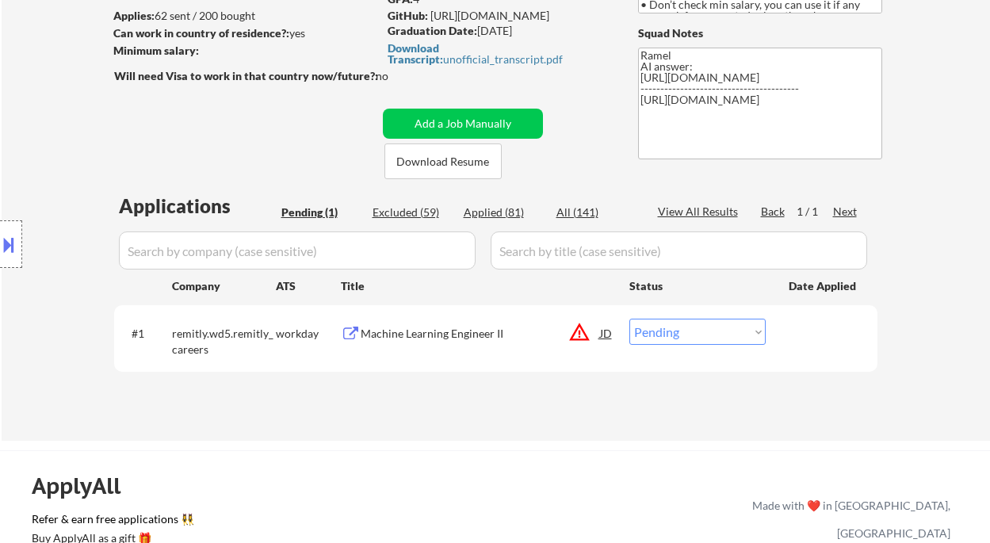
click at [16, 249] on button at bounding box center [8, 244] width 17 height 26
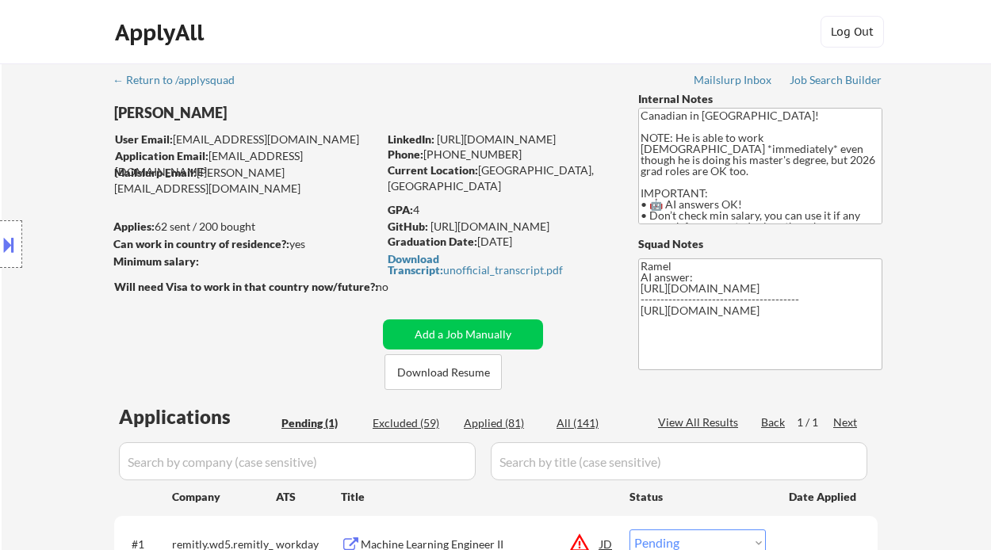
scroll to position [211, 0]
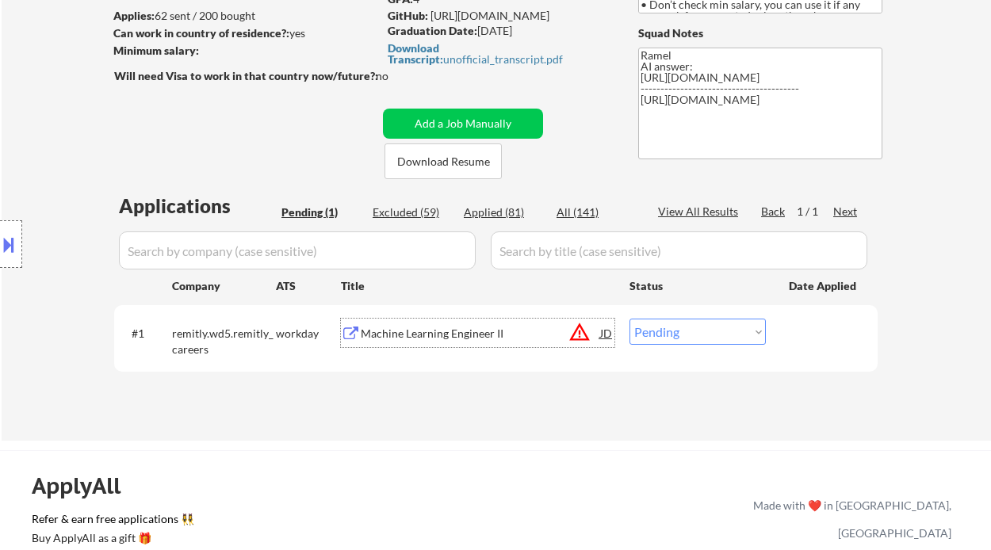
click at [415, 342] on div "Machine Learning Engineer II" at bounding box center [480, 333] width 239 height 29
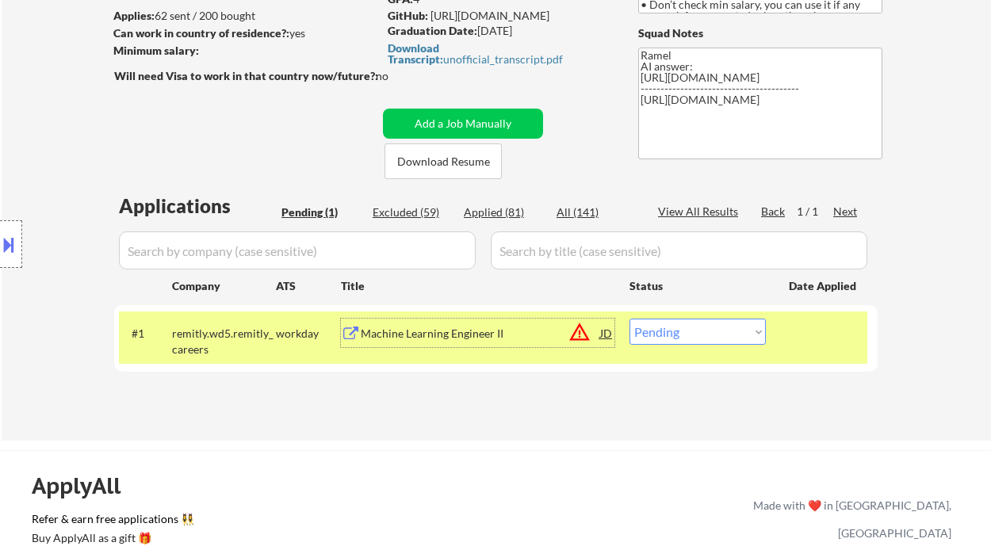
click at [23, 259] on div "Location Inclusions: country:[GEOGRAPHIC_DATA]" at bounding box center [142, 244] width 284 height 294
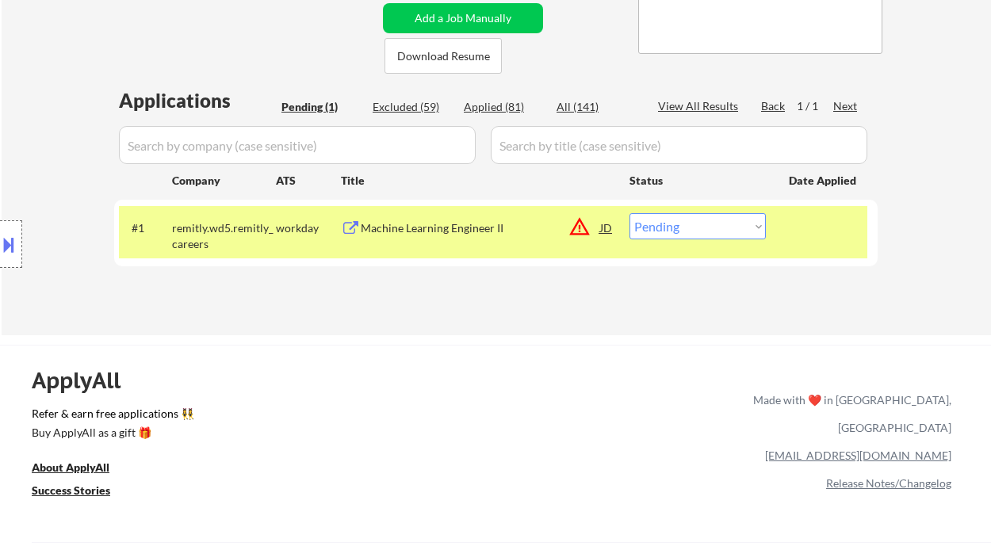
scroll to position [317, 0]
click at [721, 232] on select "Choose an option... Pending Applied Excluded (Questions) Excluded (Expired) Exc…" at bounding box center [697, 225] width 136 height 26
select select ""applied""
click at [629, 212] on select "Choose an option... Pending Applied Excluded (Questions) Excluded (Expired) Exc…" at bounding box center [697, 225] width 136 height 26
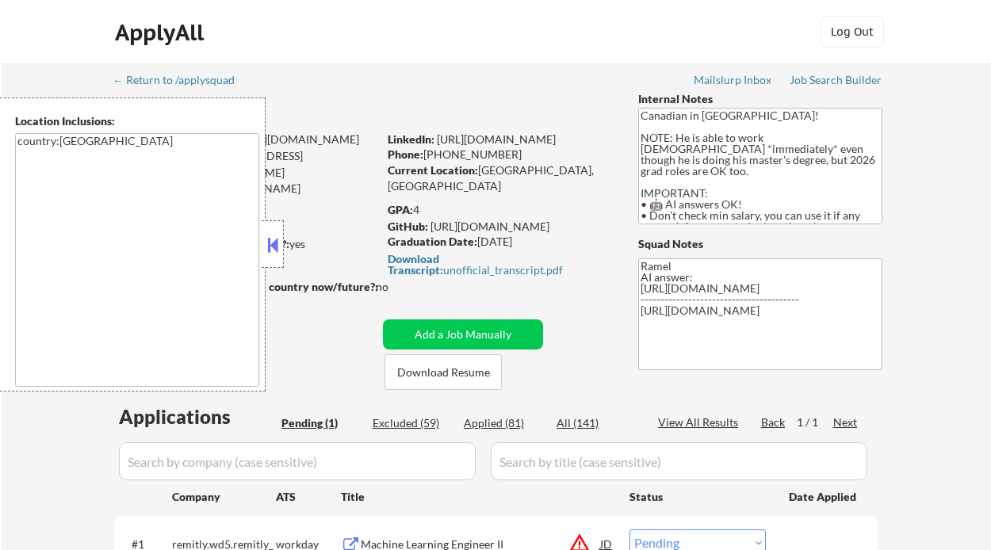
click at [277, 248] on button at bounding box center [272, 245] width 17 height 24
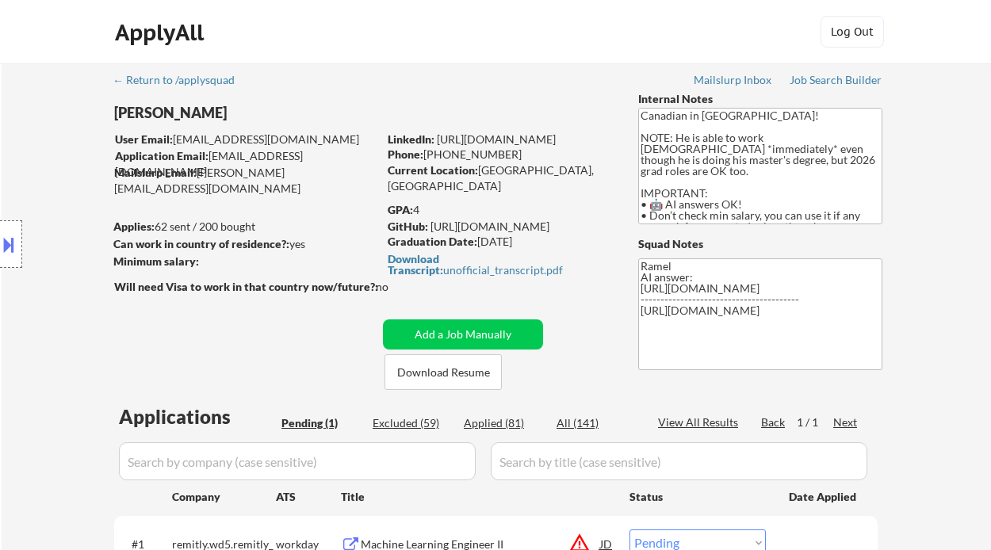
click at [475, 422] on div "Applied (81)" at bounding box center [503, 423] width 79 height 16
select select ""applied""
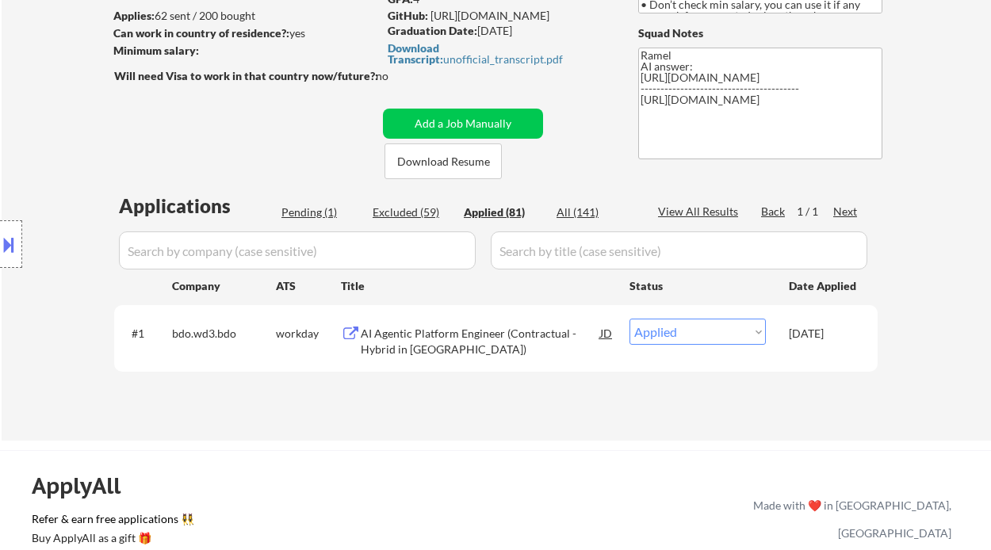
select select ""applied""
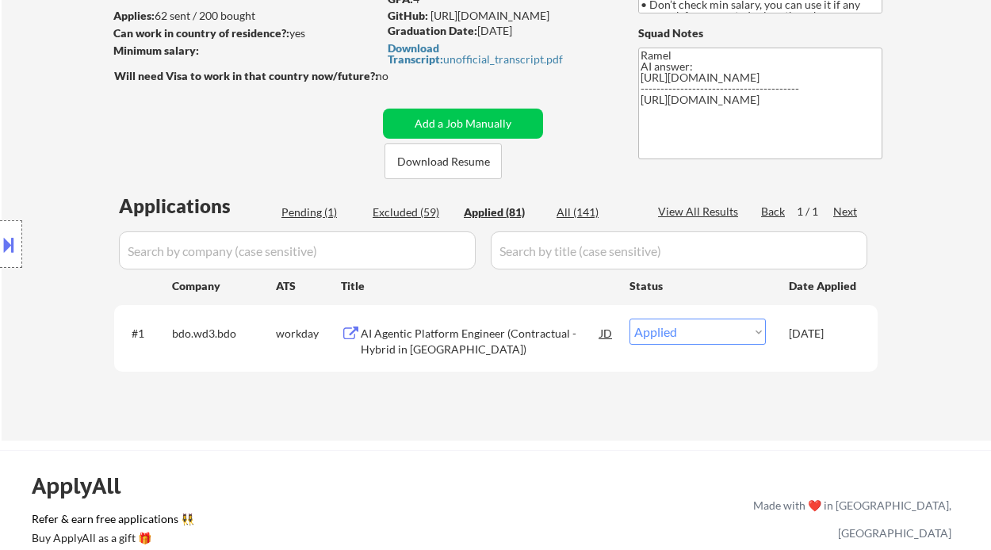
select select ""applied""
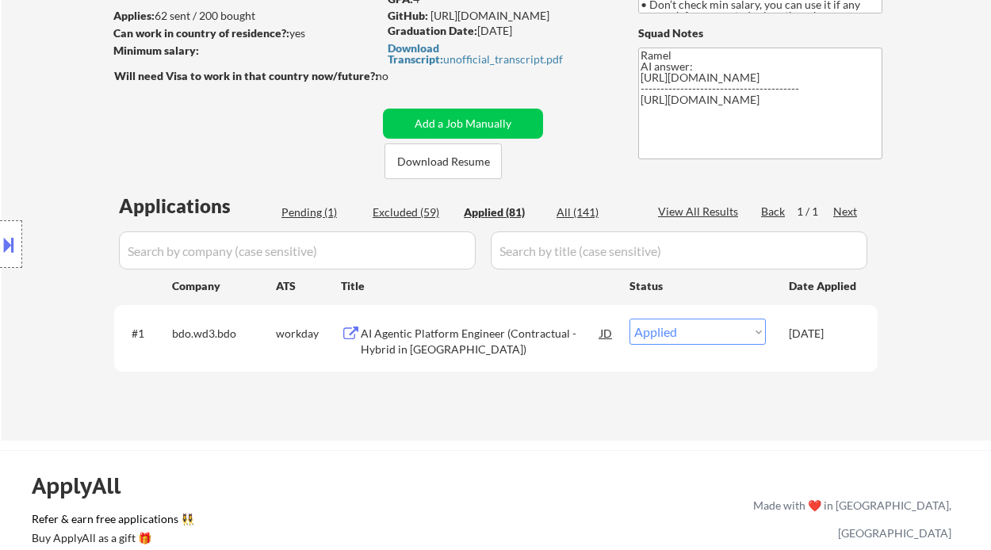
select select ""applied""
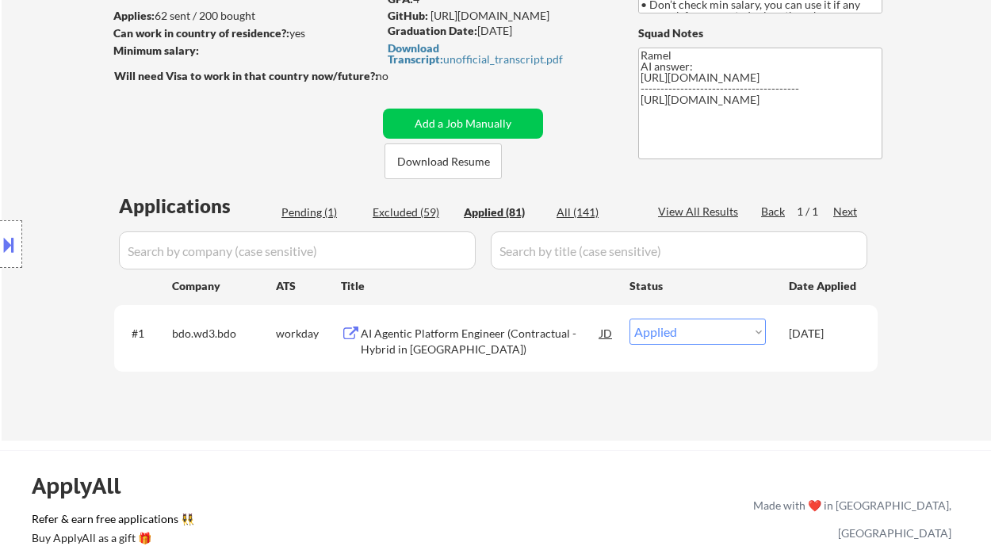
select select ""applied""
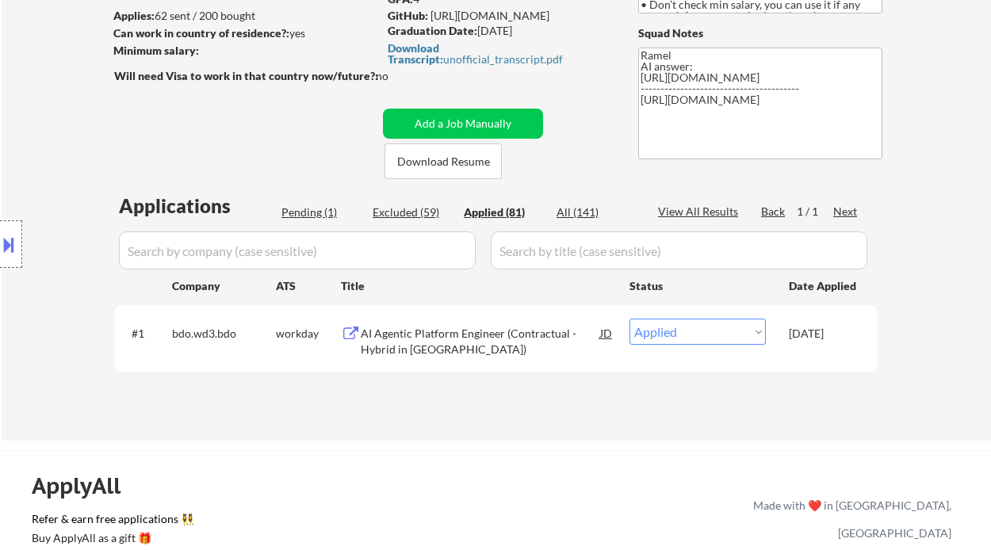
select select ""applied""
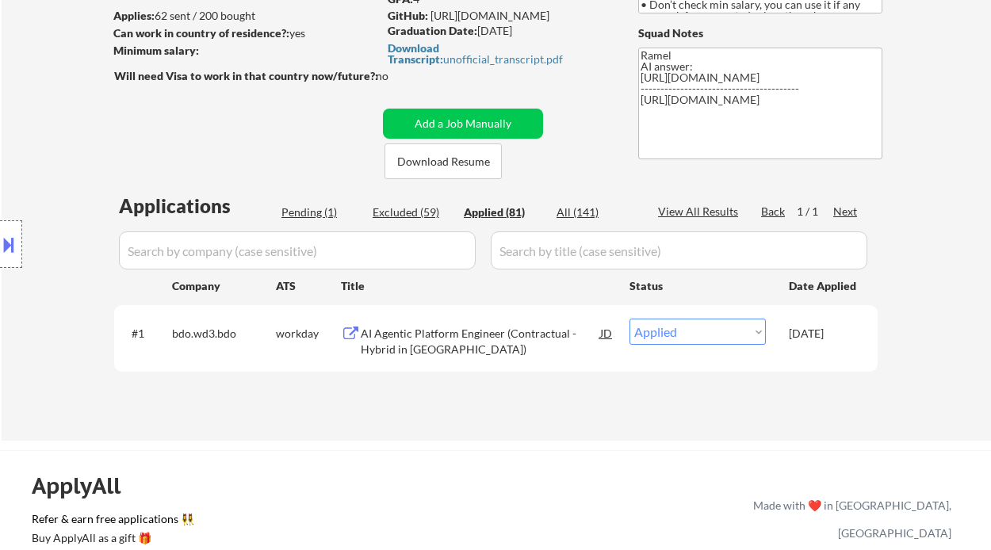
select select ""applied""
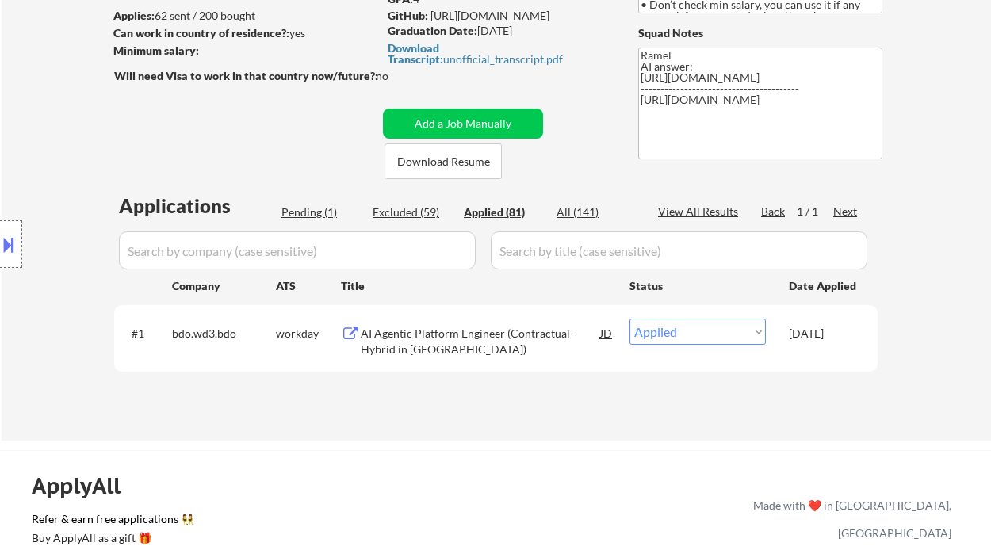
select select ""applied""
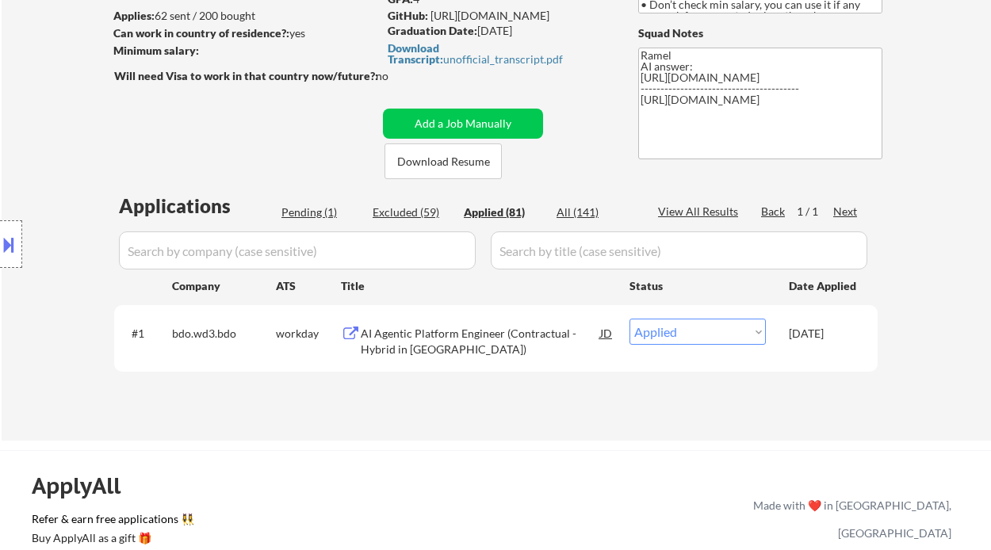
select select ""applied""
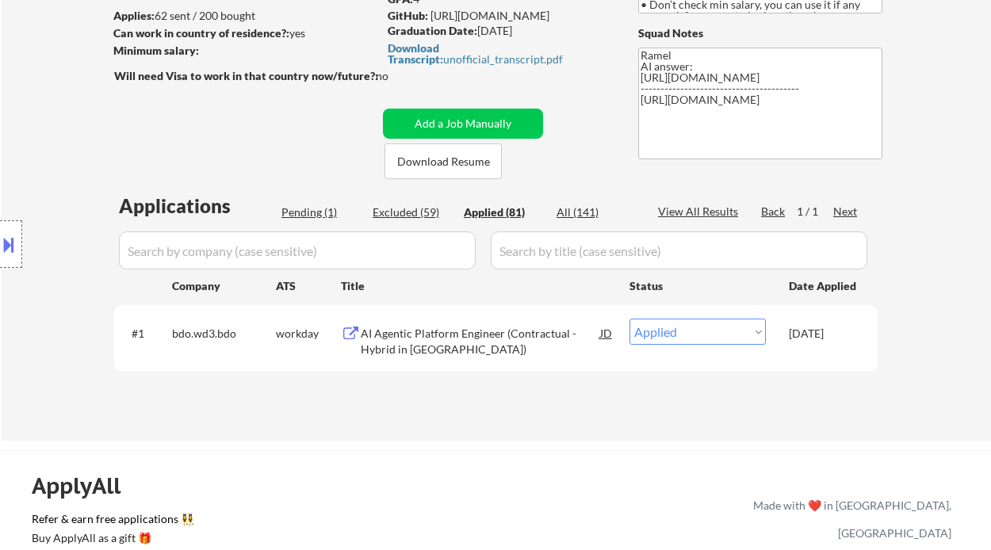
select select ""applied""
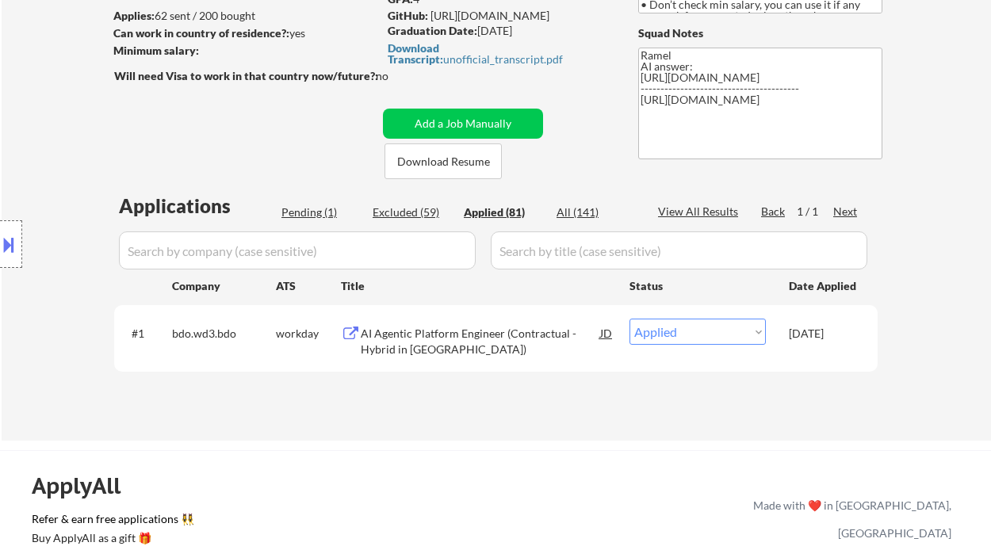
select select ""applied""
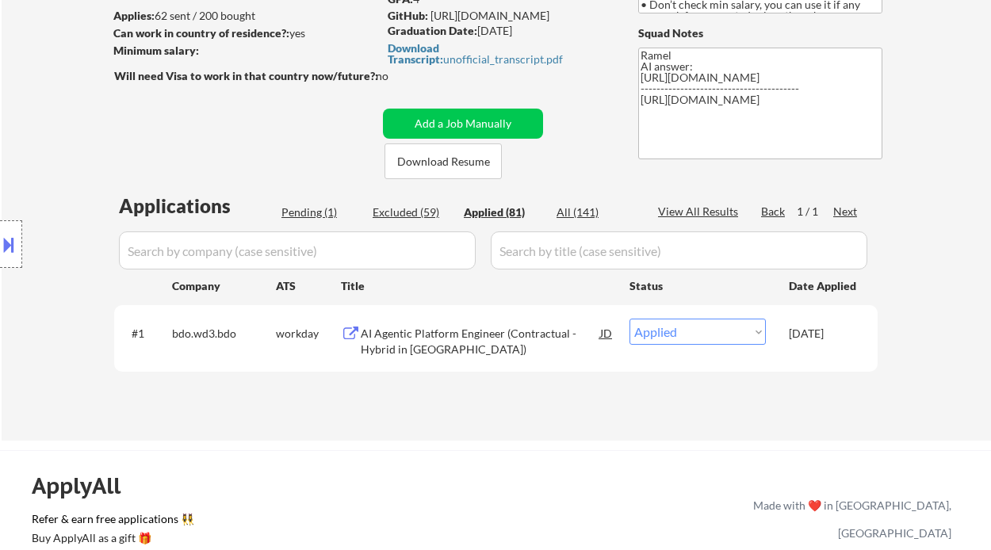
select select ""applied""
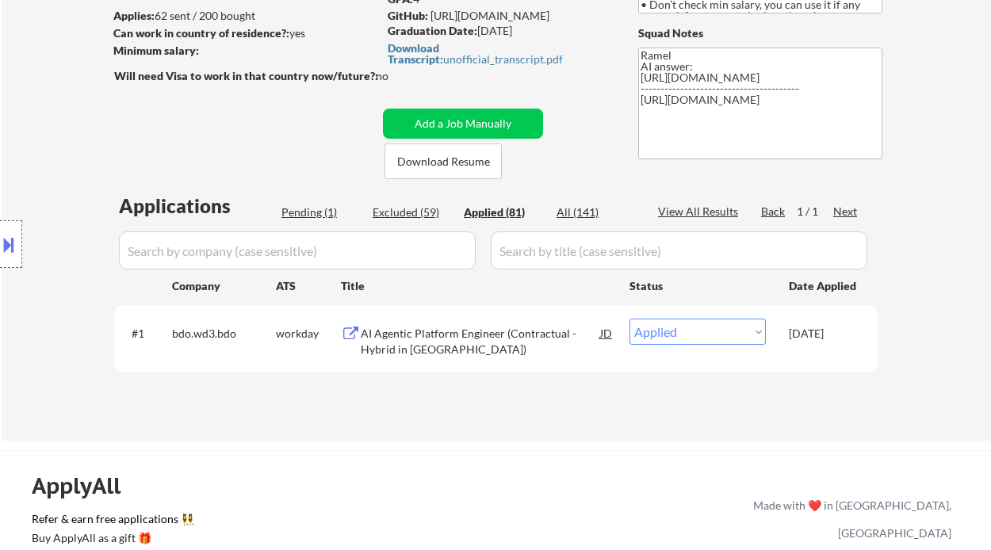
select select ""applied""
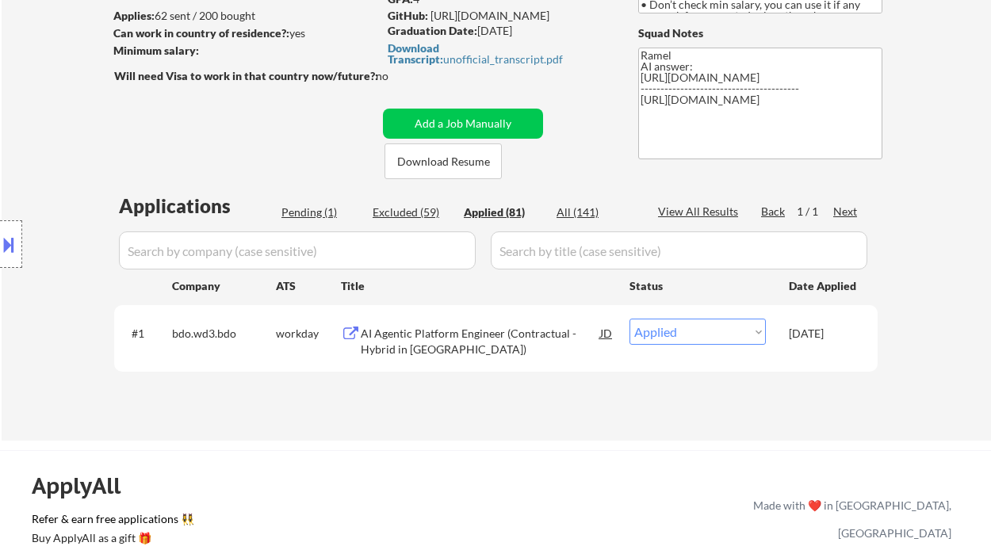
select select ""applied""
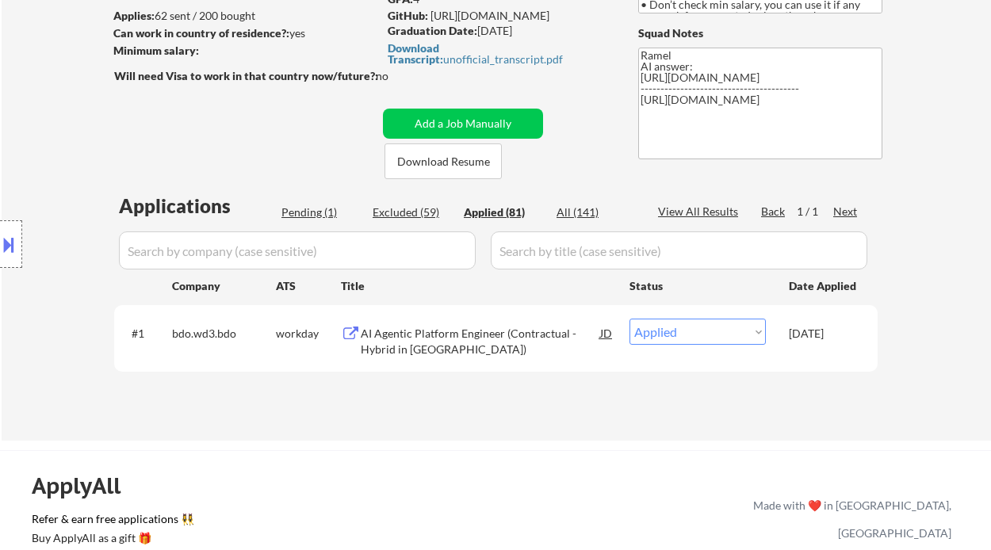
select select ""applied""
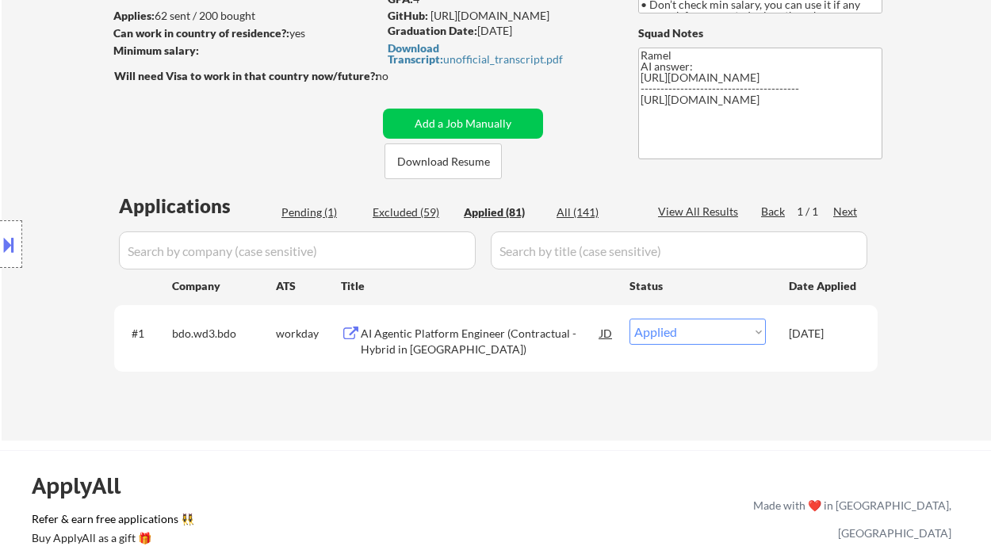
select select ""applied""
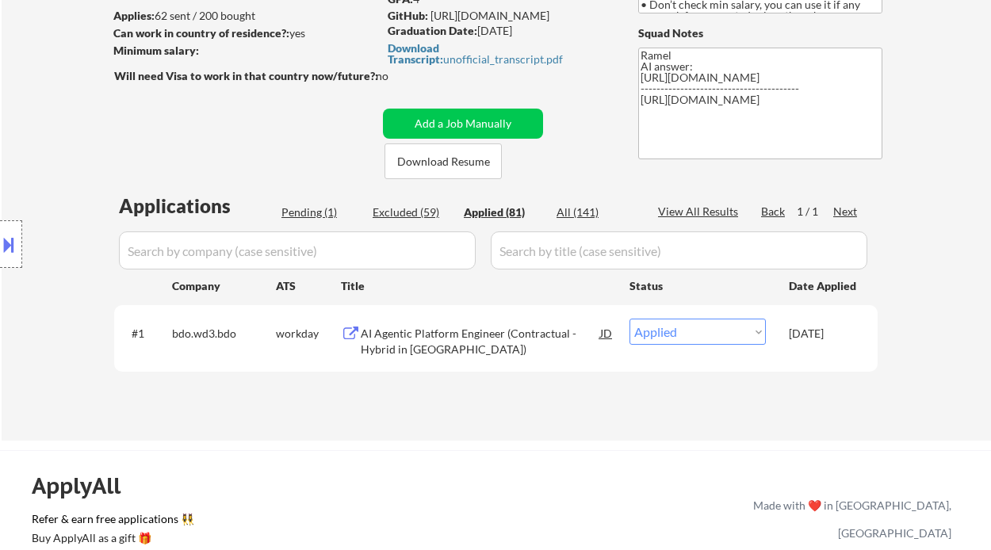
select select ""applied""
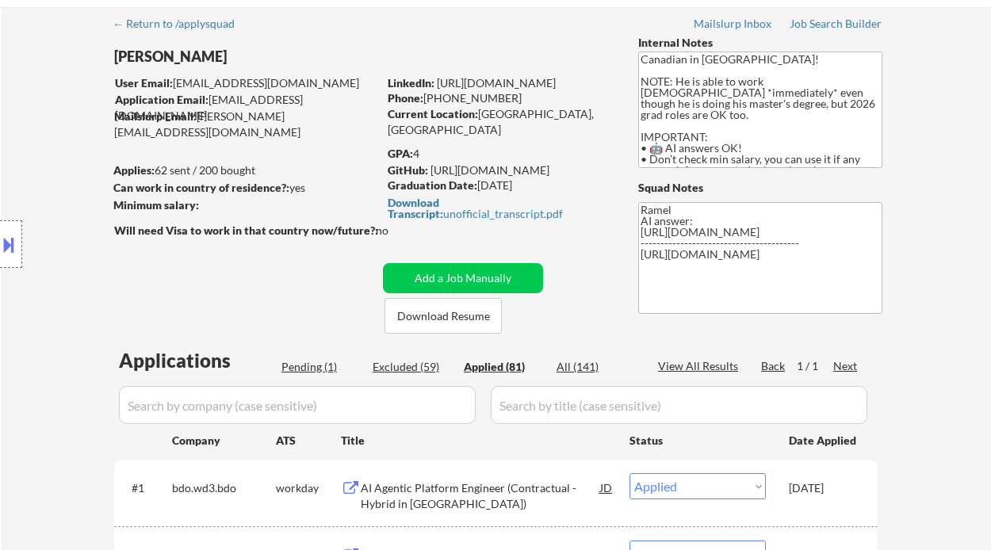
scroll to position [0, 0]
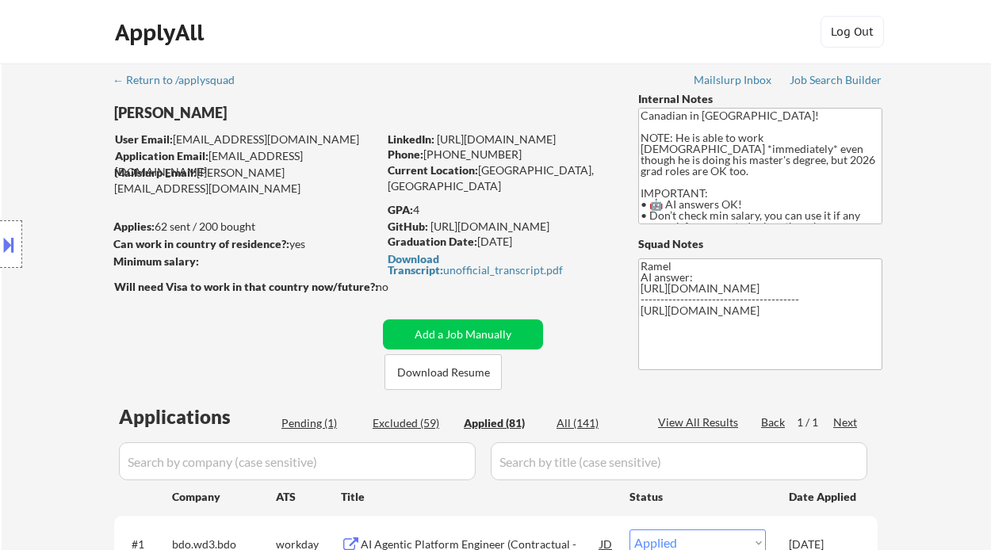
drag, startPoint x: 518, startPoint y: 158, endPoint x: 431, endPoint y: 152, distance: 86.6
click at [431, 152] on div "Phone: +1 (416) 357-8105" at bounding box center [500, 155] width 224 height 16
copy div "1 (416) 357-8105"
select select ""applied""
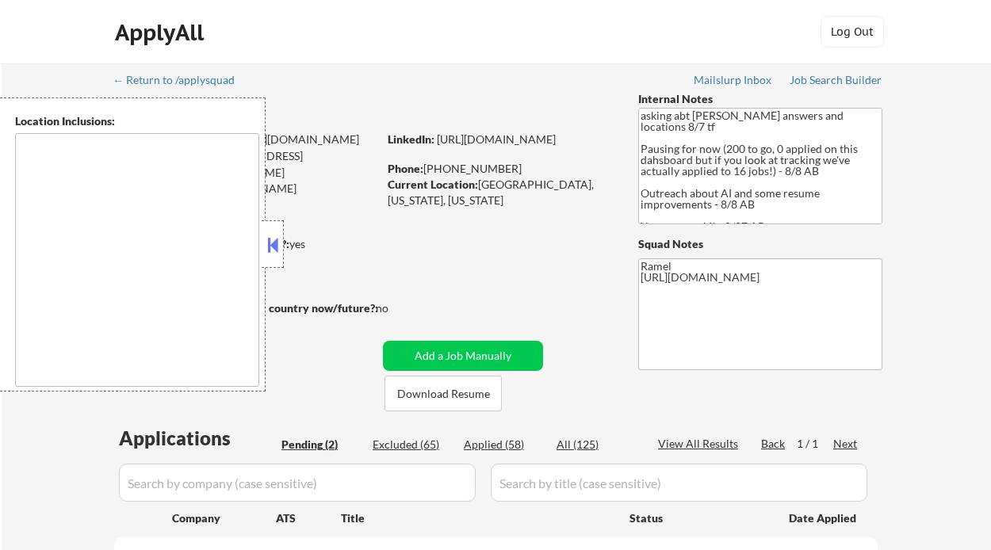
select select ""pending""
click at [269, 243] on button at bounding box center [272, 245] width 17 height 24
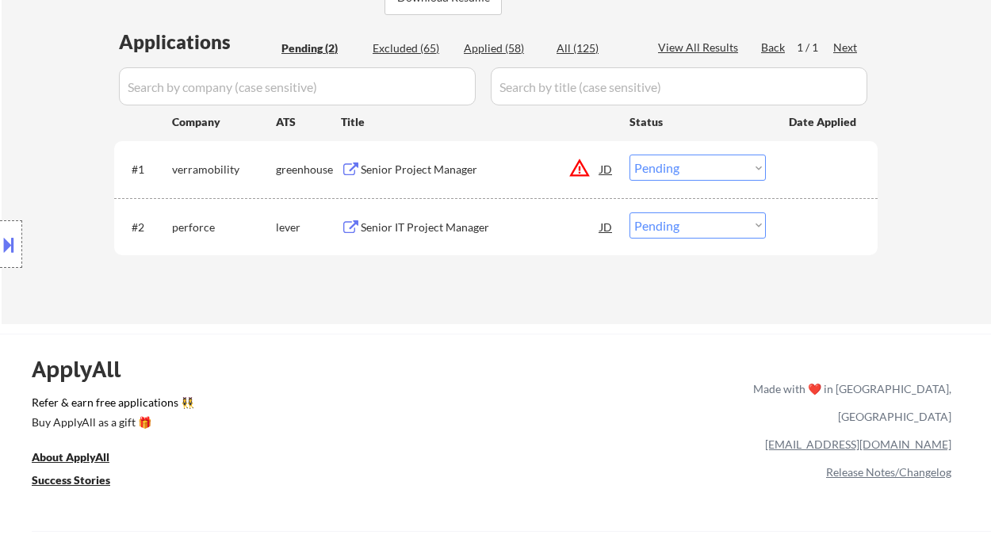
scroll to position [422, 0]
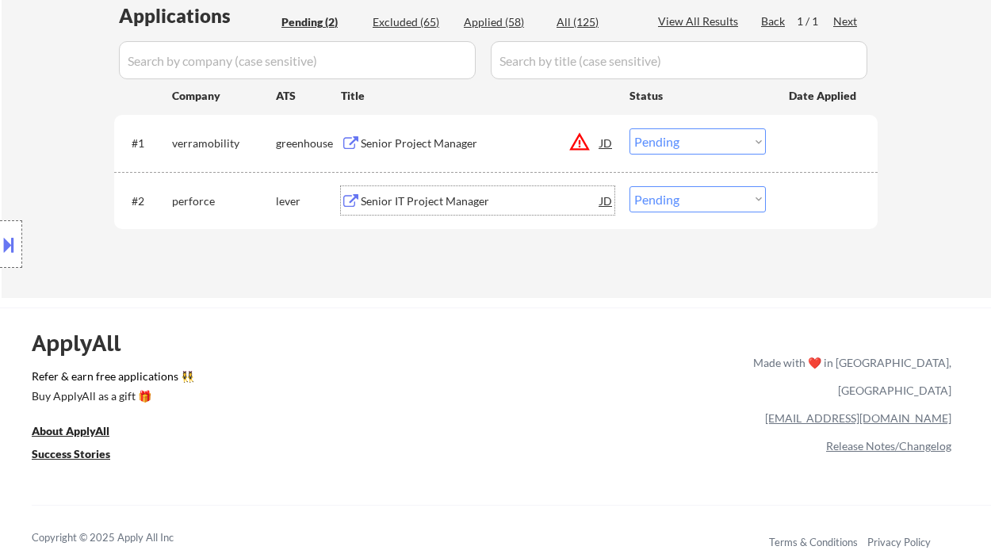
click at [442, 195] on div "Senior IT Project Manager" at bounding box center [480, 201] width 239 height 16
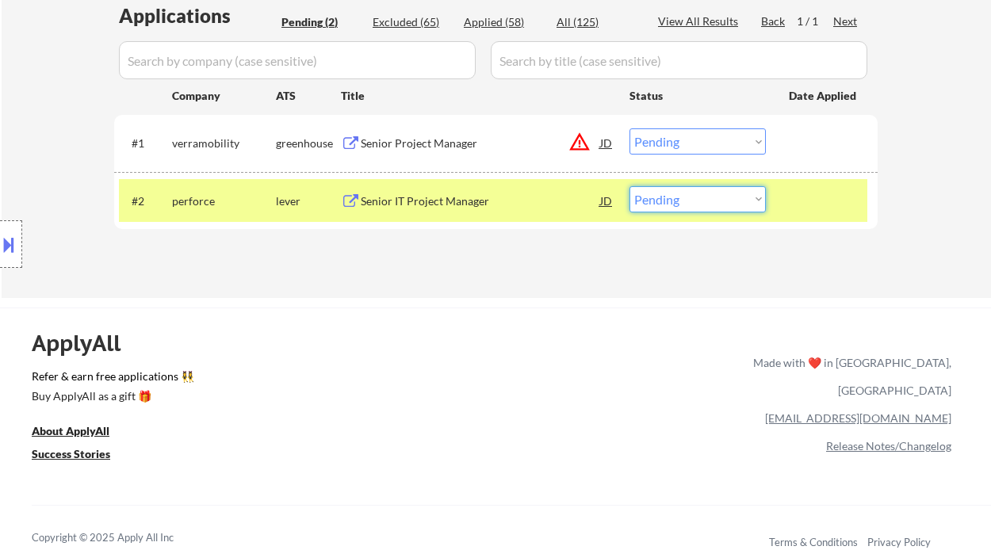
click at [698, 199] on select "Choose an option... Pending Applied Excluded (Questions) Excluded (Expired) Exc…" at bounding box center [697, 199] width 136 height 26
select select ""excluded__bad_match_""
click at [629, 186] on select "Choose an option... Pending Applied Excluded (Questions) Excluded (Expired) Exc…" at bounding box center [697, 199] width 136 height 26
click at [437, 137] on div "Senior Project Manager" at bounding box center [480, 144] width 239 height 16
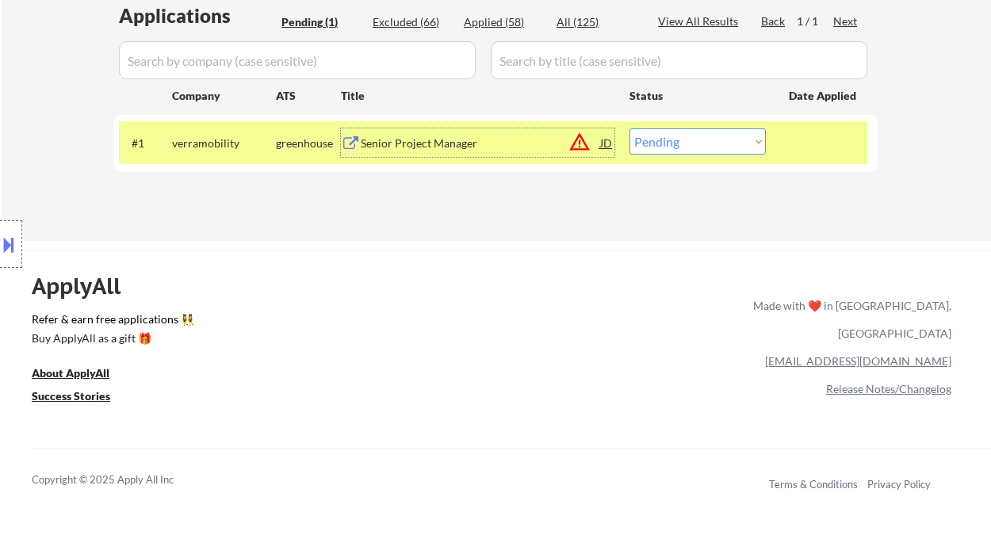
click at [721, 137] on select "Choose an option... Pending Applied Excluded (Questions) Excluded (Expired) Exc…" at bounding box center [697, 141] width 136 height 26
click at [629, 128] on select "Choose an option... Pending Applied Excluded (Questions) Excluded (Expired) Exc…" at bounding box center [697, 141] width 136 height 26
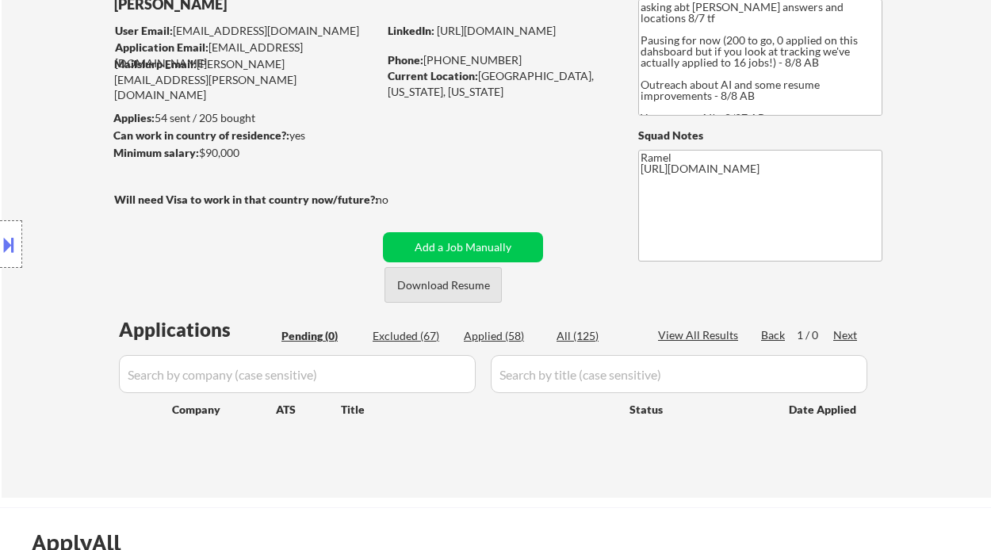
scroll to position [105, 0]
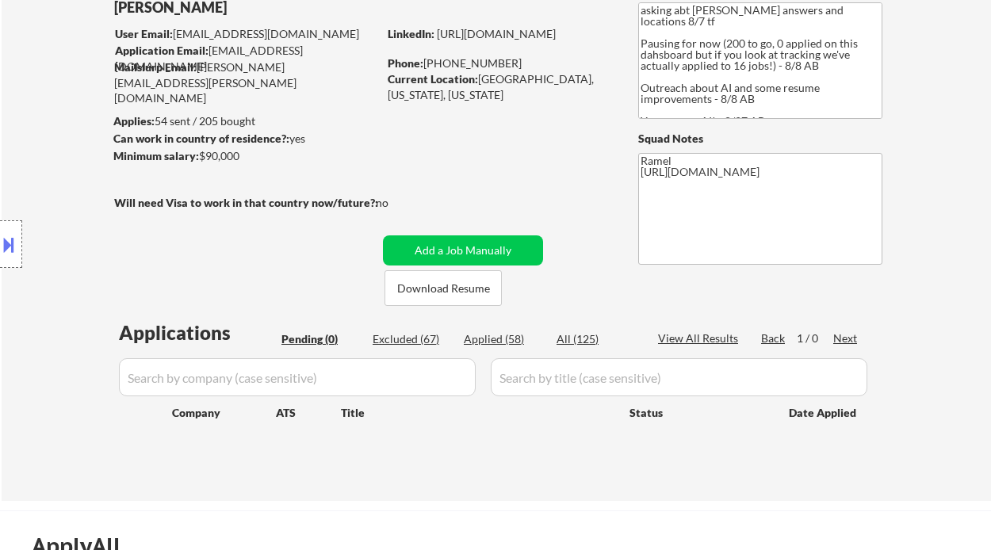
click at [489, 344] on div "Applied (58)" at bounding box center [503, 339] width 79 height 16
select select ""applied""
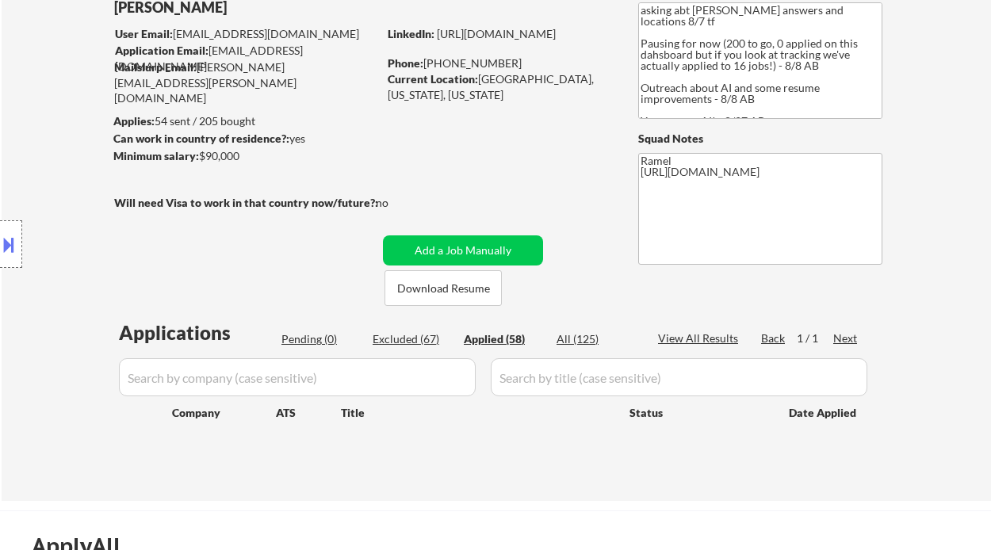
select select ""applied""
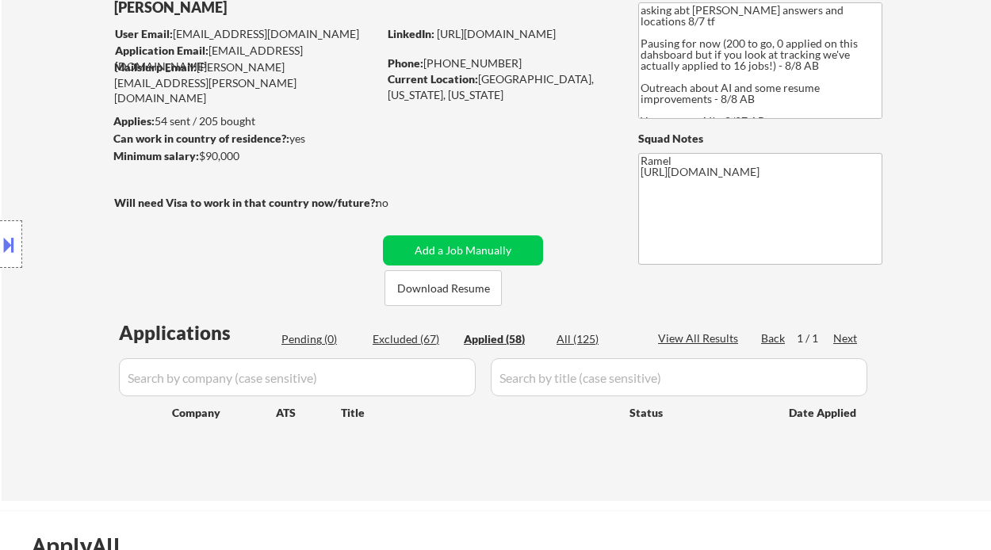
select select ""applied""
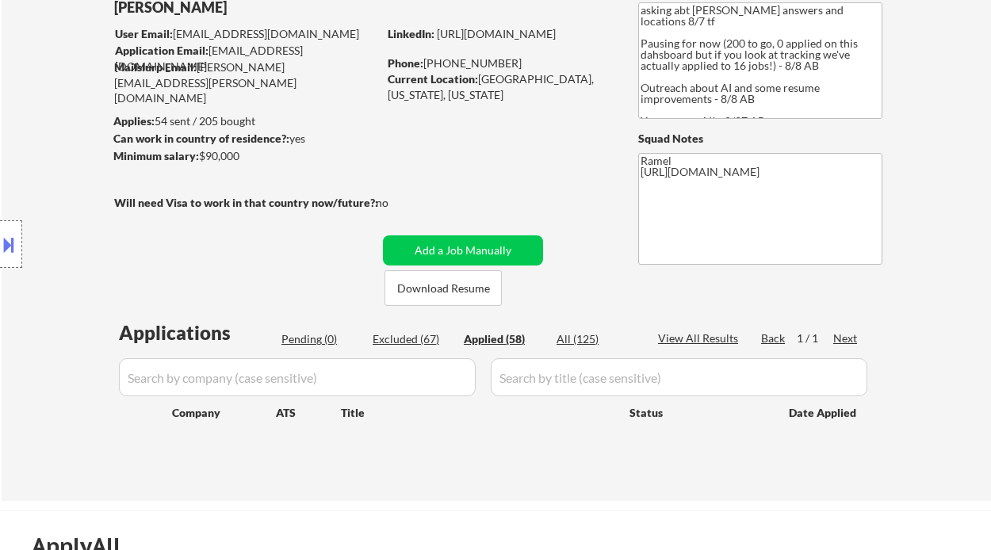
select select ""applied""
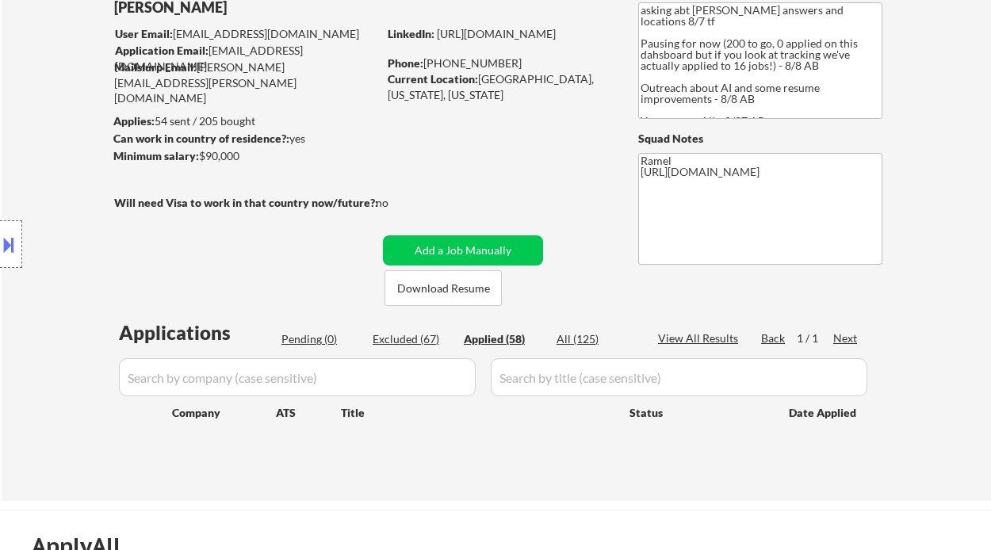
select select ""applied""
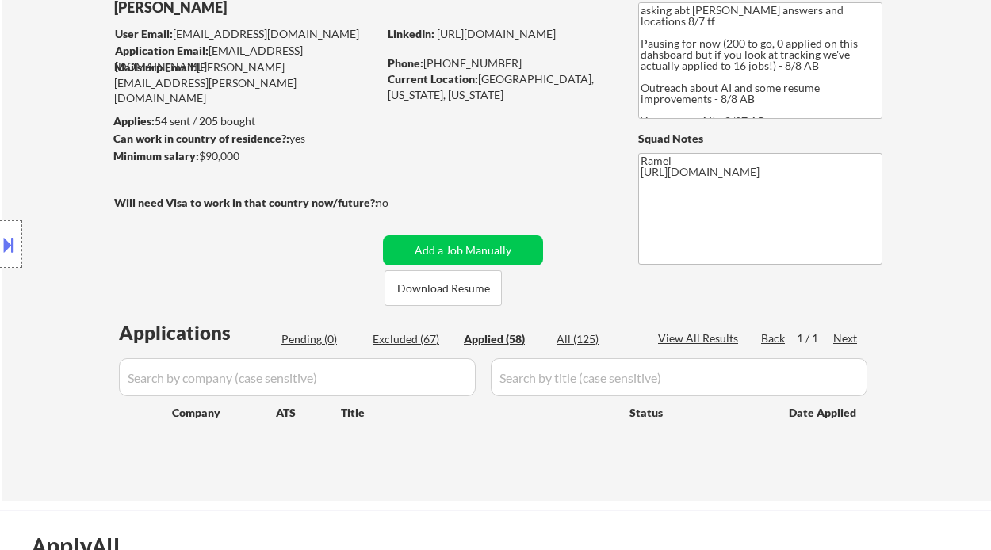
select select ""applied""
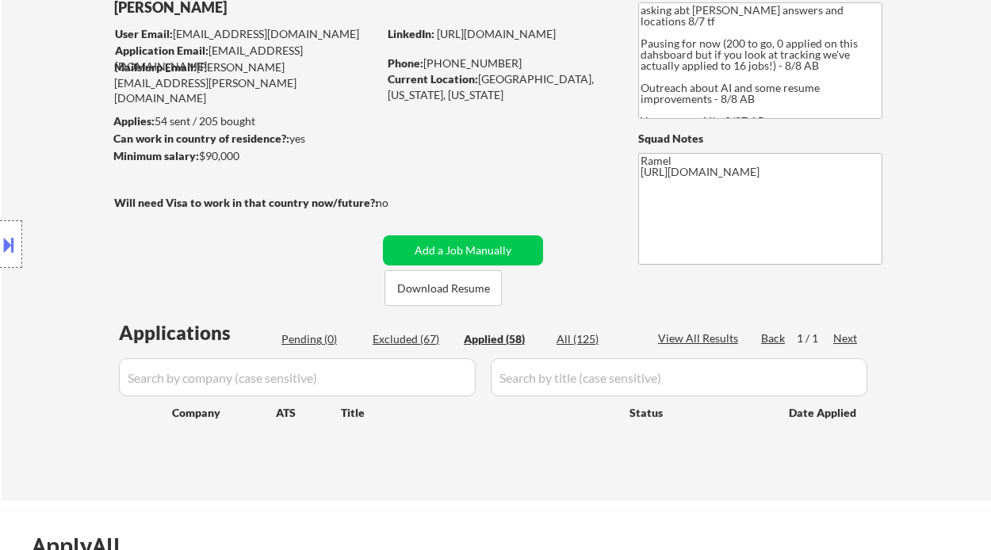
select select ""applied""
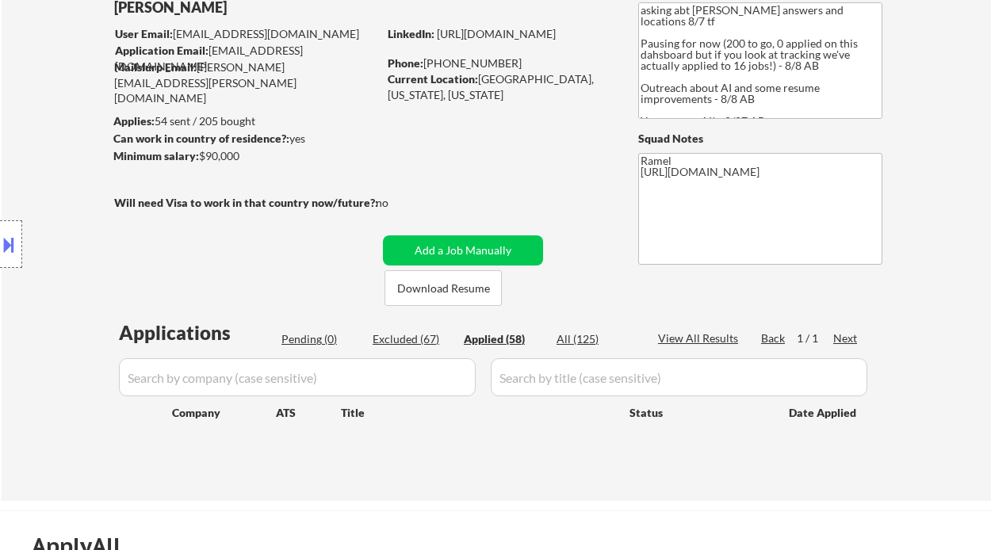
select select ""applied""
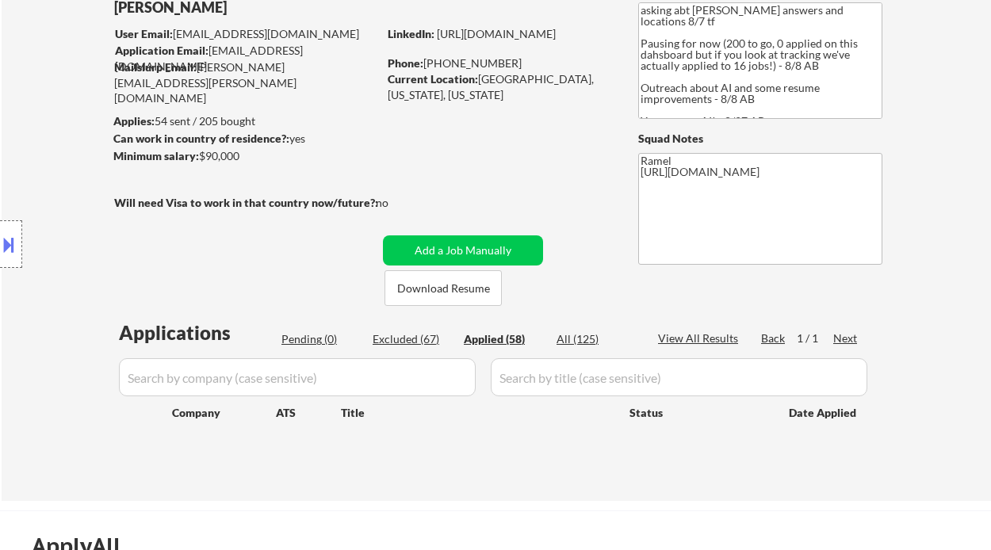
select select ""applied""
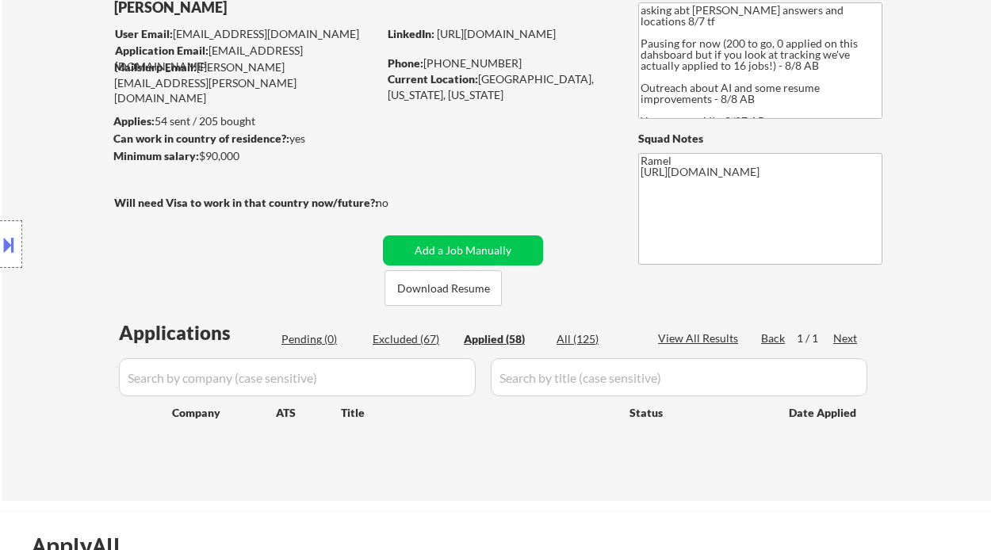
select select ""applied""
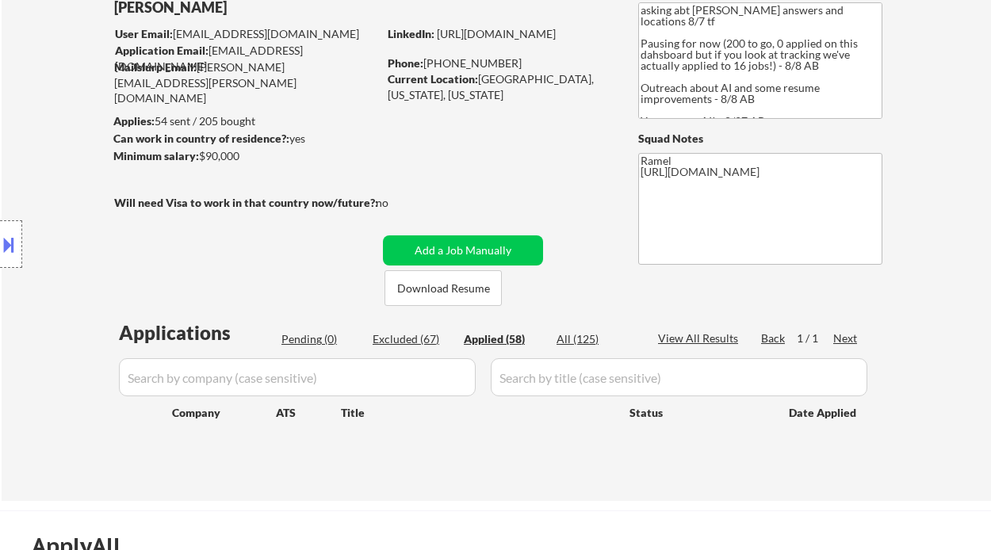
select select ""applied""
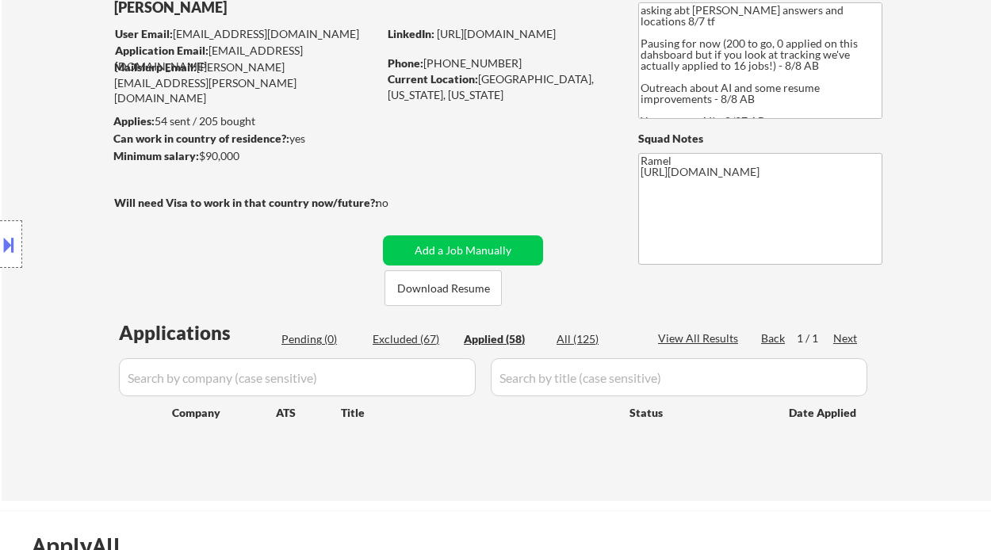
select select ""applied""
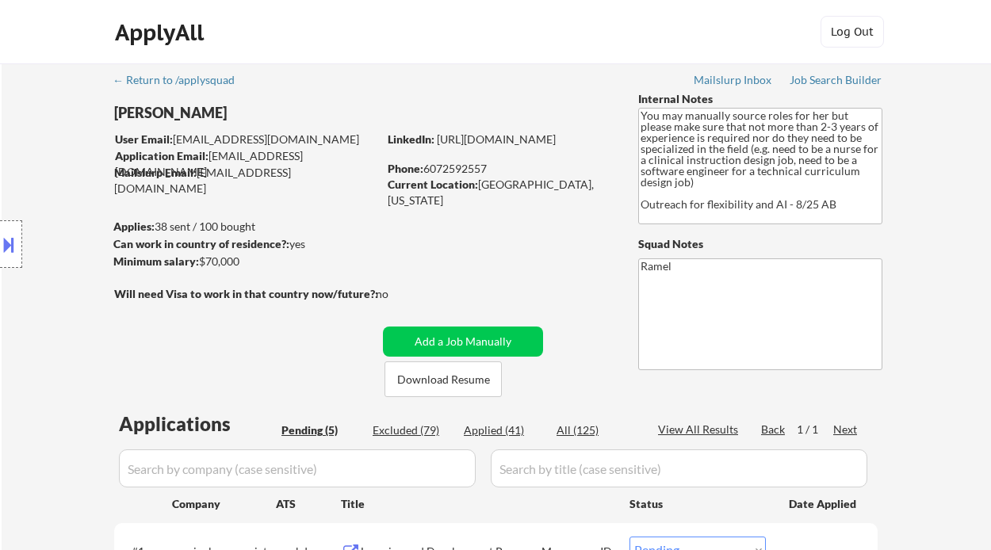
select select ""pending""
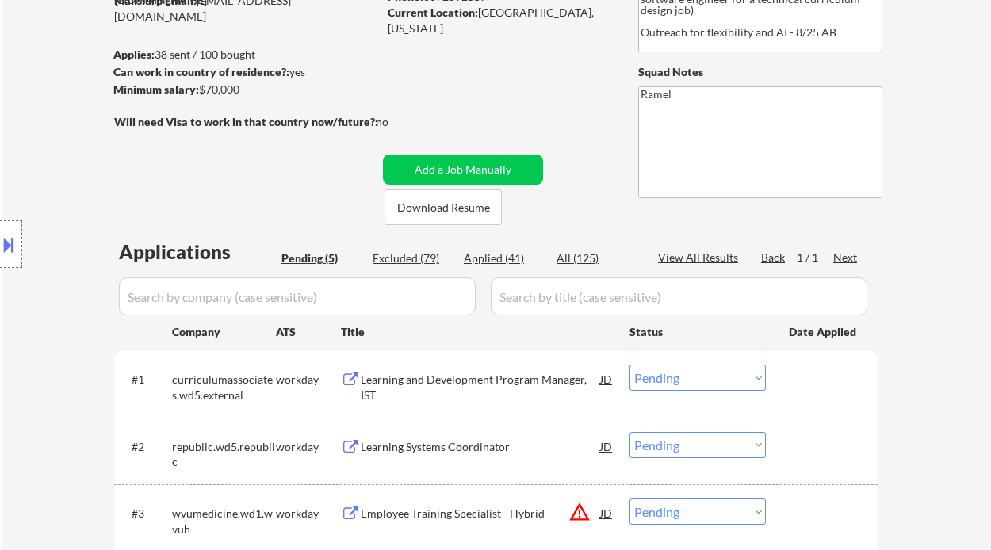
scroll to position [211, 0]
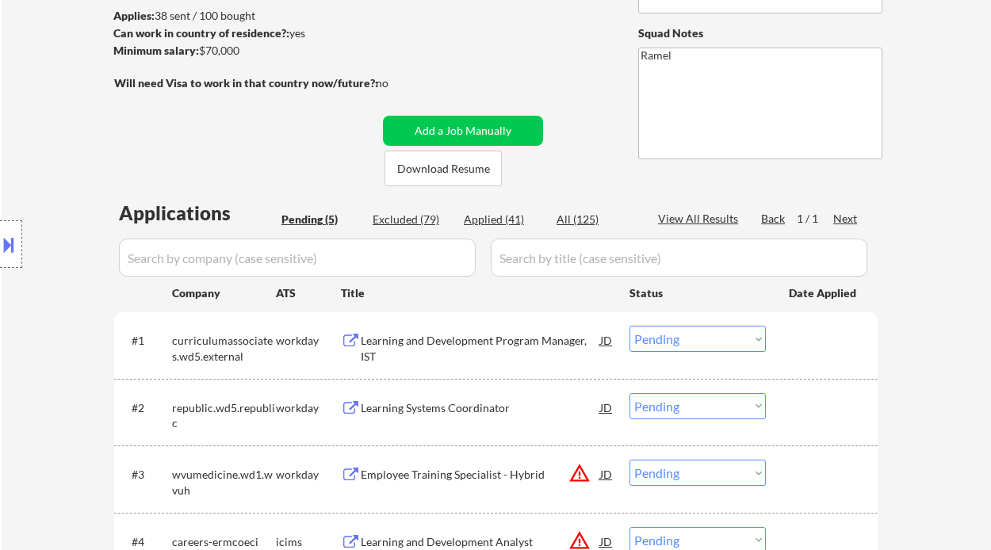
click at [468, 343] on div "Learning and Development Program Manager, IST" at bounding box center [480, 348] width 239 height 31
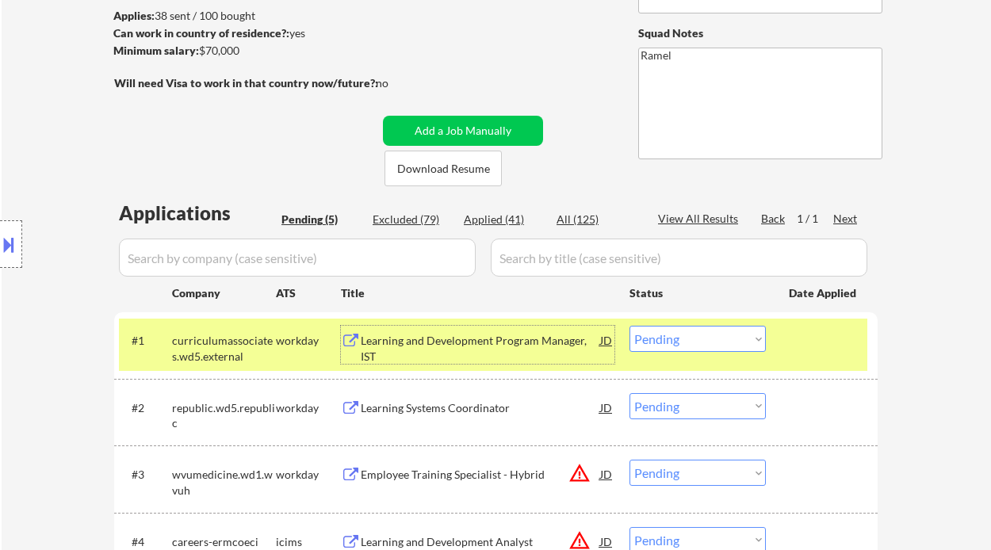
click at [464, 339] on div "Learning and Development Program Manager, IST" at bounding box center [480, 348] width 239 height 31
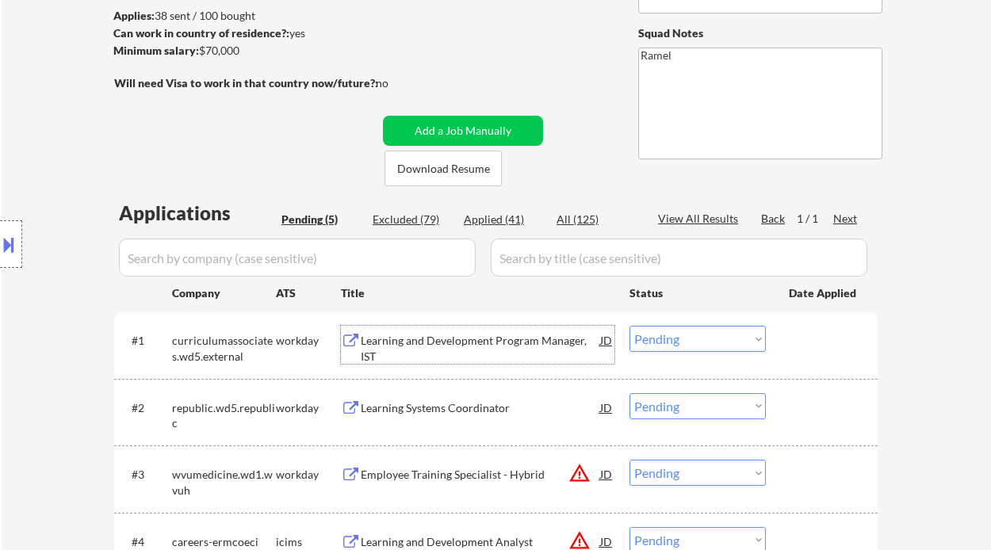
click at [606, 340] on div "JD" at bounding box center [606, 340] width 16 height 29
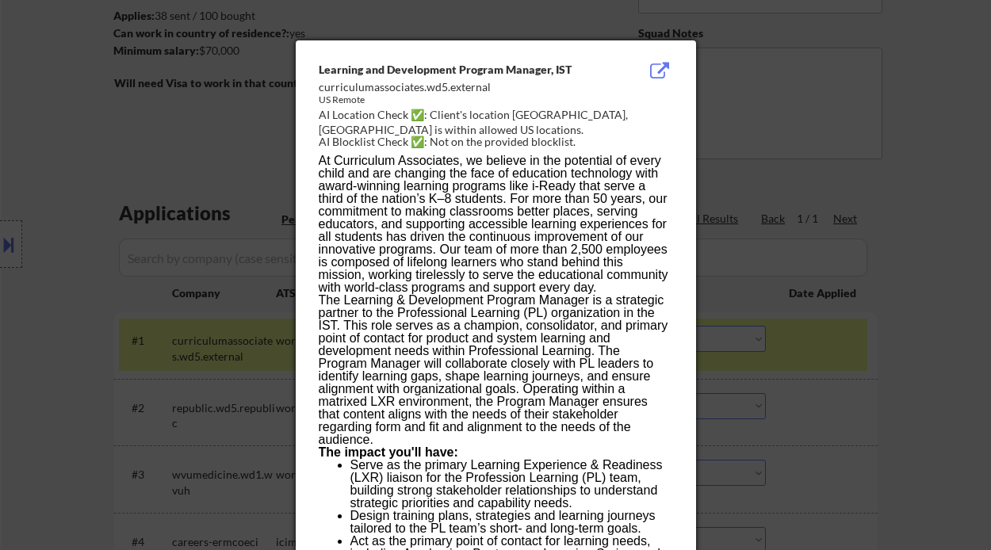
click at [915, 159] on div at bounding box center [495, 275] width 991 height 550
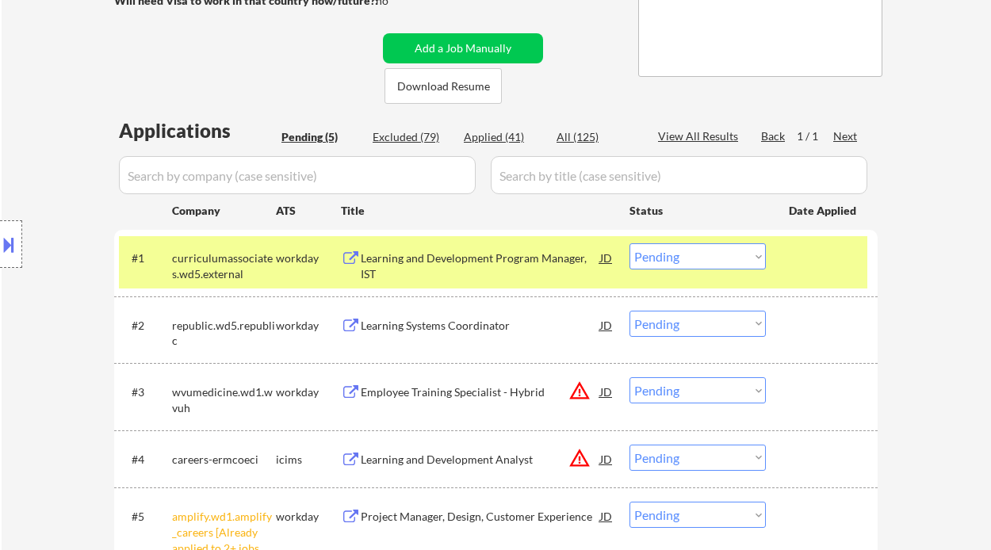
scroll to position [422, 0]
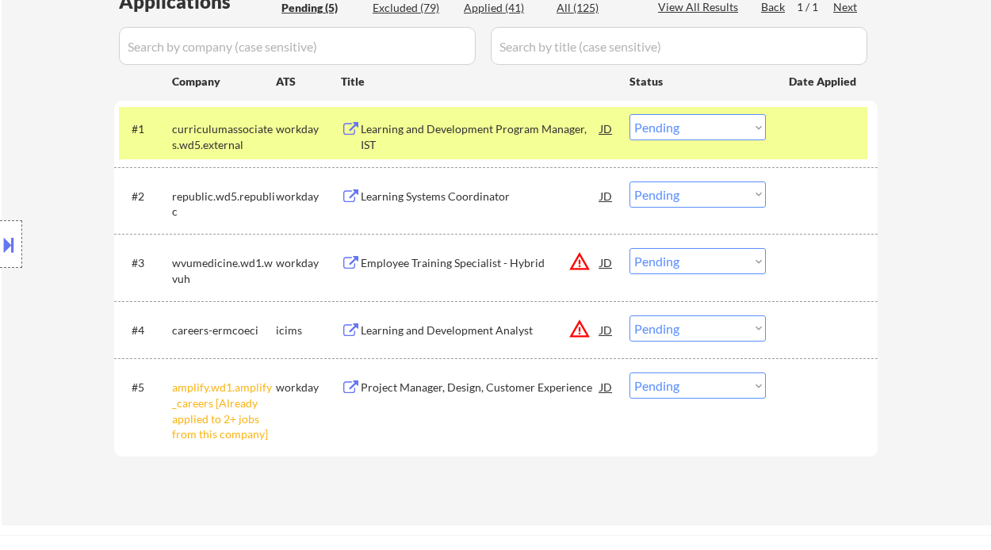
click at [687, 124] on select "Choose an option... Pending Applied Excluded (Questions) Excluded (Expired) Exc…" at bounding box center [697, 127] width 136 height 26
click at [629, 114] on select "Choose an option... Pending Applied Excluded (Questions) Excluded (Expired) Exc…" at bounding box center [697, 127] width 136 height 26
click at [439, 189] on div "Learning Systems Coordinator" at bounding box center [480, 197] width 239 height 16
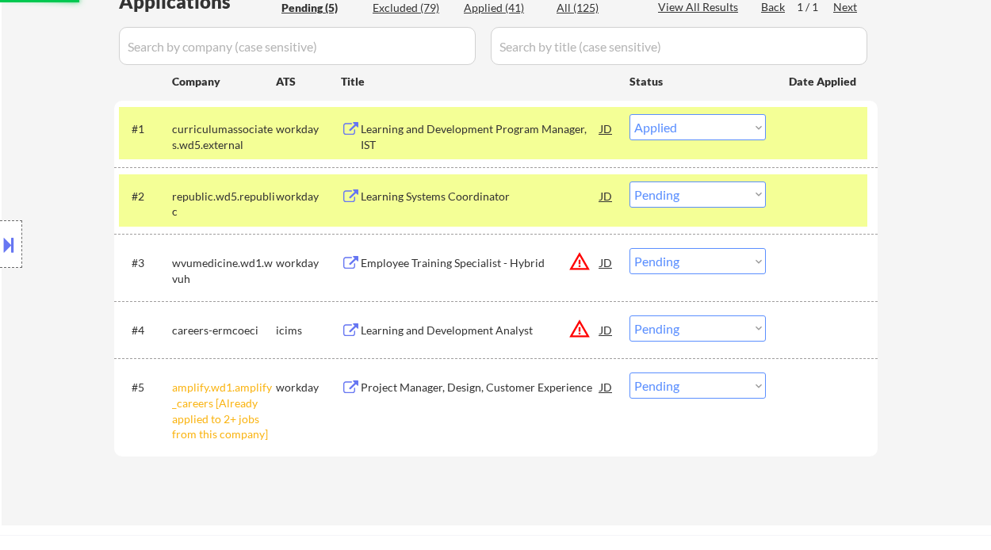
select select ""pending""
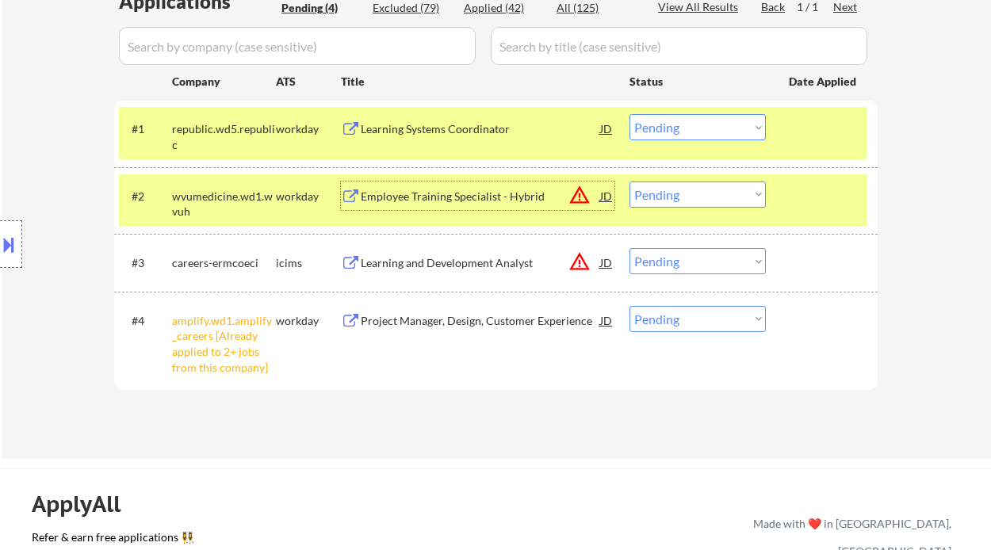
click at [665, 327] on select "Choose an option... Pending Applied Excluded (Questions) Excluded (Expired) Exc…" at bounding box center [697, 319] width 136 height 26
select select ""excluded__other_""
click at [629, 306] on select "Choose an option... Pending Applied Excluded (Questions) Excluded (Expired) Exc…" at bounding box center [697, 319] width 136 height 26
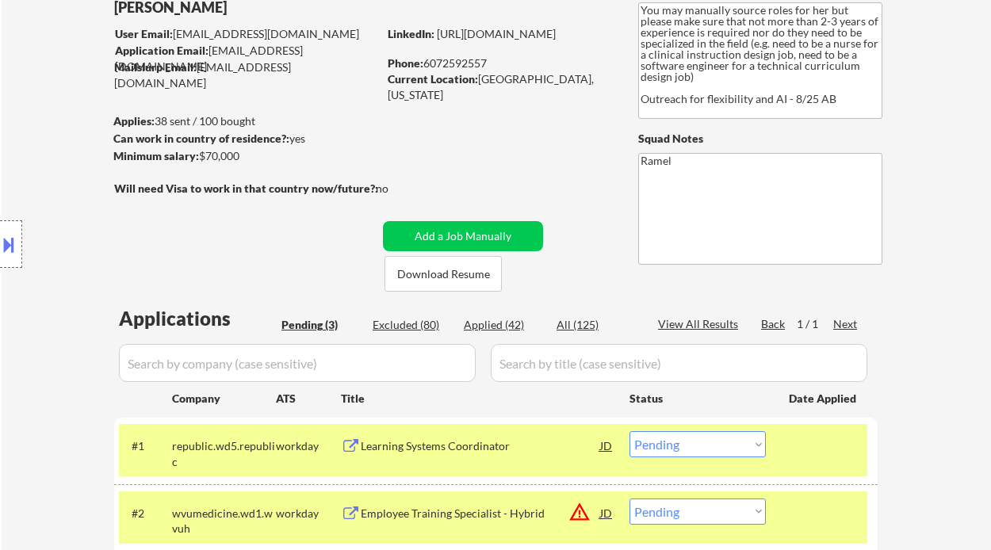
scroll to position [211, 0]
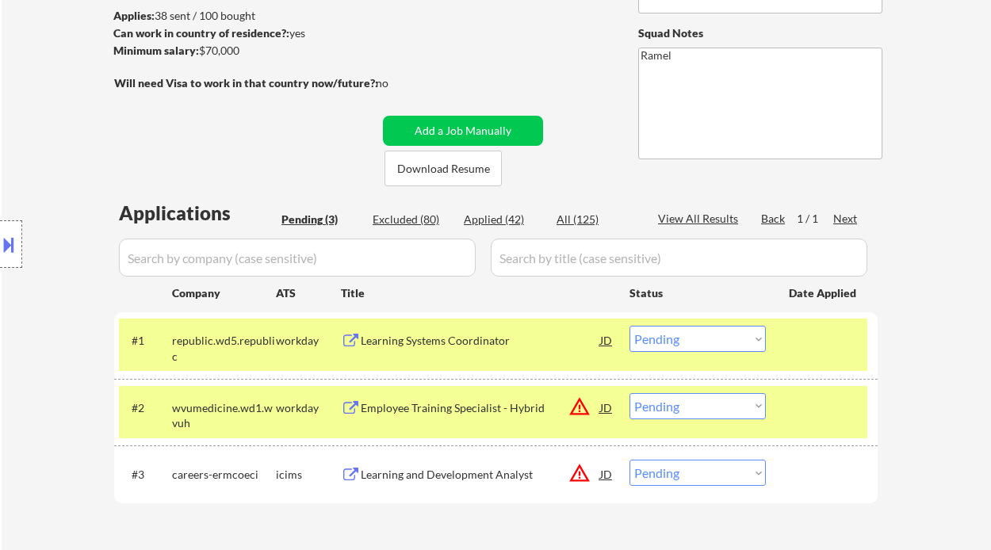
click at [438, 351] on div "Learning Systems Coordinator" at bounding box center [480, 340] width 239 height 29
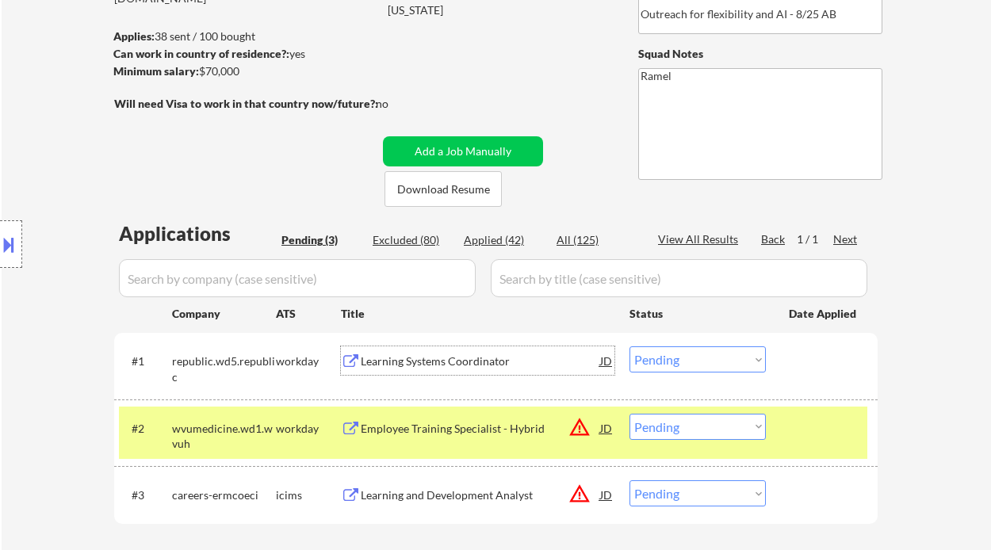
scroll to position [317, 0]
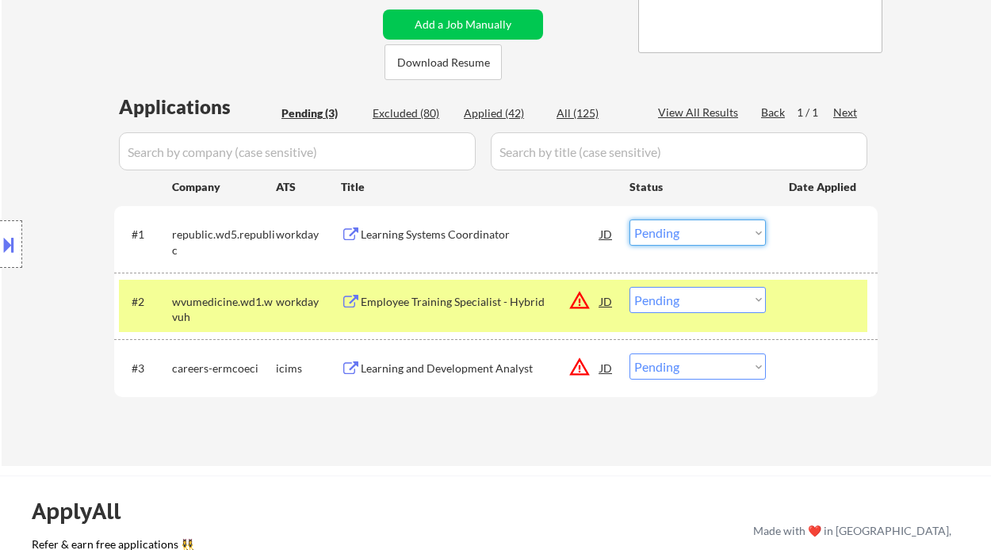
click at [678, 237] on select "Choose an option... Pending Applied Excluded (Questions) Excluded (Expired) Exc…" at bounding box center [697, 233] width 136 height 26
click at [629, 220] on select "Choose an option... Pending Applied Excluded (Questions) Excluded (Expired) Exc…" at bounding box center [697, 233] width 136 height 26
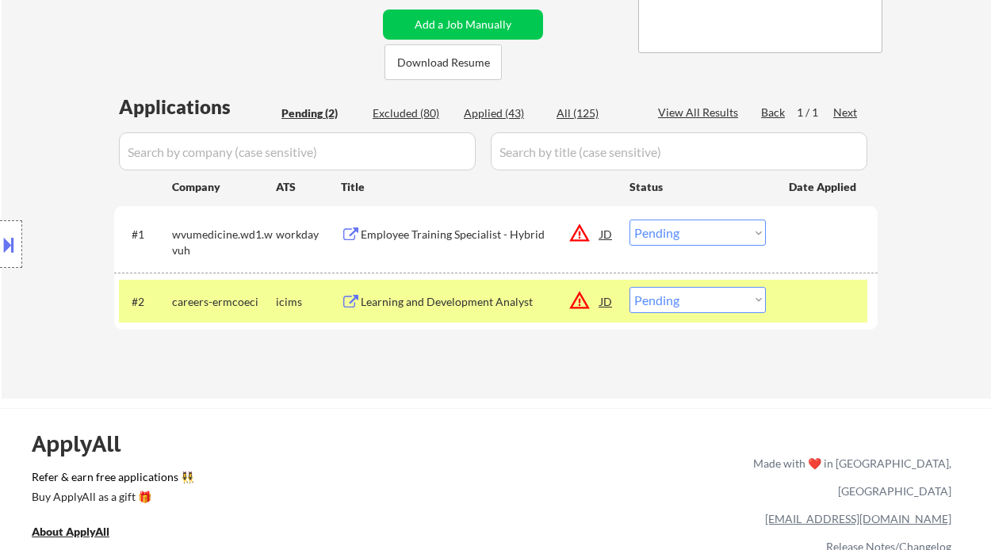
click at [609, 235] on div "JD" at bounding box center [606, 234] width 16 height 29
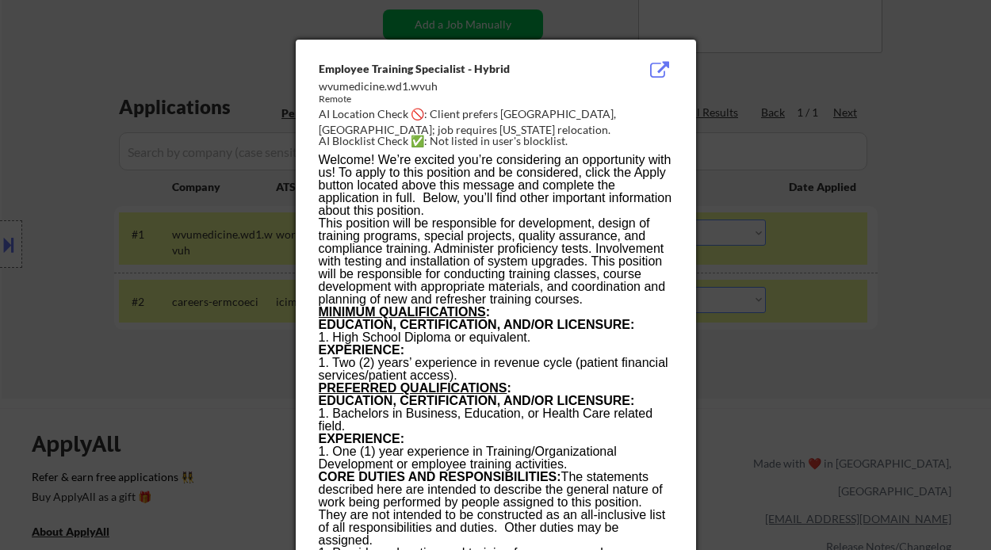
click at [914, 300] on div at bounding box center [495, 275] width 991 height 550
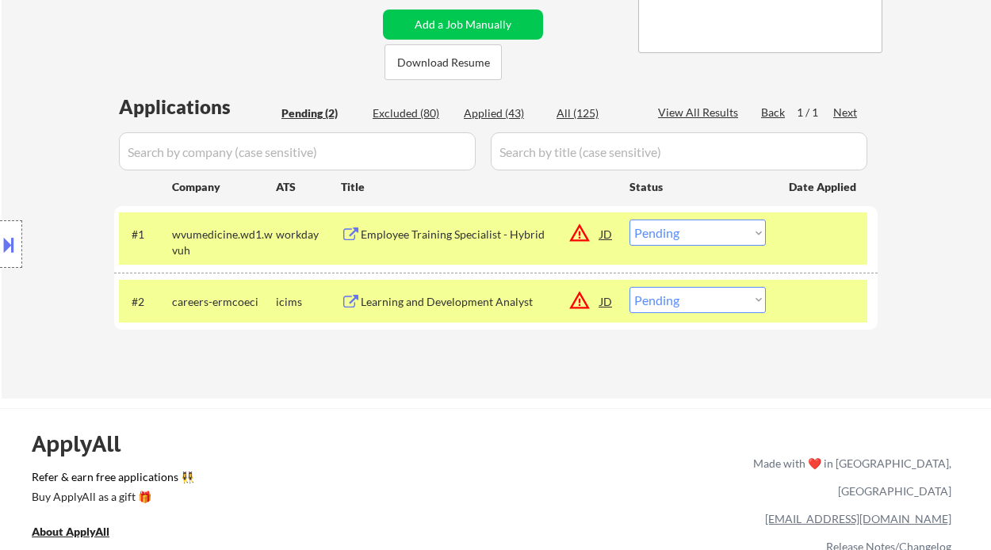
click at [746, 233] on select "Choose an option... Pending Applied Excluded (Questions) Excluded (Expired) Exc…" at bounding box center [697, 233] width 136 height 26
click at [629, 220] on select "Choose an option... Pending Applied Excluded (Questions) Excluded (Expired) Exc…" at bounding box center [697, 233] width 136 height 26
click at [610, 300] on div "JD" at bounding box center [606, 301] width 16 height 29
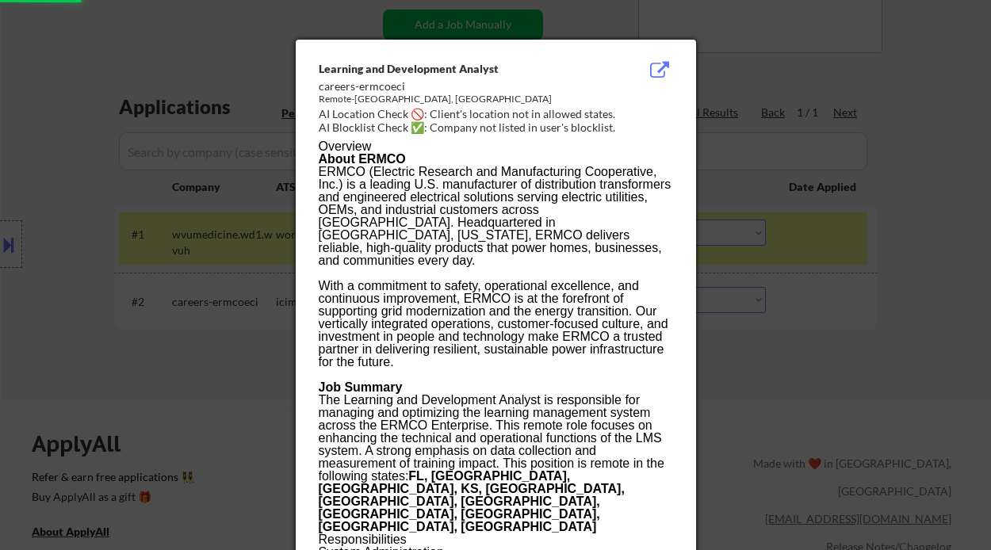
click at [867, 316] on div at bounding box center [495, 275] width 991 height 550
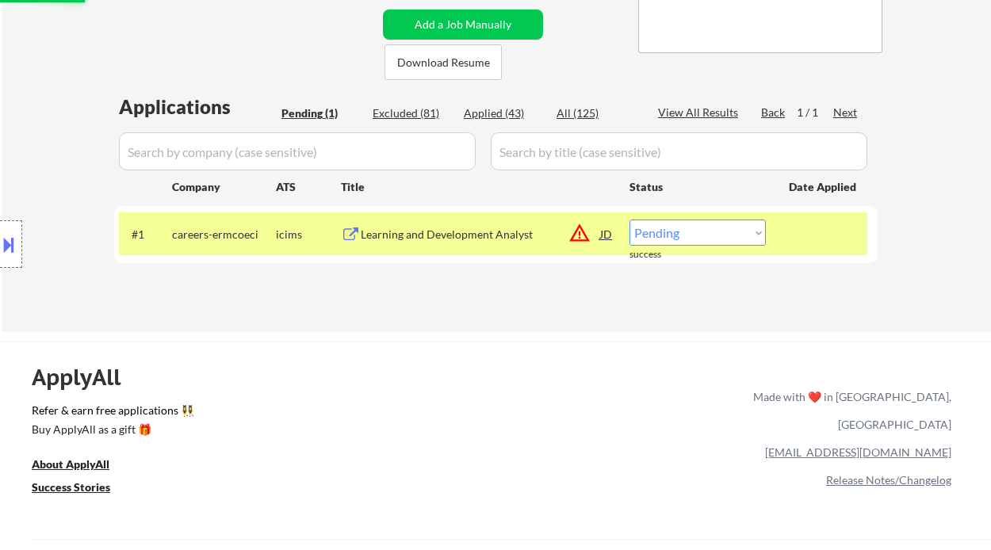
click at [487, 244] on div "Learning and Development Analyst" at bounding box center [480, 234] width 239 height 29
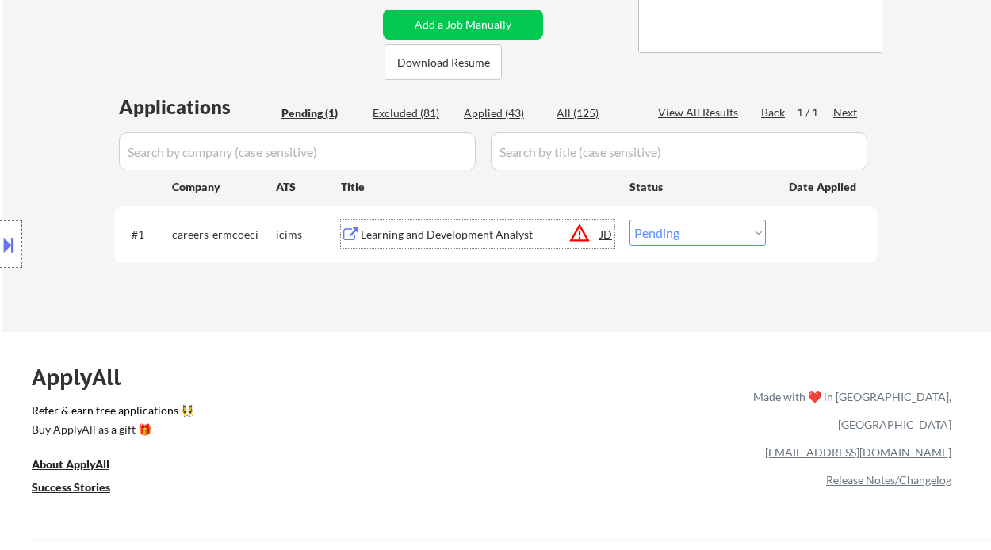
drag, startPoint x: 683, startPoint y: 235, endPoint x: 690, endPoint y: 242, distance: 9.0
click at [683, 235] on select "Choose an option... Pending Applied Excluded (Questions) Excluded (Expired) Exc…" at bounding box center [697, 233] width 136 height 26
select select ""excluded__location_""
click at [629, 220] on select "Choose an option... Pending Applied Excluded (Questions) Excluded (Expired) Exc…" at bounding box center [697, 233] width 136 height 26
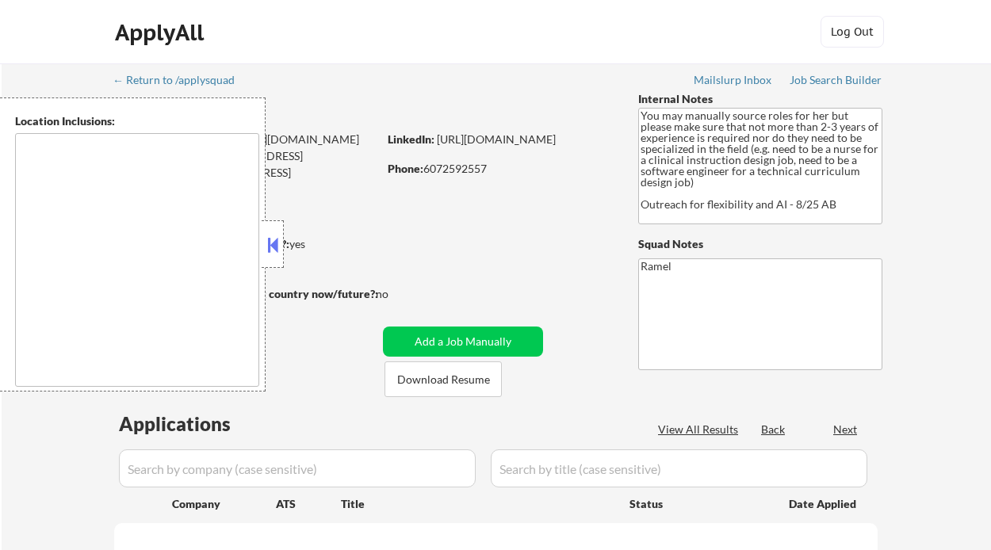
select select ""pending""
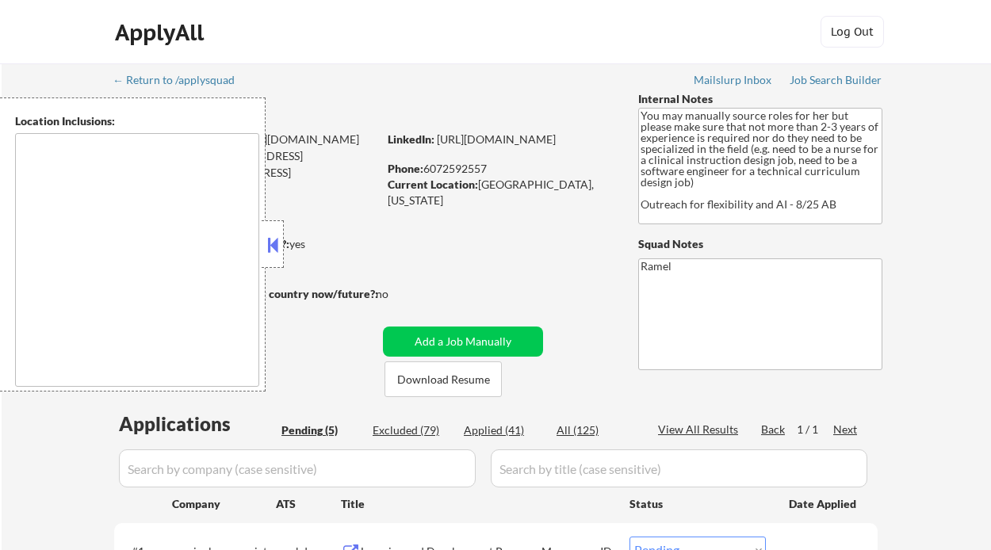
click at [516, 437] on div "Applied (41)" at bounding box center [503, 430] width 79 height 16
select select ""applied""
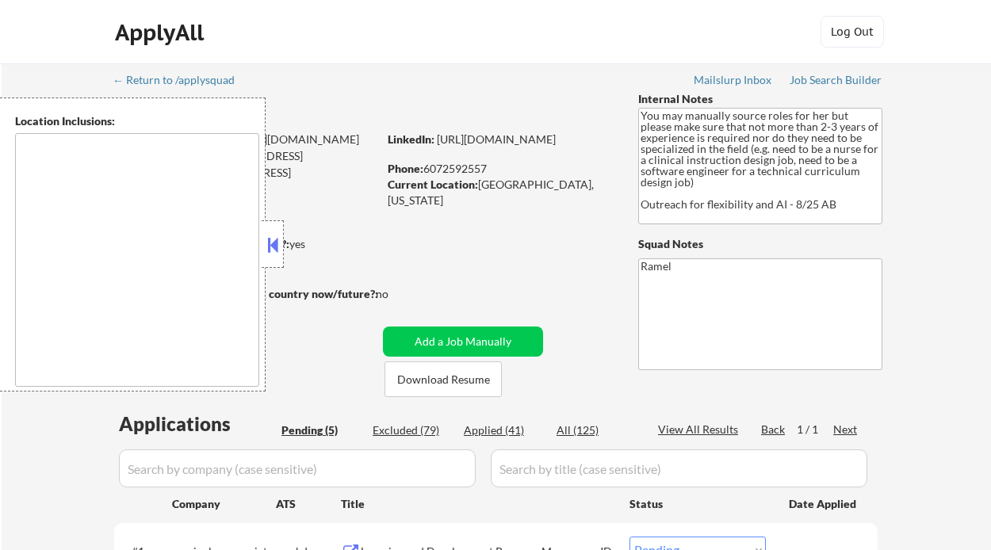
select select ""applied""
click at [700, 428] on div "View All Results" at bounding box center [700, 430] width 85 height 16
select select ""applied""
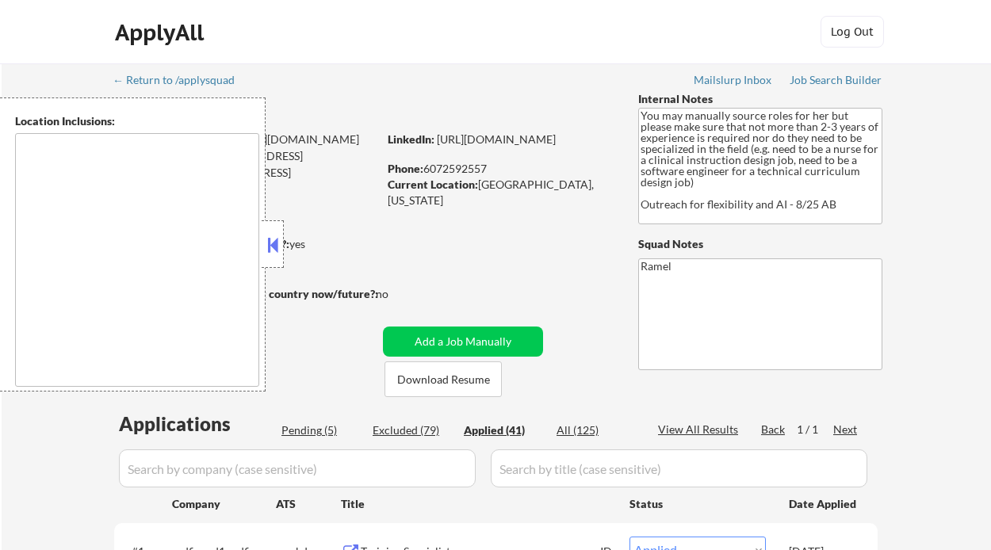
select select ""applied""
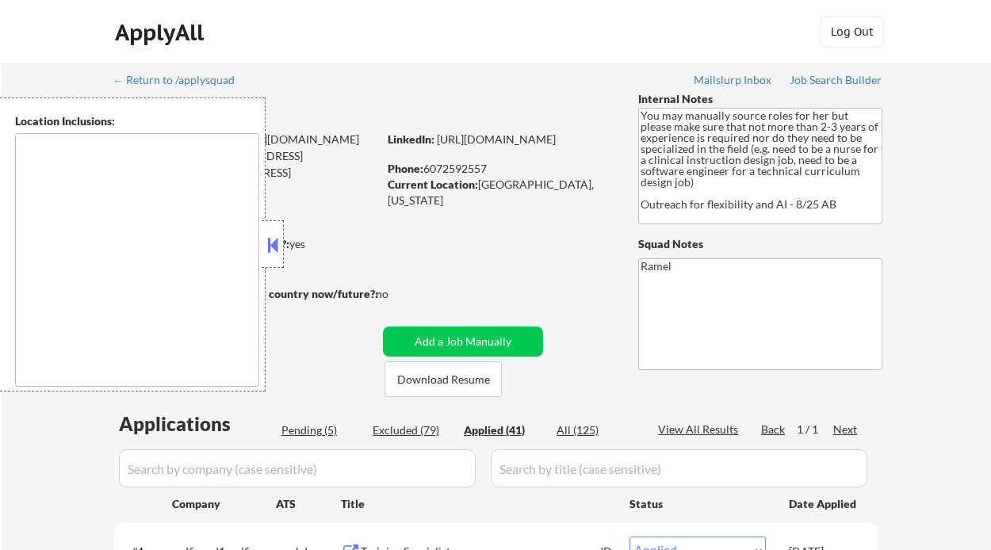
select select ""applied""
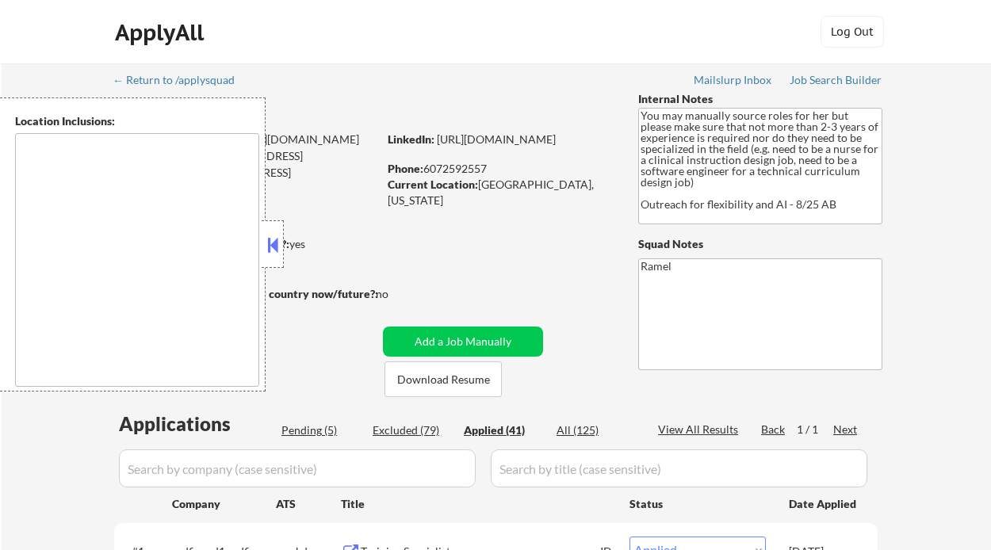
select select ""applied""
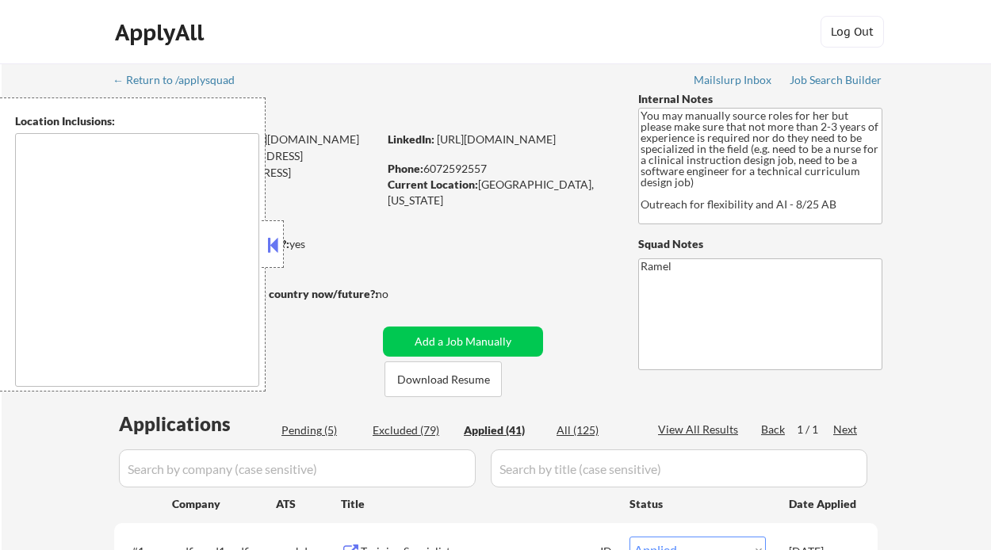
select select ""applied""
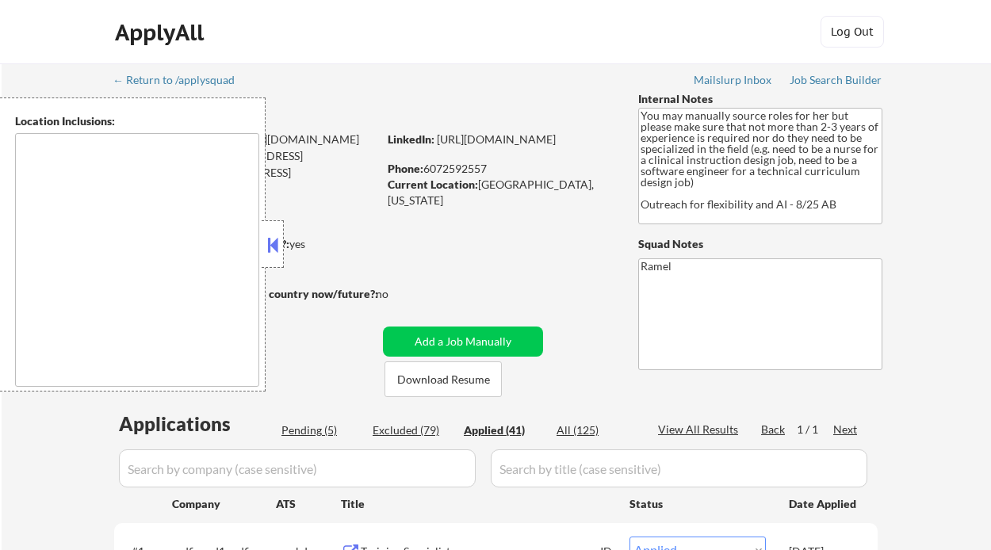
select select ""applied""
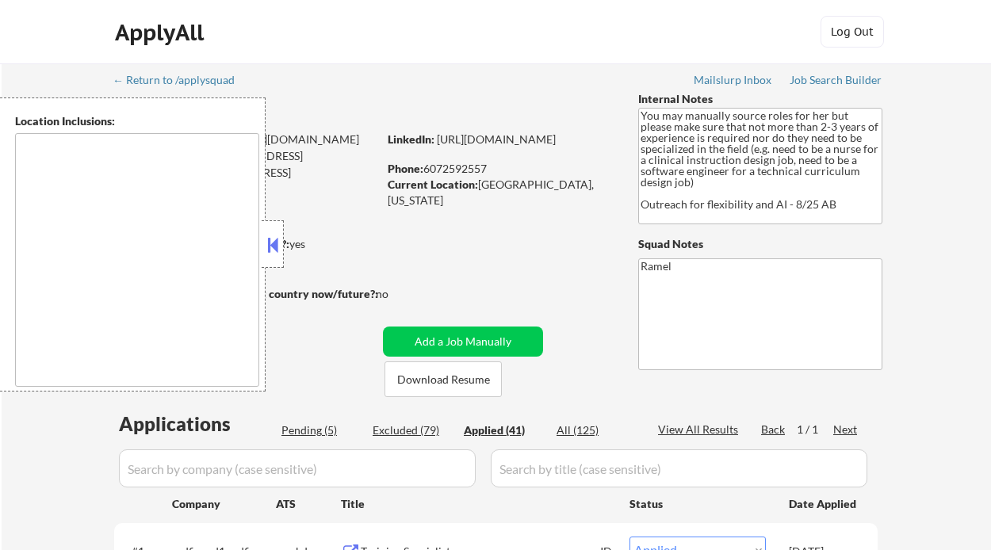
select select ""applied""
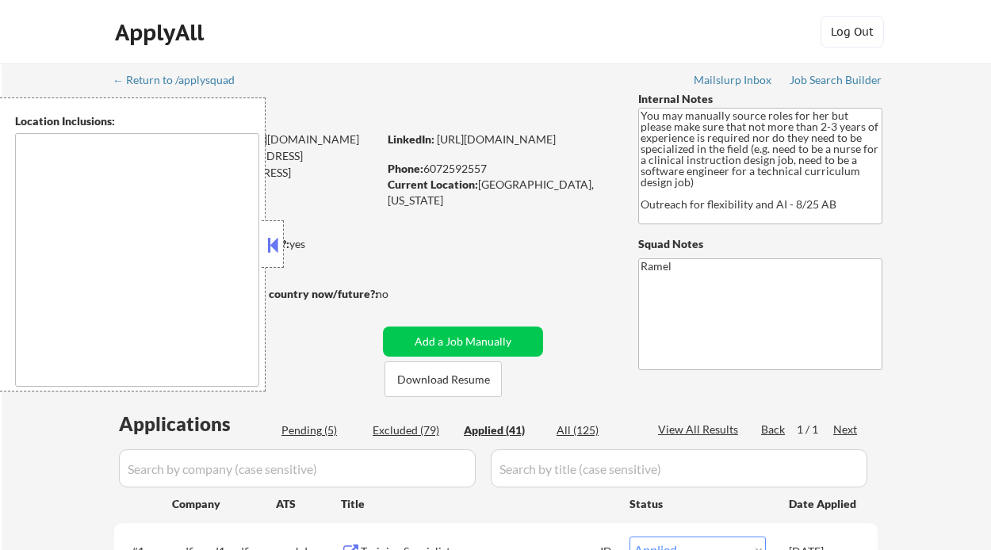
select select ""applied""
click at [456, 171] on div "Phone: [PHONE_NUMBER]" at bounding box center [500, 169] width 224 height 16
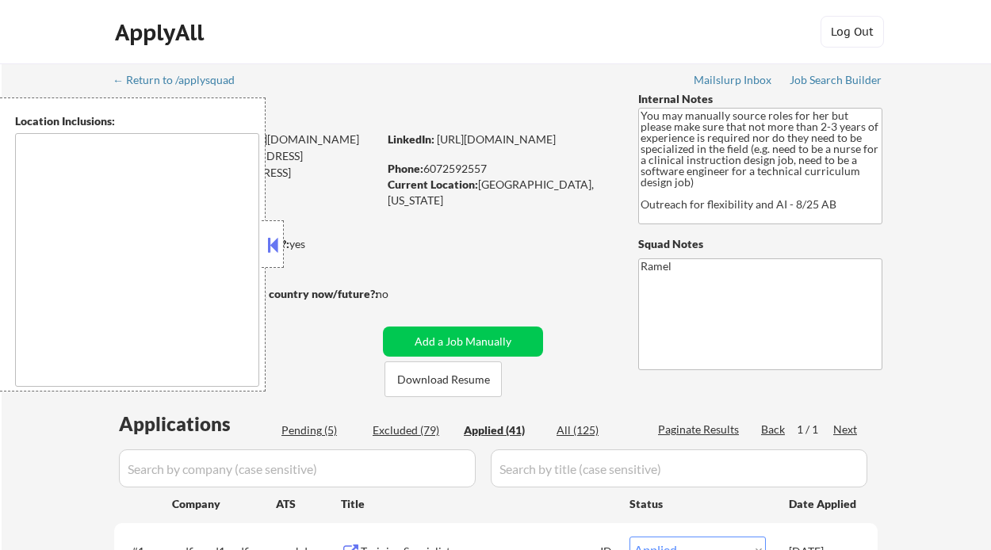
copy div "6072592557"
select select ""applied""
copy div "6072592557"
select select ""applied""
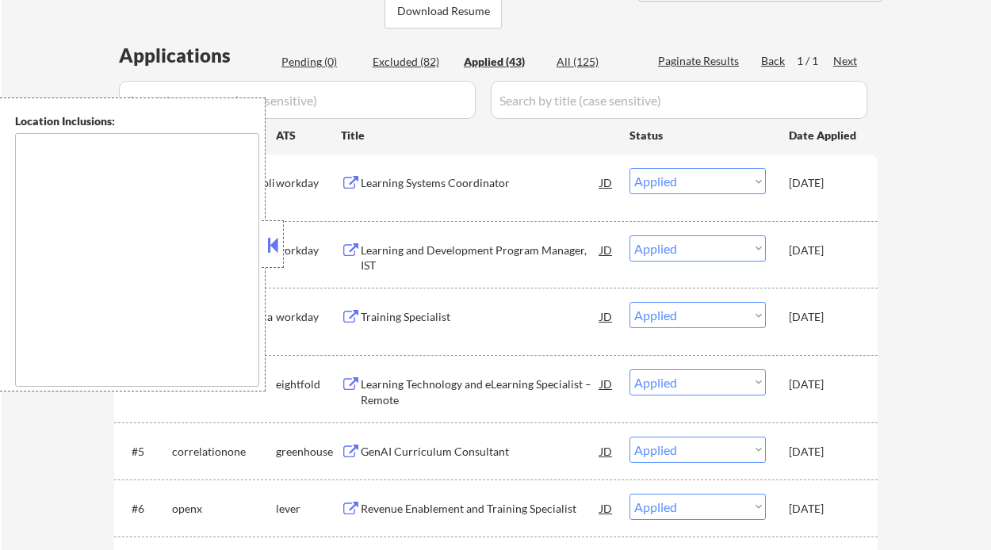
scroll to position [422, 0]
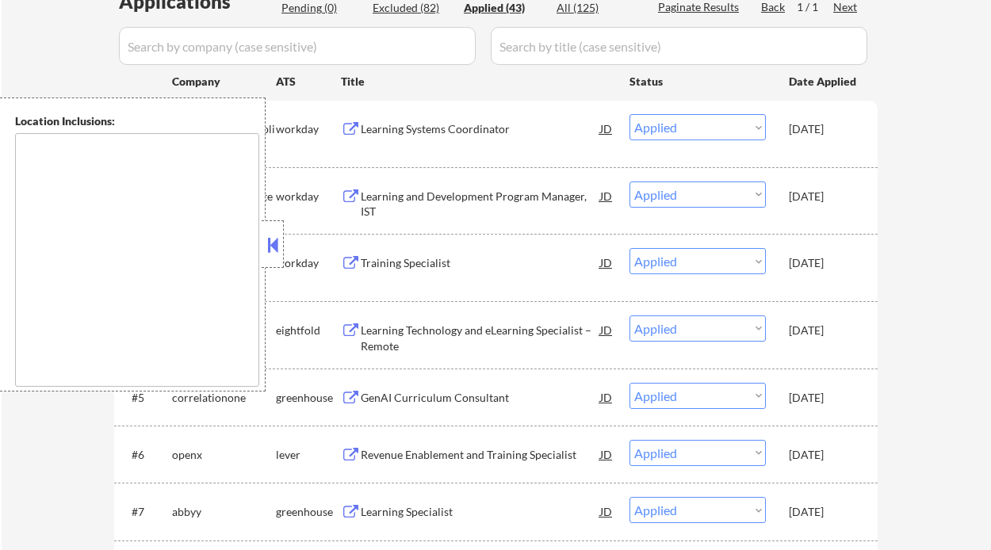
click at [11, 163] on div "Location Inclusions:" at bounding box center [133, 244] width 266 height 294
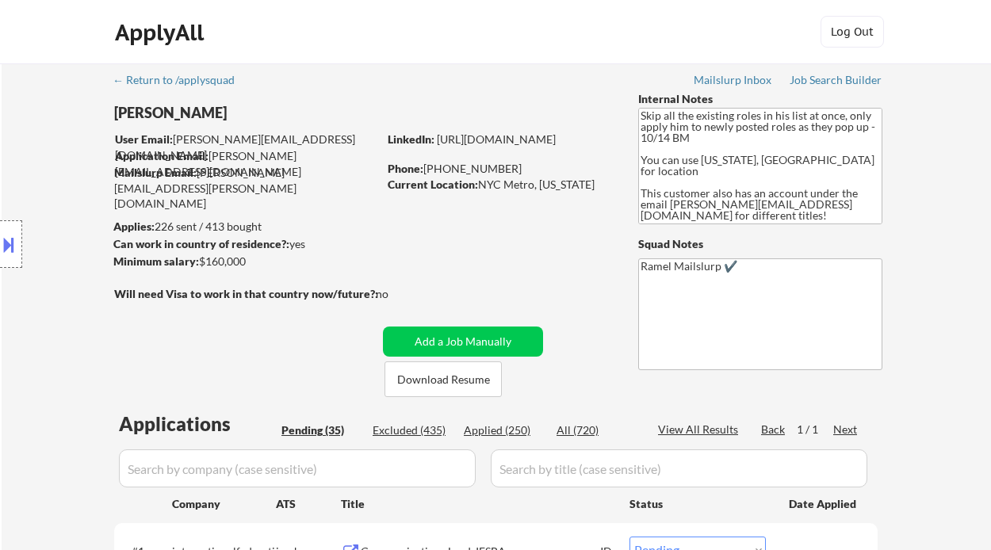
select select ""pending""
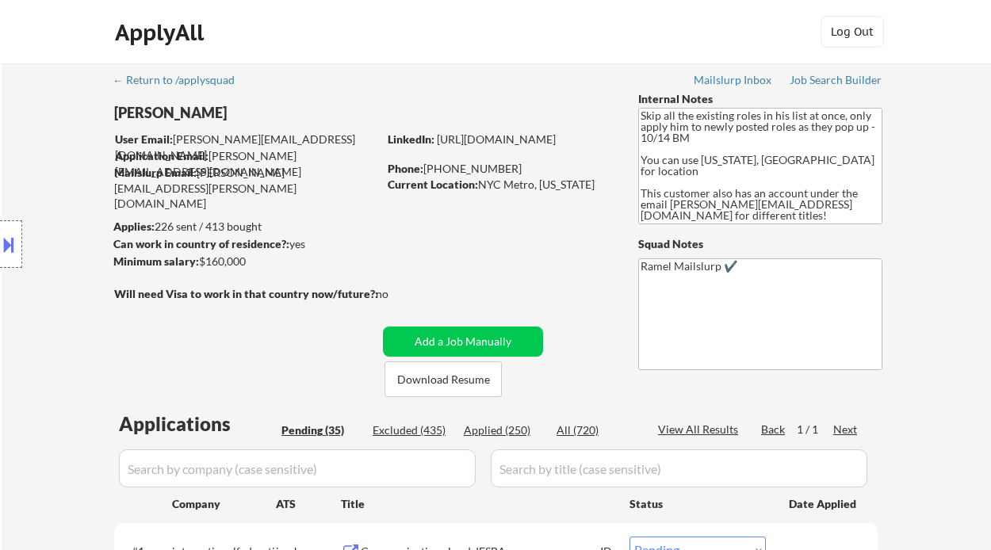
select select ""pending""
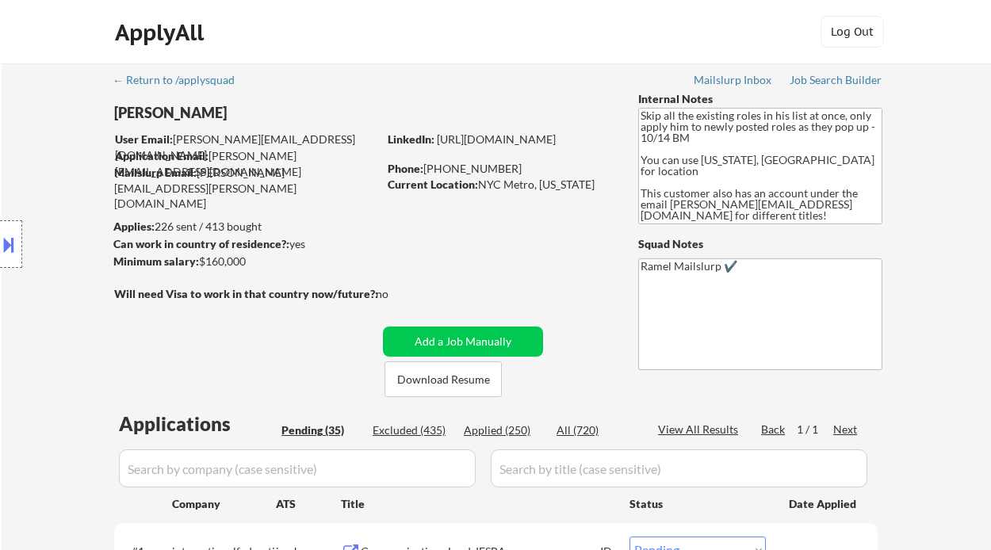
select select ""pending""
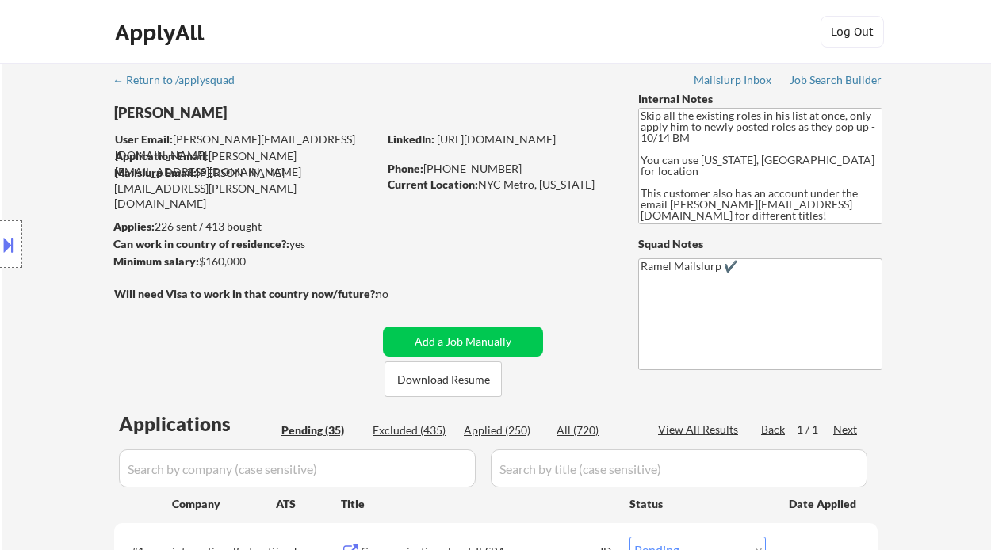
select select ""pending""
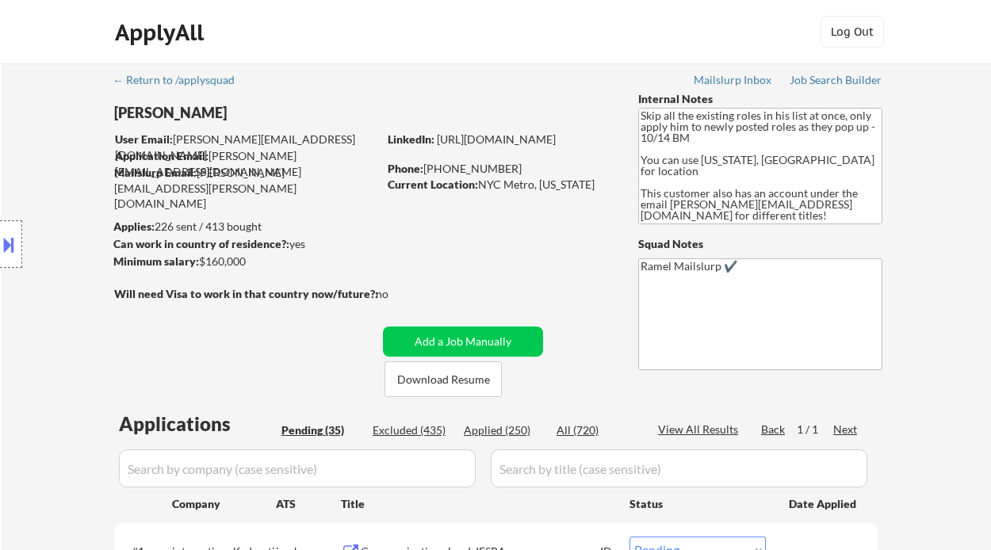
select select ""pending""
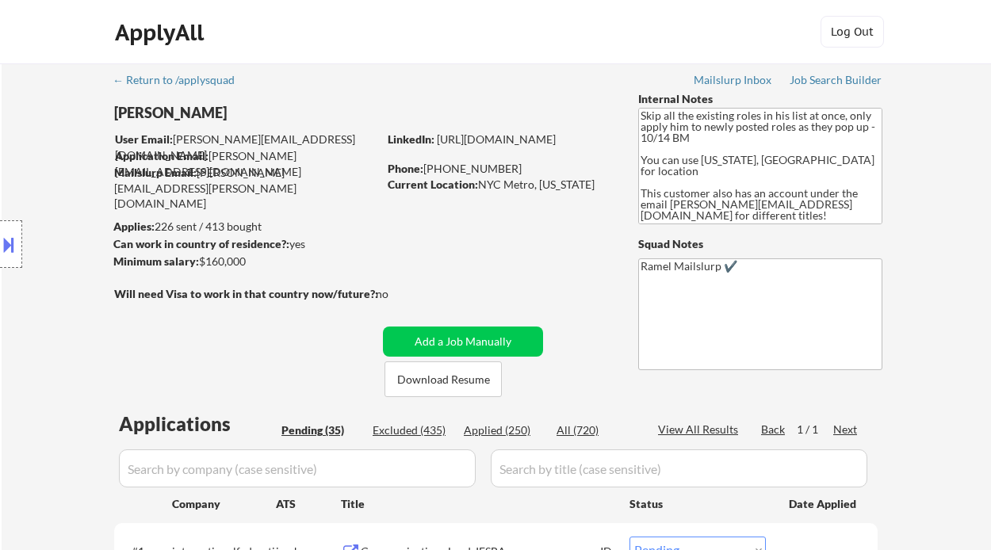
select select ""pending""
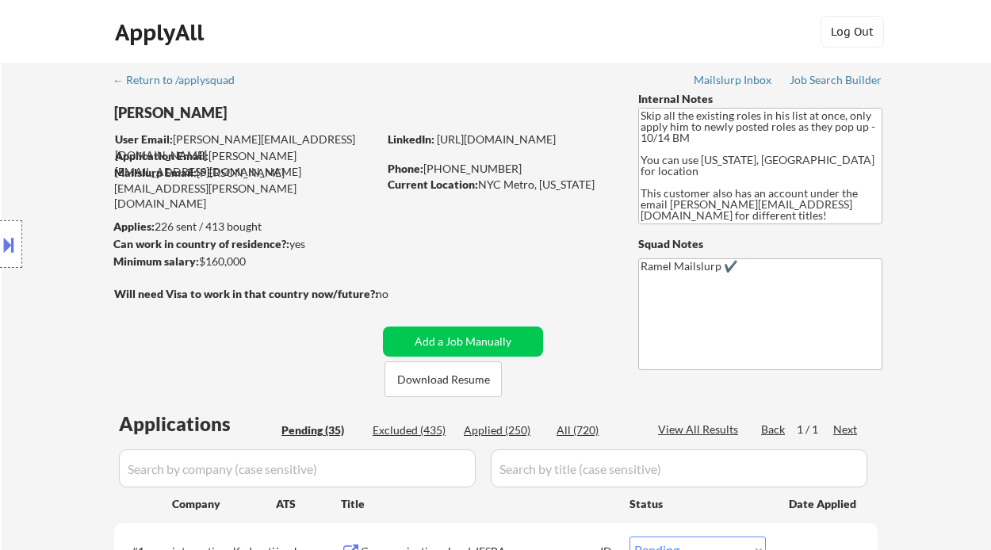
select select ""pending""
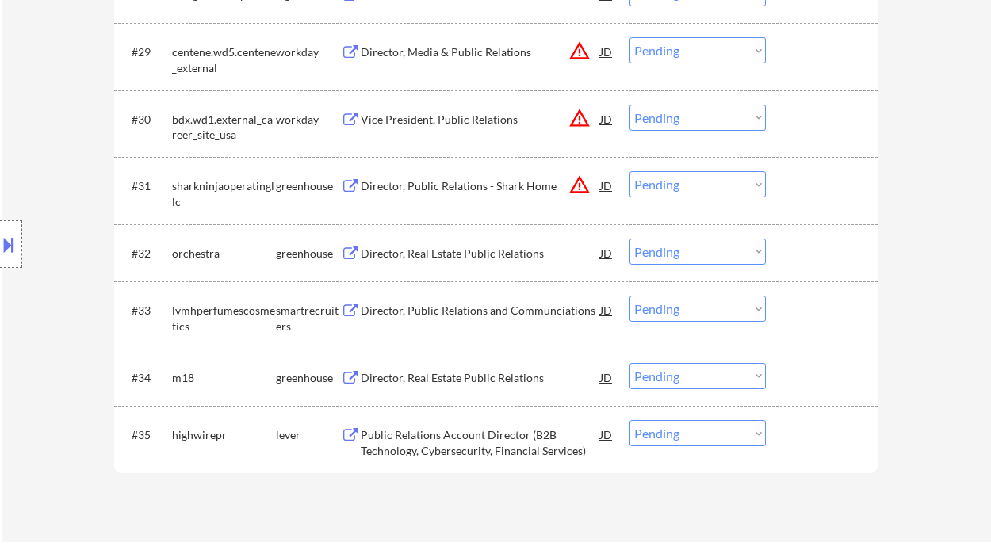
scroll to position [2536, 0]
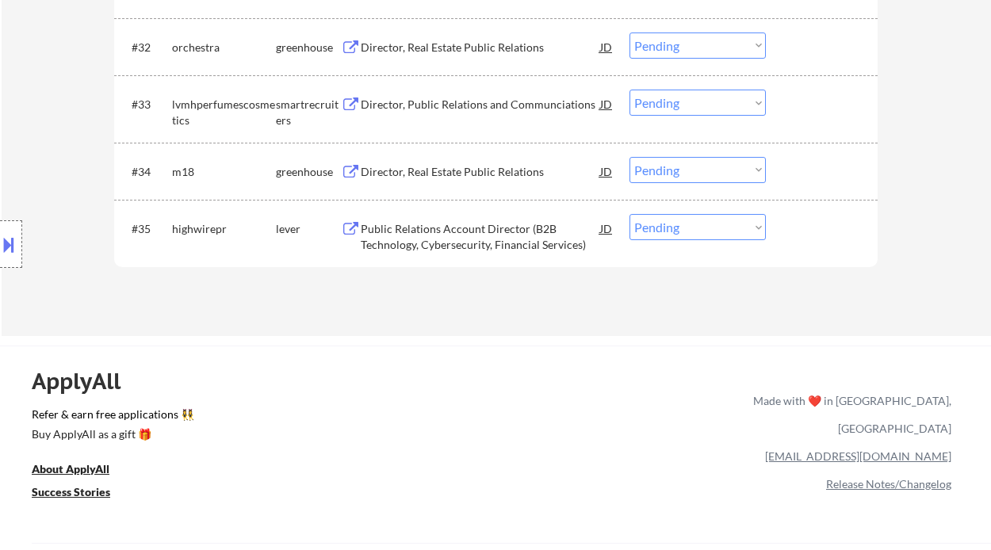
drag, startPoint x: 20, startPoint y: 167, endPoint x: 86, endPoint y: 176, distance: 66.4
click at [20, 167] on div "Location Inclusions:" at bounding box center [142, 244] width 284 height 294
click at [690, 229] on select "Choose an option... Pending Applied Excluded (Questions) Excluded (Expired) Exc…" at bounding box center [697, 227] width 136 height 26
select select ""excluded__other_""
click at [629, 214] on select "Choose an option... Pending Applied Excluded (Questions) Excluded (Expired) Exc…" at bounding box center [697, 227] width 136 height 26
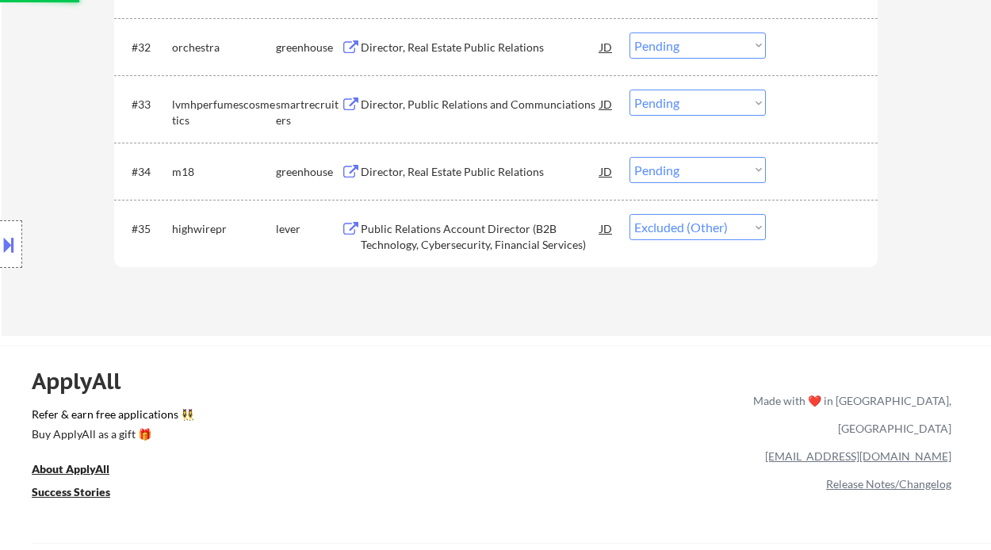
click at [682, 175] on select "Choose an option... Pending Applied Excluded (Questions) Excluded (Expired) Exc…" at bounding box center [697, 170] width 136 height 26
select select ""excluded__other_""
click at [629, 157] on select "Choose an option... Pending Applied Excluded (Questions) Excluded (Expired) Exc…" at bounding box center [697, 170] width 136 height 26
drag, startPoint x: 690, startPoint y: 101, endPoint x: 700, endPoint y: 115, distance: 17.1
click at [690, 101] on select "Choose an option... Pending Applied Excluded (Questions) Excluded (Expired) Exc…" at bounding box center [697, 103] width 136 height 26
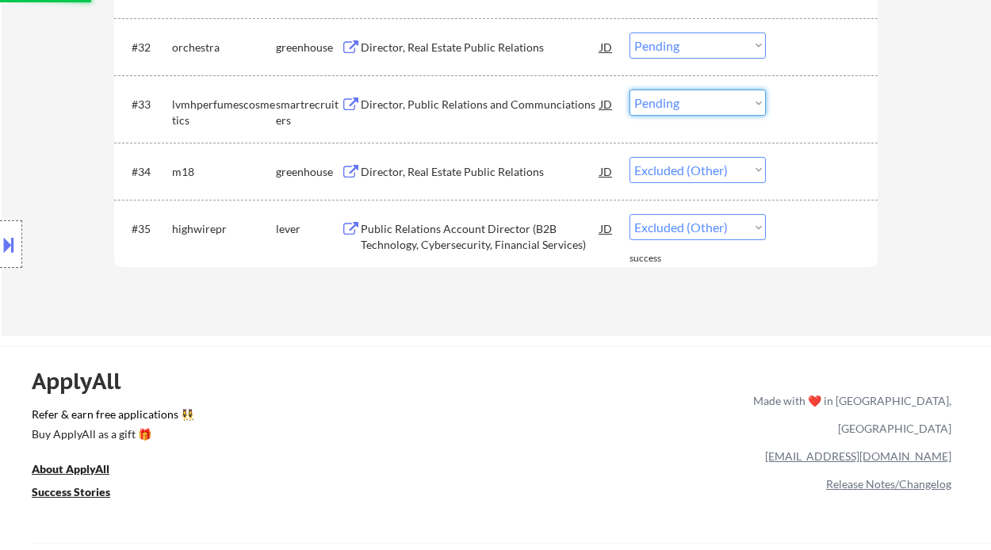
select select ""excluded__other_""
click at [629, 90] on select "Choose an option... Pending Applied Excluded (Questions) Excluded (Expired) Exc…" at bounding box center [697, 103] width 136 height 26
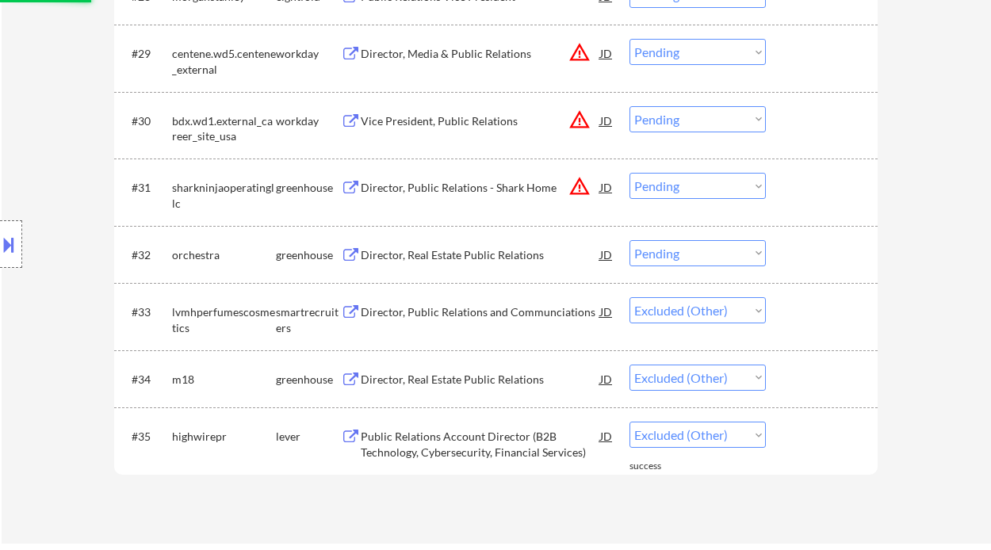
scroll to position [2325, 0]
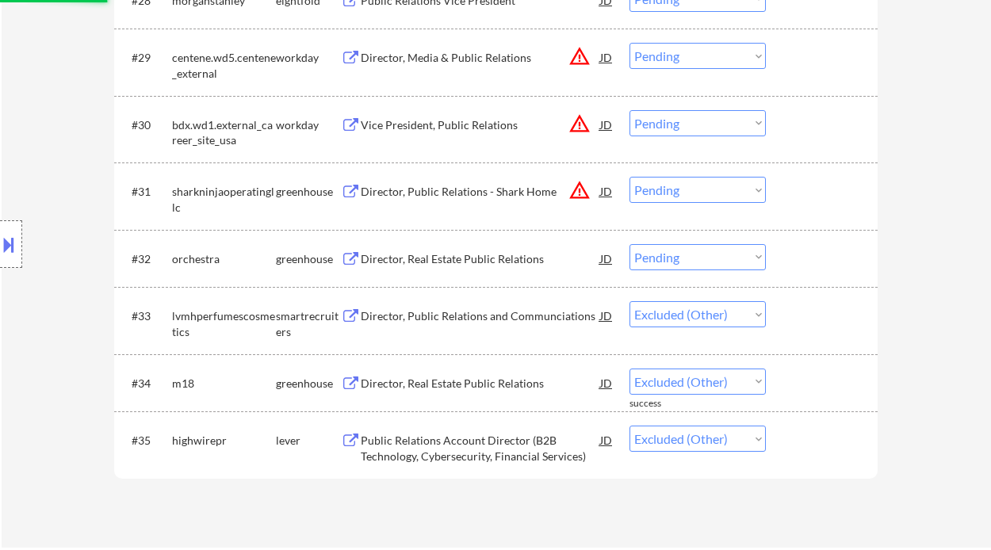
click at [672, 262] on select "Choose an option... Pending Applied Excluded (Questions) Excluded (Expired) Exc…" at bounding box center [697, 257] width 136 height 26
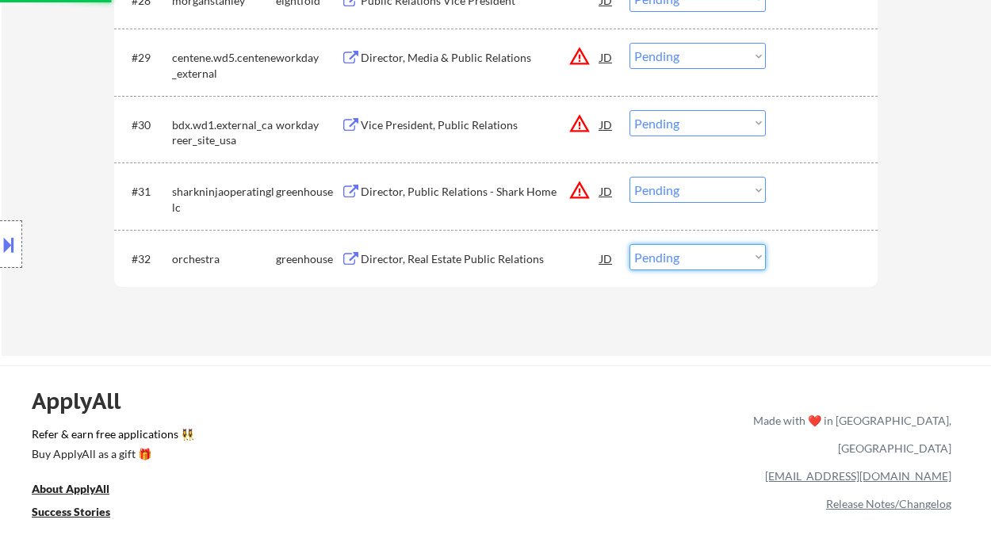
select select ""excluded__other_""
click at [629, 244] on select "Choose an option... Pending Applied Excluded (Questions) Excluded (Expired) Exc…" at bounding box center [697, 257] width 136 height 26
drag, startPoint x: 692, startPoint y: 192, endPoint x: 693, endPoint y: 202, distance: 10.3
click at [692, 192] on select "Choose an option... Pending Applied Excluded (Questions) Excluded (Expired) Exc…" at bounding box center [697, 190] width 136 height 26
select select ""excluded__other_""
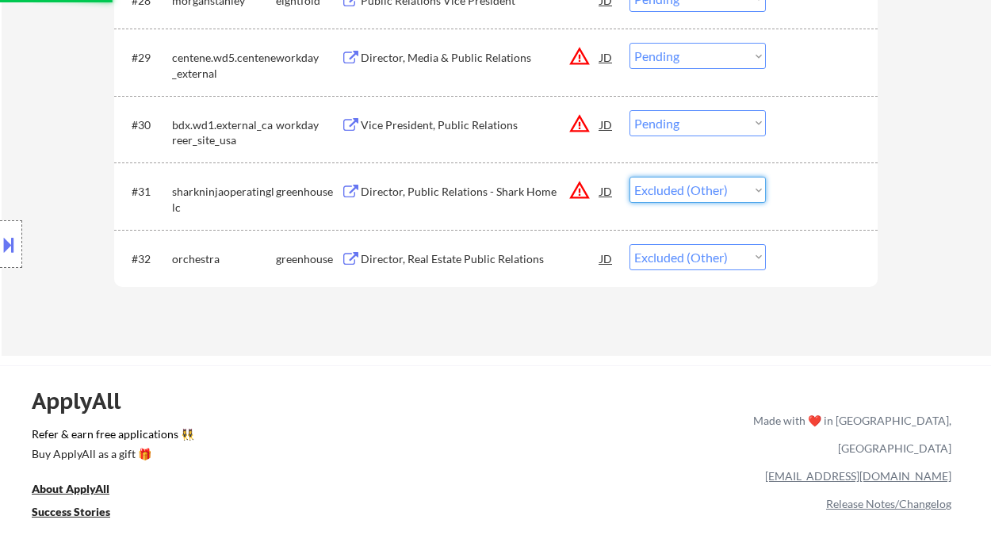
click at [629, 177] on select "Choose an option... Pending Applied Excluded (Questions) Excluded (Expired) Exc…" at bounding box center [697, 190] width 136 height 26
click at [667, 121] on select "Choose an option... Pending Applied Excluded (Questions) Excluded (Expired) Exc…" at bounding box center [697, 123] width 136 height 26
select select ""excluded__other_""
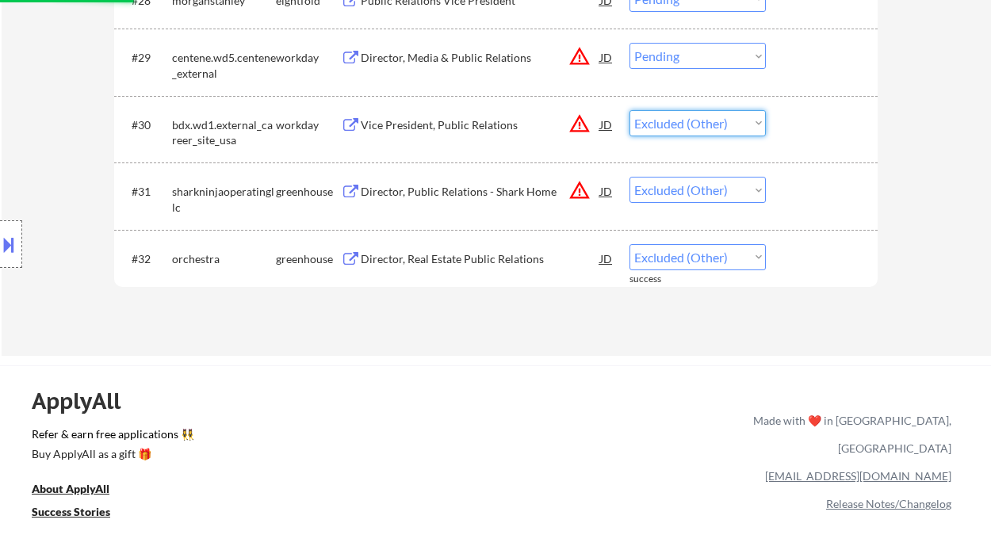
click at [629, 110] on select "Choose an option... Pending Applied Excluded (Questions) Excluded (Expired) Exc…" at bounding box center [697, 123] width 136 height 26
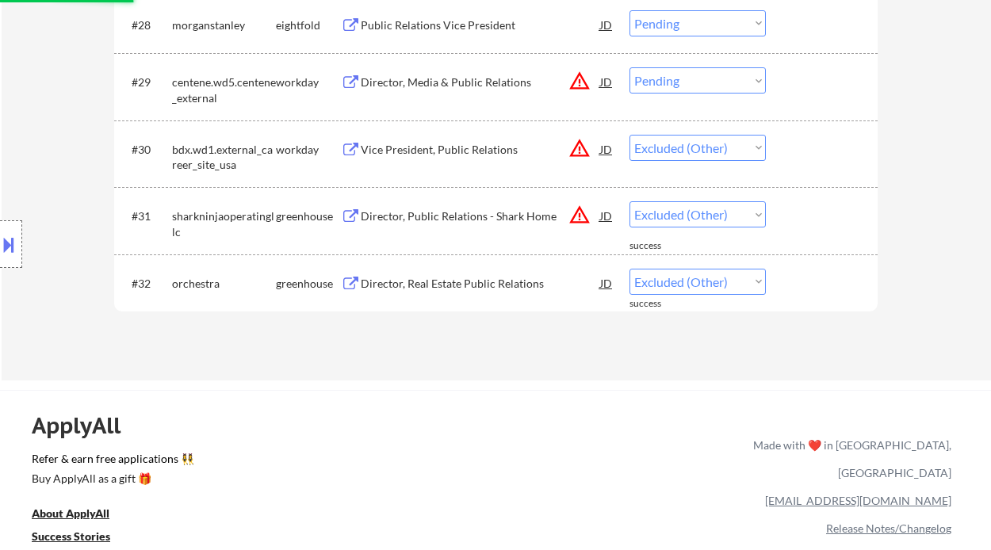
scroll to position [2219, 0]
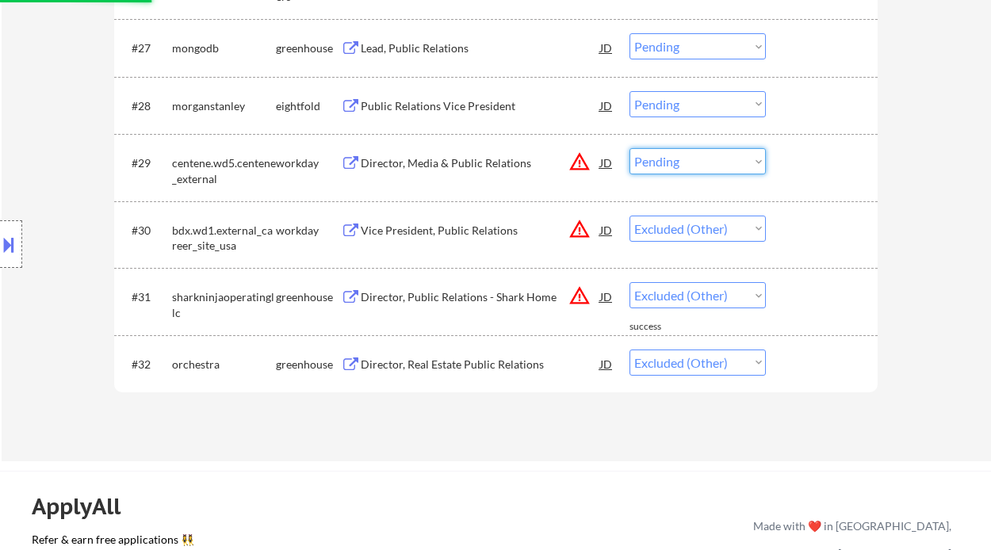
drag, startPoint x: 675, startPoint y: 159, endPoint x: 679, endPoint y: 174, distance: 15.6
click at [675, 159] on select "Choose an option... Pending Applied Excluded (Questions) Excluded (Expired) Exc…" at bounding box center [697, 161] width 136 height 26
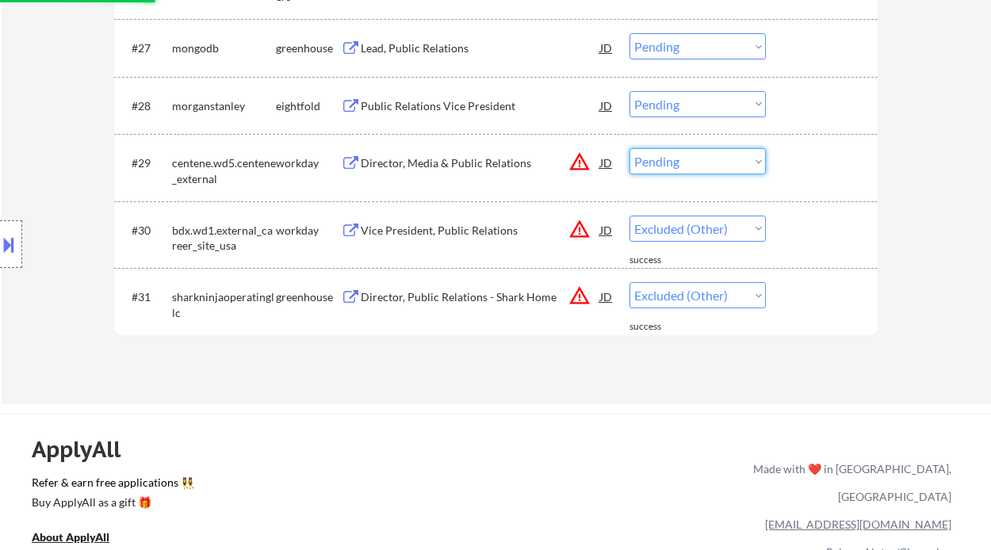
select select ""excluded__other_""
click at [629, 148] on select "Choose an option... Pending Applied Excluded (Questions) Excluded (Expired) Exc…" at bounding box center [697, 161] width 136 height 26
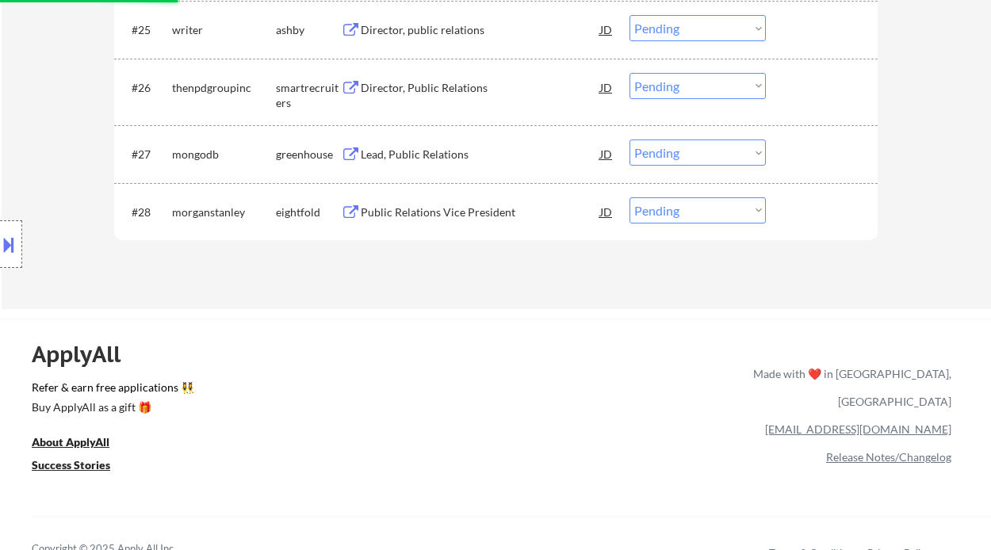
drag, startPoint x: 671, startPoint y: 212, endPoint x: 672, endPoint y: 222, distance: 10.3
click at [671, 212] on select "Choose an option... Pending Applied Excluded (Questions) Excluded (Expired) Exc…" at bounding box center [697, 210] width 136 height 26
select select ""excluded__other_""
click at [629, 197] on select "Choose an option... Pending Applied Excluded (Questions) Excluded (Expired) Exc…" at bounding box center [697, 210] width 136 height 26
drag, startPoint x: 678, startPoint y: 148, endPoint x: 682, endPoint y: 164, distance: 16.2
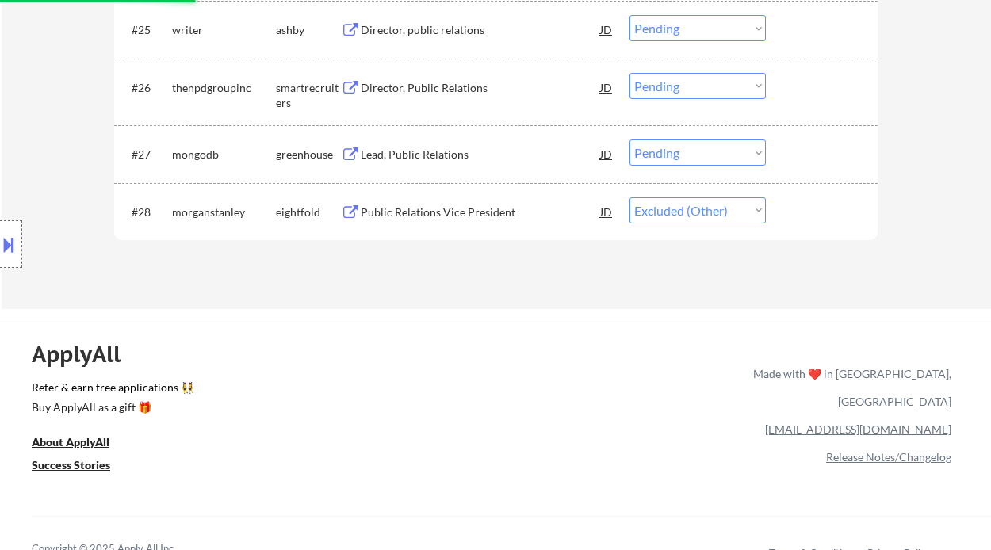
click at [678, 148] on select "Choose an option... Pending Applied Excluded (Questions) Excluded (Expired) Exc…" at bounding box center [697, 153] width 136 height 26
select select ""excluded__other_""
click at [629, 140] on select "Choose an option... Pending Applied Excluded (Questions) Excluded (Expired) Exc…" at bounding box center [697, 153] width 136 height 26
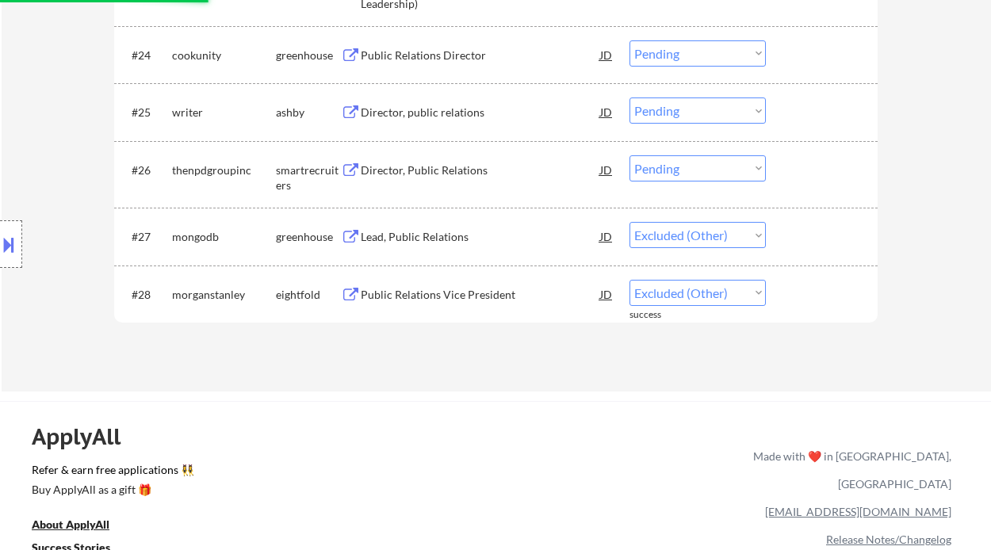
scroll to position [1902, 0]
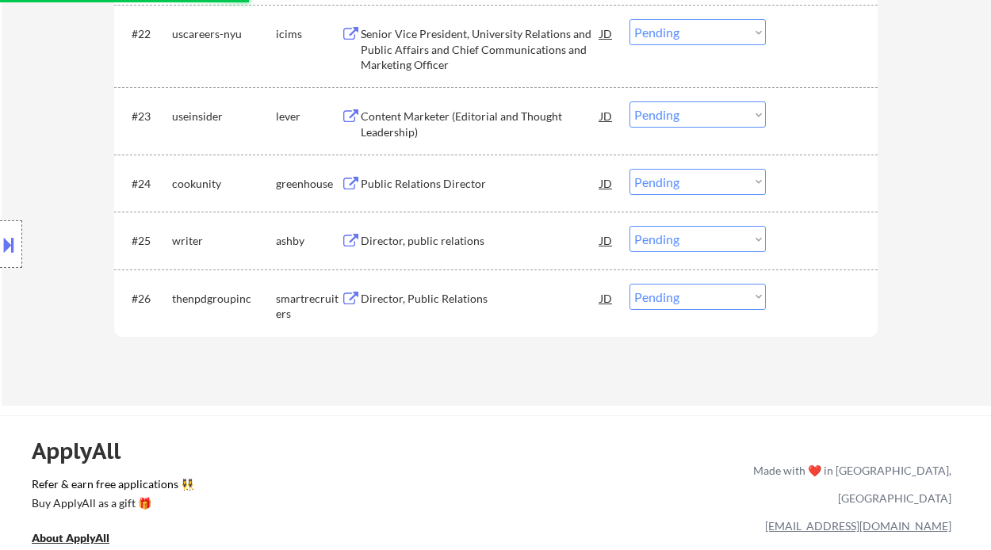
drag, startPoint x: 672, startPoint y: 298, endPoint x: 676, endPoint y: 309, distance: 11.8
click at [672, 298] on select "Choose an option... Pending Applied Excluded (Questions) Excluded (Expired) Exc…" at bounding box center [697, 297] width 136 height 26
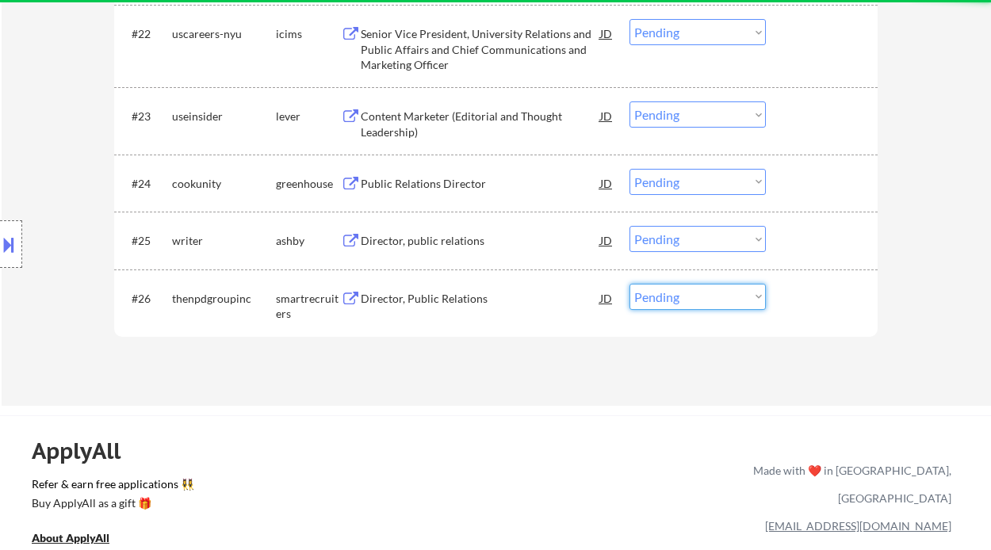
select select ""excluded__other_""
click at [629, 284] on select "Choose an option... Pending Applied Excluded (Questions) Excluded (Expired) Exc…" at bounding box center [697, 297] width 136 height 26
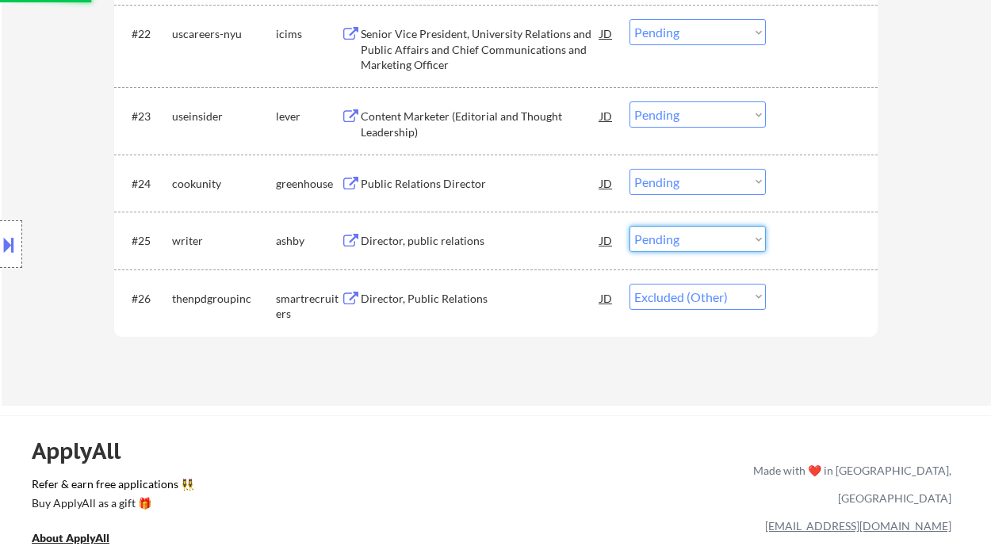
click at [677, 243] on select "Choose an option... Pending Applied Excluded (Questions) Excluded (Expired) Exc…" at bounding box center [697, 239] width 136 height 26
select select ""excluded__other_""
click at [629, 226] on select "Choose an option... Pending Applied Excluded (Questions) Excluded (Expired) Exc…" at bounding box center [697, 239] width 136 height 26
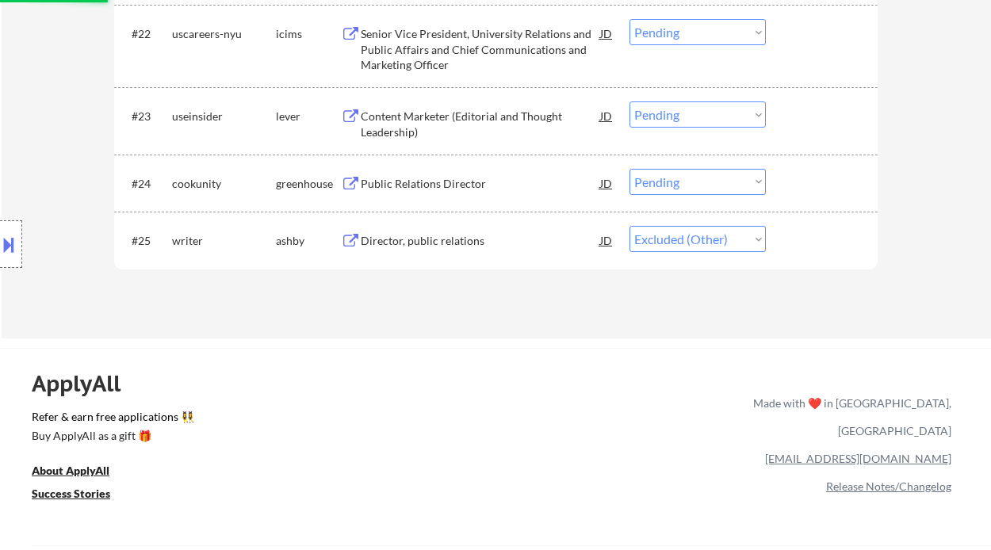
click at [661, 185] on select "Choose an option... Pending Applied Excluded (Questions) Excluded (Expired) Exc…" at bounding box center [697, 182] width 136 height 26
select select ""excluded__other_""
click at [629, 169] on select "Choose an option... Pending Applied Excluded (Questions) Excluded (Expired) Exc…" at bounding box center [697, 182] width 136 height 26
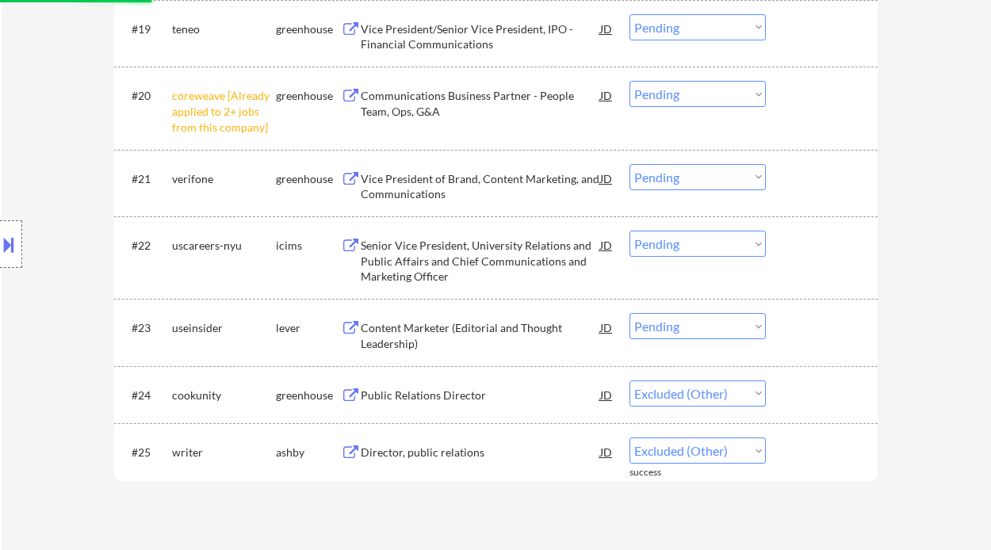
drag, startPoint x: 687, startPoint y: 327, endPoint x: 690, endPoint y: 338, distance: 11.3
click at [687, 327] on select "Choose an option... Pending Applied Excluded (Questions) Excluded (Expired) Exc…" at bounding box center [697, 326] width 136 height 26
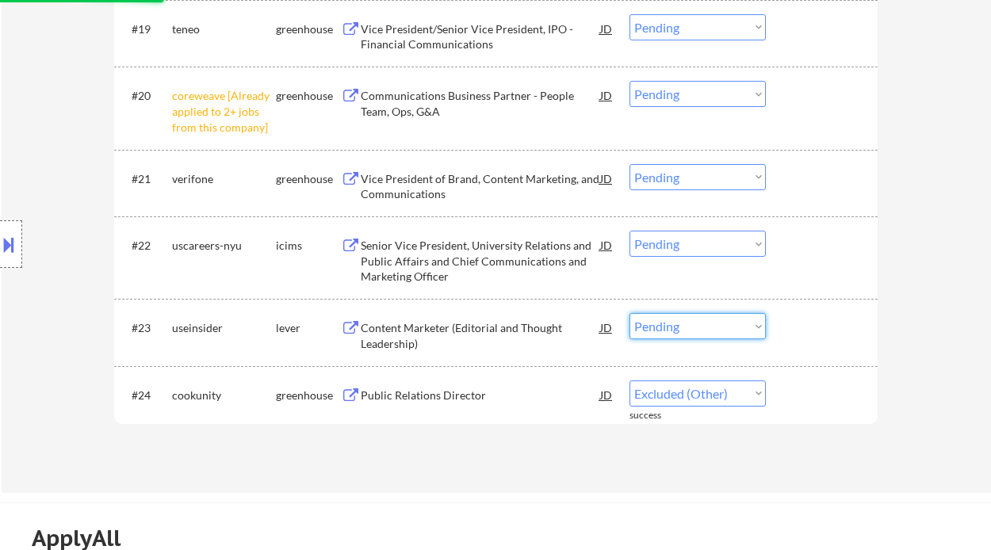
select select ""excluded__other_""
click at [629, 313] on select "Choose an option... Pending Applied Excluded (Questions) Excluded (Expired) Exc…" at bounding box center [697, 326] width 136 height 26
click at [678, 241] on select "Choose an option... Pending Applied Excluded (Questions) Excluded (Expired) Exc…" at bounding box center [697, 244] width 136 height 26
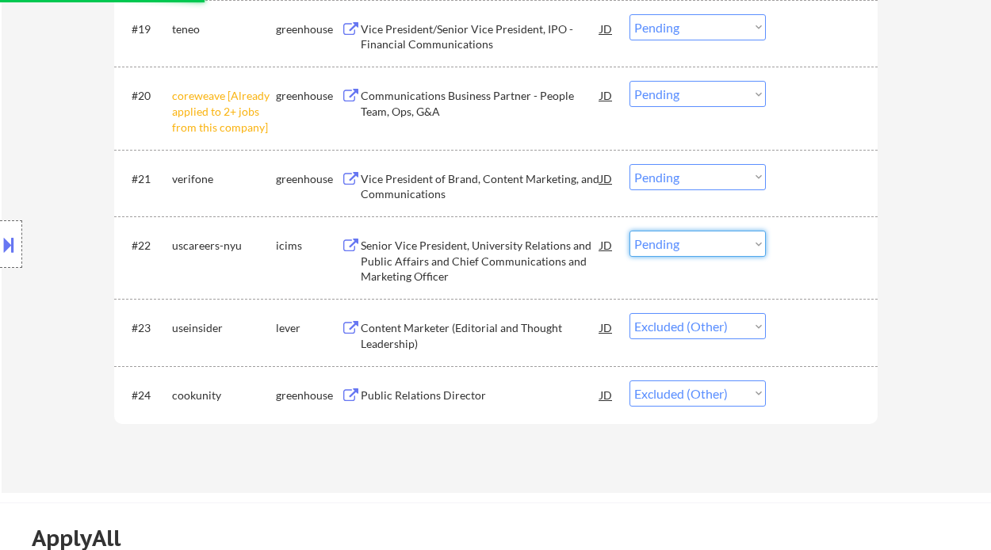
select select ""excluded__other_""
click at [629, 231] on select "Choose an option... Pending Applied Excluded (Questions) Excluded (Expired) Exc…" at bounding box center [697, 244] width 136 height 26
drag, startPoint x: 664, startPoint y: 176, endPoint x: 667, endPoint y: 189, distance: 12.9
click at [664, 176] on select "Choose an option... Pending Applied Excluded (Questions) Excluded (Expired) Exc…" at bounding box center [697, 177] width 136 height 26
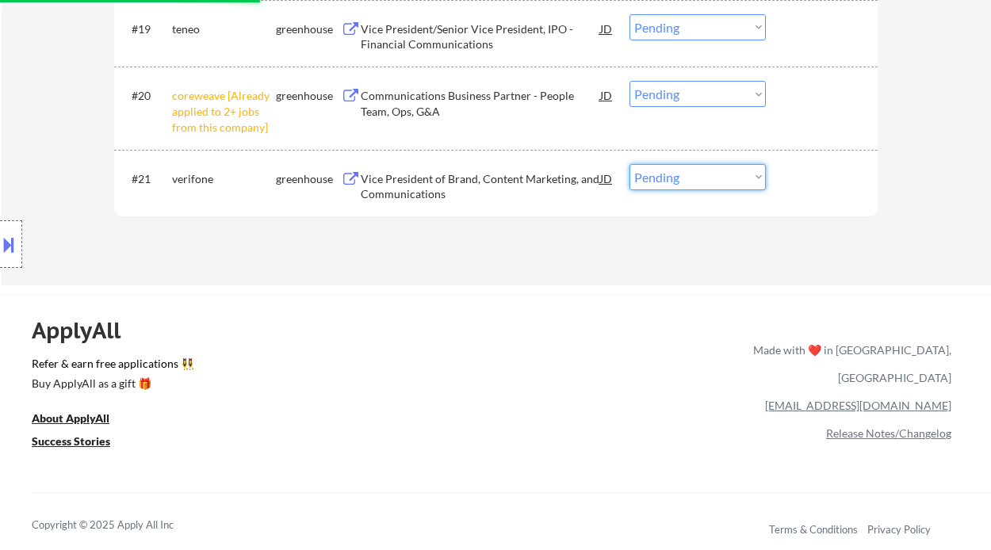
select select ""excluded__other_""
click at [629, 164] on select "Choose an option... Pending Applied Excluded (Questions) Excluded (Expired) Exc…" at bounding box center [697, 177] width 136 height 26
drag, startPoint x: 652, startPoint y: 95, endPoint x: 662, endPoint y: 106, distance: 14.6
click at [652, 95] on select "Choose an option... Pending Applied Excluded (Questions) Excluded (Expired) Exc…" at bounding box center [697, 94] width 136 height 26
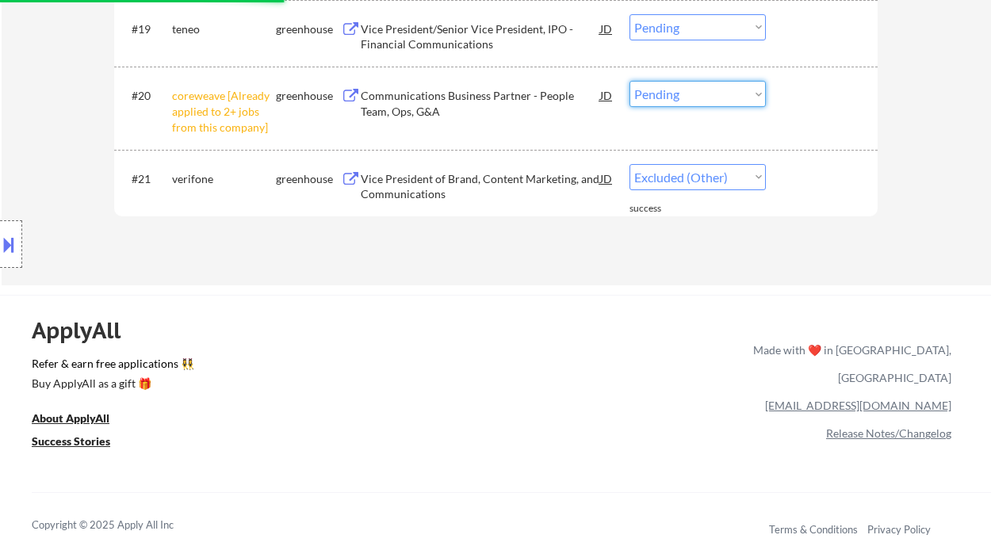
select select ""excluded__other_""
click at [629, 81] on select "Choose an option... Pending Applied Excluded (Questions) Excluded (Expired) Exc…" at bounding box center [697, 94] width 136 height 26
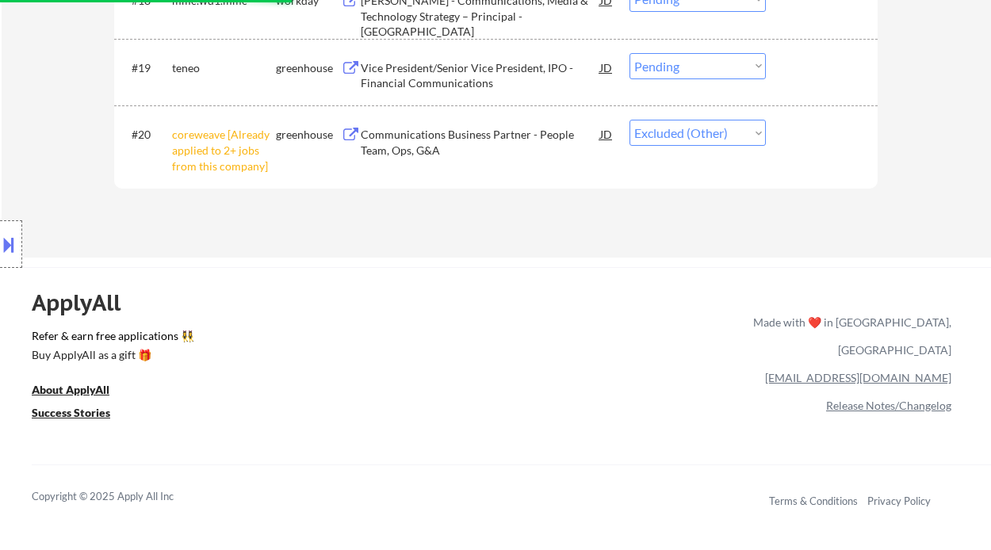
scroll to position [1585, 0]
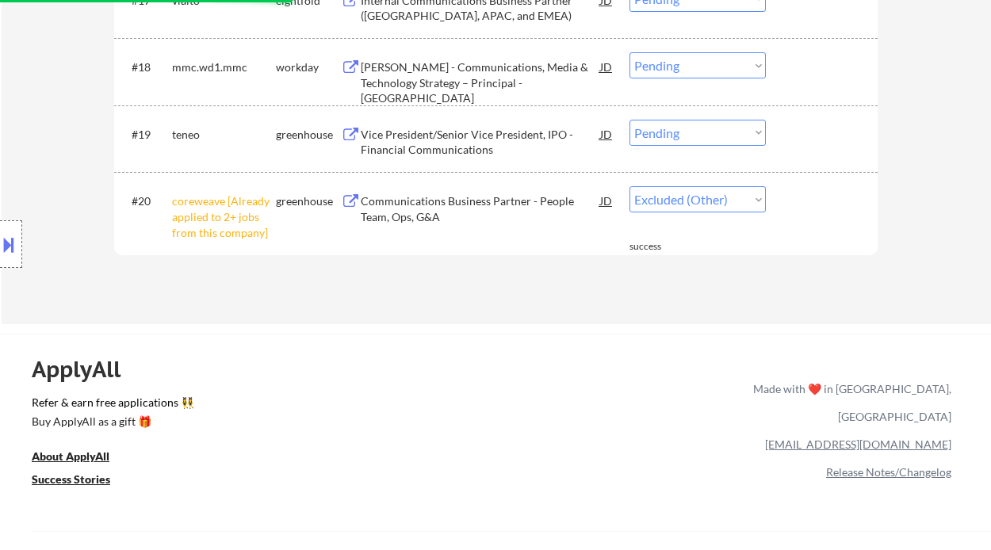
click at [679, 132] on select "Choose an option... Pending Applied Excluded (Questions) Excluded (Expired) Exc…" at bounding box center [697, 133] width 136 height 26
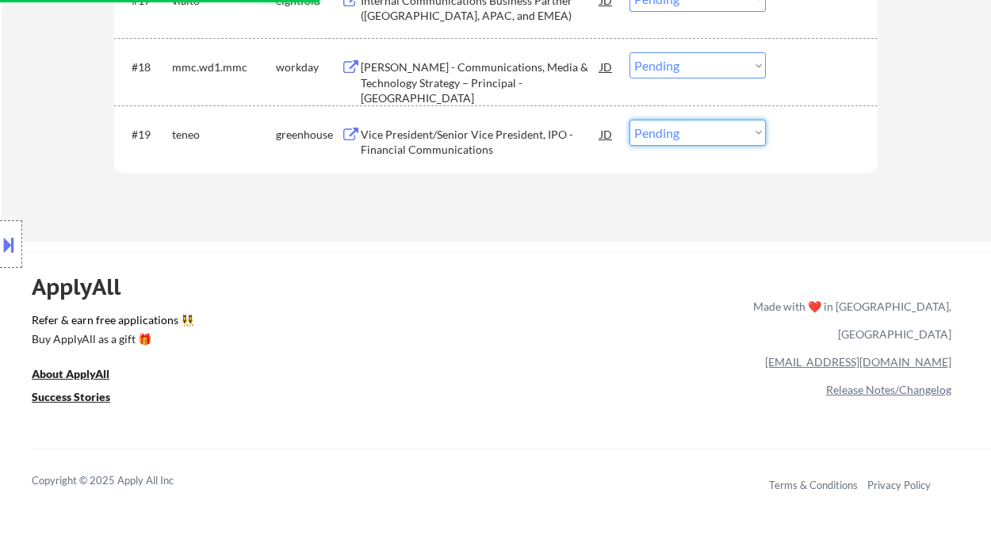
select select ""excluded__other_""
click at [629, 120] on select "Choose an option... Pending Applied Excluded (Questions) Excluded (Expired) Exc…" at bounding box center [697, 133] width 136 height 26
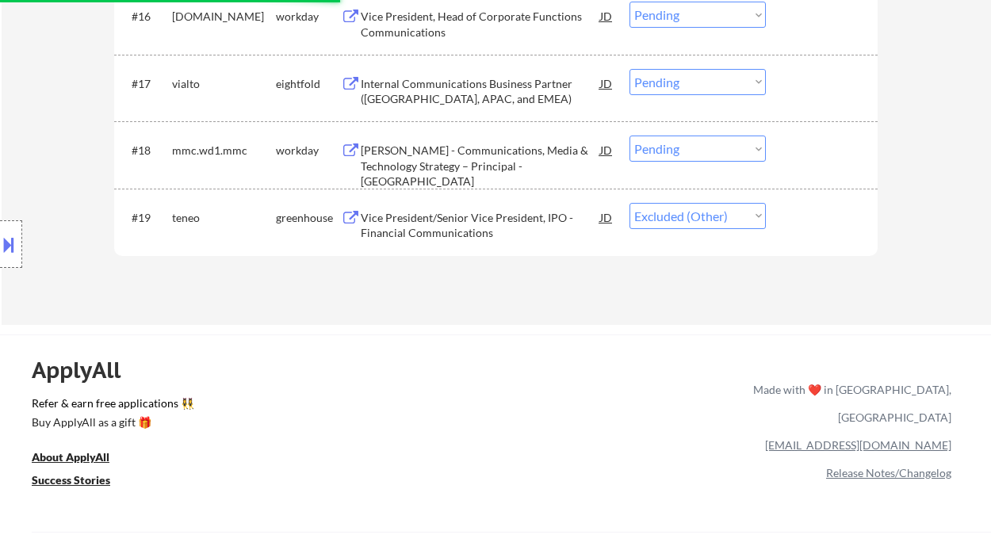
scroll to position [1479, 0]
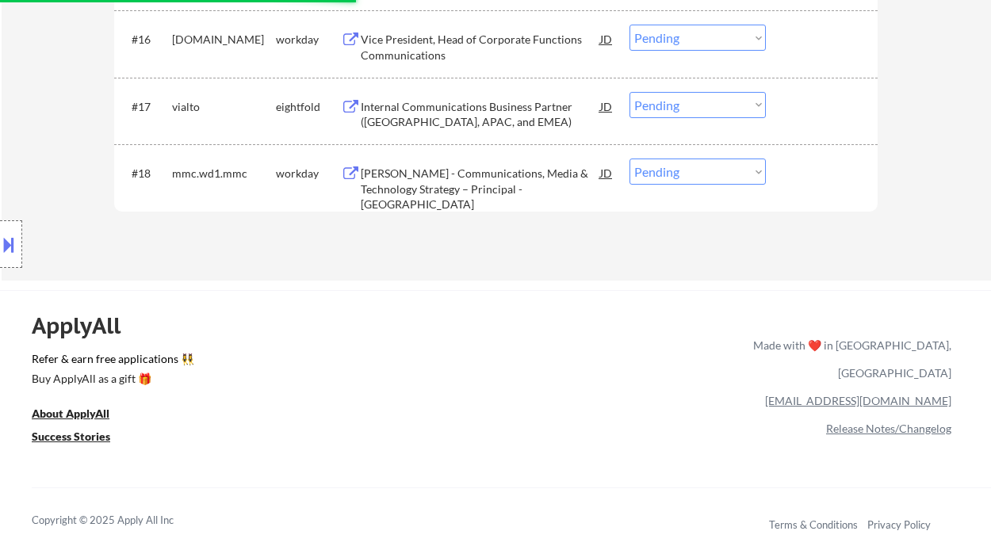
click at [681, 181] on select "Choose an option... Pending Applied Excluded (Questions) Excluded (Expired) Exc…" at bounding box center [697, 172] width 136 height 26
select select ""excluded__other_""
click at [629, 159] on select "Choose an option... Pending Applied Excluded (Questions) Excluded (Expired) Exc…" at bounding box center [697, 172] width 136 height 26
click at [658, 89] on div "#17 vialto eightfold Internal Communications Business Partner (Americas, APAC, …" at bounding box center [493, 111] width 748 height 52
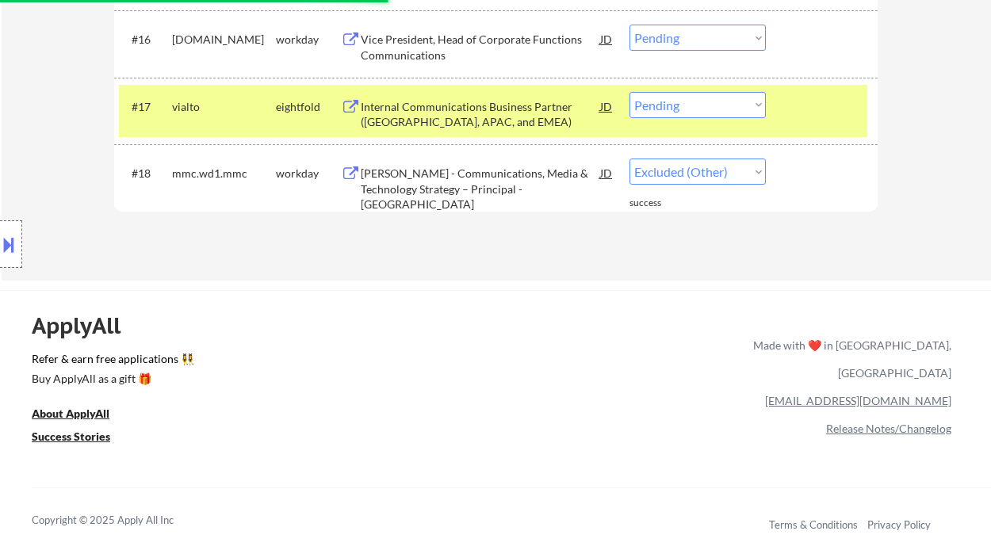
click at [686, 100] on select "Choose an option... Pending Applied Excluded (Questions) Excluded (Expired) Exc…" at bounding box center [697, 105] width 136 height 26
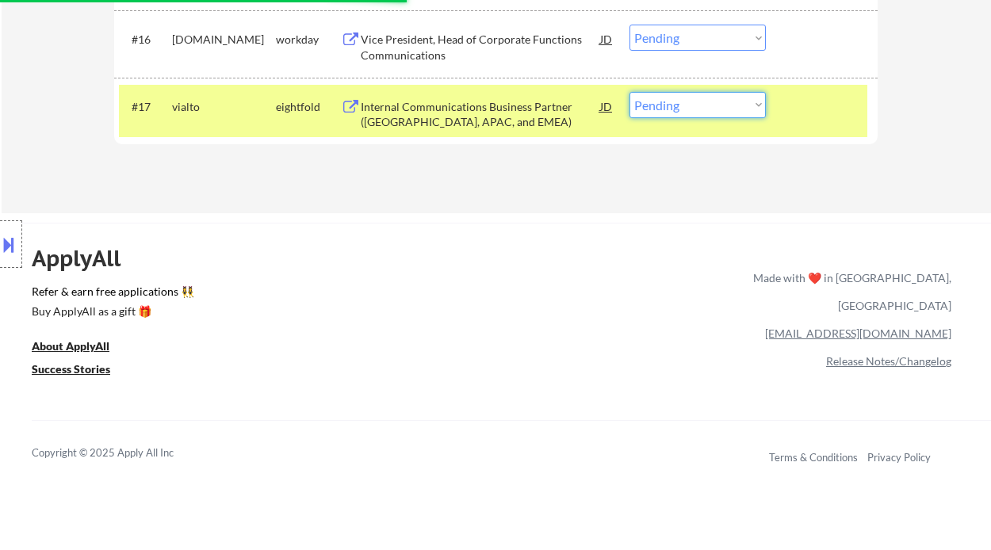
select select ""excluded__other_""
click at [629, 92] on select "Choose an option... Pending Applied Excluded (Questions) Excluded (Expired) Exc…" at bounding box center [697, 105] width 136 height 26
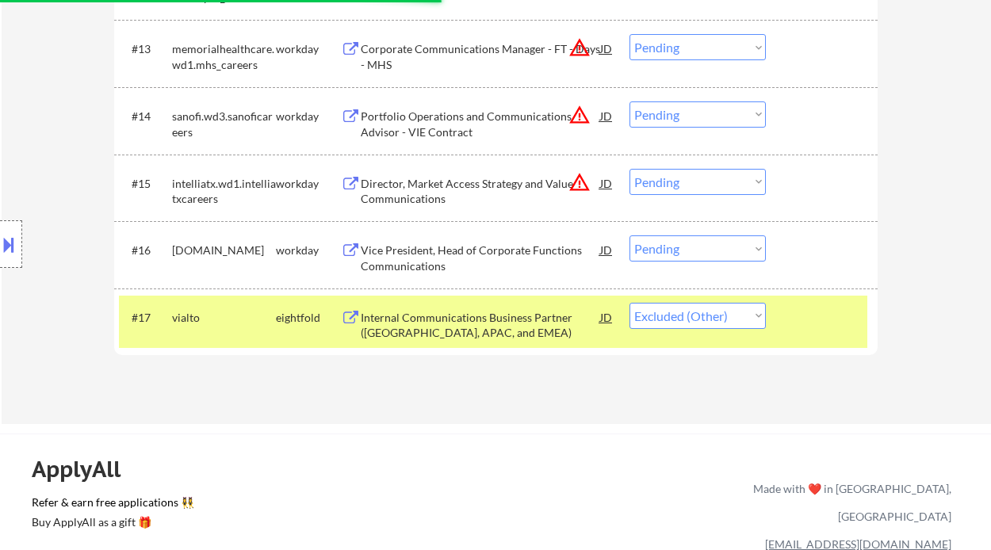
click at [679, 254] on select "Choose an option... Pending Applied Excluded (Questions) Excluded (Expired) Exc…" at bounding box center [697, 248] width 136 height 26
select select ""excluded__other_""
click at [629, 235] on select "Choose an option... Pending Applied Excluded (Questions) Excluded (Expired) Exc…" at bounding box center [697, 248] width 136 height 26
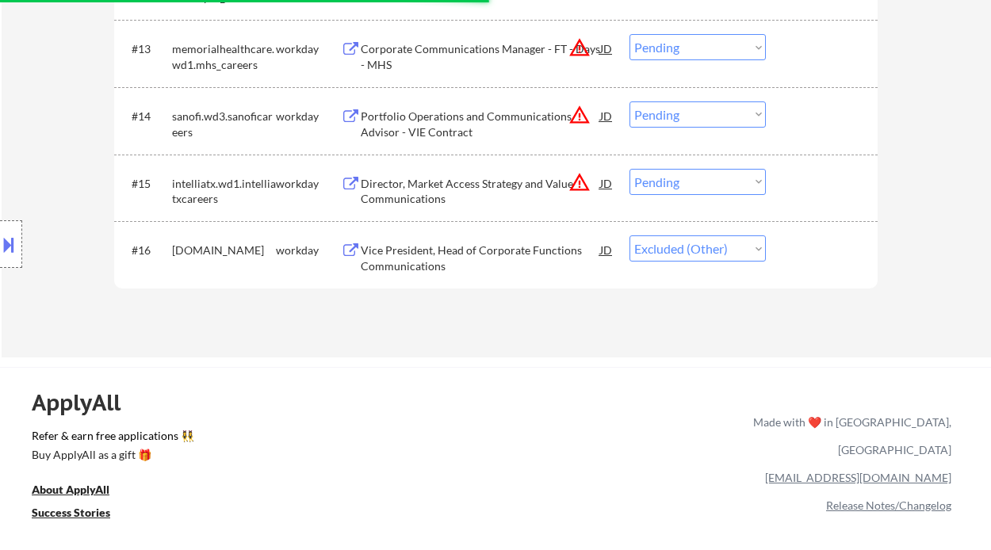
drag, startPoint x: 667, startPoint y: 118, endPoint x: 669, endPoint y: 127, distance: 9.0
click at [667, 118] on select "Choose an option... Pending Applied Excluded (Questions) Excluded (Expired) Exc…" at bounding box center [697, 114] width 136 height 26
click at [629, 101] on select "Choose an option... Pending Applied Excluded (Questions) Excluded (Expired) Exc…" at bounding box center [697, 114] width 136 height 26
drag, startPoint x: 690, startPoint y: 180, endPoint x: 690, endPoint y: 193, distance: 13.5
click at [690, 180] on select "Choose an option... Pending Applied Excluded (Questions) Excluded (Expired) Exc…" at bounding box center [697, 182] width 136 height 26
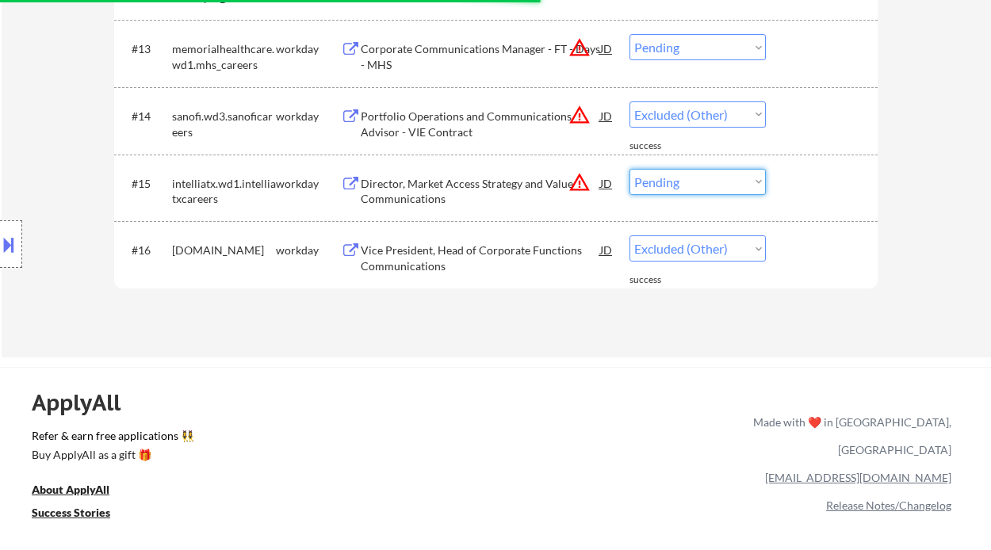
select select ""pending""
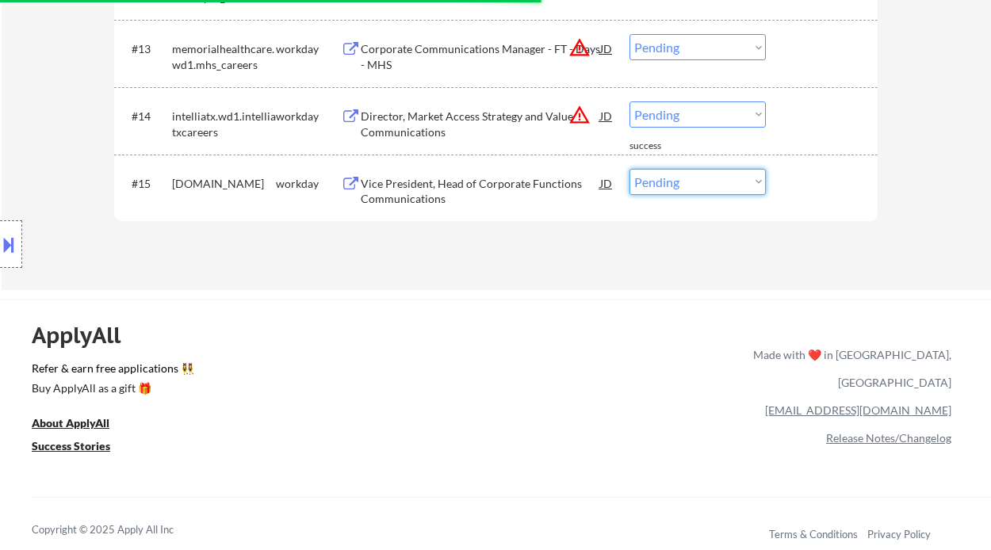
select select ""excluded__other_""
click at [629, 169] on select "Choose an option... Pending Applied Excluded (Questions) Excluded (Expired) Exc…" at bounding box center [697, 182] width 136 height 26
drag, startPoint x: 680, startPoint y: 45, endPoint x: 682, endPoint y: 59, distance: 14.5
click at [680, 45] on select "Choose an option... Pending Applied Excluded (Questions) Excluded (Expired) Exc…" at bounding box center [697, 47] width 136 height 26
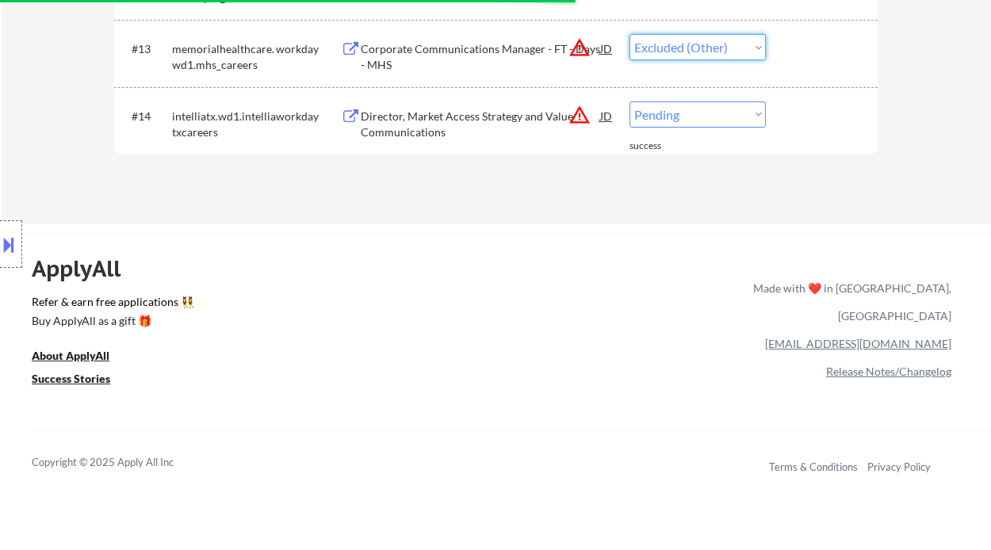
click at [629, 34] on select "Choose an option... Pending Applied Excluded (Questions) Excluded (Expired) Exc…" at bounding box center [697, 47] width 136 height 26
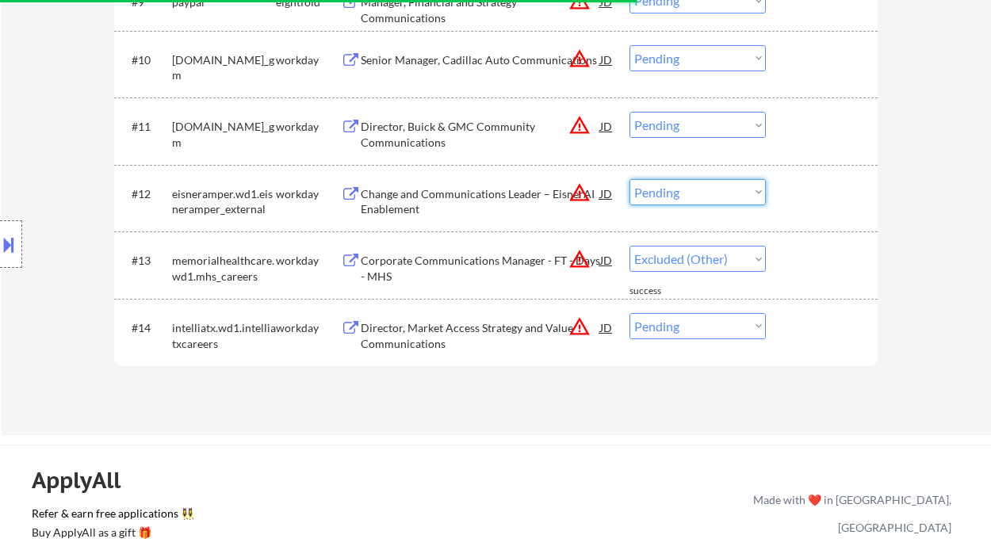
click at [678, 190] on select "Choose an option... Pending Applied Excluded (Questions) Excluded (Expired) Exc…" at bounding box center [697, 192] width 136 height 26
select select ""pending""
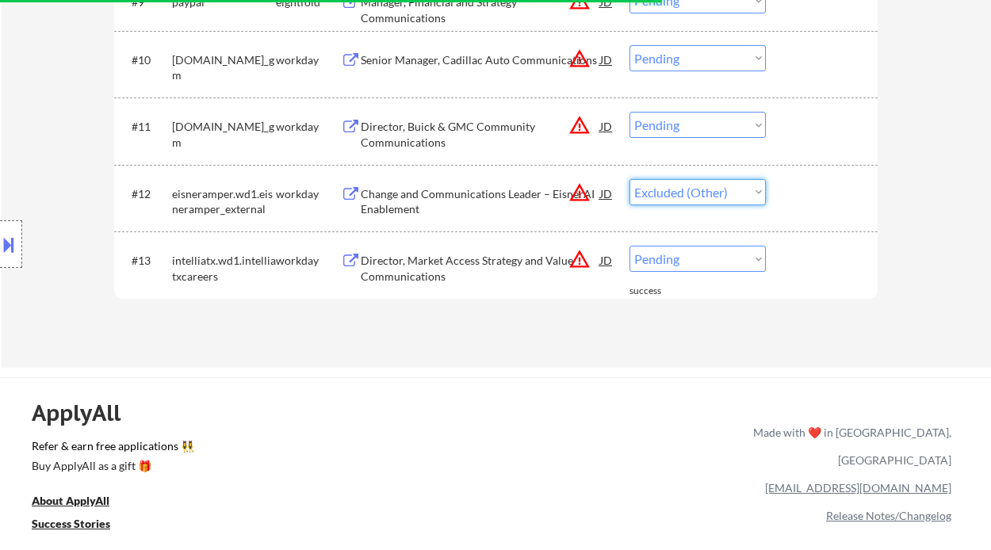
click at [629, 179] on select "Choose an option... Pending Applied Excluded (Questions) Excluded (Expired) Exc…" at bounding box center [697, 192] width 136 height 26
click at [690, 132] on select "Choose an option... Pending Applied Excluded (Questions) Excluded (Expired) Exc…" at bounding box center [697, 125] width 136 height 26
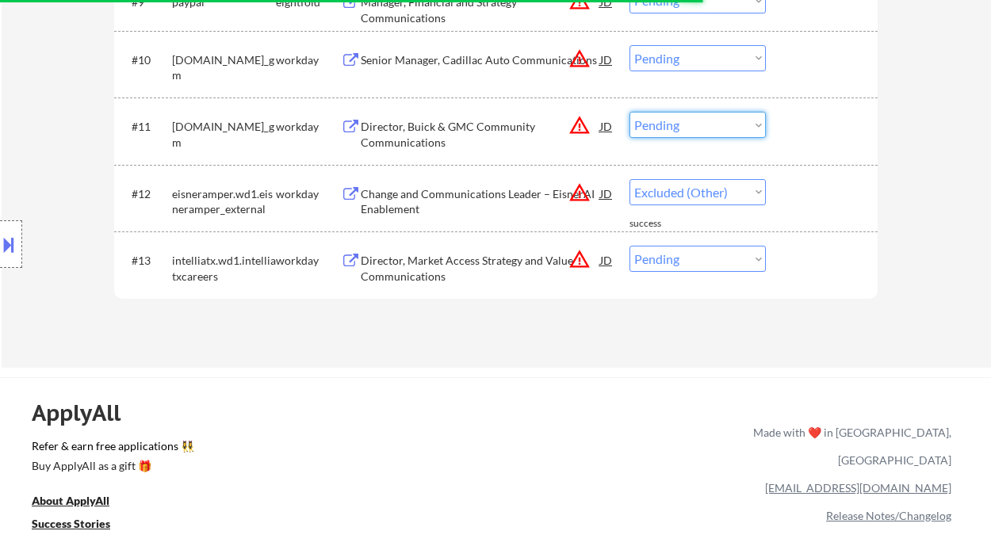
select select ""pending""
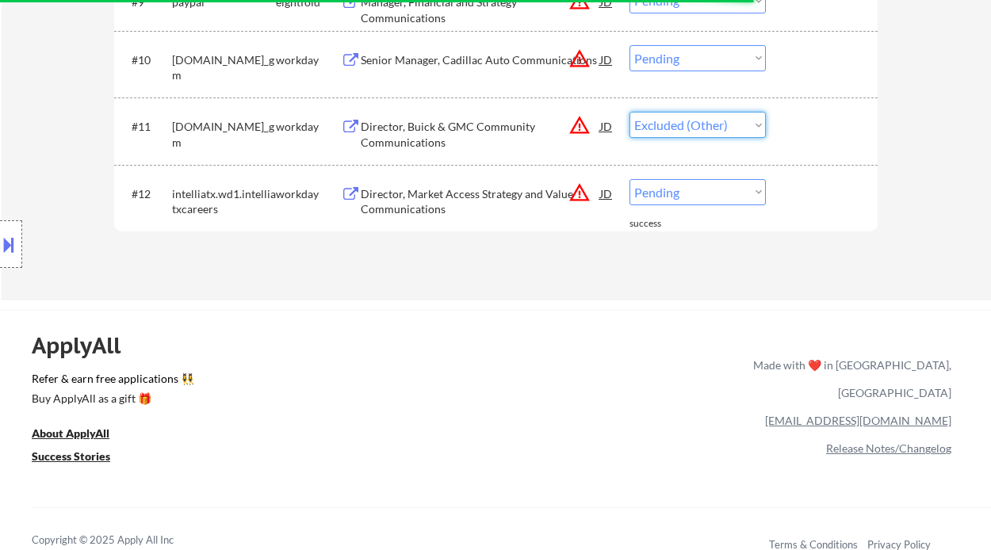
click at [629, 112] on select "Choose an option... Pending Applied Excluded (Questions) Excluded (Expired) Exc…" at bounding box center [697, 125] width 136 height 26
drag, startPoint x: 690, startPoint y: 58, endPoint x: 697, endPoint y: 69, distance: 12.8
click at [690, 58] on select "Choose an option... Pending Applied Excluded (Questions) Excluded (Expired) Exc…" at bounding box center [697, 58] width 136 height 26
select select ""pending""
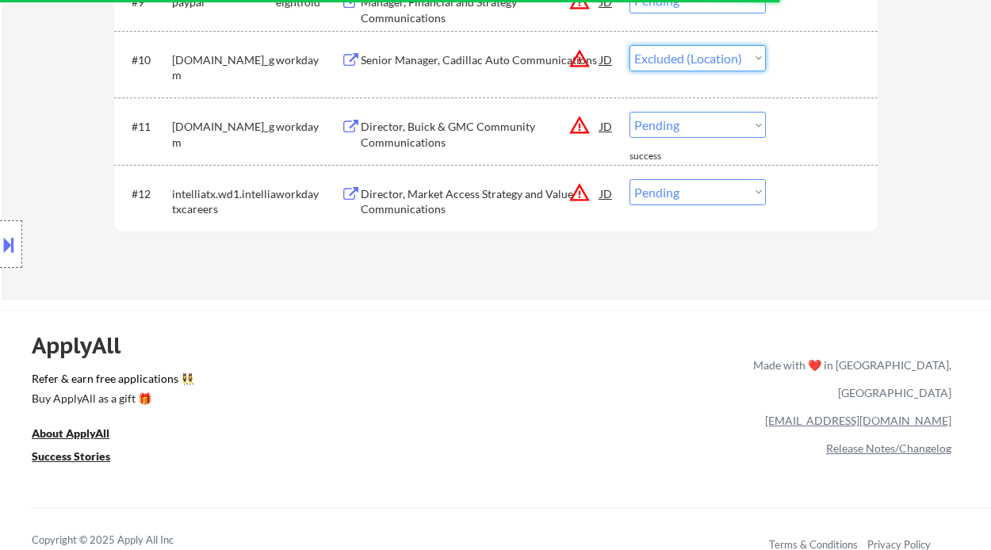
click at [629, 45] on select "Choose an option... Pending Applied Excluded (Questions) Excluded (Expired) Exc…" at bounding box center [697, 58] width 136 height 26
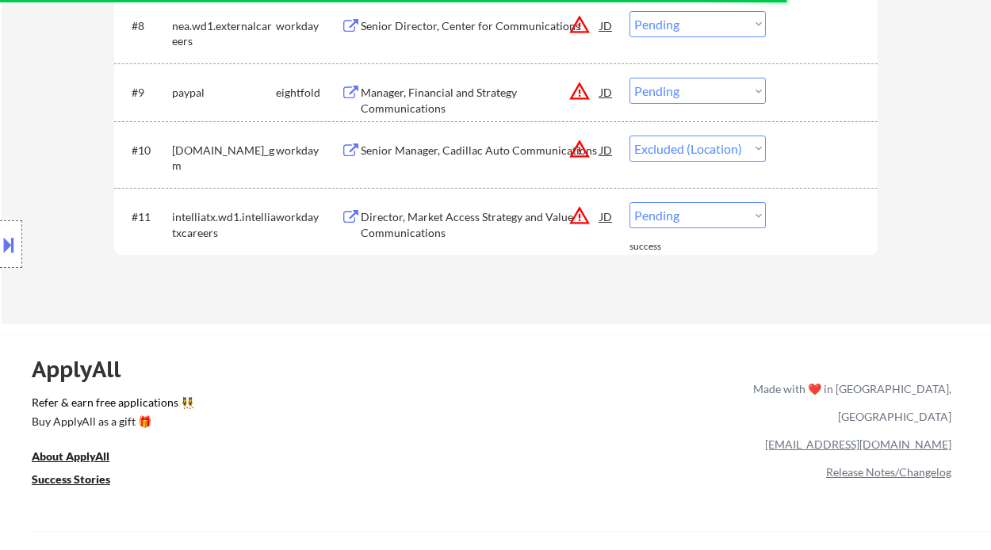
scroll to position [951, 0]
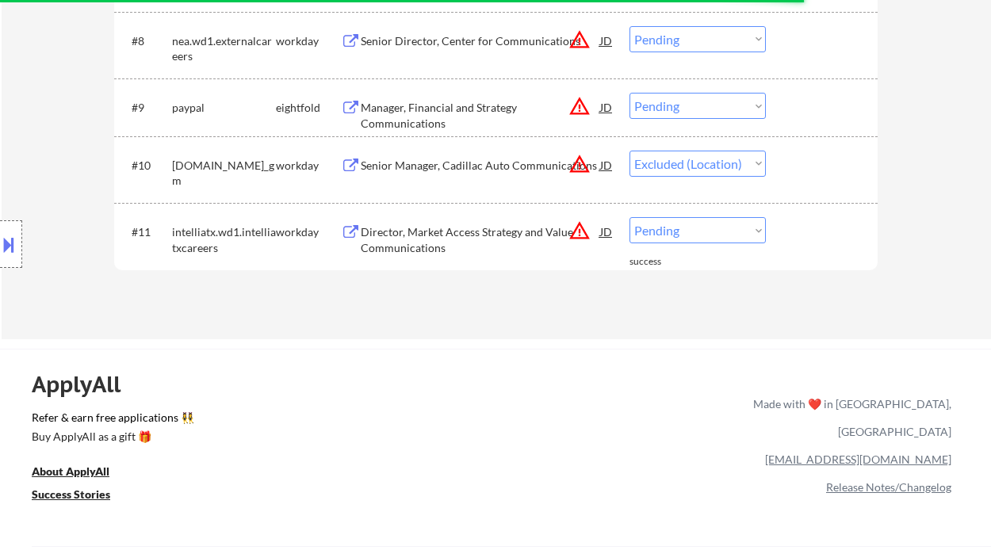
drag, startPoint x: 694, startPoint y: 108, endPoint x: 706, endPoint y: 118, distance: 15.7
click at [694, 108] on select "Choose an option... Pending Applied Excluded (Questions) Excluded (Expired) Exc…" at bounding box center [697, 106] width 136 height 26
select select ""pending""
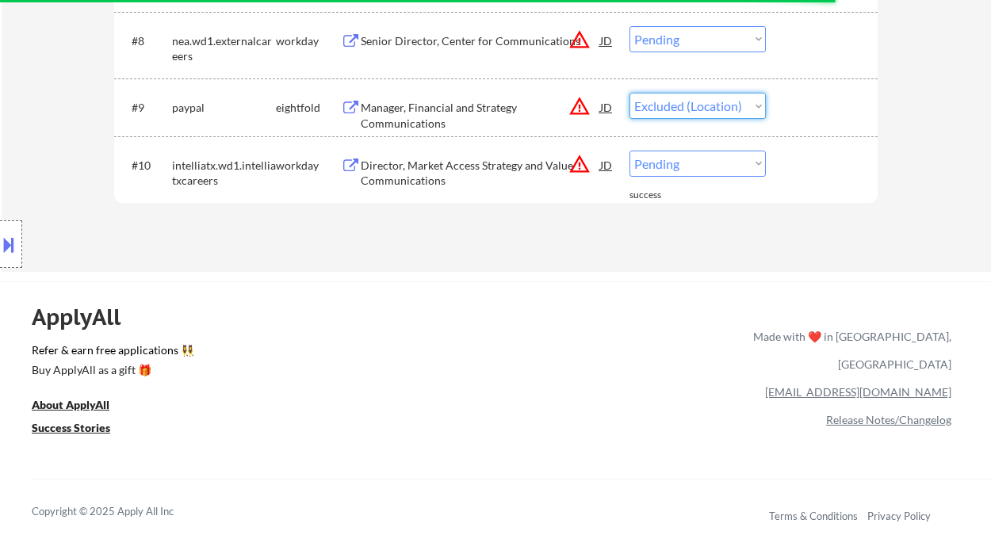
click at [629, 93] on select "Choose an option... Pending Applied Excluded (Questions) Excluded (Expired) Exc…" at bounding box center [697, 106] width 136 height 26
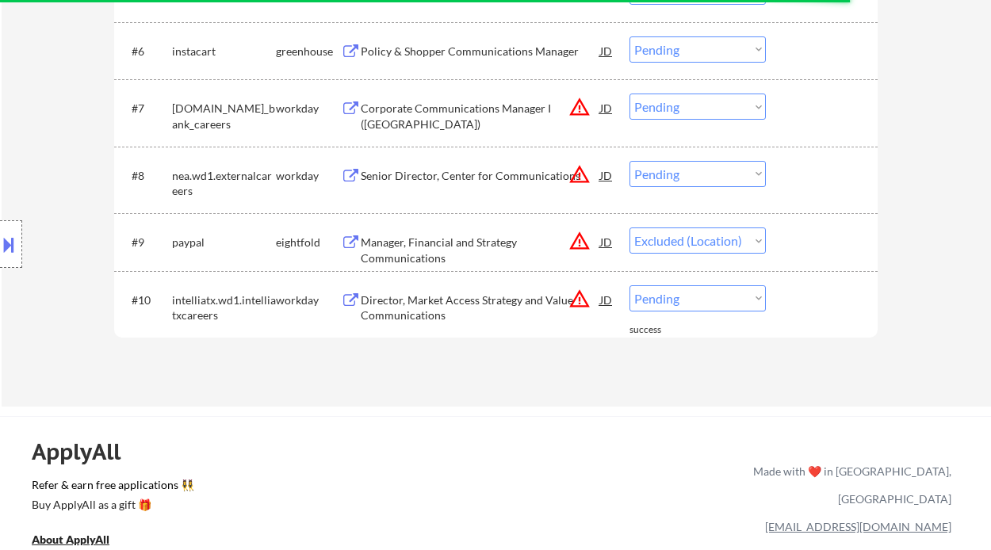
scroll to position [740, 0]
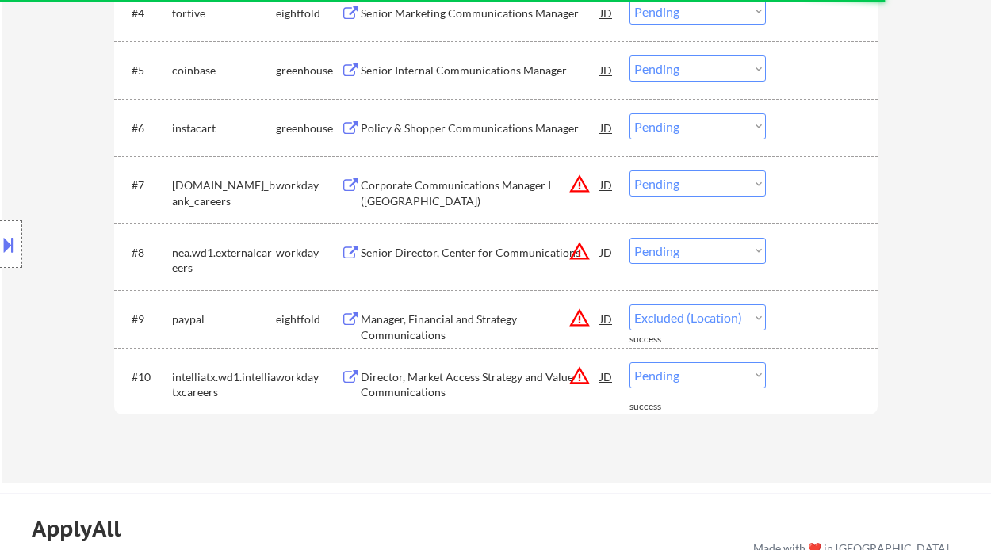
click at [679, 187] on select "Choose an option... Pending Applied Excluded (Questions) Excluded (Expired) Exc…" at bounding box center [697, 183] width 136 height 26
select select ""pending""
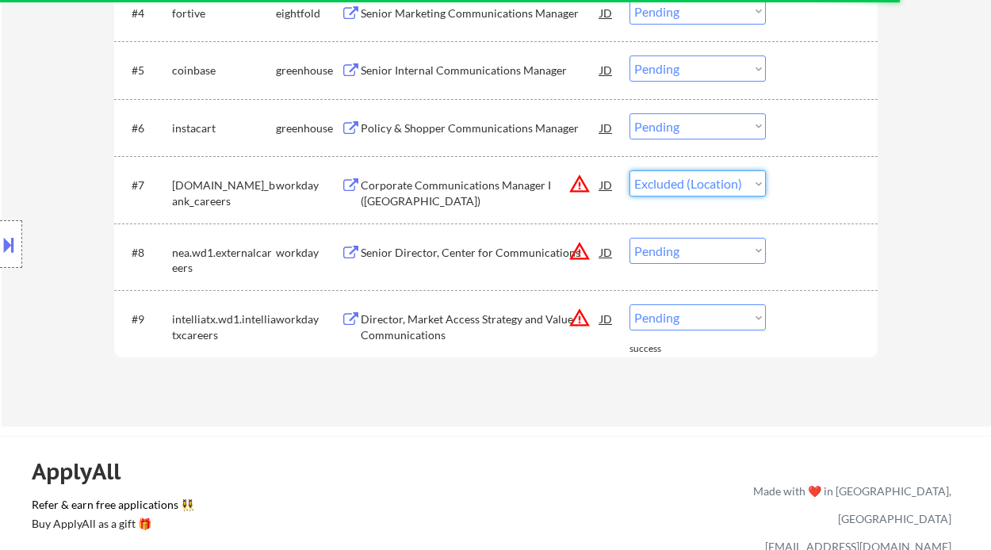
click at [629, 170] on select "Choose an option... Pending Applied Excluded (Questions) Excluded (Expired) Exc…" at bounding box center [697, 183] width 136 height 26
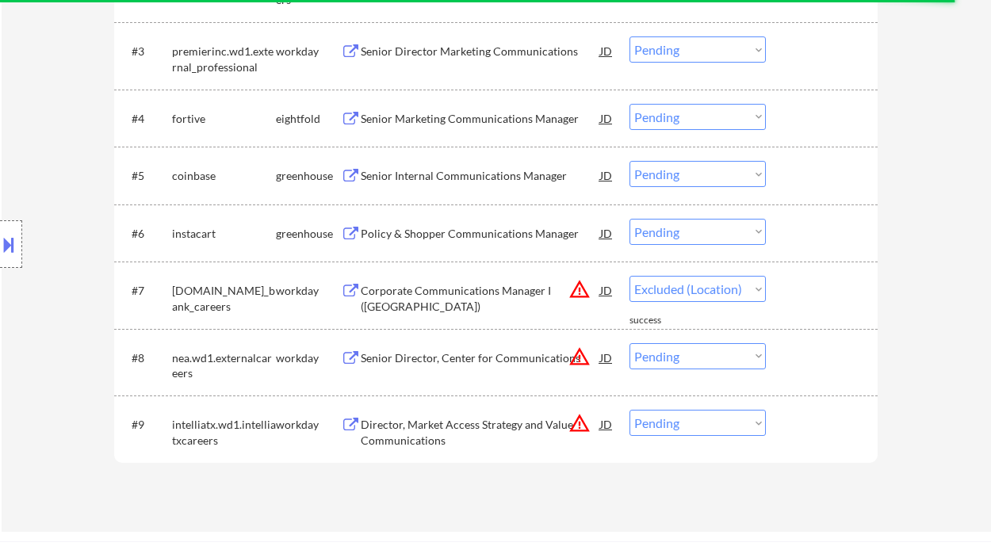
select select ""pending""
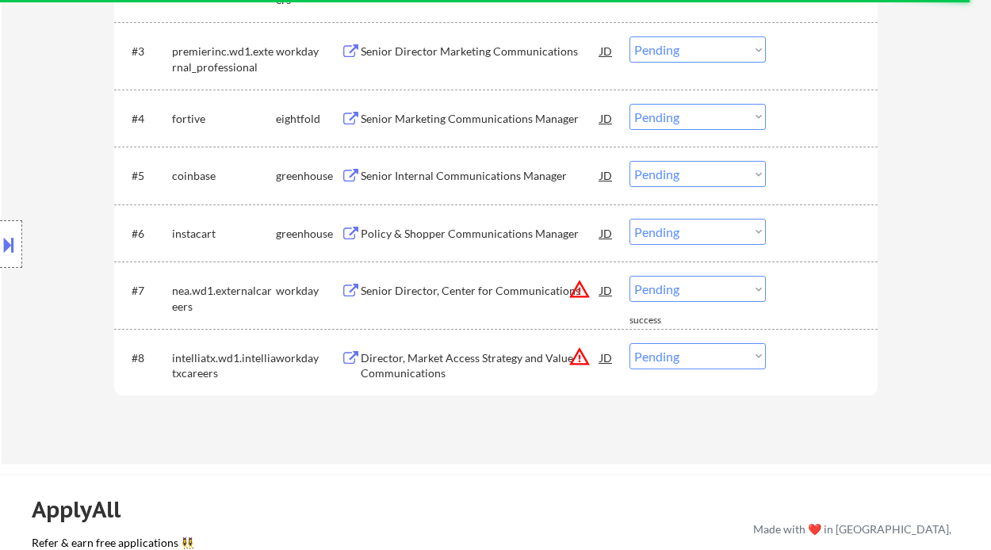
click at [678, 229] on select "Choose an option... Pending Applied Excluded (Questions) Excluded (Expired) Exc…" at bounding box center [697, 232] width 136 height 26
select select ""excluded__other_""
click at [629, 219] on select "Choose an option... Pending Applied Excluded (Questions) Excluded (Expired) Exc…" at bounding box center [697, 232] width 136 height 26
drag, startPoint x: 696, startPoint y: 174, endPoint x: 686, endPoint y: 186, distance: 15.9
click at [696, 174] on select "Choose an option... Pending Applied Excluded (Questions) Excluded (Expired) Exc…" at bounding box center [697, 174] width 136 height 26
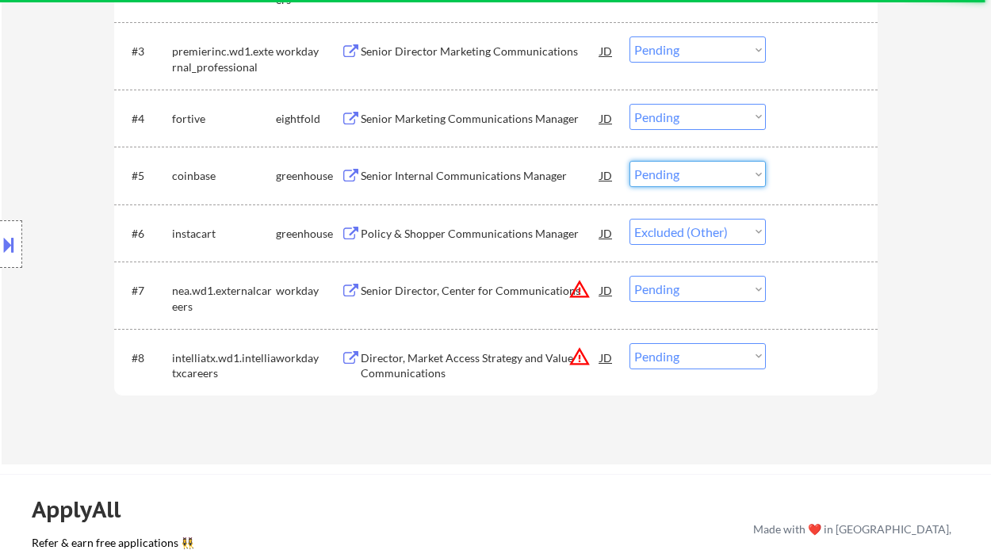
select select ""excluded__other_""
click at [629, 161] on select "Choose an option... Pending Applied Excluded (Questions) Excluded (Expired) Exc…" at bounding box center [697, 174] width 136 height 26
drag, startPoint x: 673, startPoint y: 111, endPoint x: 673, endPoint y: 120, distance: 9.5
click at [673, 111] on select "Choose an option... Pending Applied Excluded (Questions) Excluded (Expired) Exc…" at bounding box center [697, 117] width 136 height 26
select select ""pending""
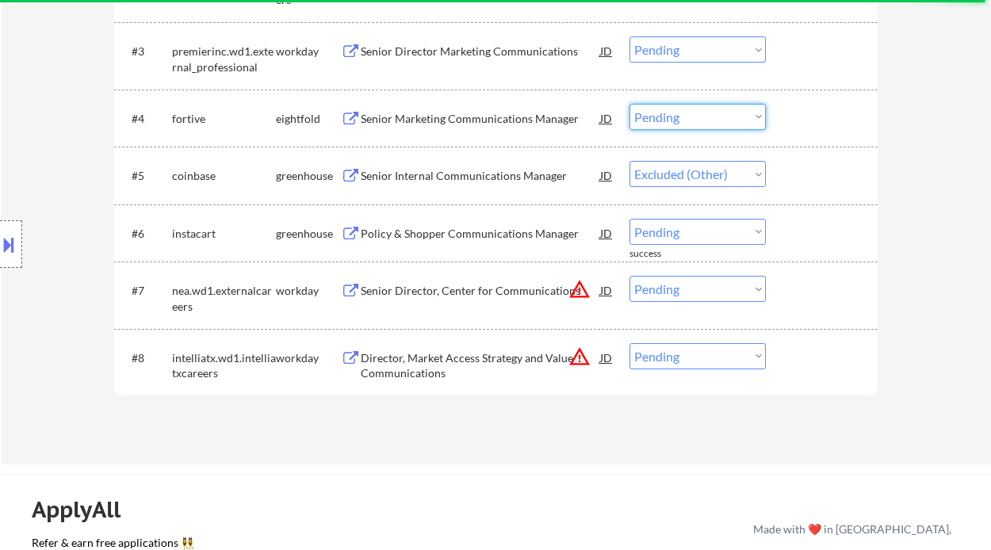
select select ""excluded__other_""
click at [629, 104] on select "Choose an option... Pending Applied Excluded (Questions) Excluded (Expired) Exc…" at bounding box center [697, 117] width 136 height 26
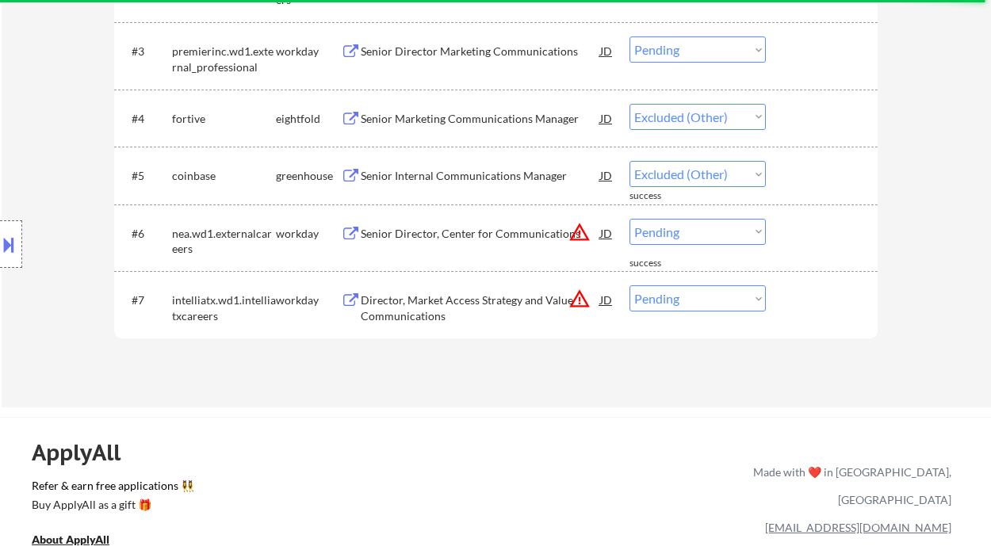
scroll to position [528, 0]
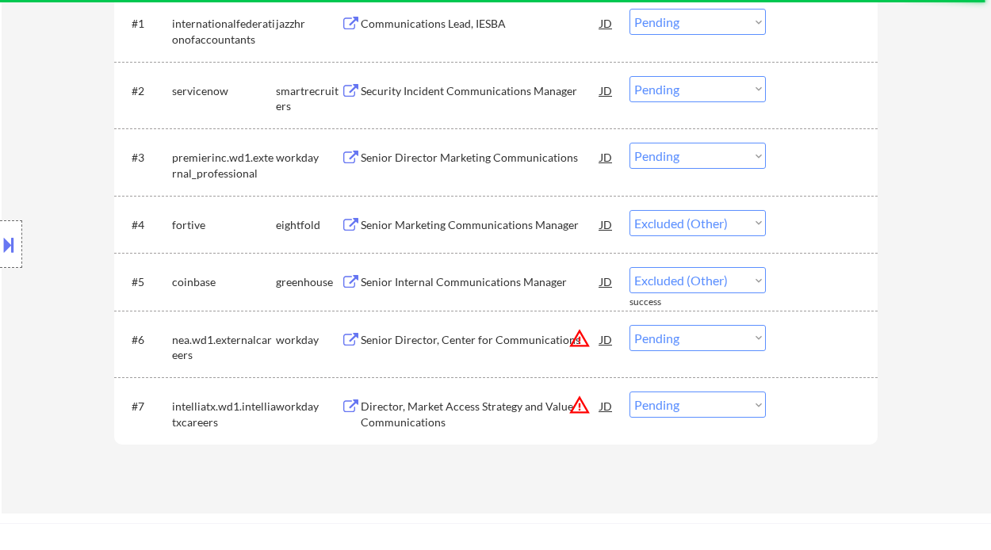
select select ""pending""
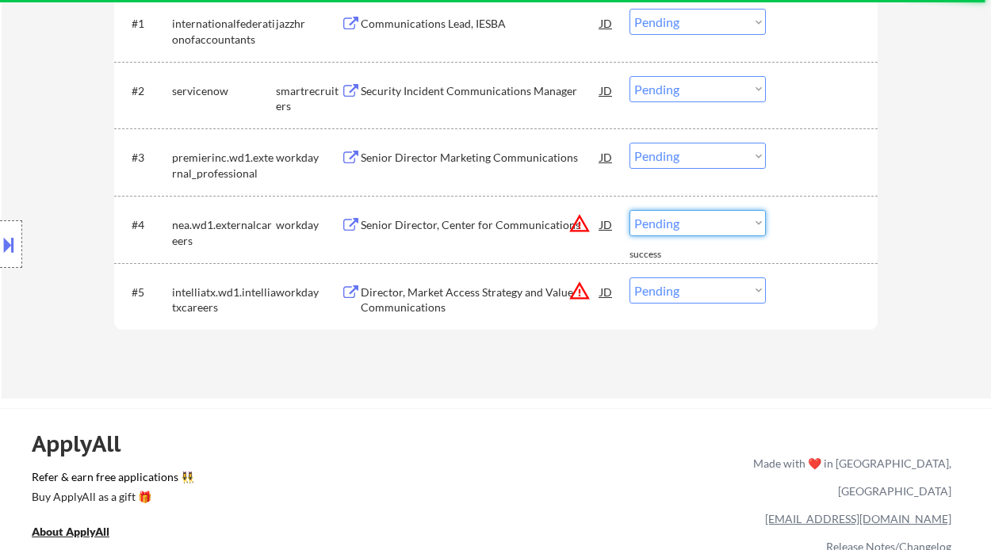
drag, startPoint x: 675, startPoint y: 220, endPoint x: 677, endPoint y: 235, distance: 15.2
click at [675, 220] on select "Choose an option... Pending Applied Excluded (Questions) Excluded (Expired) Exc…" at bounding box center [697, 223] width 136 height 26
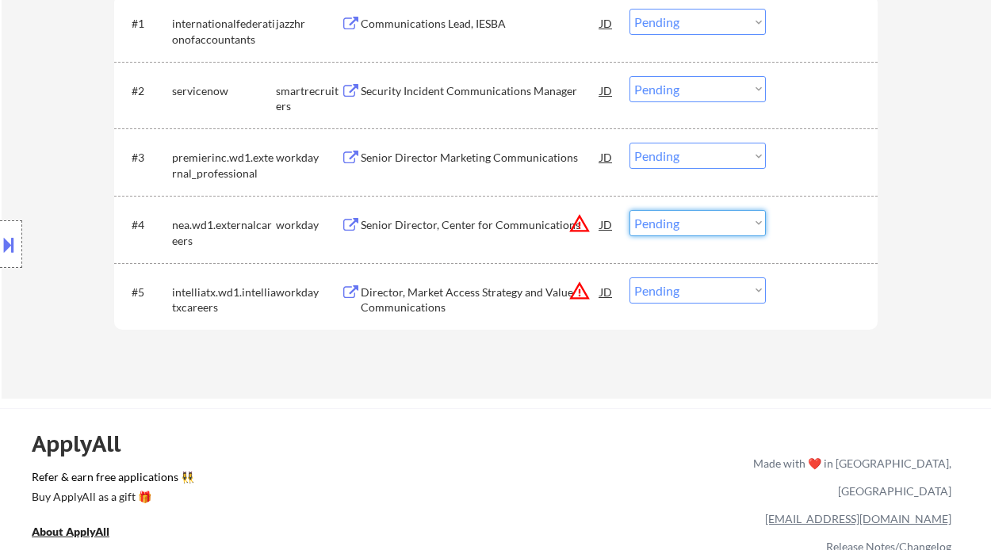
select select ""excluded__location_""
click at [629, 210] on select "Choose an option... Pending Applied Excluded (Questions) Excluded (Expired) Exc…" at bounding box center [697, 223] width 136 height 26
click at [680, 294] on select "Choose an option... Pending Applied Excluded (Questions) Excluded (Expired) Exc…" at bounding box center [697, 290] width 136 height 26
select select ""excluded__location_""
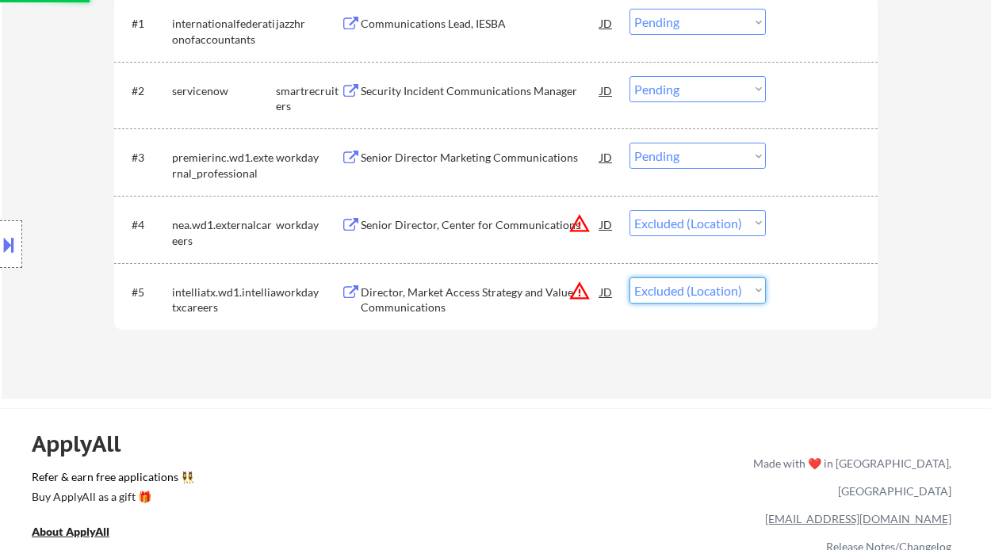
click at [629, 277] on select "Choose an option... Pending Applied Excluded (Questions) Excluded (Expired) Exc…" at bounding box center [697, 290] width 136 height 26
drag, startPoint x: 689, startPoint y: 146, endPoint x: 697, endPoint y: 164, distance: 19.9
click at [691, 153] on select "Choose an option... Pending Applied Excluded (Questions) Excluded (Expired) Exc…" at bounding box center [697, 156] width 136 height 26
select select ""excluded__other_""
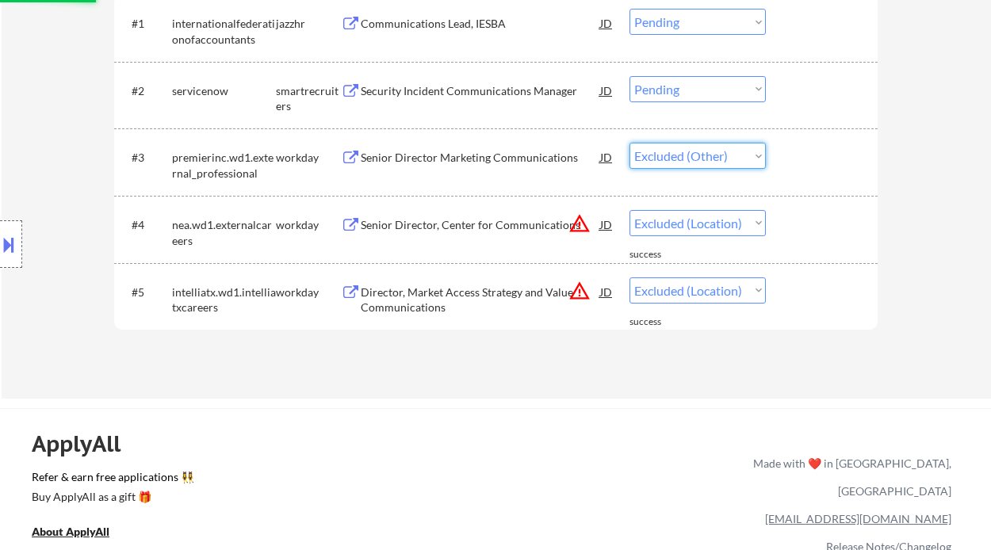
click at [629, 143] on select "Choose an option... Pending Applied Excluded (Questions) Excluded (Expired) Exc…" at bounding box center [697, 156] width 136 height 26
drag, startPoint x: 692, startPoint y: 90, endPoint x: 693, endPoint y: 101, distance: 11.1
click at [692, 90] on select "Choose an option... Pending Applied Excluded (Questions) Excluded (Expired) Exc…" at bounding box center [697, 89] width 136 height 26
select select ""excluded__other_""
click at [629, 76] on select "Choose an option... Pending Applied Excluded (Questions) Excluded (Expired) Exc…" at bounding box center [697, 89] width 136 height 26
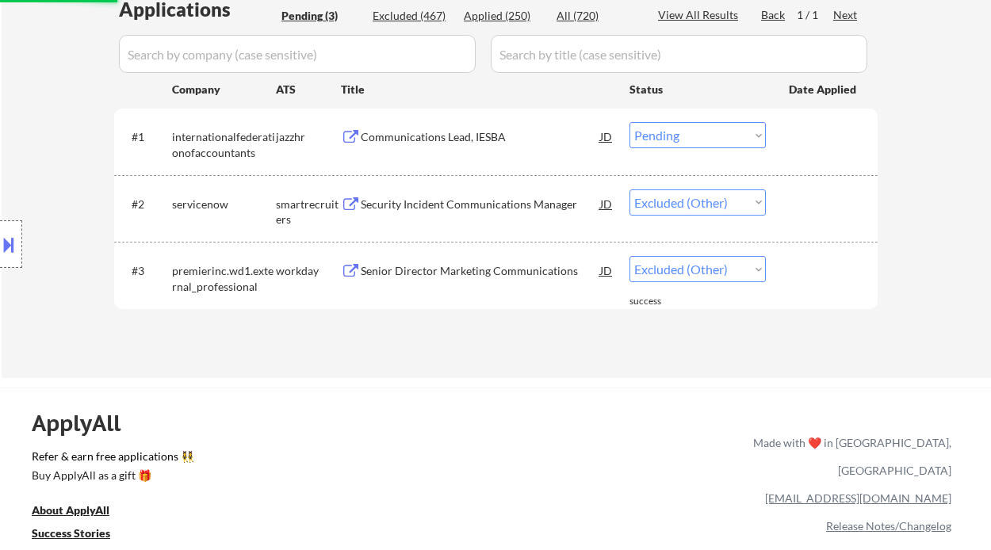
scroll to position [317, 0]
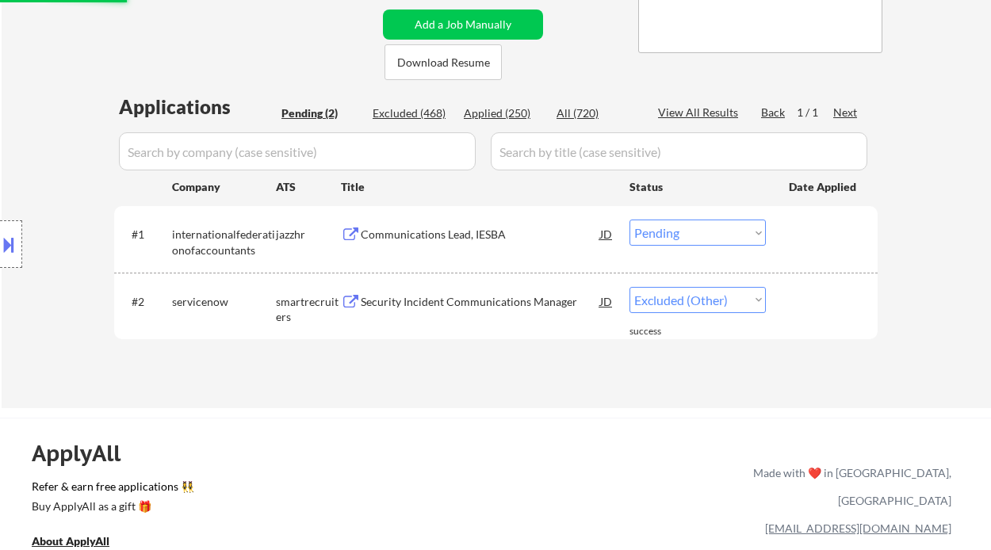
drag, startPoint x: 676, startPoint y: 237, endPoint x: 679, endPoint y: 245, distance: 8.5
click at [676, 237] on select "Choose an option... Pending Applied Excluded (Questions) Excluded (Expired) Exc…" at bounding box center [697, 233] width 136 height 26
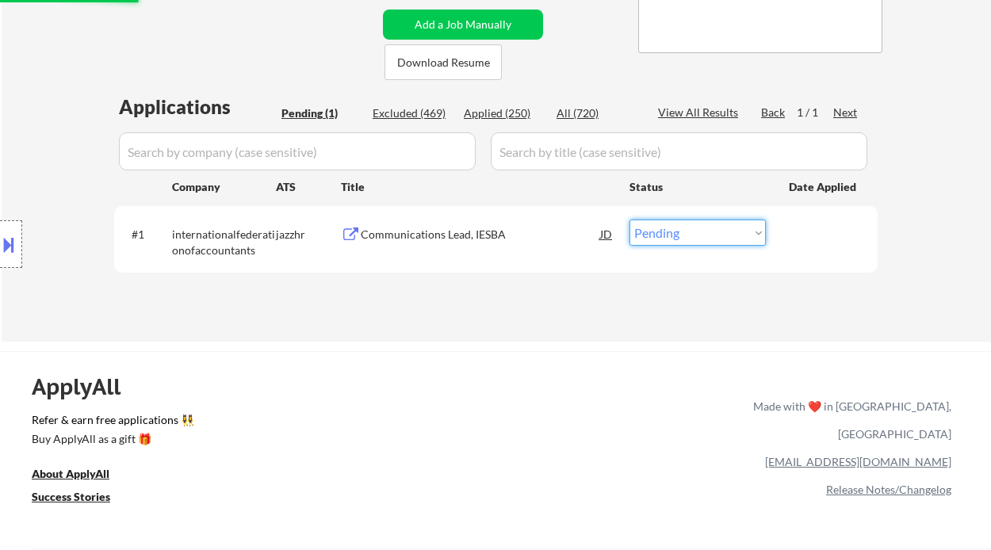
select select ""excluded__other_""
click at [629, 220] on select "Choose an option... Pending Applied Excluded (Questions) Excluded (Expired) Exc…" at bounding box center [697, 233] width 136 height 26
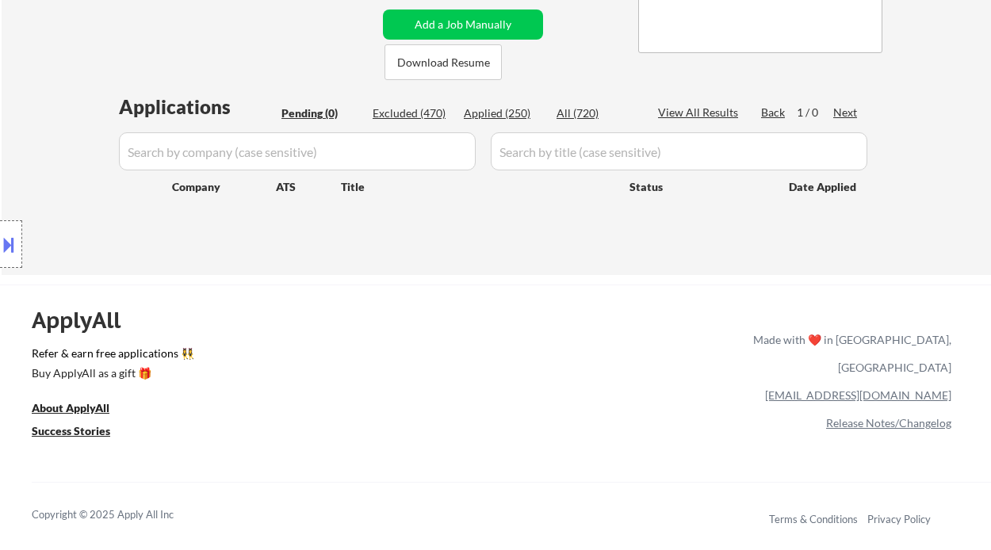
click at [10, 157] on div "Location Inclusions:" at bounding box center [142, 244] width 284 height 294
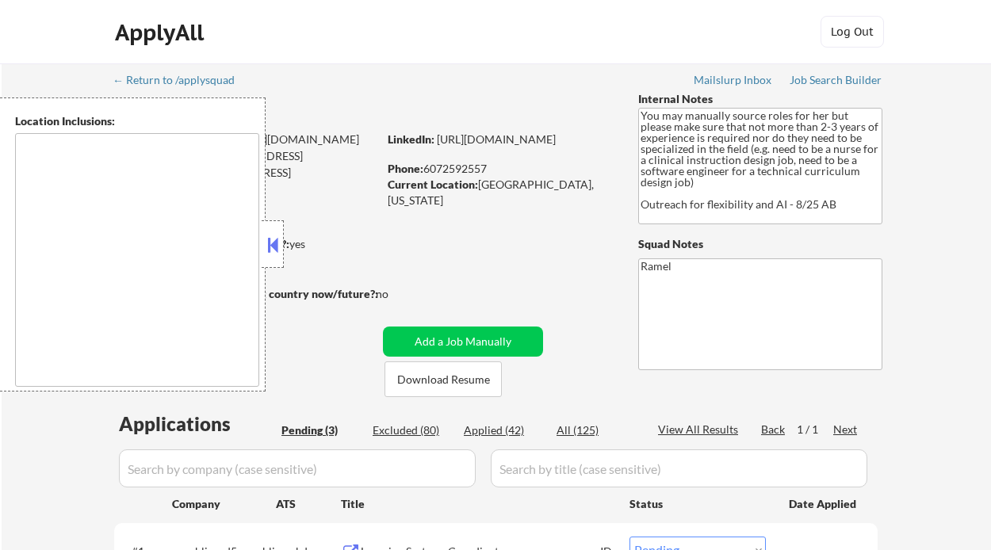
select select ""pending""
click at [274, 244] on button at bounding box center [272, 245] width 17 height 24
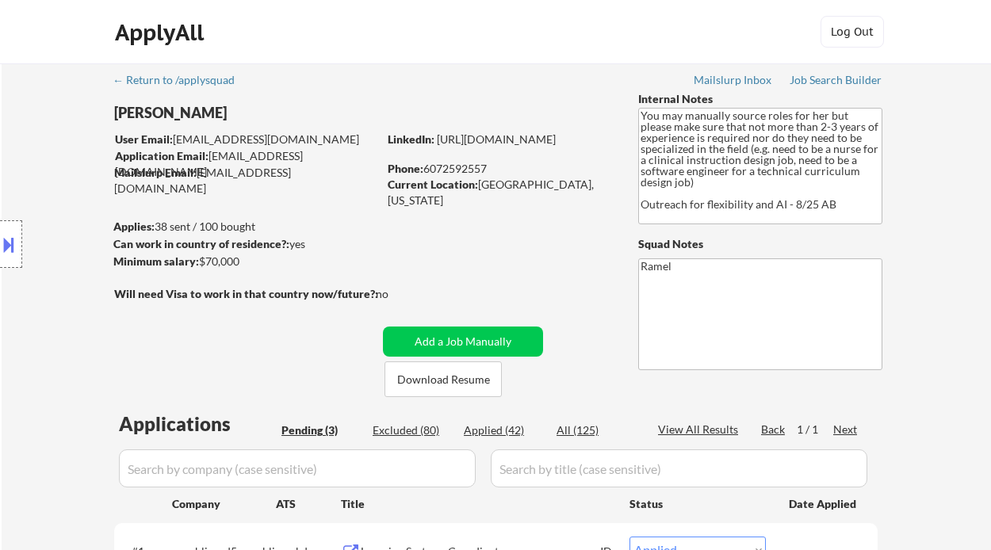
select select ""pending""
